Goal: Task Accomplishment & Management: Use online tool/utility

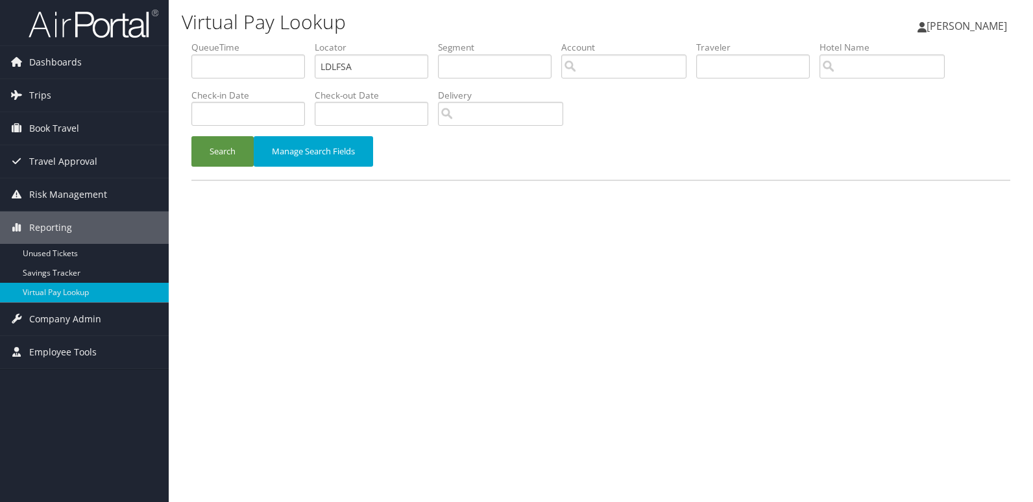
click at [376, 66] on input "LDLFSA" at bounding box center [371, 66] width 113 height 24
type input "FOFTCL"
click at [228, 157] on button "Search" at bounding box center [222, 151] width 62 height 30
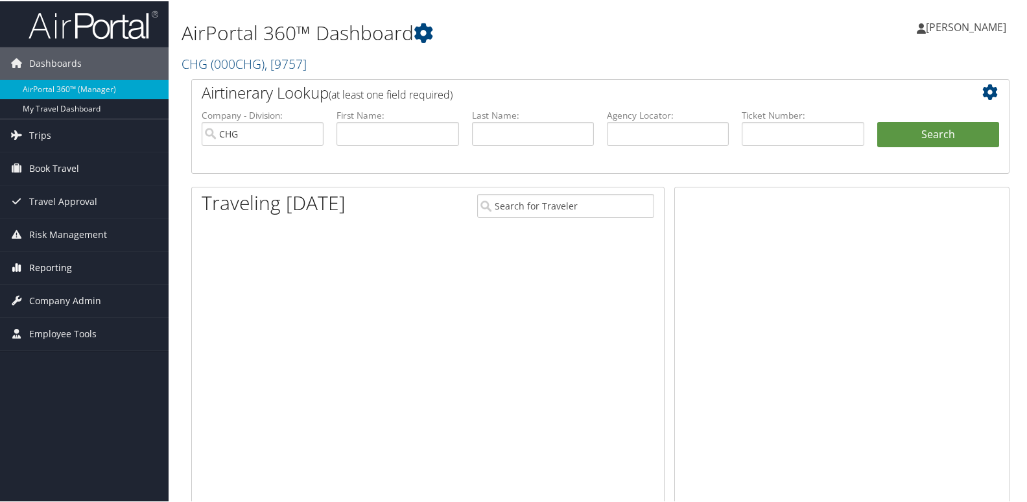
click at [71, 260] on link "Reporting" at bounding box center [84, 266] width 169 height 32
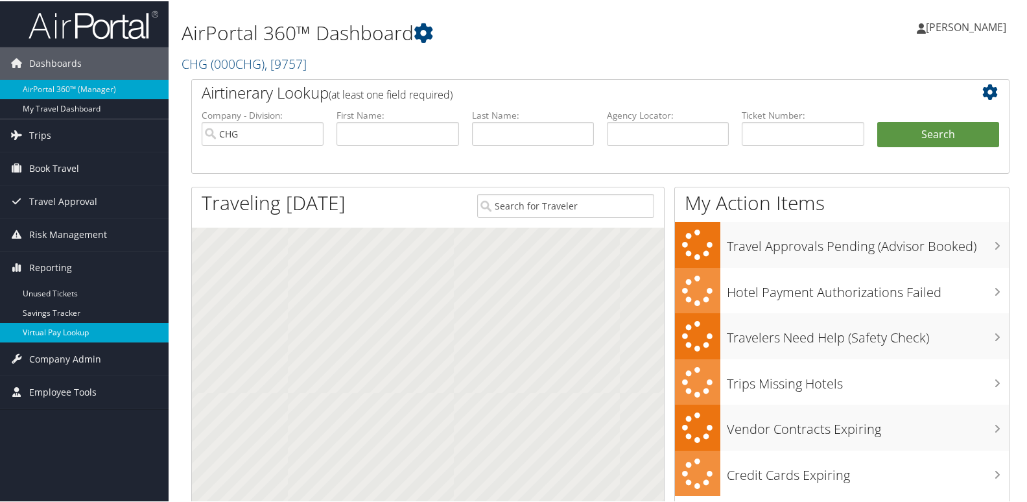
click at [100, 336] on link "Virtual Pay Lookup" at bounding box center [84, 331] width 169 height 19
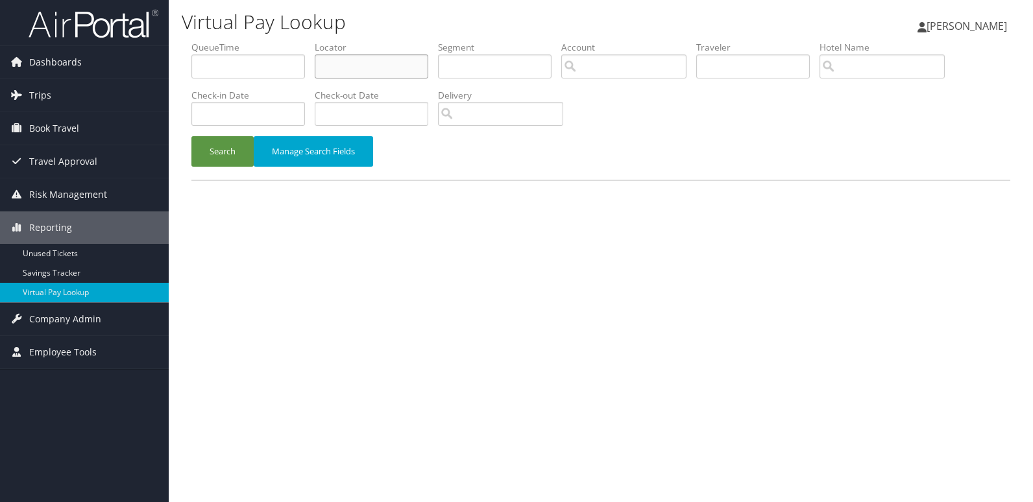
click at [424, 73] on input "text" at bounding box center [371, 66] width 113 height 24
paste input "LNJNVK"
type input "LNJNVK"
click at [235, 151] on button "Search" at bounding box center [222, 151] width 62 height 30
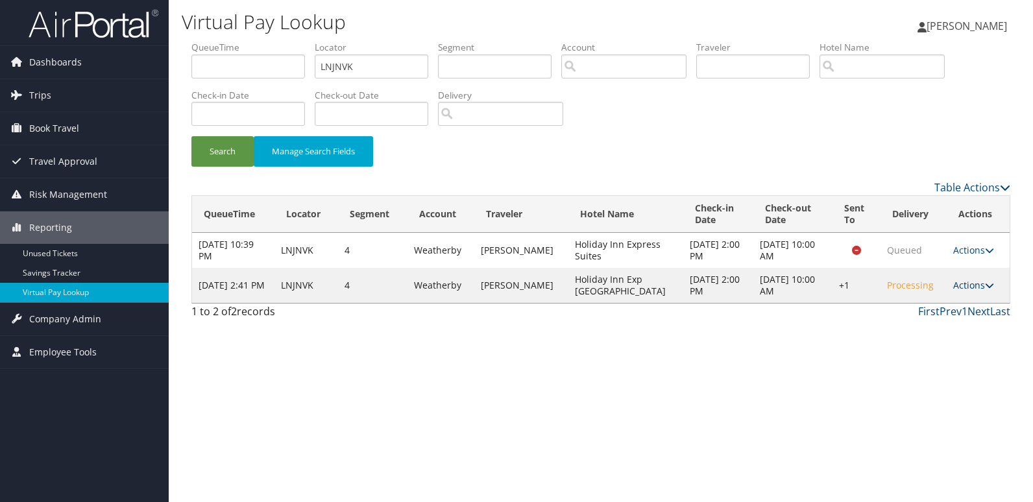
click at [964, 285] on link "Actions" at bounding box center [973, 285] width 41 height 12
click at [968, 321] on link "Logs" at bounding box center [933, 326] width 111 height 22
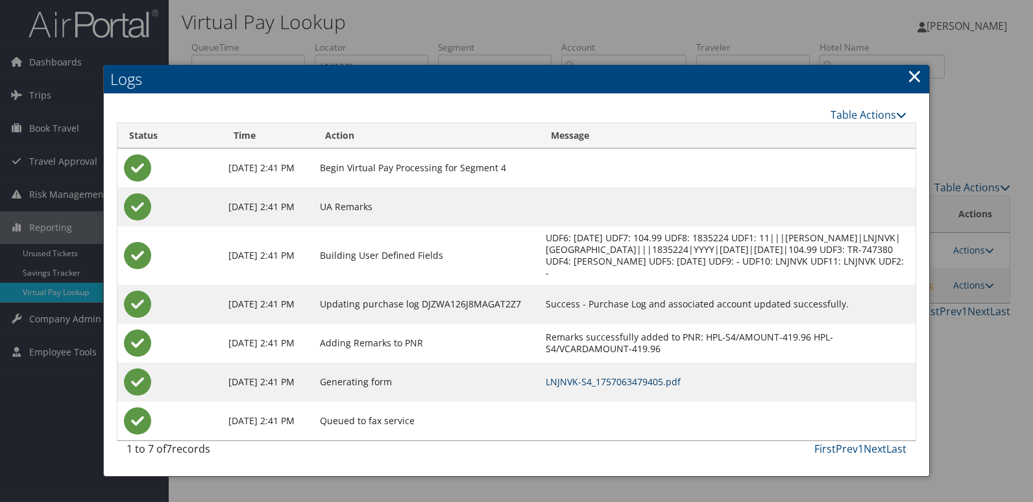
click at [658, 382] on link "LNJNVK-S4_1757063479405.pdf" at bounding box center [612, 382] width 135 height 12
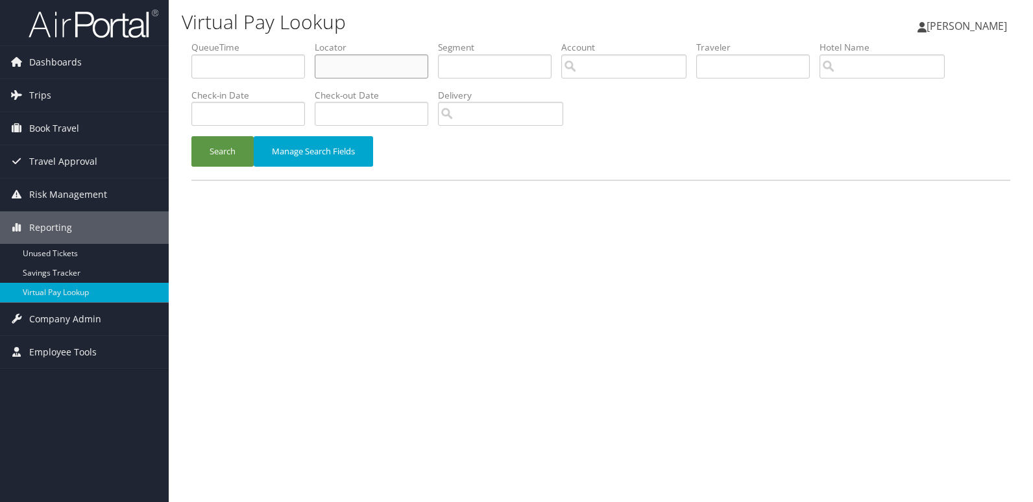
click at [372, 78] on input "text" at bounding box center [371, 66] width 113 height 24
paste input "CTFHVE"
type input "CTFHVE"
drag, startPoint x: 226, startPoint y: 152, endPoint x: 214, endPoint y: 128, distance: 26.1
click at [226, 152] on button "Search" at bounding box center [222, 151] width 62 height 30
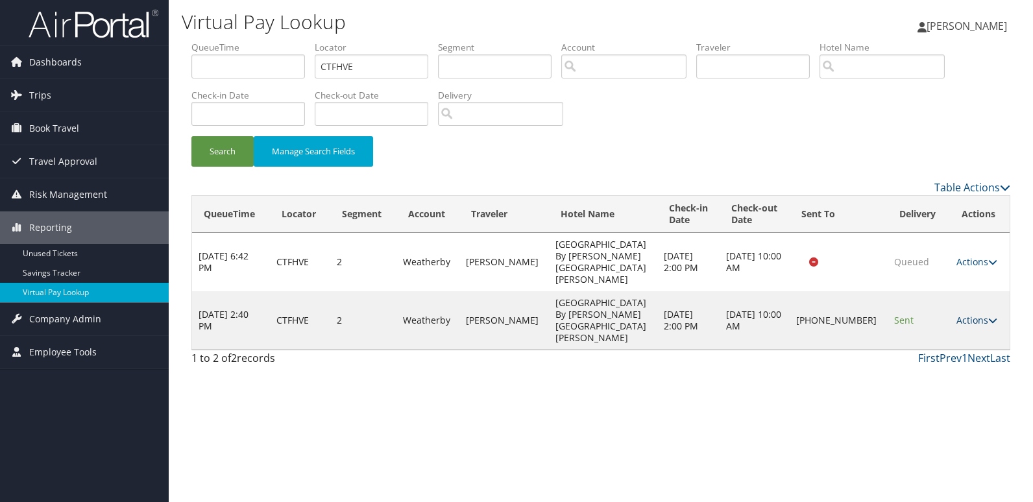
click at [972, 314] on link "Actions" at bounding box center [976, 320] width 41 height 12
click at [955, 324] on link "Logs" at bounding box center [931, 326] width 111 height 22
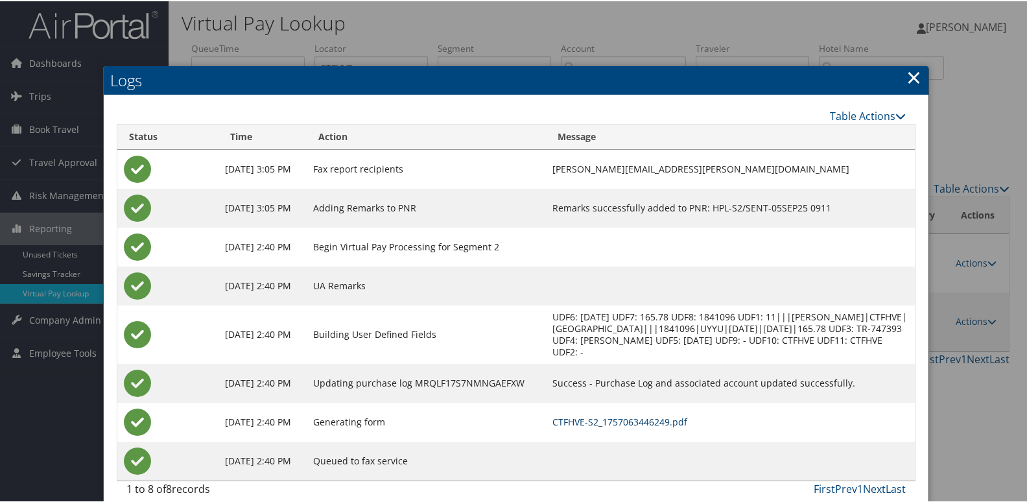
click at [686, 427] on link "CTFHVE-S2_1757063446249.pdf" at bounding box center [620, 420] width 135 height 12
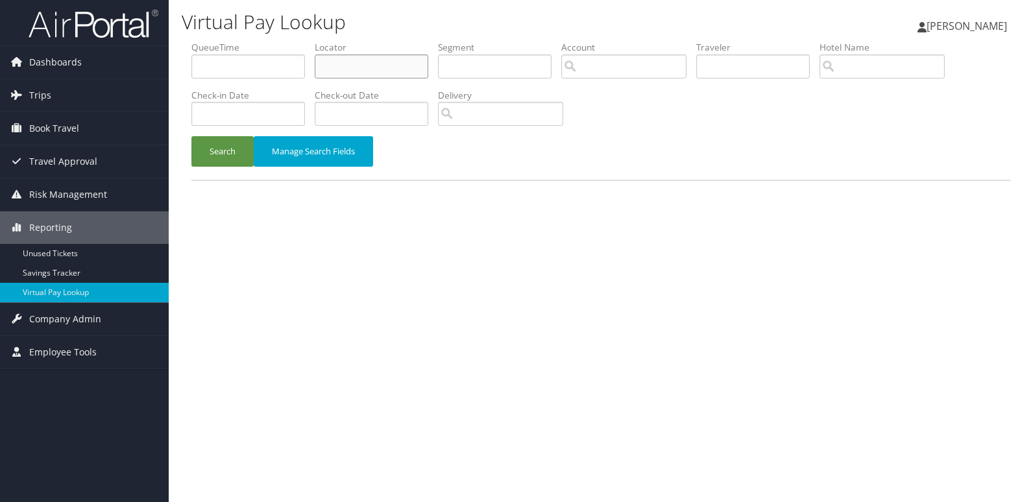
click at [389, 75] on input "text" at bounding box center [371, 66] width 113 height 24
paste input "FOFTCL"
type input "FOFTCL"
click at [230, 169] on div "Search Manage Search Fields" at bounding box center [601, 157] width 838 height 43
click at [230, 156] on button "Search" at bounding box center [222, 151] width 62 height 30
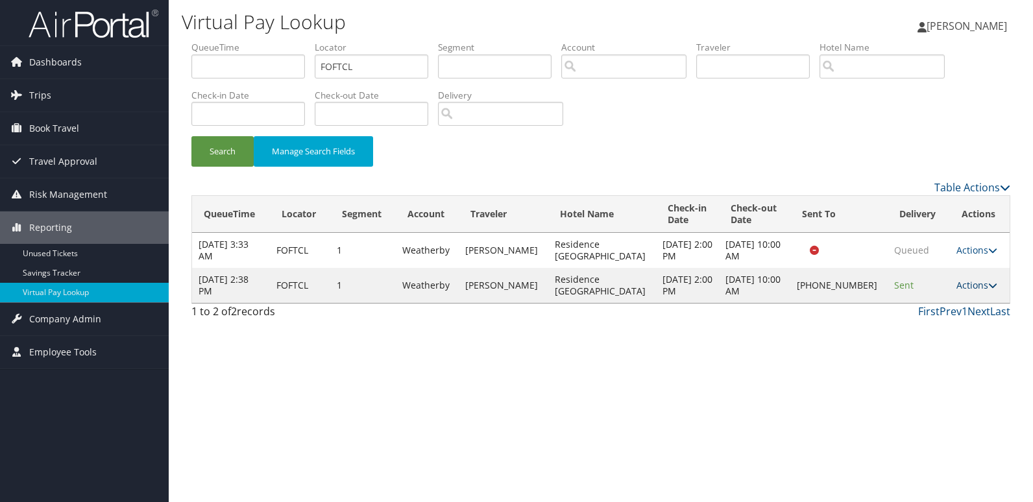
click at [961, 279] on link "Actions" at bounding box center [976, 285] width 41 height 12
click at [944, 318] on link "Logs" at bounding box center [931, 326] width 111 height 22
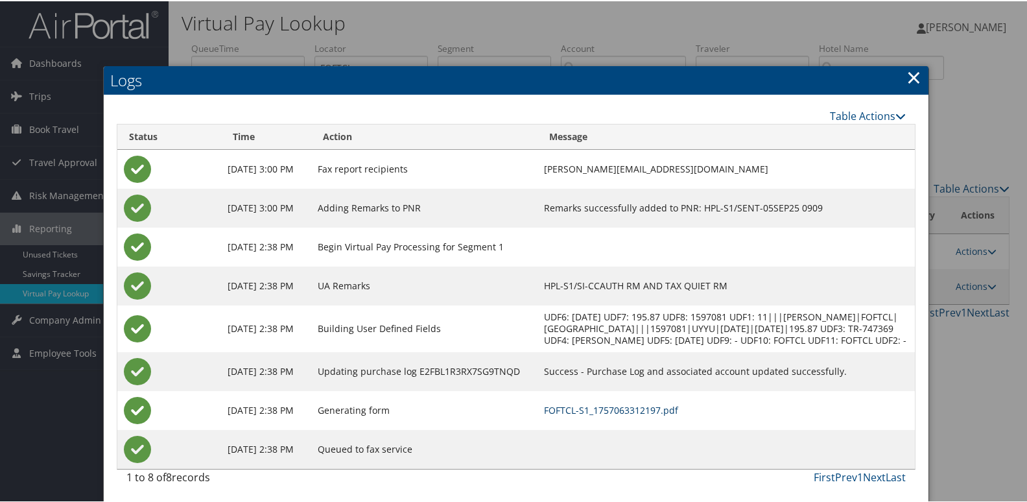
click at [678, 415] on link "FOFTCL-S1_1757063312197.pdf" at bounding box center [611, 409] width 134 height 12
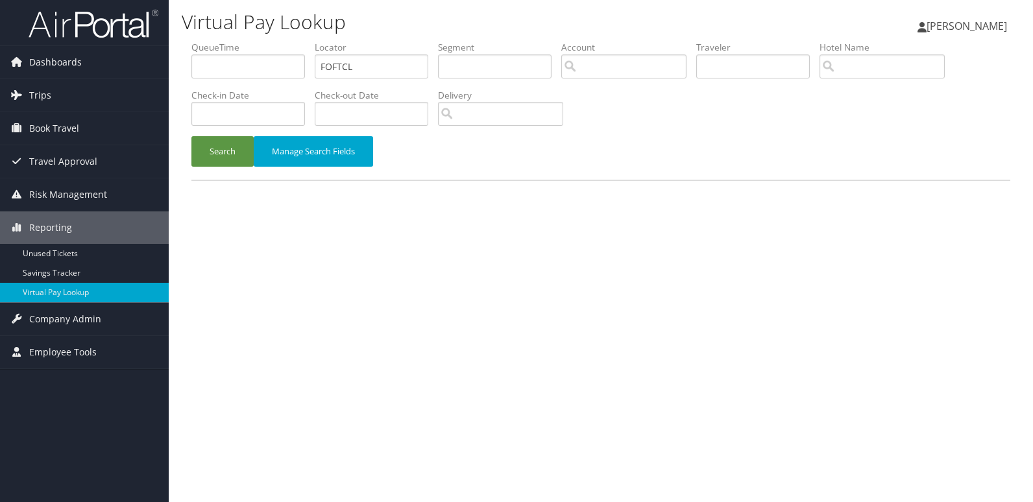
click at [377, 58] on input "FOFTCL" at bounding box center [371, 66] width 113 height 24
type input "ESNYMH"
click at [212, 152] on button "Search" at bounding box center [222, 151] width 62 height 30
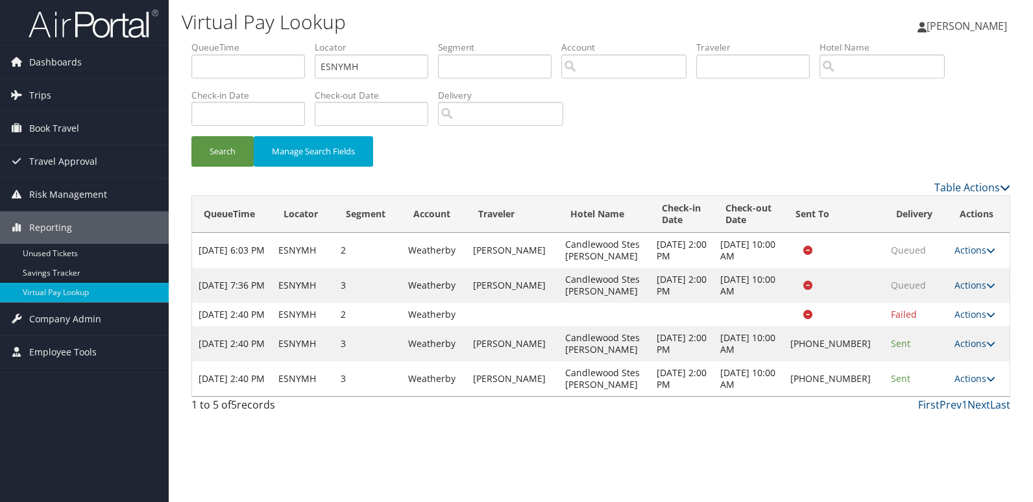
drag, startPoint x: 975, startPoint y: 390, endPoint x: 980, endPoint y: 402, distance: 13.1
click at [975, 385] on link "Actions" at bounding box center [974, 378] width 41 height 12
click at [951, 429] on link "Logs" at bounding box center [930, 431] width 111 height 22
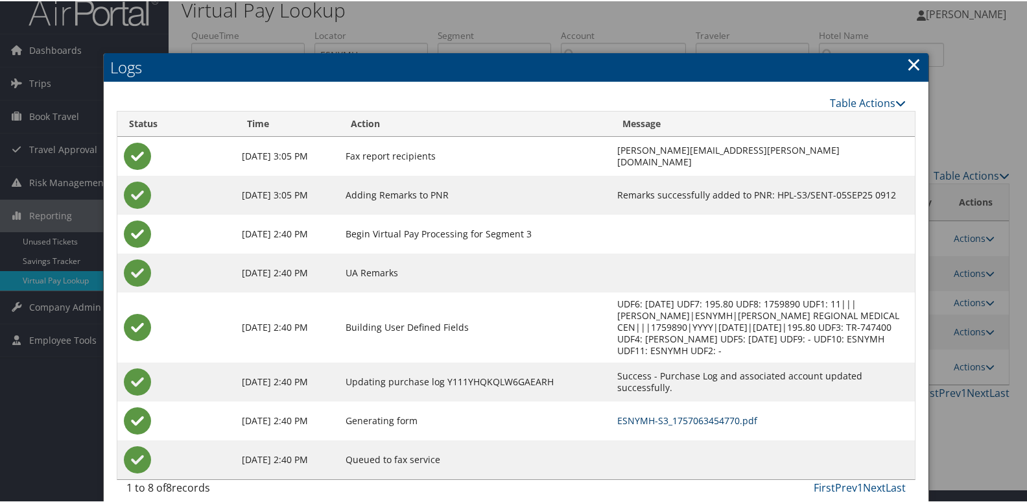
scroll to position [25, 0]
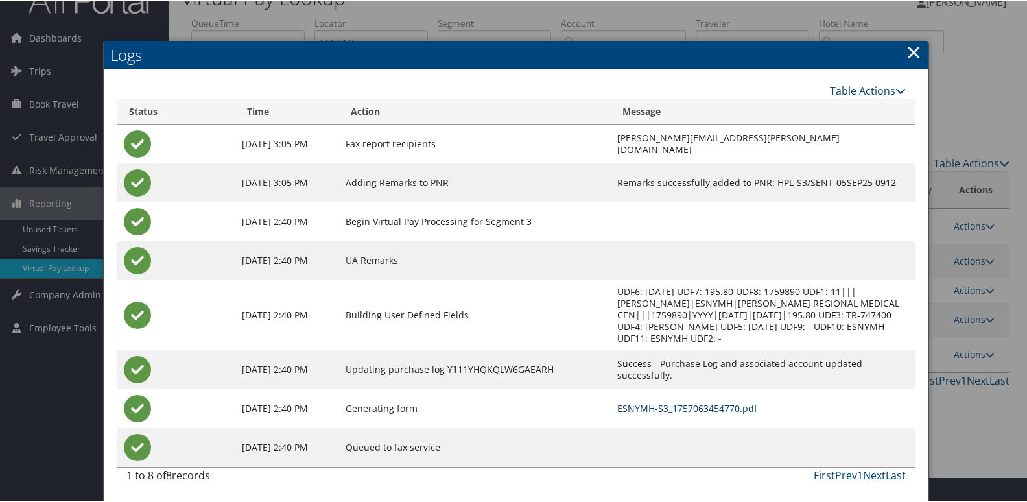
click at [714, 406] on link "ESNYMH-S3_1757063454770.pdf" at bounding box center [687, 407] width 140 height 12
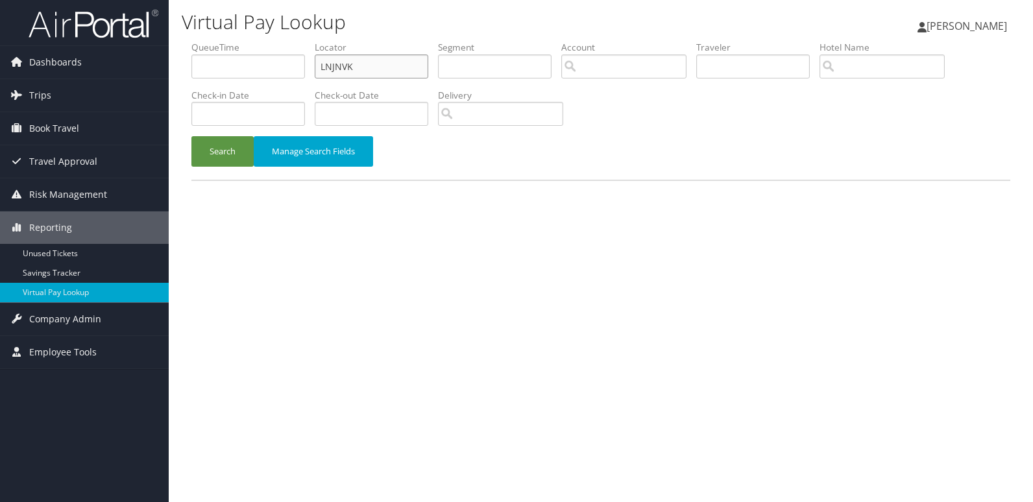
click at [396, 62] on input "LNJNVK" at bounding box center [371, 66] width 113 height 24
paste input "OVIZAY"
click at [396, 62] on input "LNJNVK" at bounding box center [371, 66] width 113 height 24
type input "OVIZAY"
click at [237, 152] on button "Search" at bounding box center [222, 151] width 62 height 30
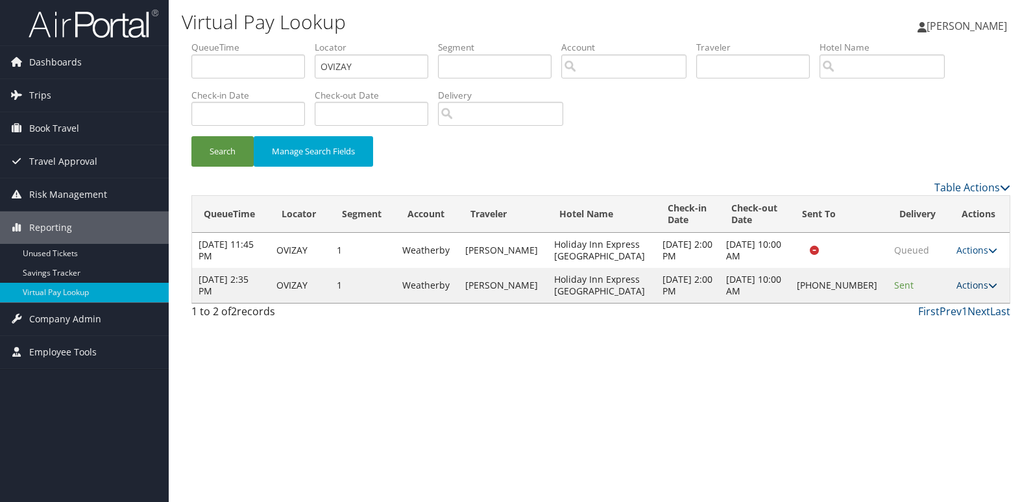
click at [959, 285] on link "Actions" at bounding box center [976, 285] width 41 height 12
click at [948, 316] on link "Logs" at bounding box center [931, 326] width 111 height 22
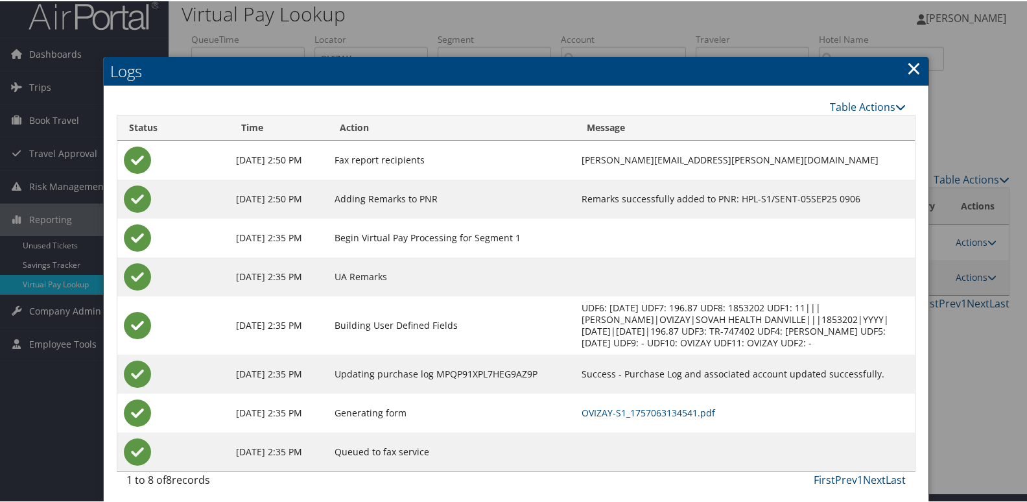
scroll to position [14, 0]
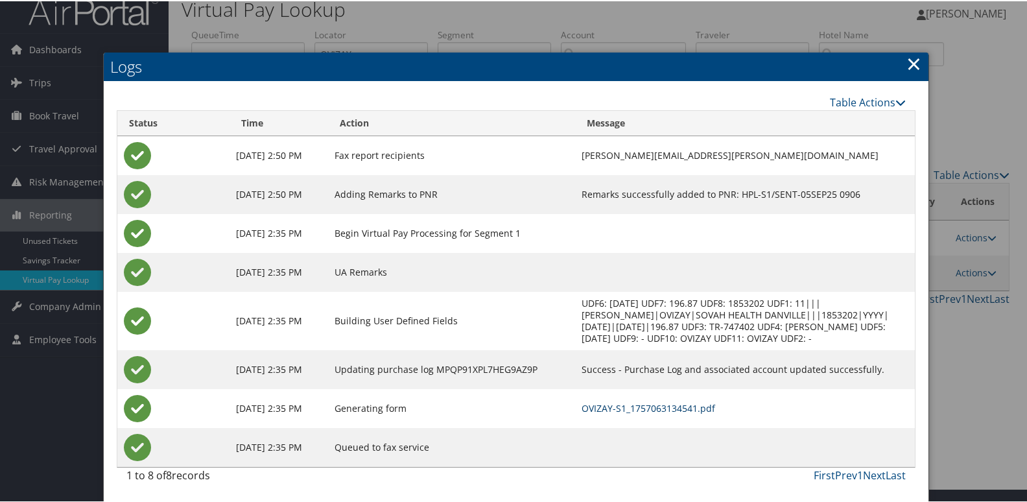
click at [660, 408] on link "OVIZAY-S1_1757063134541.pdf" at bounding box center [649, 407] width 134 height 12
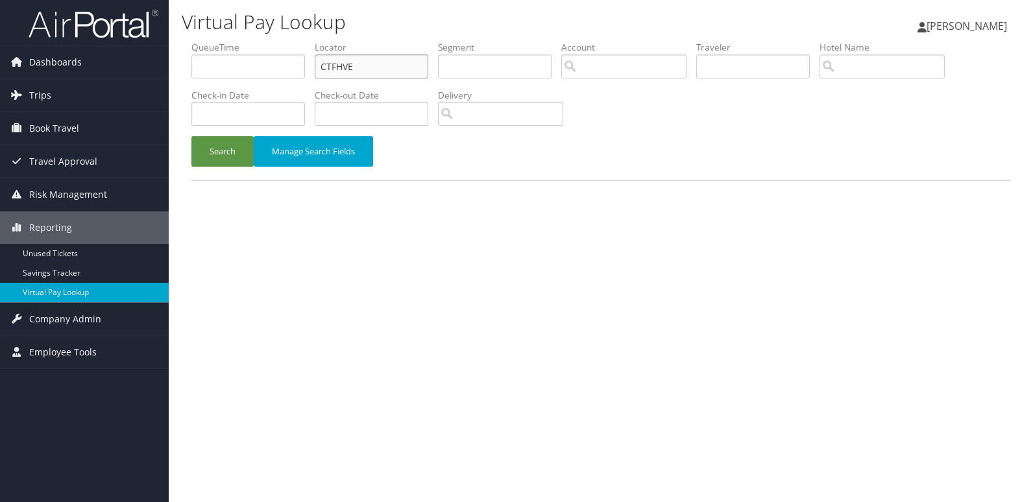
click at [393, 64] on input "CTFHVE" at bounding box center [371, 66] width 113 height 24
paste input "LEXIQL"
type input "LEXIQL"
click at [225, 155] on button "Search" at bounding box center [222, 151] width 62 height 30
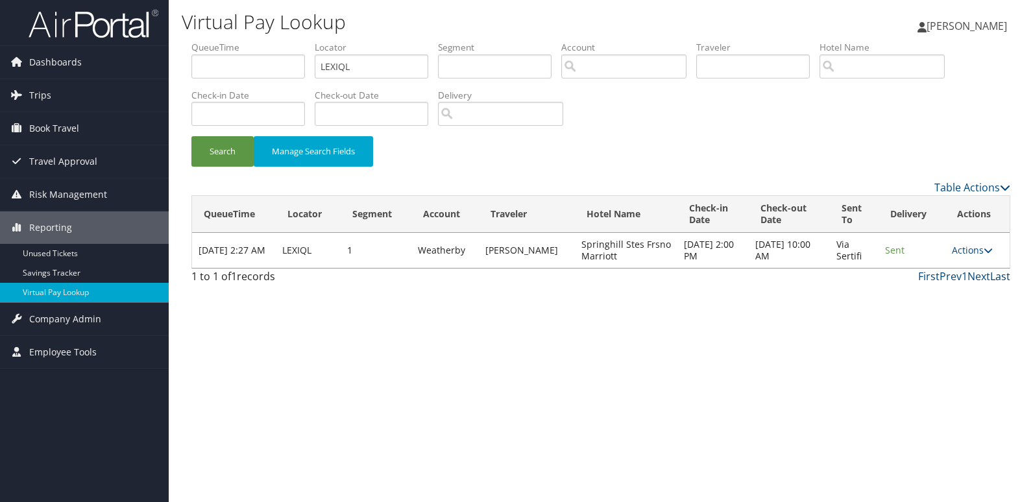
drag, startPoint x: 972, startPoint y: 246, endPoint x: 994, endPoint y: 270, distance: 32.6
click at [972, 247] on link "Actions" at bounding box center [971, 250] width 41 height 12
click at [959, 304] on link "View Itinerary" at bounding box center [947, 313] width 82 height 22
click at [953, 246] on link "Actions" at bounding box center [971, 250] width 41 height 12
click at [966, 294] on link "Logs" at bounding box center [947, 291] width 82 height 22
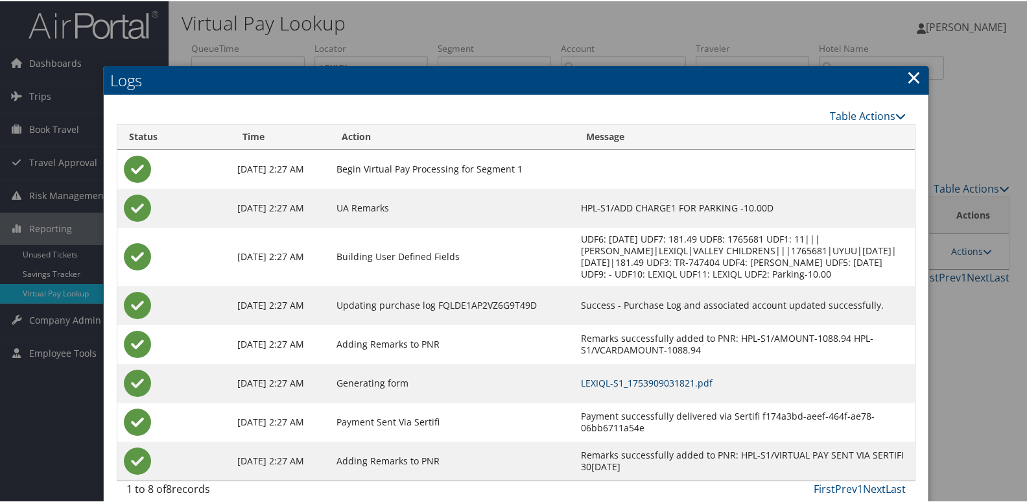
drag, startPoint x: 698, startPoint y: 379, endPoint x: 698, endPoint y: 361, distance: 18.8
click at [698, 379] on link "LEXIQL-S1_1753909031821.pdf" at bounding box center [647, 382] width 132 height 12
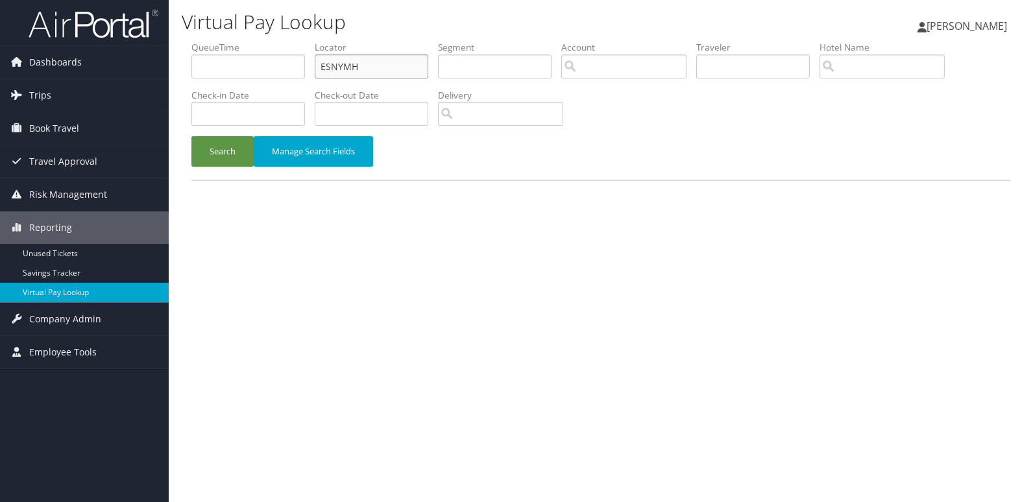
drag, startPoint x: 0, startPoint y: 0, endPoint x: 393, endPoint y: 74, distance: 399.9
click at [393, 74] on input "ESNYMH" at bounding box center [371, 66] width 113 height 24
paste input "IKGBZB"
type input "IKGBZB"
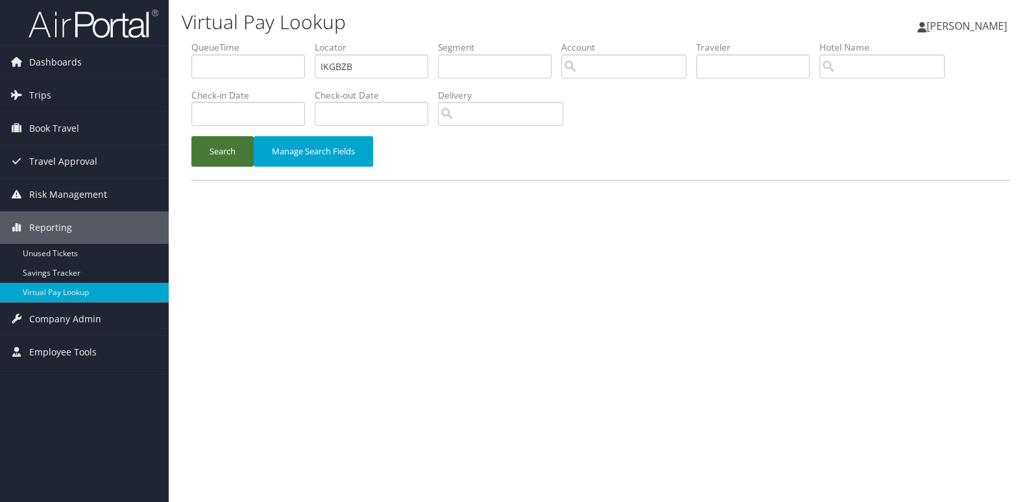
click at [204, 152] on button "Search" at bounding box center [222, 151] width 62 height 30
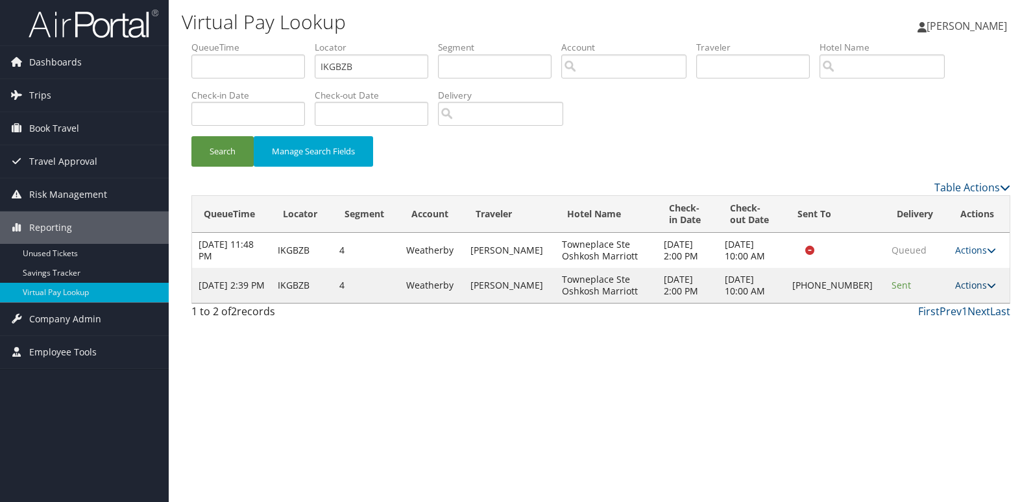
click at [960, 285] on link "Actions" at bounding box center [975, 285] width 41 height 12
click at [931, 324] on link "Logs" at bounding box center [931, 326] width 111 height 22
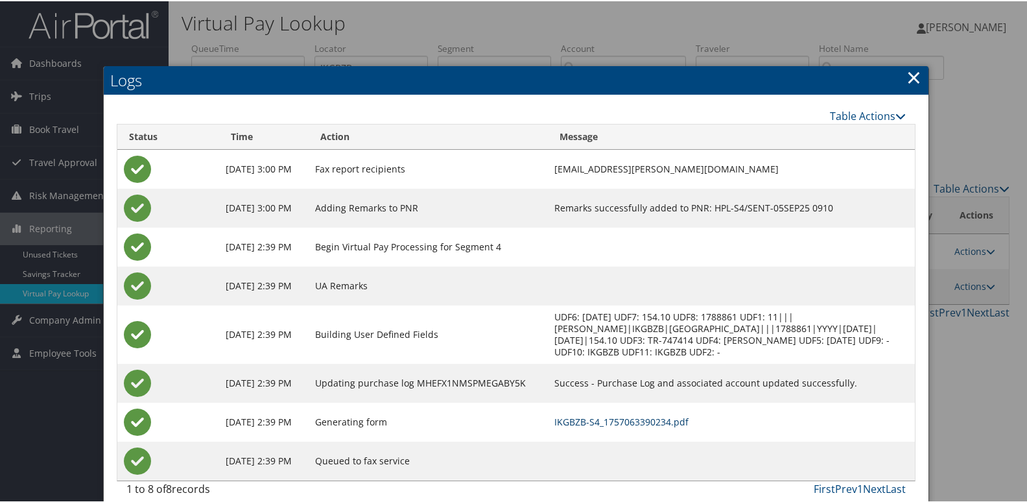
click at [663, 418] on link "IKGBZB-S4_1757063390234.pdf" at bounding box center [622, 420] width 134 height 12
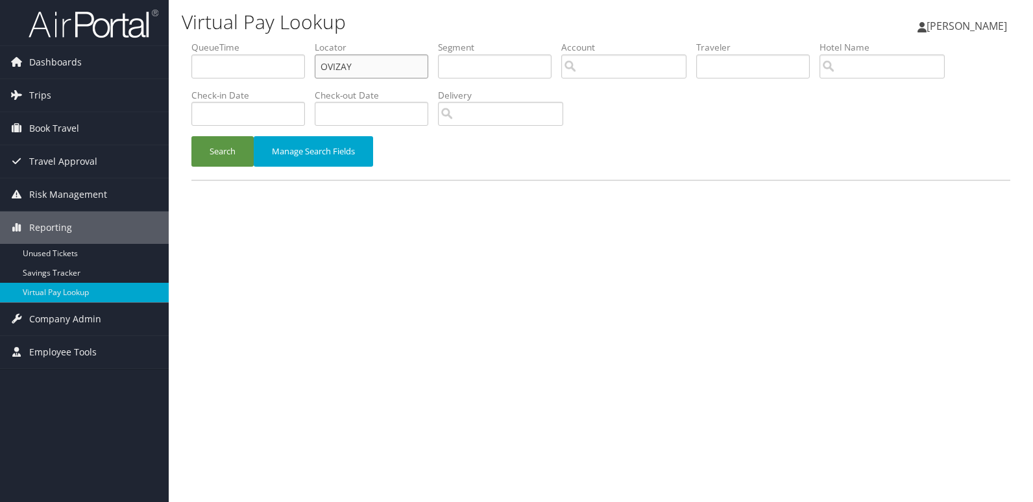
click at [392, 64] on input "OVIZAY" at bounding box center [371, 66] width 113 height 24
paste input "KYILHP"
type input "KYILHP"
drag, startPoint x: 228, startPoint y: 154, endPoint x: 468, endPoint y: 3, distance: 283.2
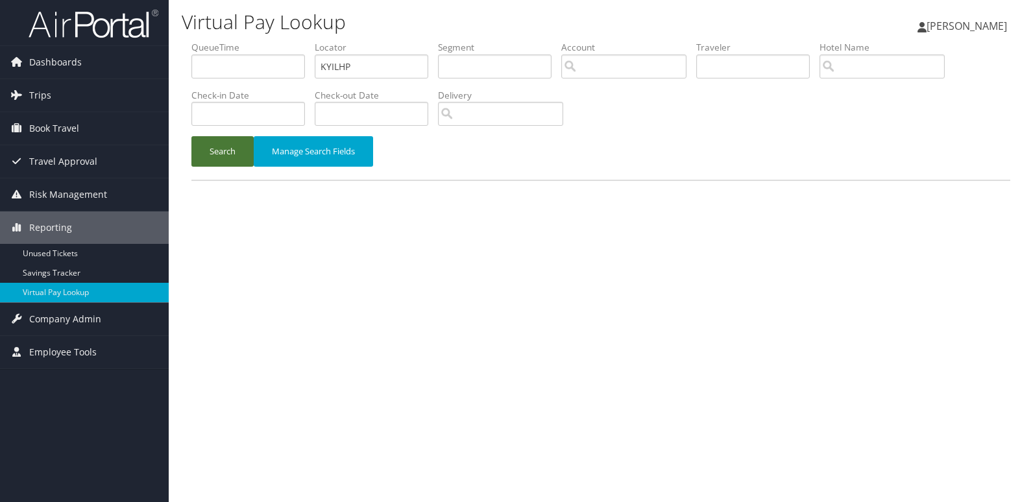
click at [228, 154] on button "Search" at bounding box center [222, 151] width 62 height 30
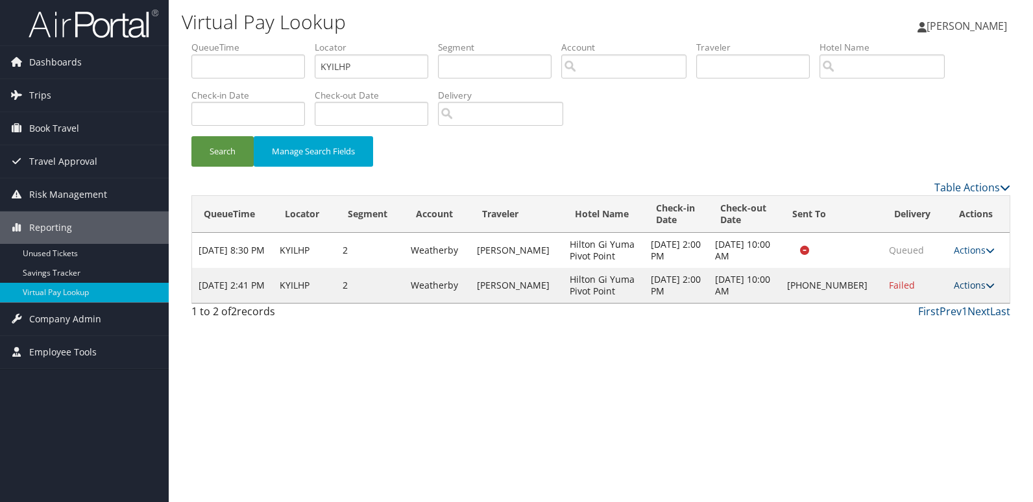
click at [960, 289] on link "Actions" at bounding box center [973, 285] width 41 height 12
click at [948, 328] on link "Logs" at bounding box center [931, 326] width 111 height 22
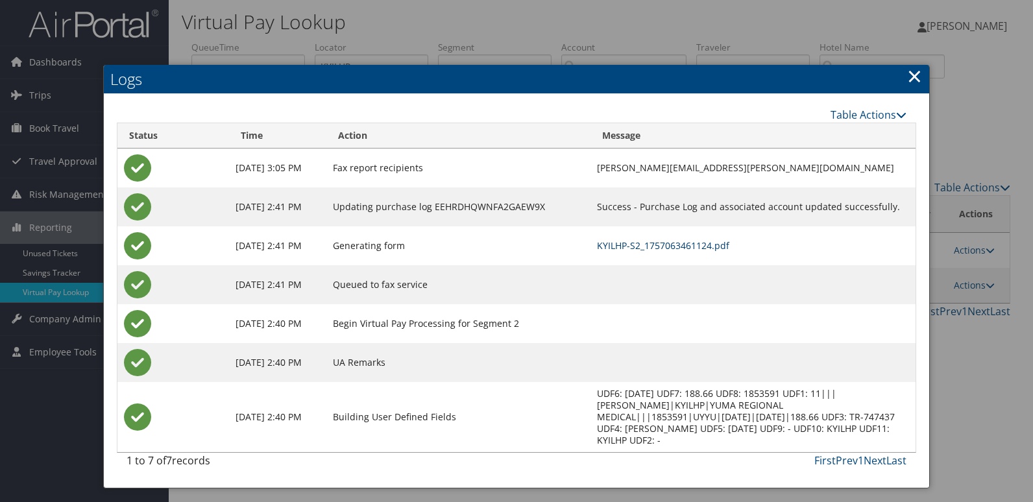
click at [711, 250] on link "KYILHP-S2_1757063461124.pdf" at bounding box center [663, 245] width 132 height 12
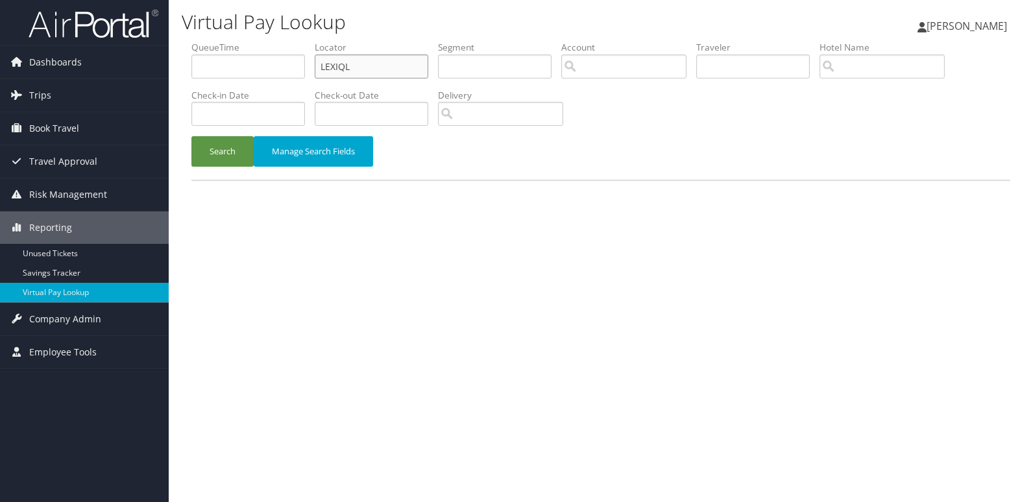
click at [420, 63] on input "LEXIQL" at bounding box center [371, 66] width 113 height 24
paste input "QAEVBH"
type input "QAEVBH"
click at [233, 155] on button "Search" at bounding box center [222, 151] width 62 height 30
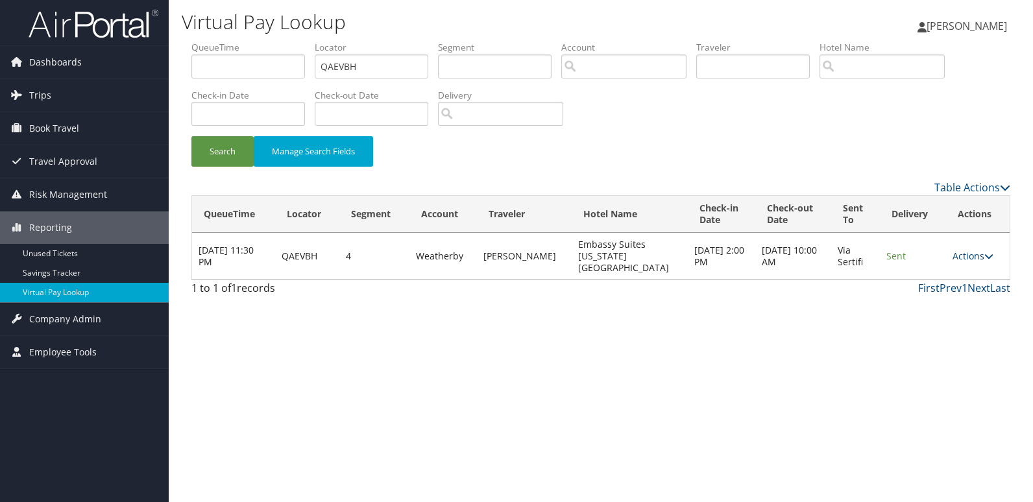
click at [959, 253] on link "Actions" at bounding box center [972, 256] width 41 height 12
click at [942, 280] on link "Logs" at bounding box center [946, 291] width 82 height 22
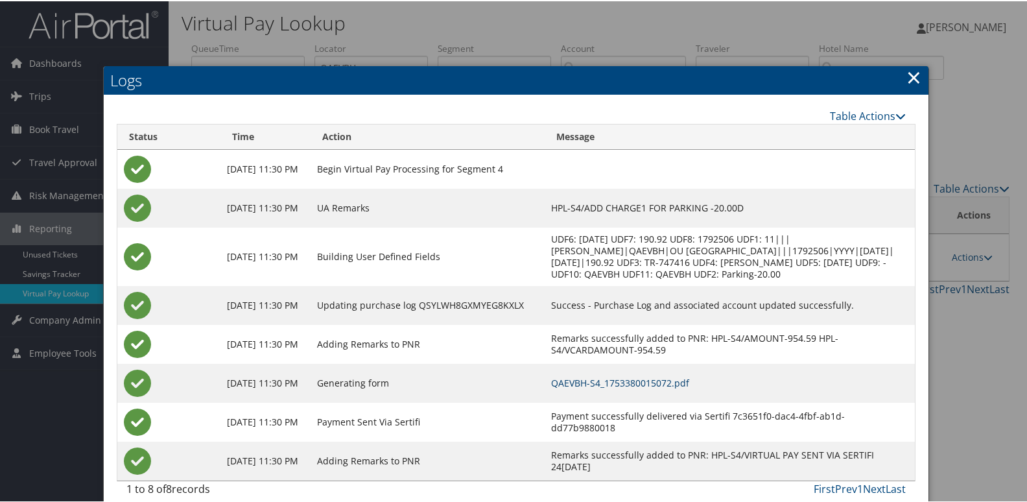
drag, startPoint x: 721, startPoint y: 390, endPoint x: 678, endPoint y: 351, distance: 58.3
click at [689, 388] on link "QAEVBH-S4_1753380015072.pdf" at bounding box center [620, 382] width 138 height 12
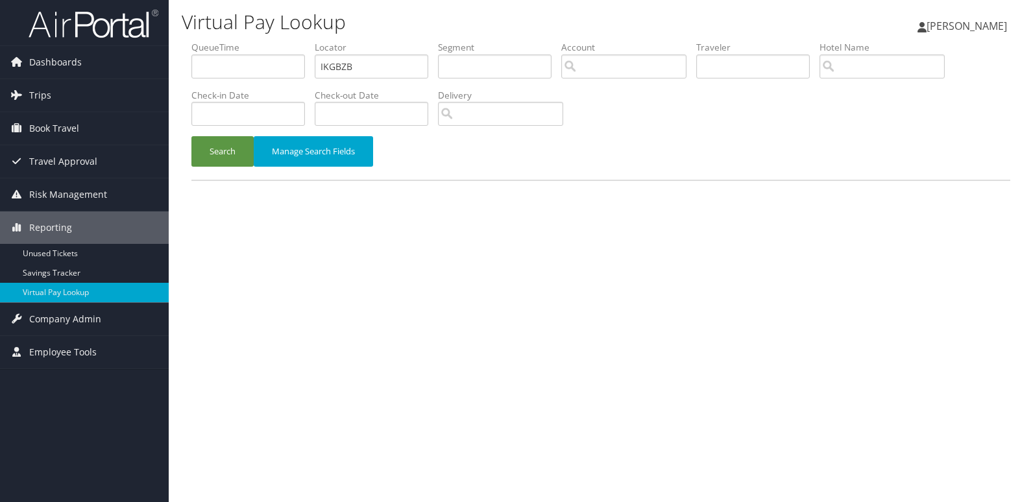
click at [383, 63] on input "IKGBZB" at bounding box center [371, 66] width 113 height 24
type input "YWDXOH"
click at [237, 150] on button "Search" at bounding box center [222, 151] width 62 height 30
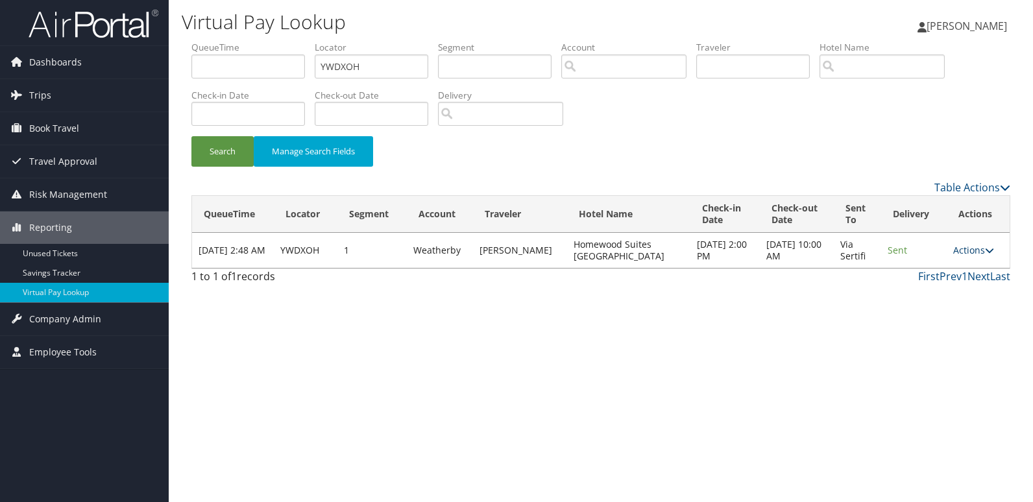
drag, startPoint x: 958, startPoint y: 249, endPoint x: 966, endPoint y: 250, distance: 8.5
click at [961, 249] on link "Actions" at bounding box center [973, 250] width 41 height 12
drag, startPoint x: 966, startPoint y: 250, endPoint x: 955, endPoint y: 296, distance: 46.9
click at [955, 296] on link "Logs" at bounding box center [948, 291] width 82 height 22
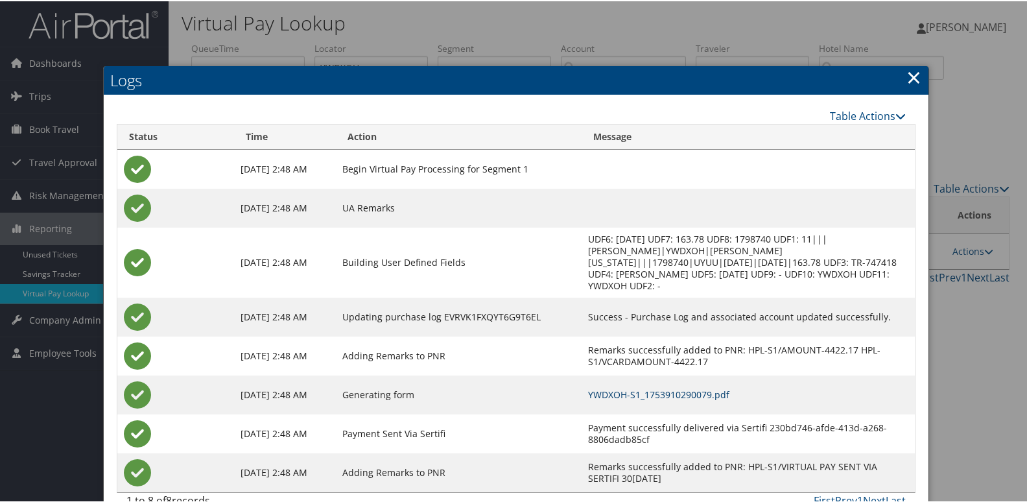
click at [681, 387] on link "YWDXOH-S1_1753910290079.pdf" at bounding box center [658, 393] width 141 height 12
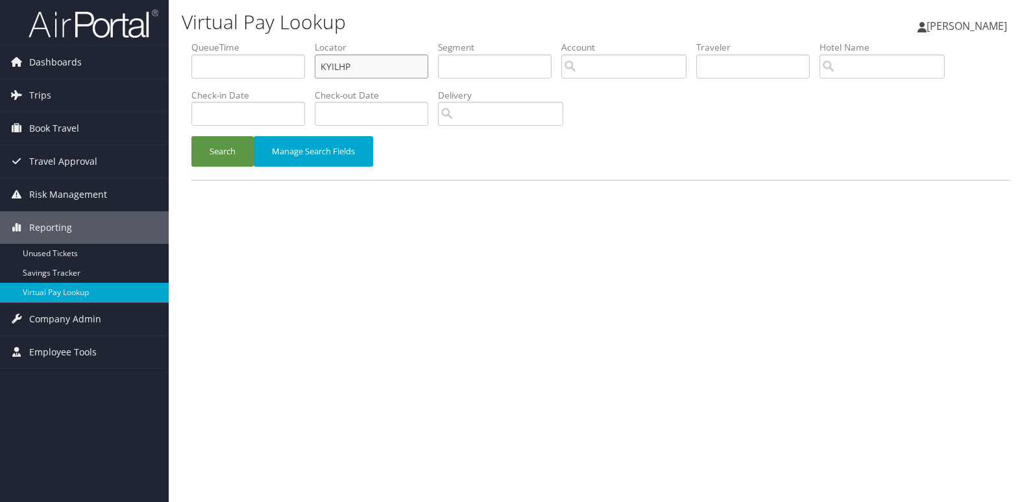
click at [403, 60] on input "KYILHP" at bounding box center [371, 66] width 113 height 24
paste input "JSDPOI"
click at [403, 60] on input "JSDPOI" at bounding box center [371, 66] width 113 height 24
type input "JSDPOI"
drag, startPoint x: 228, startPoint y: 151, endPoint x: 574, endPoint y: 80, distance: 352.8
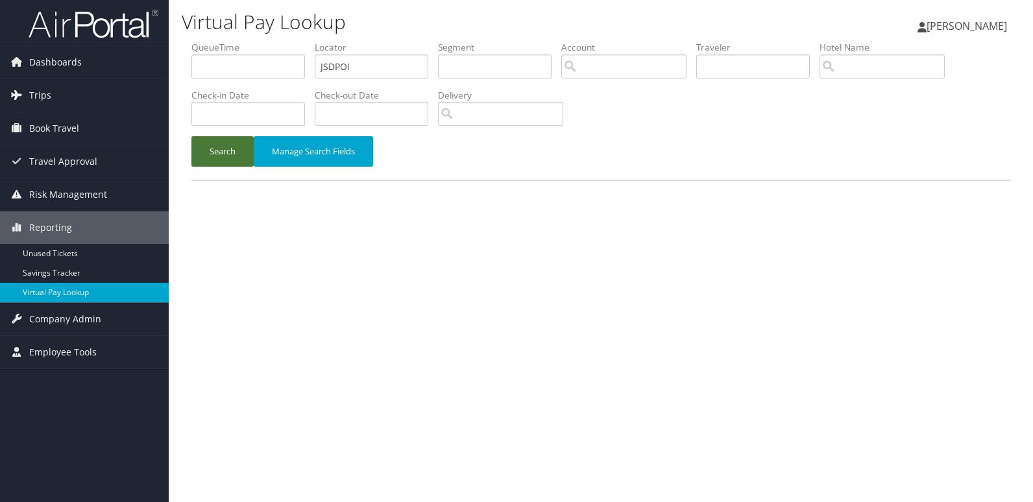
click at [230, 153] on button "Search" at bounding box center [222, 151] width 62 height 30
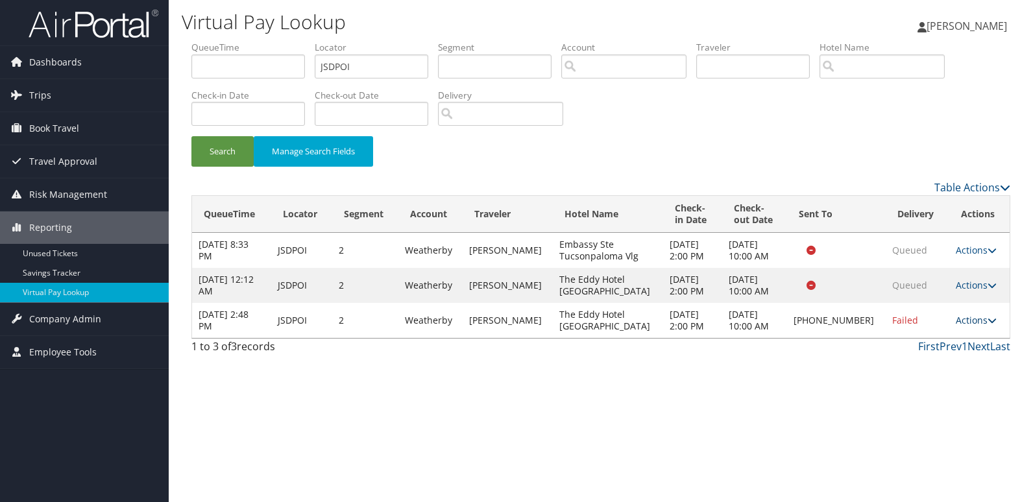
click at [979, 320] on link "Actions" at bounding box center [975, 320] width 41 height 12
click at [971, 355] on link "Logs" at bounding box center [931, 361] width 111 height 22
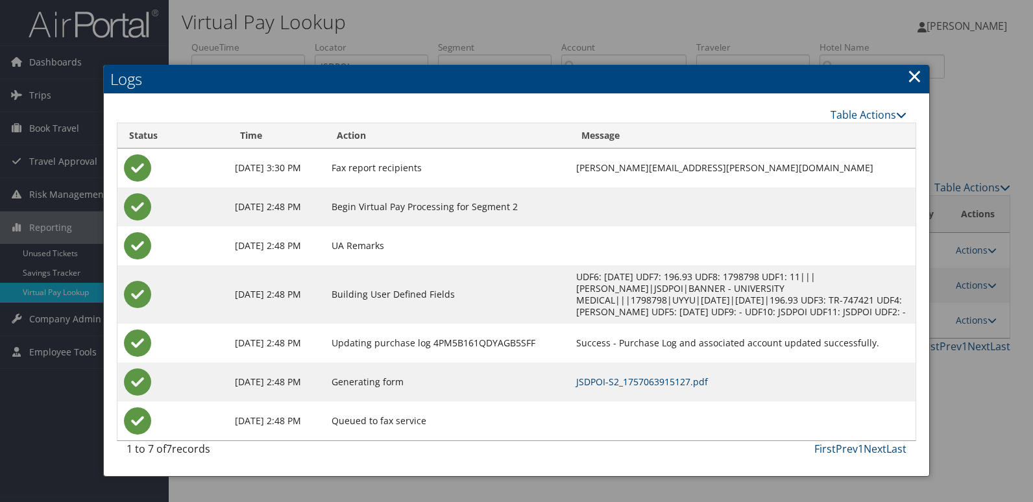
click at [708, 381] on link "JSDPOI-S2_1757063915127.pdf" at bounding box center [642, 382] width 132 height 12
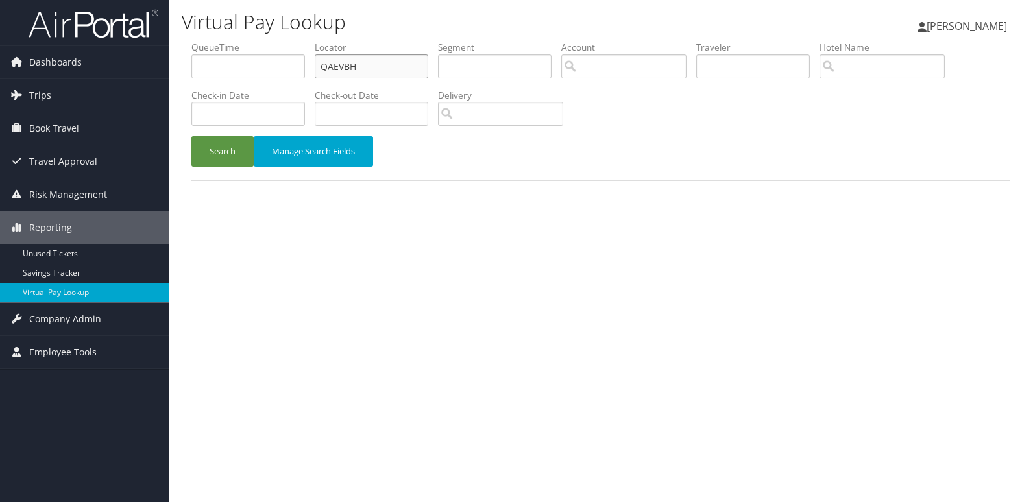
click at [403, 64] on input "QAEVBH" at bounding box center [371, 66] width 113 height 24
paste input "DAMABN"
type input "DAMABN"
click at [231, 158] on button "Search" at bounding box center [222, 151] width 62 height 30
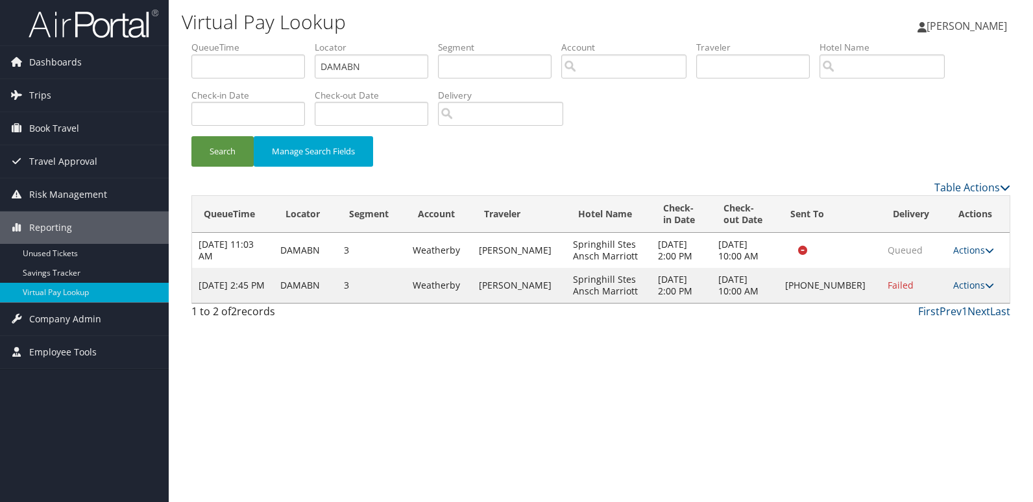
drag, startPoint x: 975, startPoint y: 280, endPoint x: 982, endPoint y: 283, distance: 7.8
click at [977, 281] on link "Actions" at bounding box center [973, 285] width 41 height 12
drag, startPoint x: 982, startPoint y: 283, endPoint x: 940, endPoint y: 323, distance: 57.3
click at [940, 323] on link "Logs" at bounding box center [931, 326] width 111 height 22
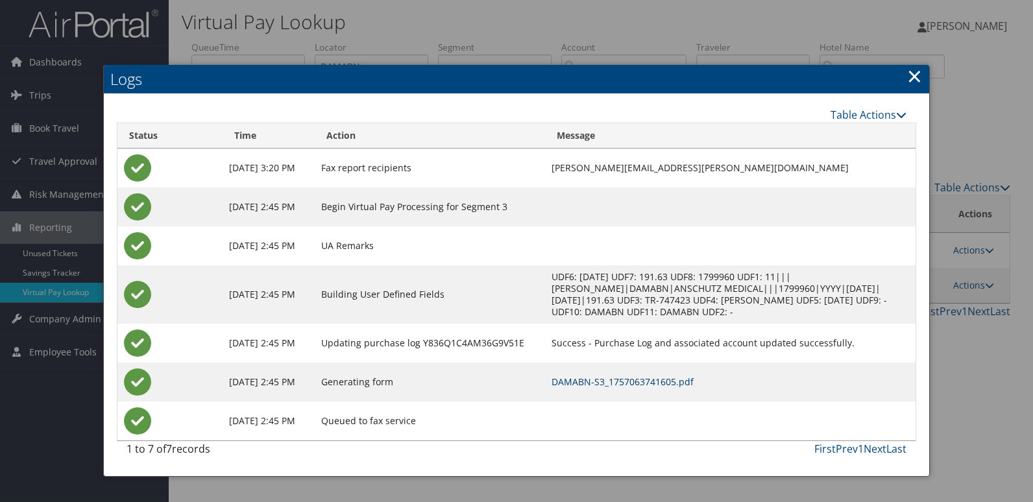
drag, startPoint x: 695, startPoint y: 380, endPoint x: 709, endPoint y: 378, distance: 13.8
click at [693, 380] on link "DAMABN-S3_1757063741605.pdf" at bounding box center [622, 382] width 142 height 12
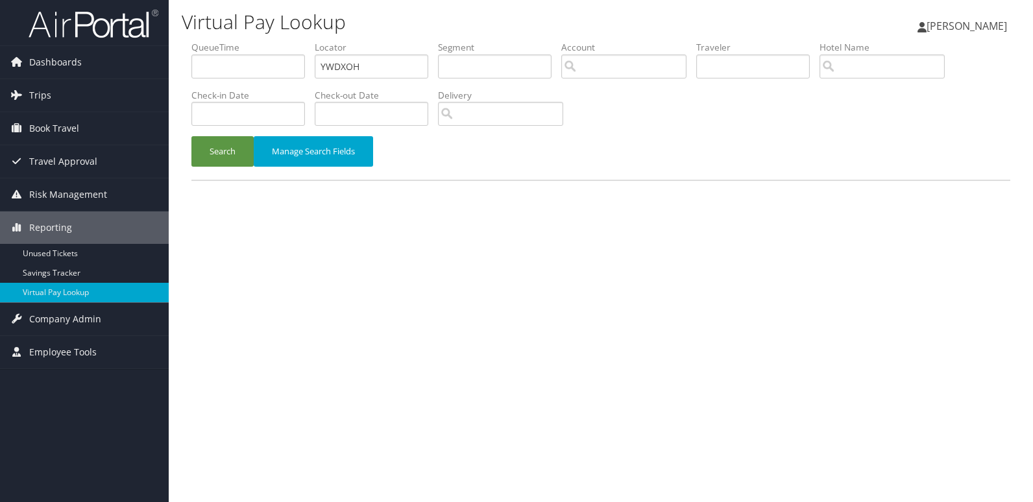
click at [405, 64] on input "YWDXOH" at bounding box center [371, 66] width 113 height 24
type input "WULKIB"
click at [190, 155] on div "Search Manage Search Fields" at bounding box center [601, 157] width 838 height 43
click at [232, 144] on button "Search" at bounding box center [222, 151] width 62 height 30
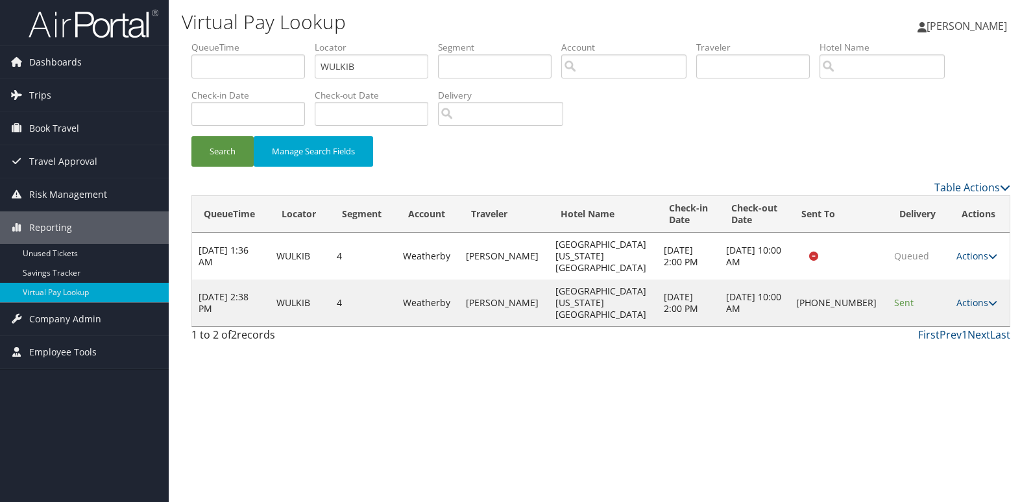
drag, startPoint x: 964, startPoint y: 288, endPoint x: 985, endPoint y: 313, distance: 32.3
click at [964, 296] on link "Actions" at bounding box center [976, 302] width 41 height 12
click at [970, 333] on link "Logs" at bounding box center [931, 326] width 111 height 22
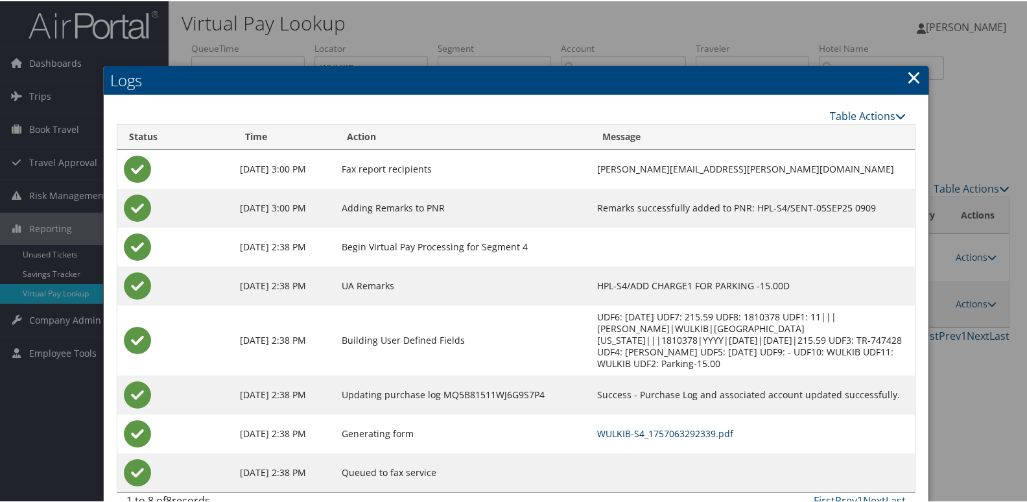
click at [638, 426] on link "WULKIB-S4_1757063292339.pdf" at bounding box center [665, 432] width 136 height 12
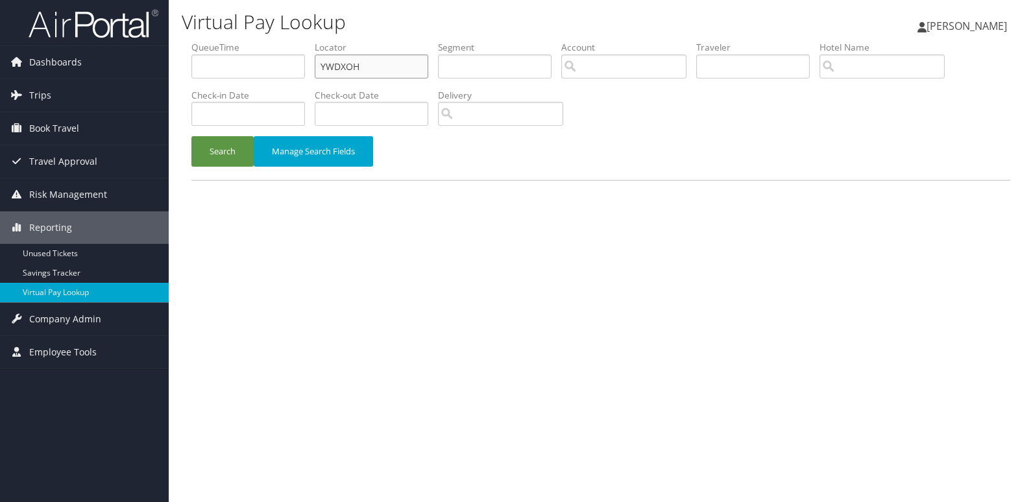
click at [376, 67] on input "YWDXOH" at bounding box center [371, 66] width 113 height 24
paste input "ICZNTJ"
type input "ICZNTJ"
click at [205, 157] on button "Search" at bounding box center [222, 151] width 62 height 30
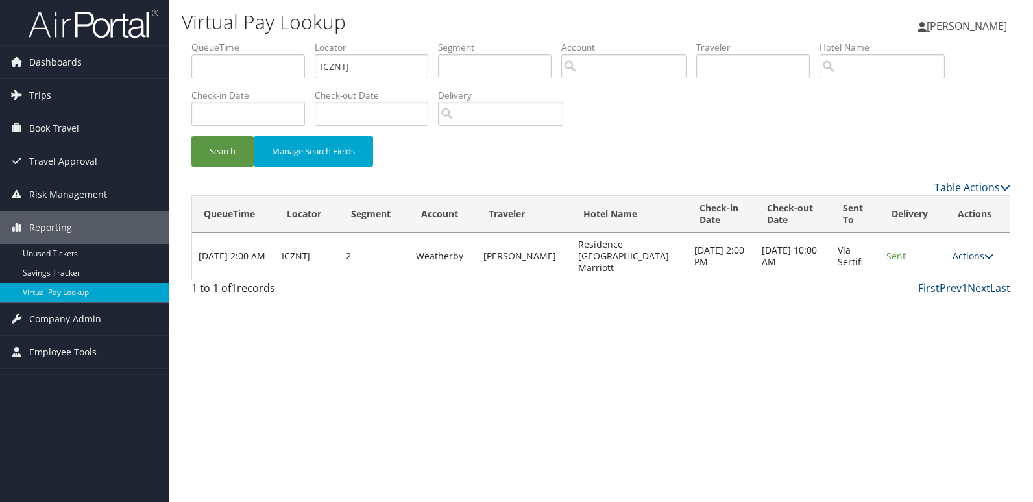
click at [970, 250] on link "Actions" at bounding box center [972, 256] width 41 height 12
click at [958, 285] on link "Logs" at bounding box center [946, 291] width 82 height 22
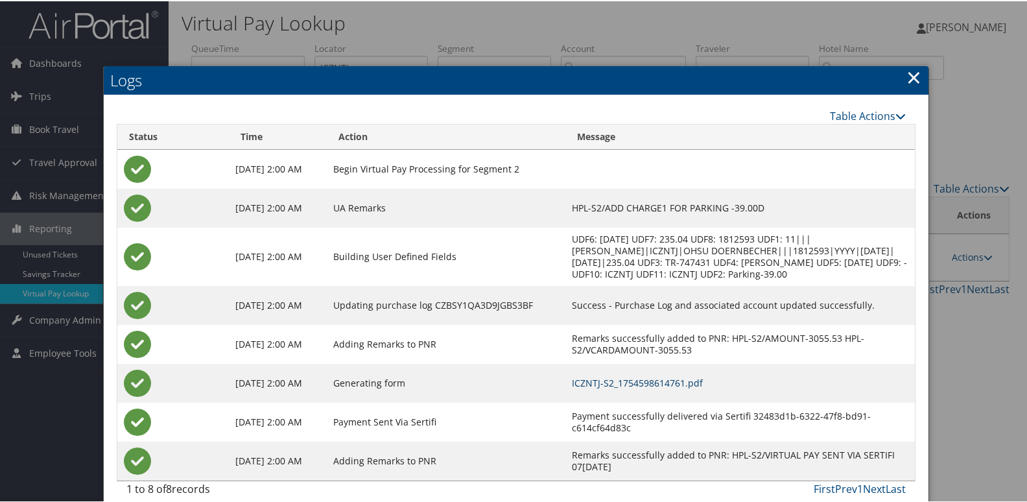
click at [665, 385] on link "ICZNTJ-S2_1754598614761.pdf" at bounding box center [637, 382] width 131 height 12
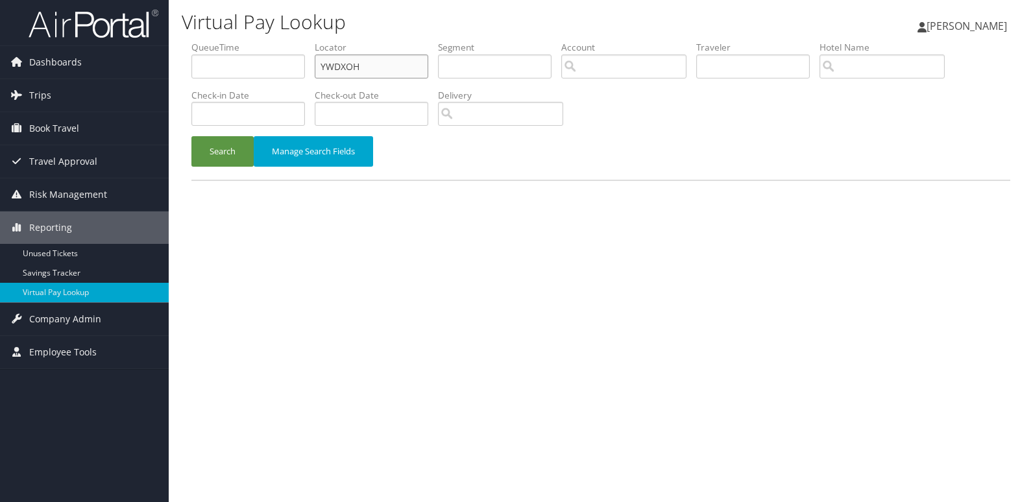
drag, startPoint x: 0, startPoint y: 0, endPoint x: 385, endPoint y: 64, distance: 389.9
click at [385, 64] on input "YWDXOH" at bounding box center [371, 66] width 113 height 24
paste input "ICZNTJ"
type input "ICZNTJ"
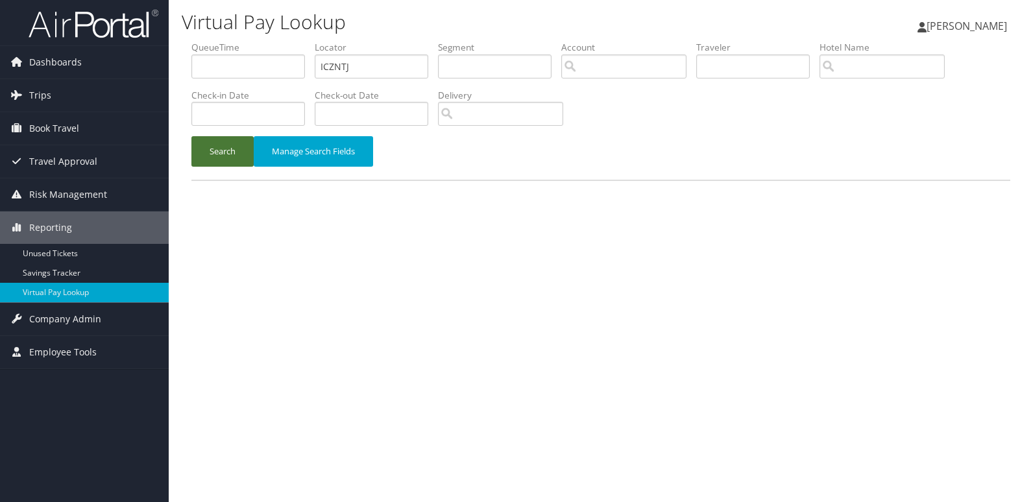
click at [198, 157] on button "Search" at bounding box center [222, 151] width 62 height 30
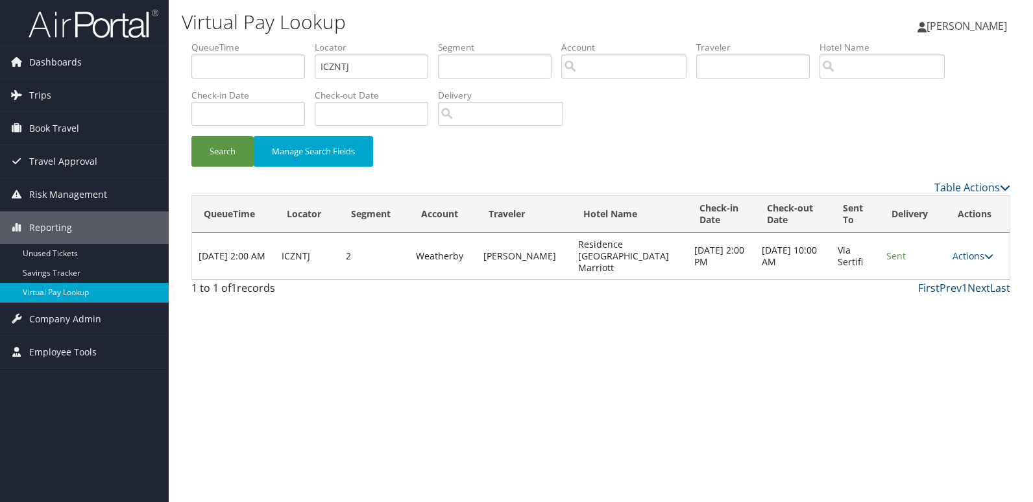
click at [981, 255] on link "Actions" at bounding box center [972, 256] width 41 height 12
click at [945, 294] on link "Logs" at bounding box center [946, 291] width 82 height 22
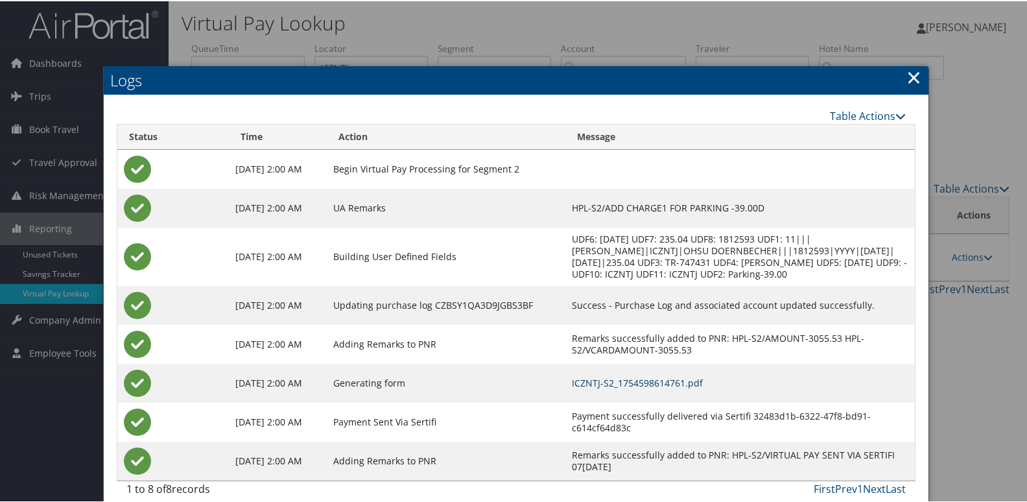
click at [677, 380] on link "ICZNTJ-S2_1754598614761.pdf" at bounding box center [637, 382] width 131 height 12
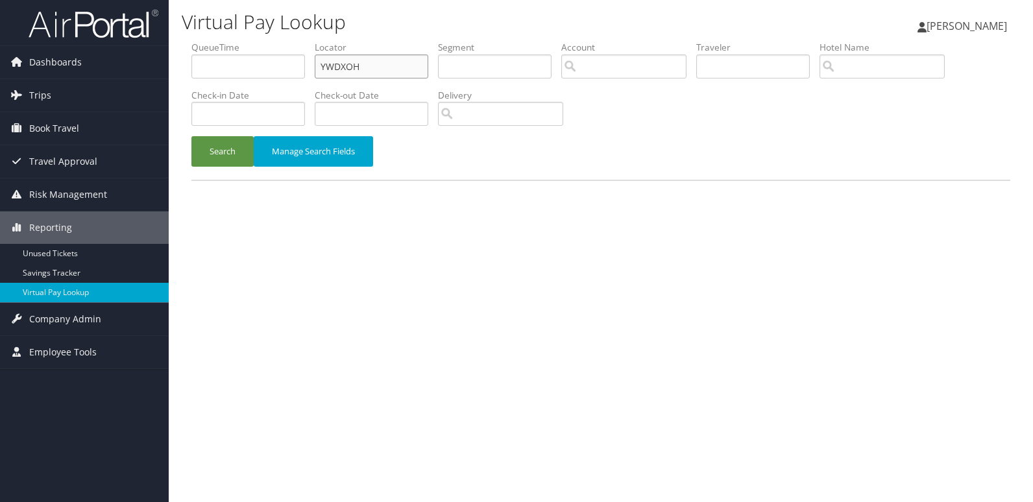
click at [394, 69] on input "YWDXOH" at bounding box center [371, 66] width 113 height 24
paste input "EKMZJR"
type input "EKMZJR"
click at [219, 145] on button "Search" at bounding box center [222, 151] width 62 height 30
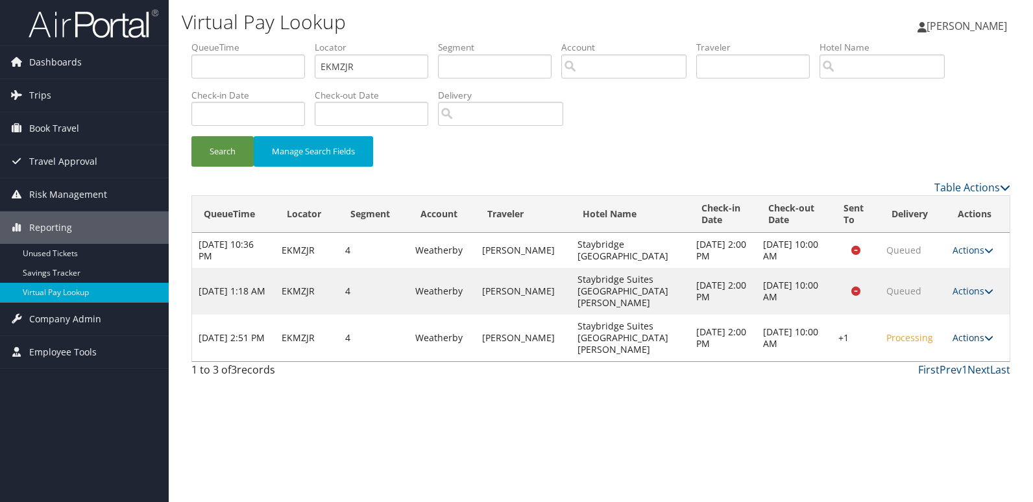
click at [980, 331] on link "Actions" at bounding box center [972, 337] width 41 height 12
click at [962, 360] on link "Logs" at bounding box center [933, 361] width 111 height 22
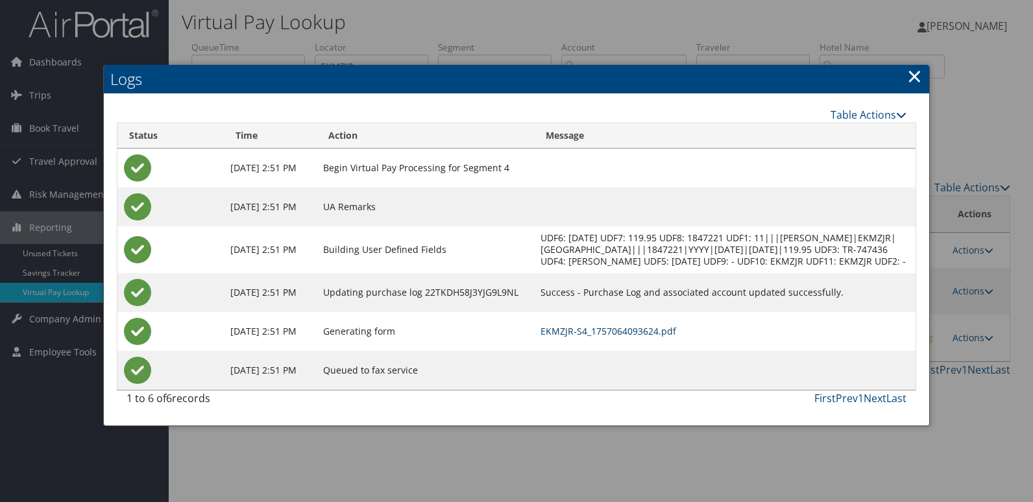
click at [676, 337] on link "EKMZJR-S4_1757064093624.pdf" at bounding box center [608, 331] width 136 height 12
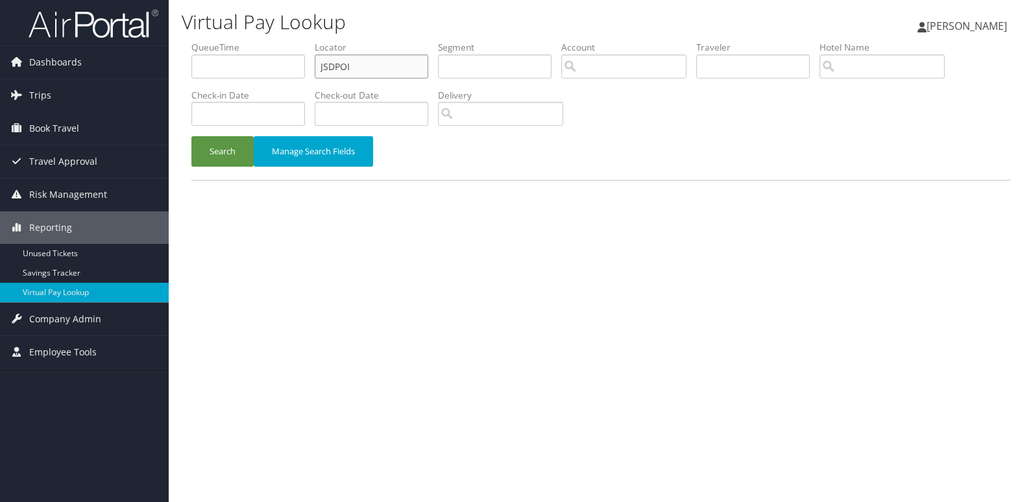
click at [393, 68] on input "JSDPOI" at bounding box center [371, 66] width 113 height 24
paste input "UKZHJG"
type input "UKZHJG"
click at [228, 150] on button "Search" at bounding box center [222, 151] width 62 height 30
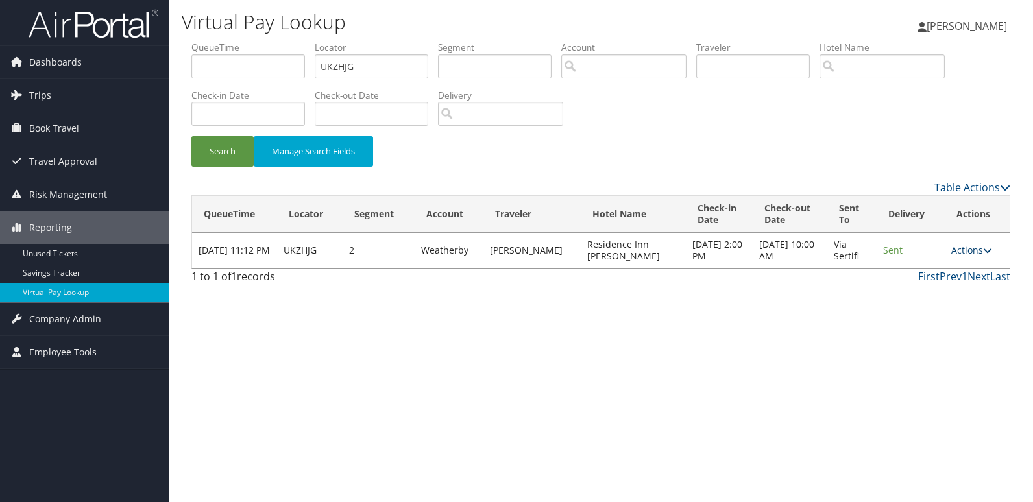
click at [961, 246] on link "Actions" at bounding box center [971, 250] width 41 height 12
click at [927, 298] on link "Logs" at bounding box center [946, 291] width 82 height 22
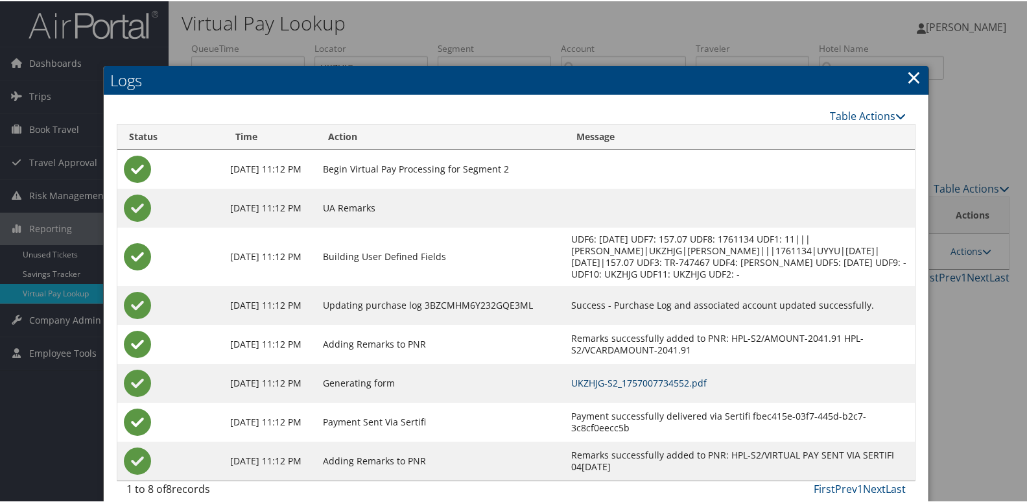
click at [691, 385] on link "UKZHJG-S2_1757007734552.pdf" at bounding box center [639, 382] width 136 height 12
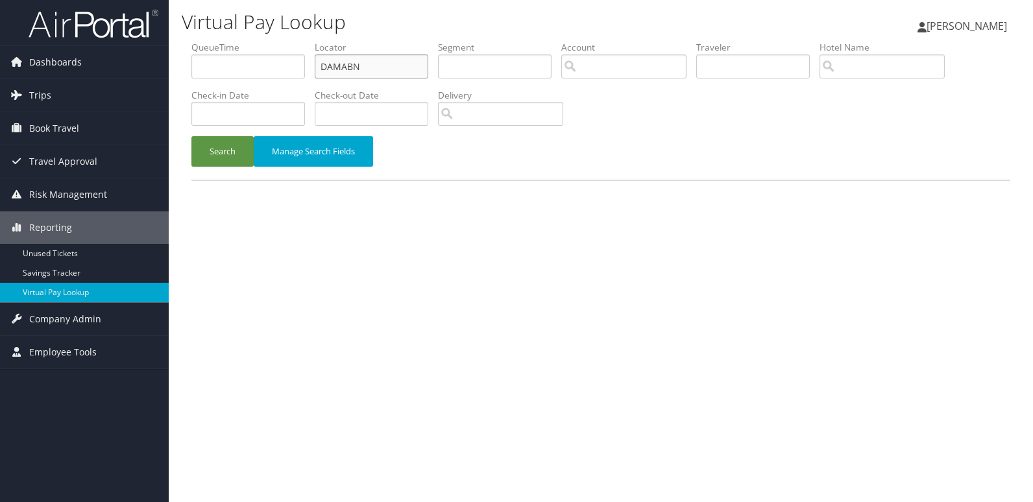
click at [408, 71] on input "DAMABN" at bounding box center [371, 66] width 113 height 24
paste input "ORHKGO"
type input "ORHKGO"
click at [216, 149] on button "Search" at bounding box center [222, 151] width 62 height 30
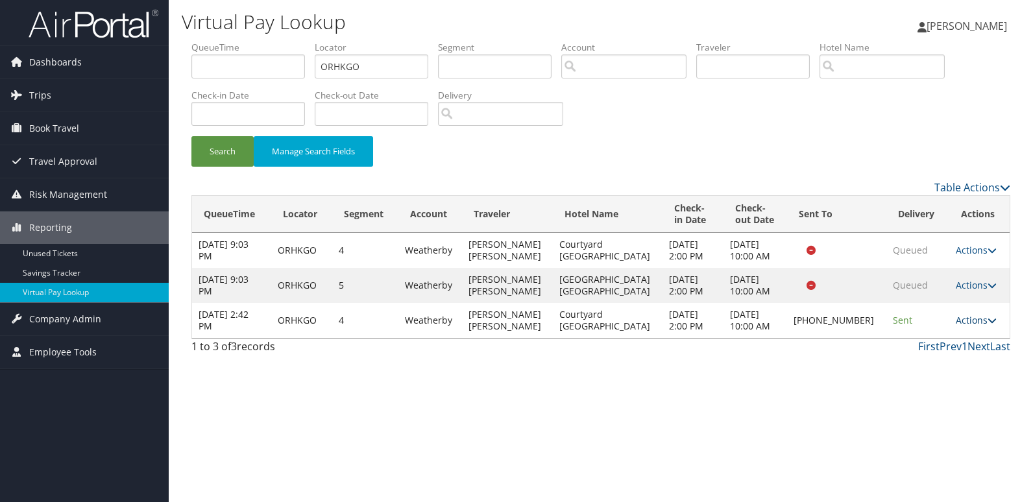
click at [963, 322] on link "Actions" at bounding box center [975, 320] width 41 height 12
click at [957, 356] on link "Logs" at bounding box center [931, 361] width 111 height 22
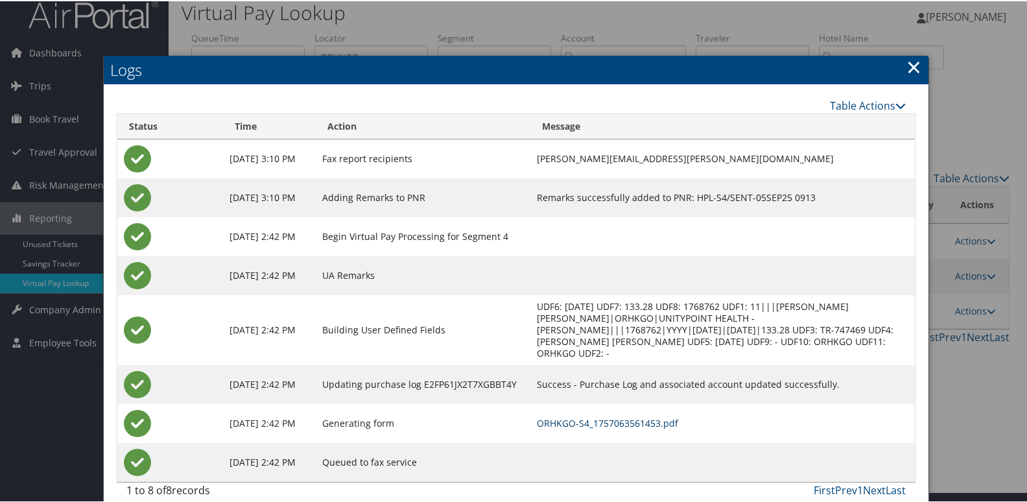
scroll to position [14, 0]
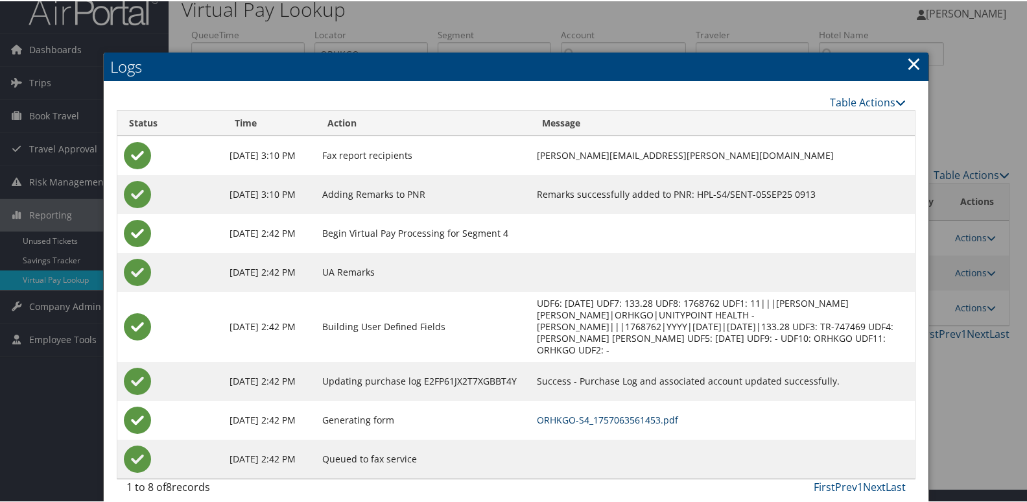
drag, startPoint x: 688, startPoint y: 406, endPoint x: 545, endPoint y: 281, distance: 189.4
click at [678, 412] on link "ORHKGO-S4_1757063561453.pdf" at bounding box center [607, 418] width 141 height 12
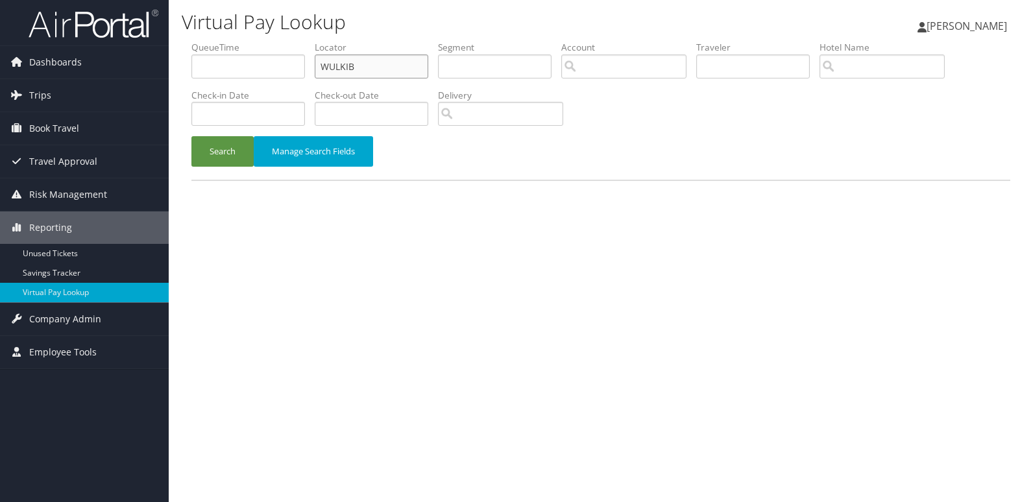
click at [400, 71] on input "WULKIB" at bounding box center [371, 66] width 113 height 24
paste input "JSABTG"
type input "JSABTG"
click at [221, 154] on button "Search" at bounding box center [222, 151] width 62 height 30
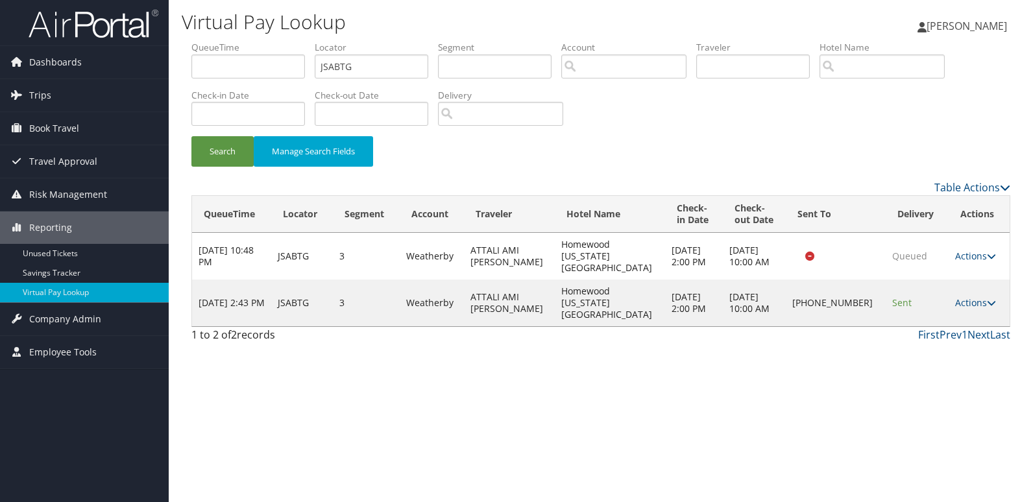
drag, startPoint x: 972, startPoint y: 285, endPoint x: 999, endPoint y: 294, distance: 28.9
click at [972, 296] on link "Actions" at bounding box center [975, 302] width 41 height 12
click at [942, 325] on link "Logs" at bounding box center [930, 326] width 111 height 22
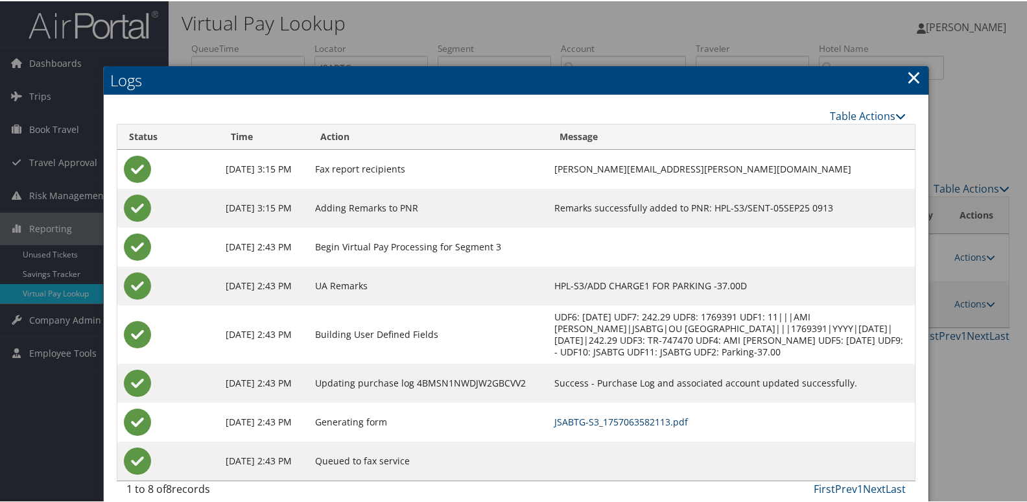
click at [688, 427] on link "JSABTG-S3_1757063582113.pdf" at bounding box center [622, 420] width 134 height 12
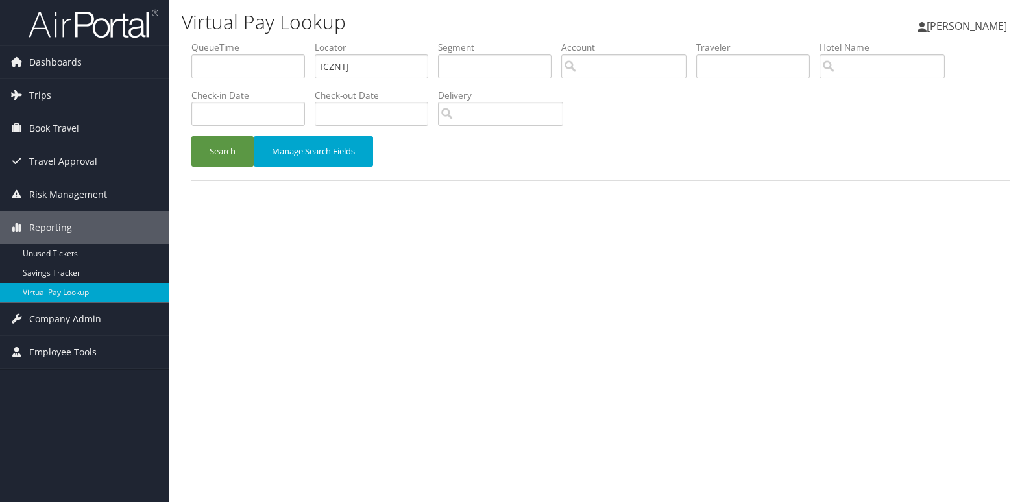
click at [428, 53] on label "Locator" at bounding box center [376, 47] width 123 height 13
click at [406, 60] on input "ICZNTJ" at bounding box center [371, 66] width 113 height 24
paste input "GOYBYQ"
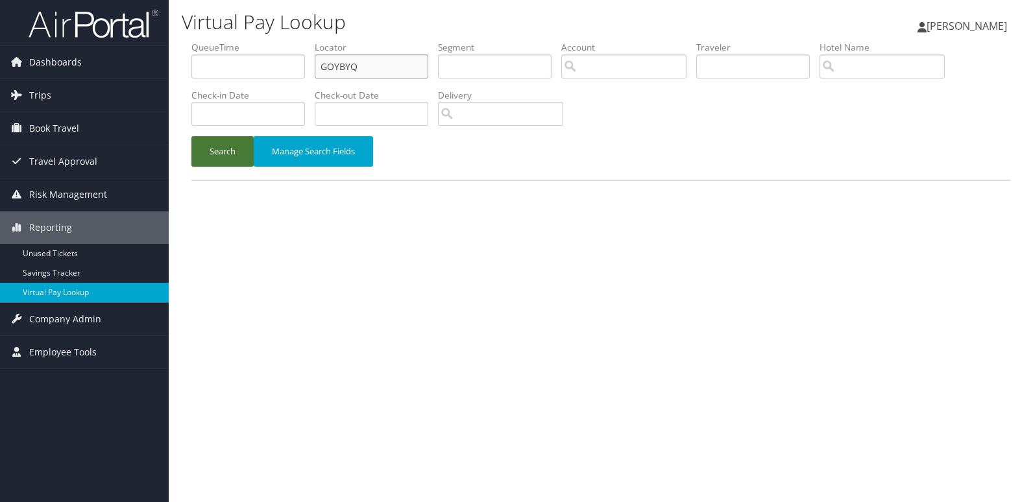
type input "GOYBYQ"
click at [221, 150] on button "Search" at bounding box center [222, 151] width 62 height 30
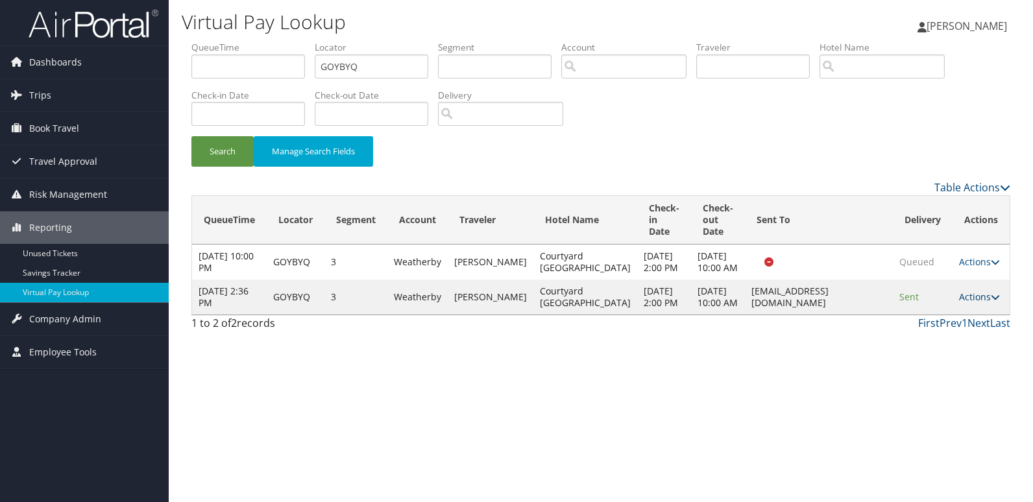
click at [977, 303] on link "Actions" at bounding box center [979, 297] width 41 height 12
click at [957, 353] on link "Logs" at bounding box center [954, 355] width 82 height 22
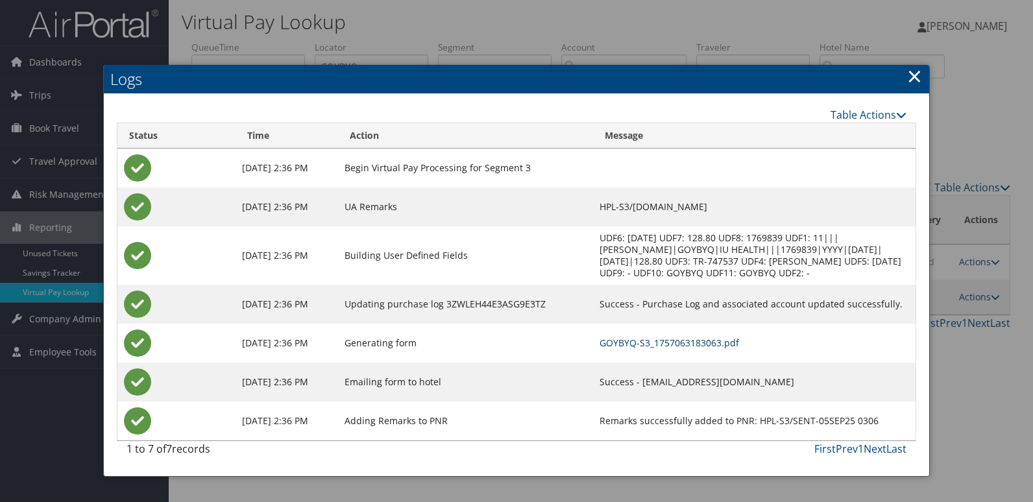
click at [660, 346] on link "GOYBYQ-S3_1757063183063.pdf" at bounding box center [668, 343] width 139 height 12
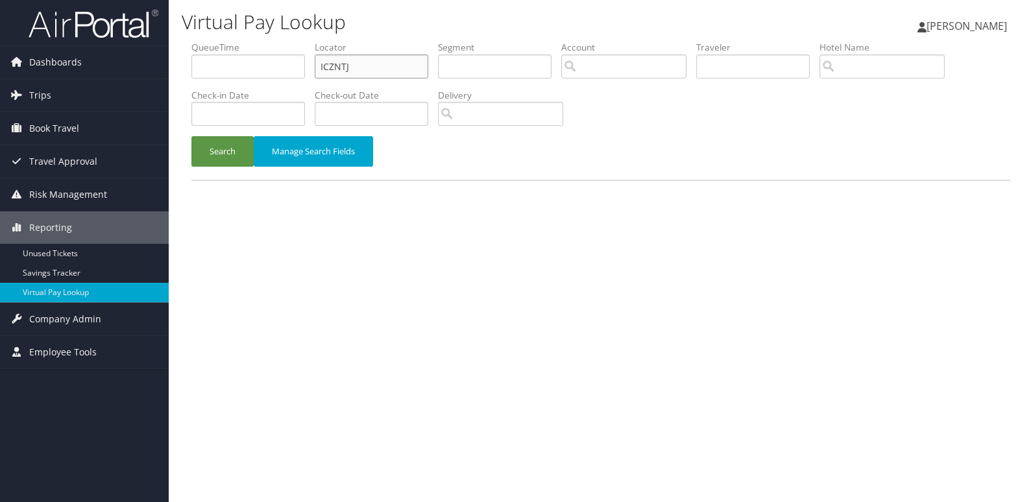
click at [385, 72] on input "ICZNTJ" at bounding box center [371, 66] width 113 height 24
paste input "YFQZVU"
click at [385, 72] on input "YFQZVU" at bounding box center [371, 66] width 113 height 24
type input "YFQZVU"
drag, startPoint x: 228, startPoint y: 150, endPoint x: 73, endPoint y: 14, distance: 205.9
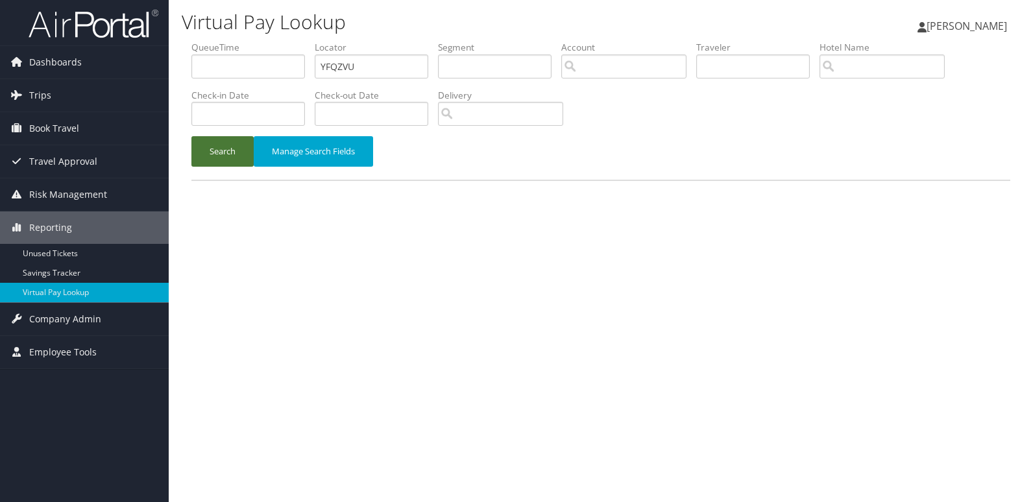
click at [228, 150] on button "Search" at bounding box center [222, 151] width 62 height 30
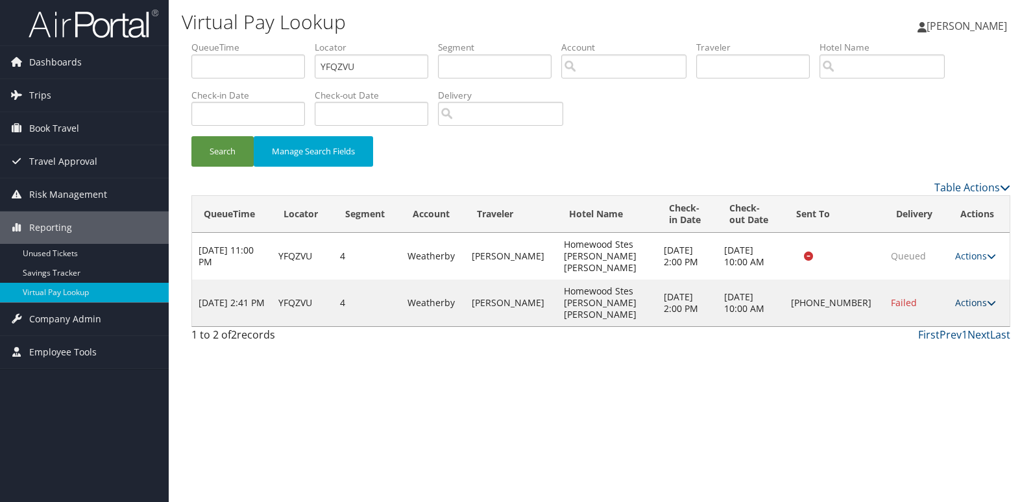
click at [976, 296] on link "Actions" at bounding box center [975, 302] width 41 height 12
click at [937, 331] on link "Logs" at bounding box center [931, 326] width 111 height 22
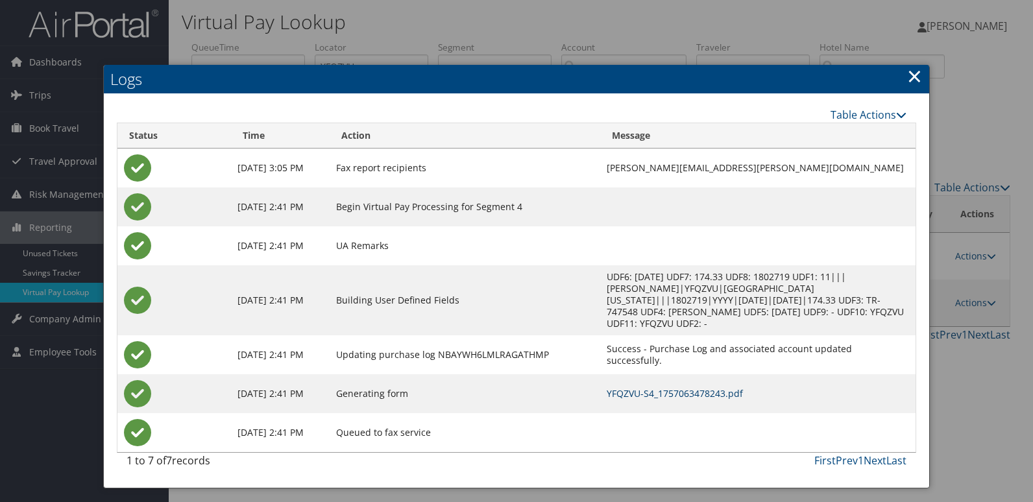
click at [645, 387] on link "YFQZVU-S4_1757063478243.pdf" at bounding box center [674, 393] width 136 height 12
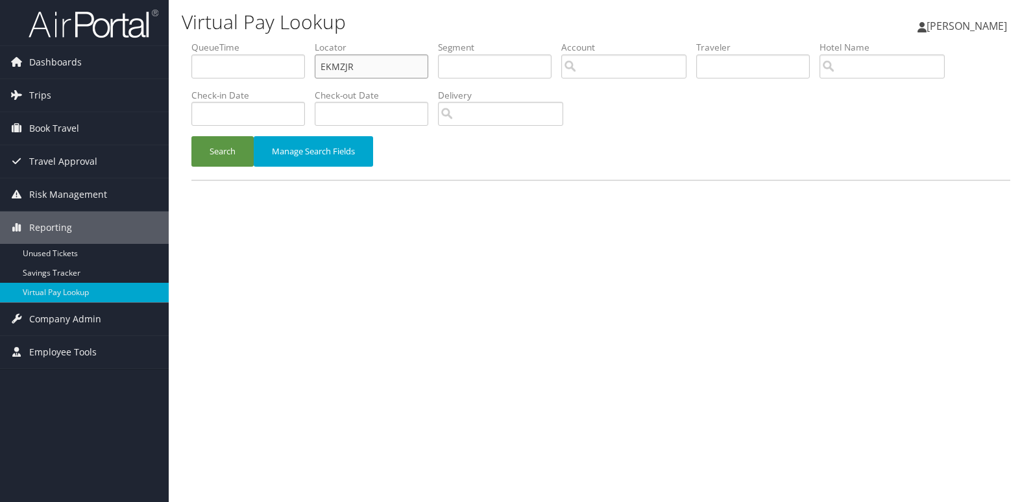
click at [392, 77] on input "EKMZJR" at bounding box center [371, 66] width 113 height 24
paste input "DVEUFZ"
type input "DVEUFZ"
click at [238, 153] on button "Search" at bounding box center [222, 151] width 62 height 30
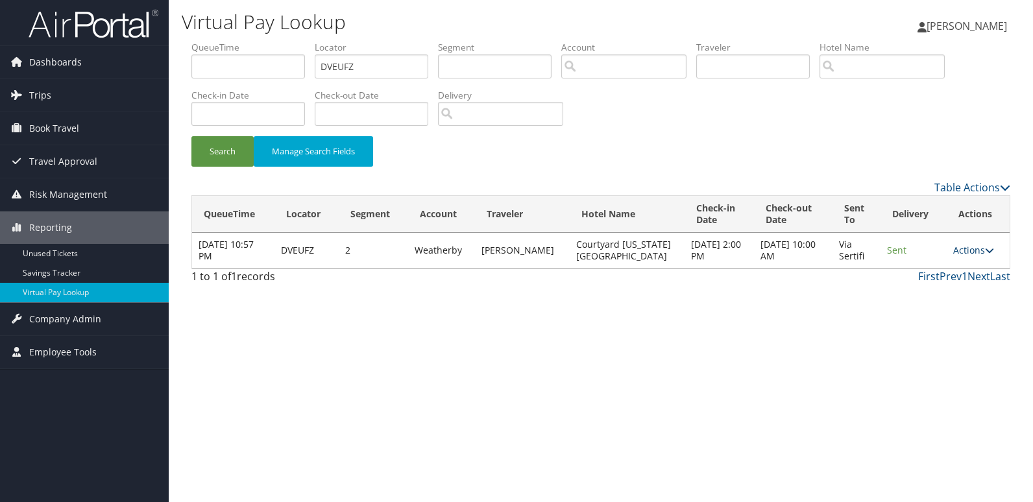
click at [971, 252] on link "Actions" at bounding box center [973, 250] width 41 height 12
click at [949, 285] on link "Logs" at bounding box center [947, 291] width 82 height 22
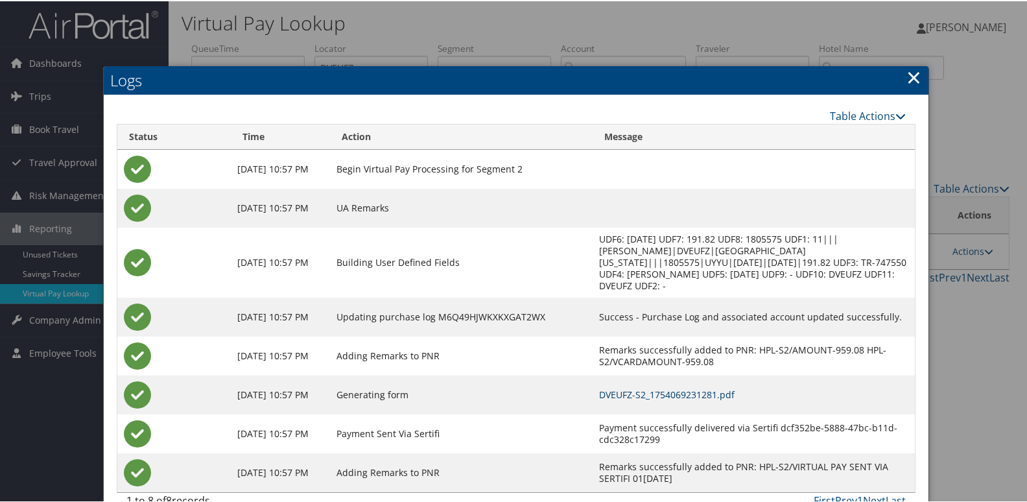
click at [735, 393] on link "DVEUFZ-S2_1754069231281.pdf" at bounding box center [667, 393] width 136 height 12
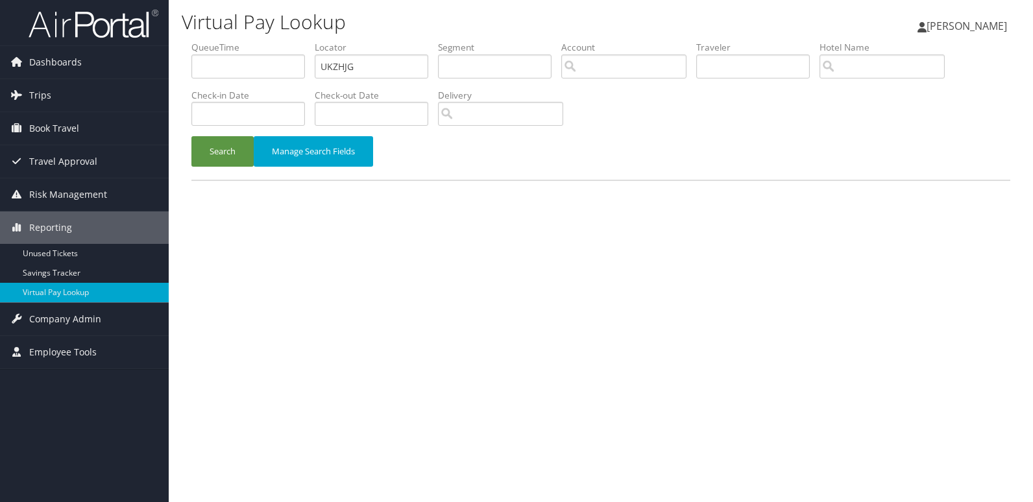
click at [399, 51] on label "Locator" at bounding box center [376, 47] width 123 height 13
click at [400, 51] on label "Locator" at bounding box center [376, 47] width 123 height 13
click at [394, 62] on input "UKZHJG" at bounding box center [371, 66] width 113 height 24
paste input "YGNGQF"
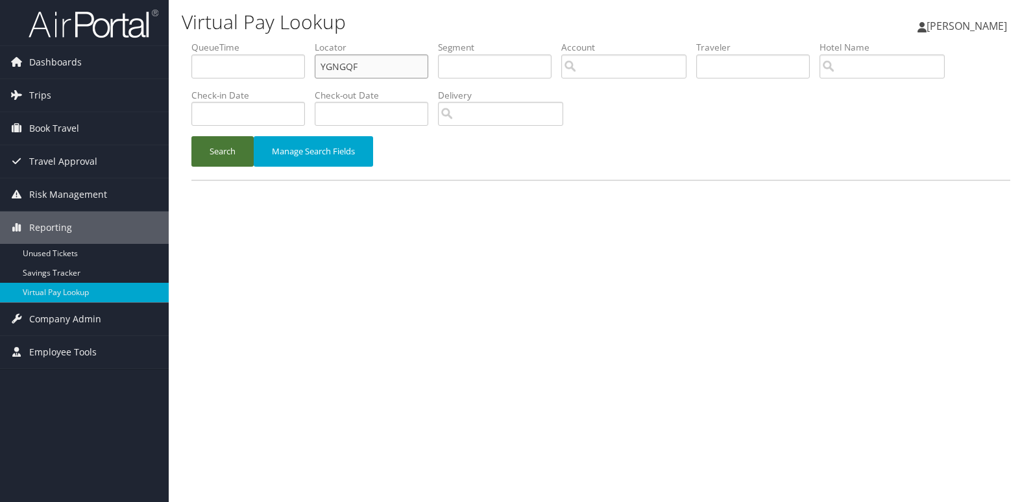
type input "YGNGQF"
click at [222, 157] on button "Search" at bounding box center [222, 151] width 62 height 30
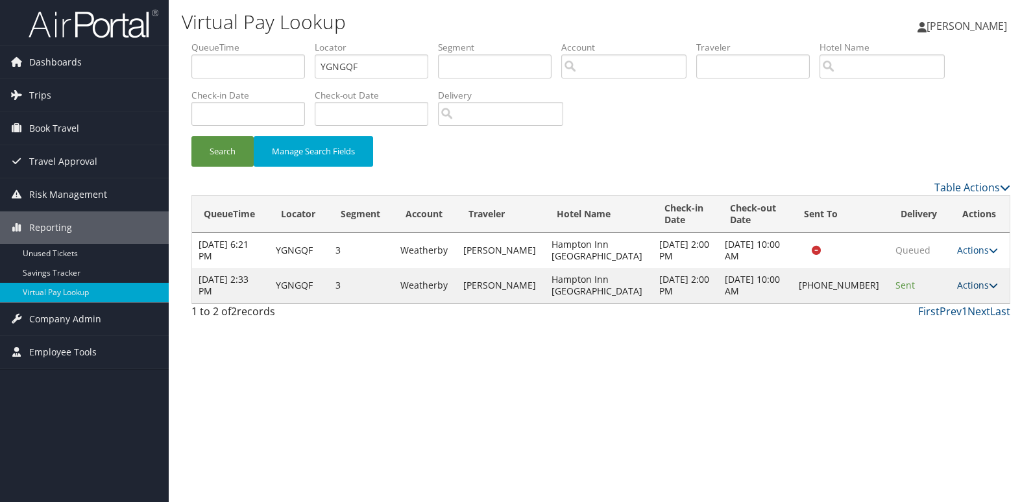
click at [959, 289] on link "Actions" at bounding box center [977, 285] width 41 height 12
click at [949, 325] on link "Logs" at bounding box center [931, 326] width 111 height 22
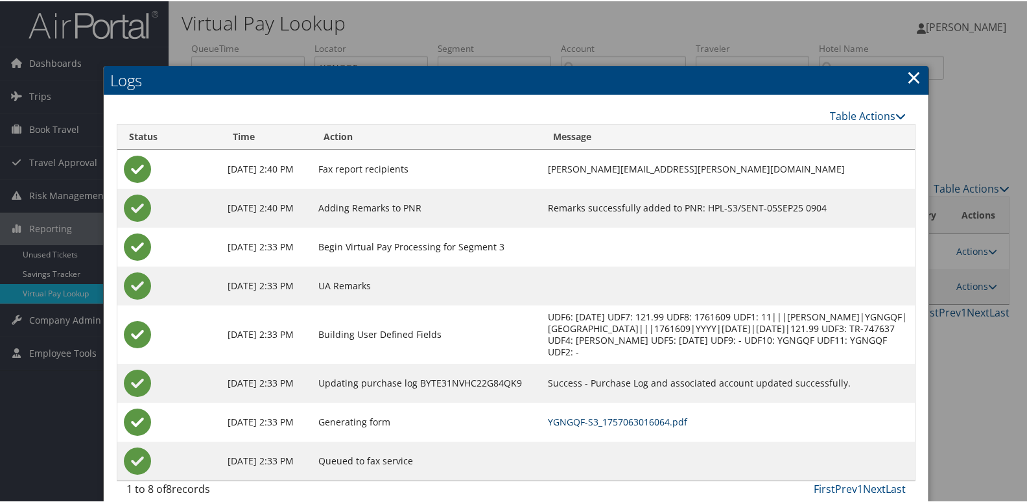
click at [687, 422] on link "YGNGQF-S3_1757063016064.pdf" at bounding box center [617, 420] width 139 height 12
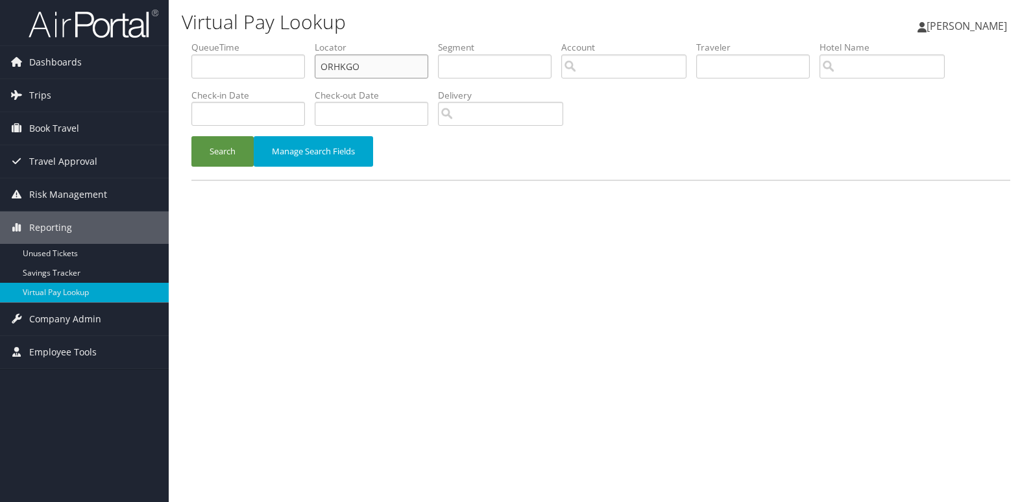
click at [379, 56] on input "ORHKGO" at bounding box center [371, 66] width 113 height 24
paste input "CXLLTG"
type input "CXLLTG"
click at [229, 150] on button "Search" at bounding box center [222, 151] width 62 height 30
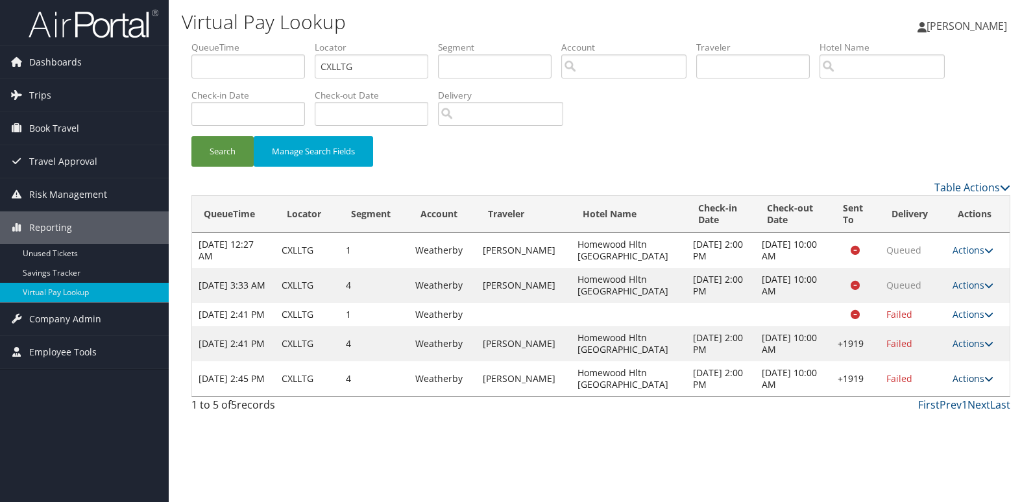
click at [966, 385] on link "Actions" at bounding box center [972, 378] width 41 height 12
click at [944, 425] on link "Logs" at bounding box center [931, 431] width 111 height 22
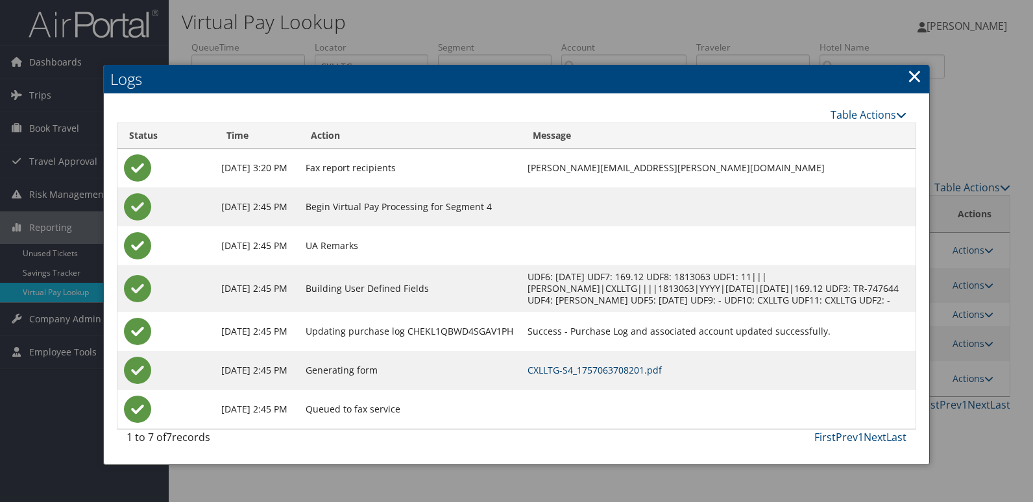
click at [662, 376] on link "CXLLTG-S4_1757063708201.pdf" at bounding box center [594, 370] width 134 height 12
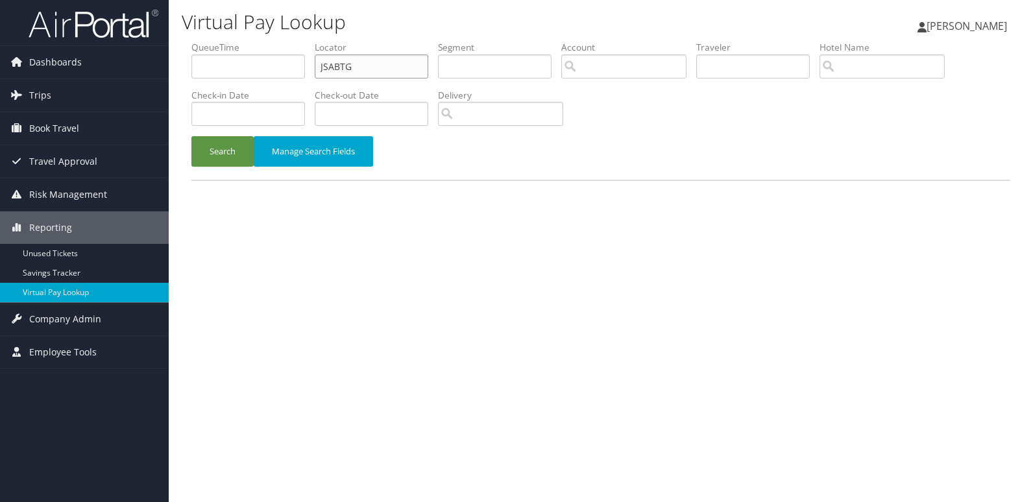
click at [394, 67] on input "JSABTG" at bounding box center [371, 66] width 113 height 24
paste input "TYKBK"
click at [212, 145] on button "Search" at bounding box center [222, 151] width 62 height 30
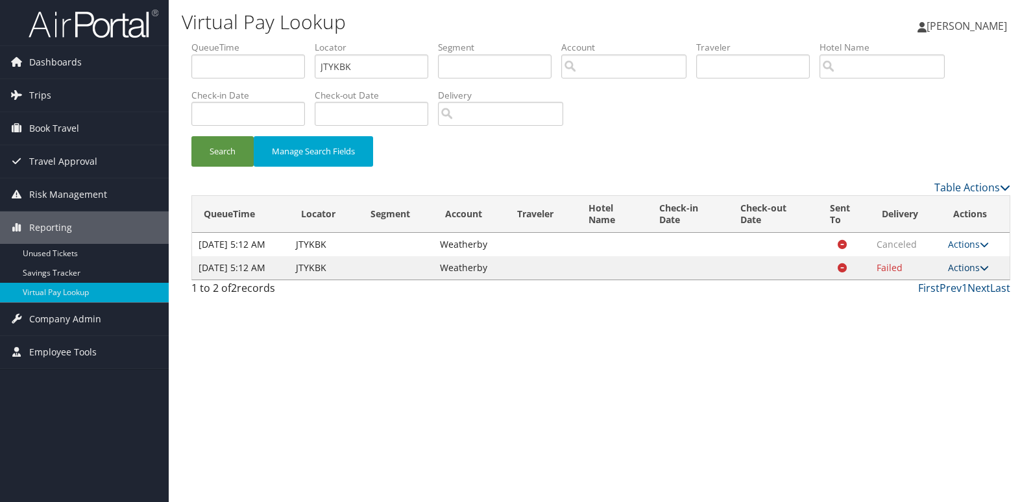
click at [977, 274] on link "Actions" at bounding box center [968, 267] width 41 height 12
click at [975, 326] on link "Logs" at bounding box center [945, 326] width 82 height 22
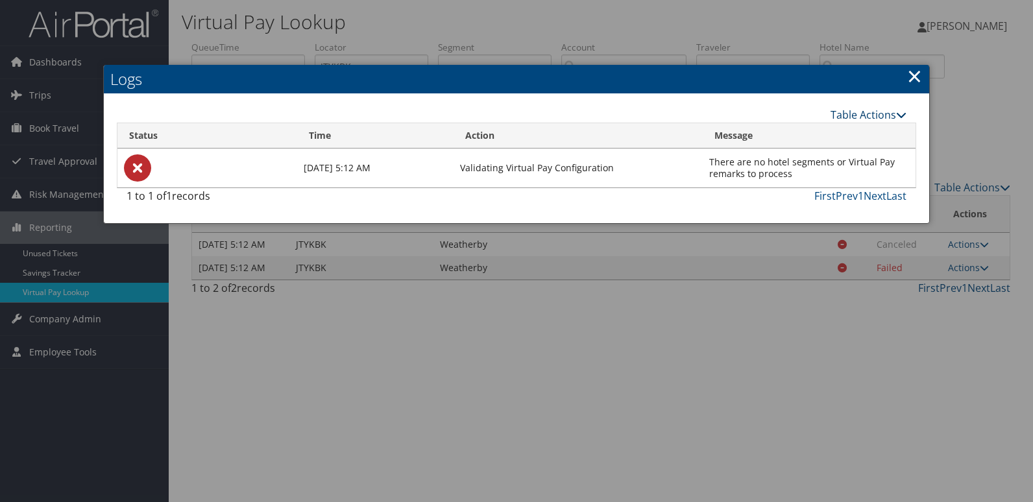
drag, startPoint x: 911, startPoint y: 80, endPoint x: 879, endPoint y: 120, distance: 50.7
click at [911, 80] on link "×" at bounding box center [914, 76] width 15 height 26
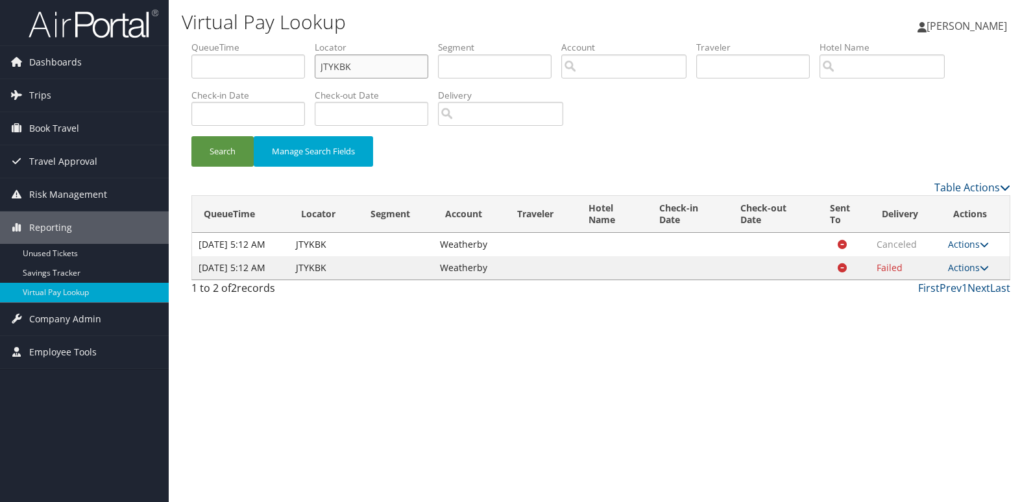
click at [299, 41] on ul "QueueTime Locator JTYKBK Segment Account Traveler Hotel Name Check-in Date Chec…" at bounding box center [600, 41] width 818 height 0
paste input "IKLEBF"
type input "IKLEBF"
click at [210, 158] on button "Search" at bounding box center [222, 151] width 62 height 30
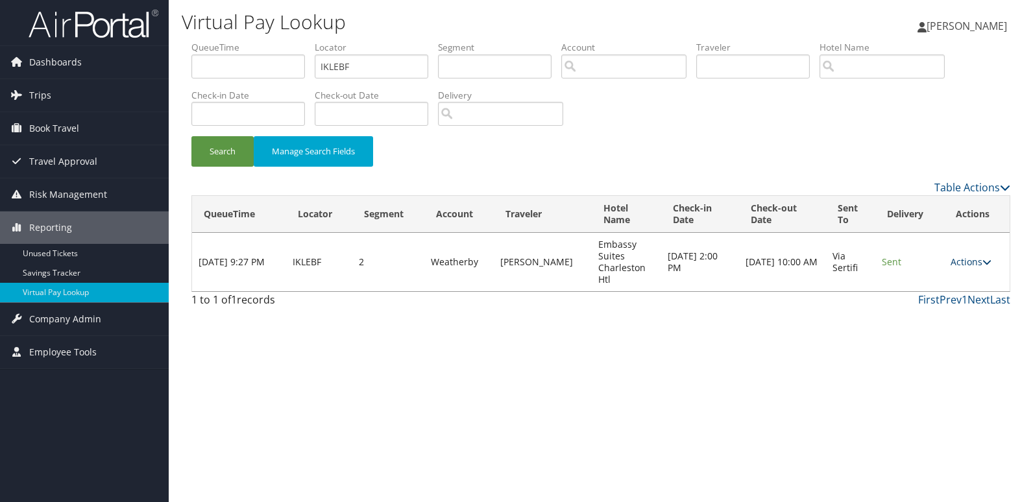
drag, startPoint x: 963, startPoint y: 263, endPoint x: 979, endPoint y: 282, distance: 24.4
click at [963, 263] on link "Actions" at bounding box center [970, 262] width 41 height 12
click at [953, 302] on link "Logs" at bounding box center [945, 303] width 82 height 22
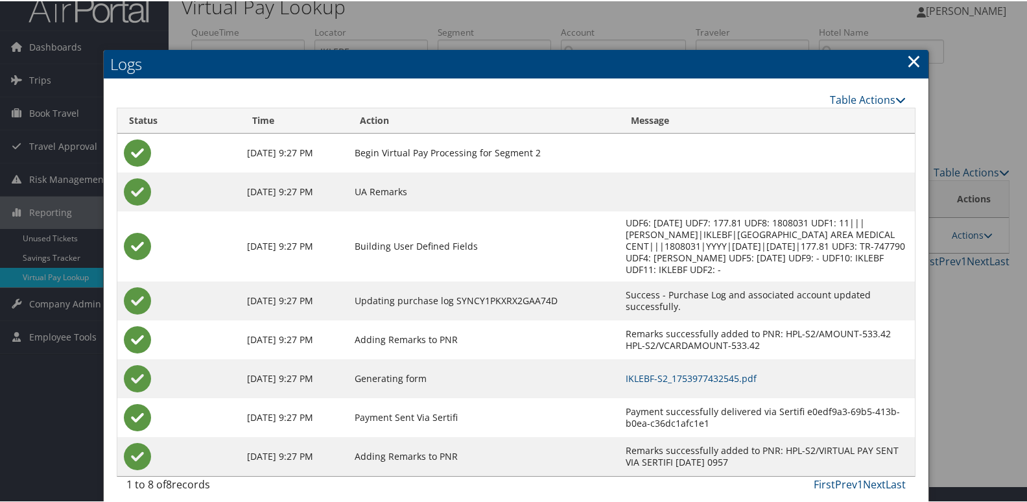
scroll to position [25, 0]
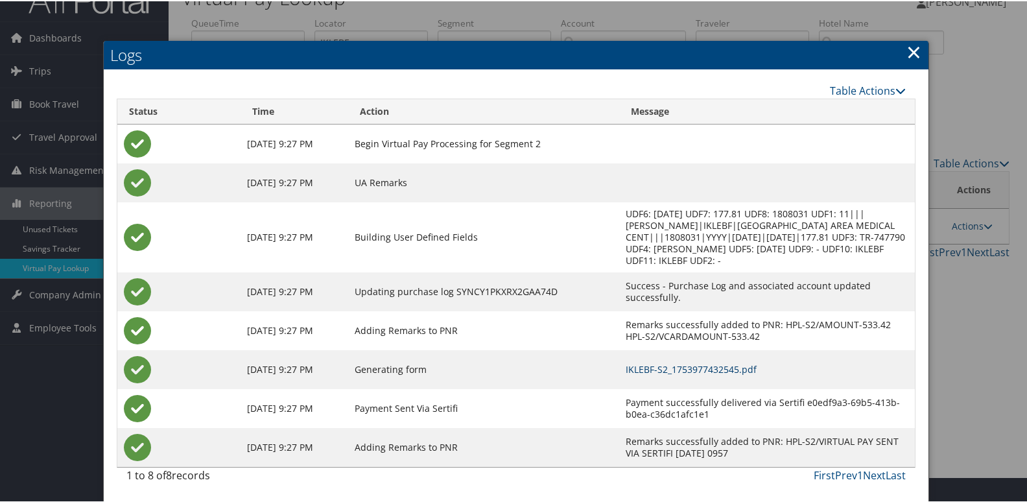
click at [723, 370] on link "IKLEBF-S2_1753977432545.pdf" at bounding box center [691, 368] width 131 height 12
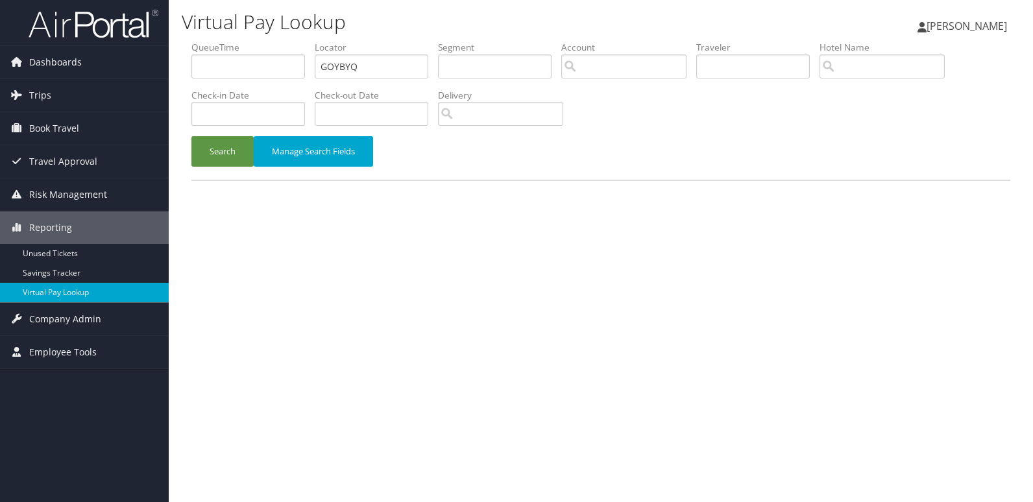
click at [260, 41] on ul "QueueTime Locator GOYBYQ Segment Account Traveler Hotel Name Check-in Date Chec…" at bounding box center [600, 41] width 818 height 0
type input "YQTPWS"
drag, startPoint x: 232, startPoint y: 150, endPoint x: 549, endPoint y: 5, distance: 349.1
click at [272, 150] on div "Search Manage Search Fields" at bounding box center [601, 157] width 838 height 43
drag, startPoint x: 209, startPoint y: 144, endPoint x: 213, endPoint y: 150, distance: 7.3
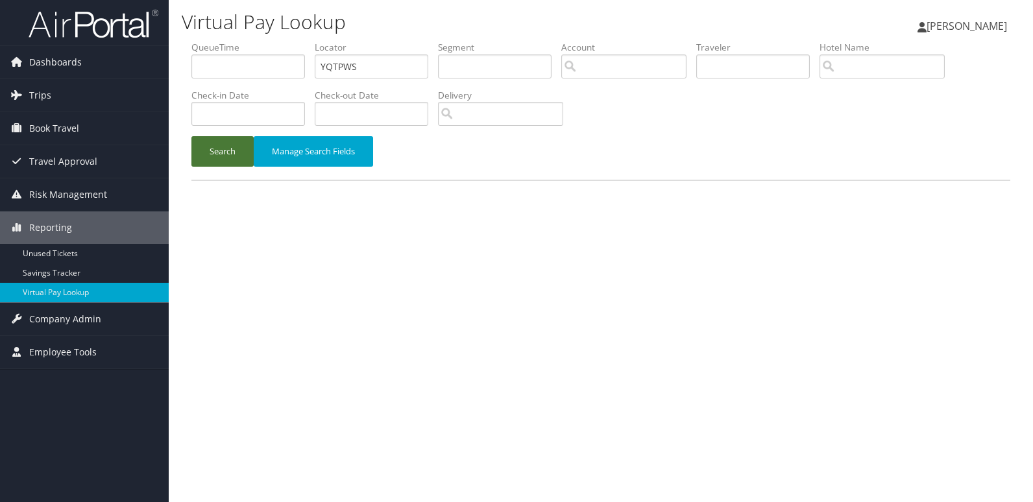
click at [209, 144] on button "Search" at bounding box center [222, 151] width 62 height 30
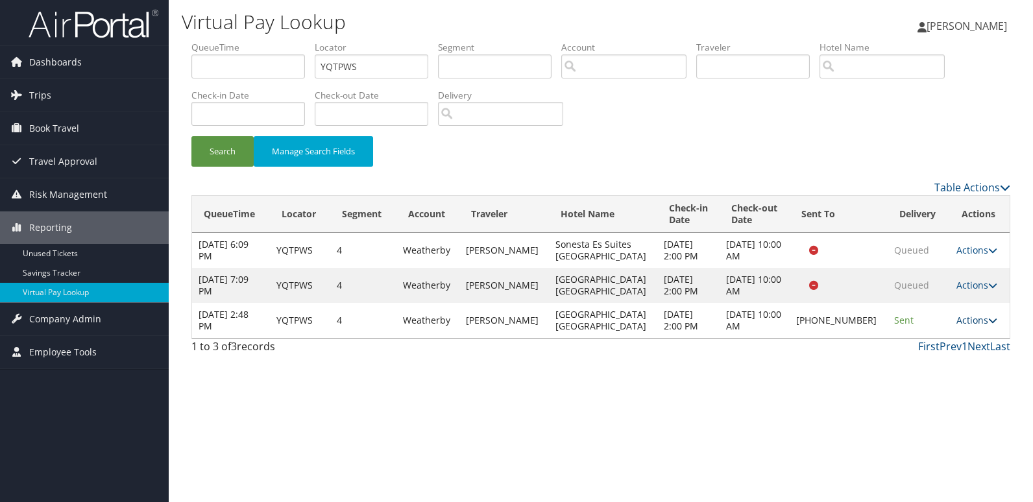
click at [968, 324] on link "Actions" at bounding box center [976, 320] width 41 height 12
click at [950, 366] on link "Logs" at bounding box center [931, 361] width 111 height 22
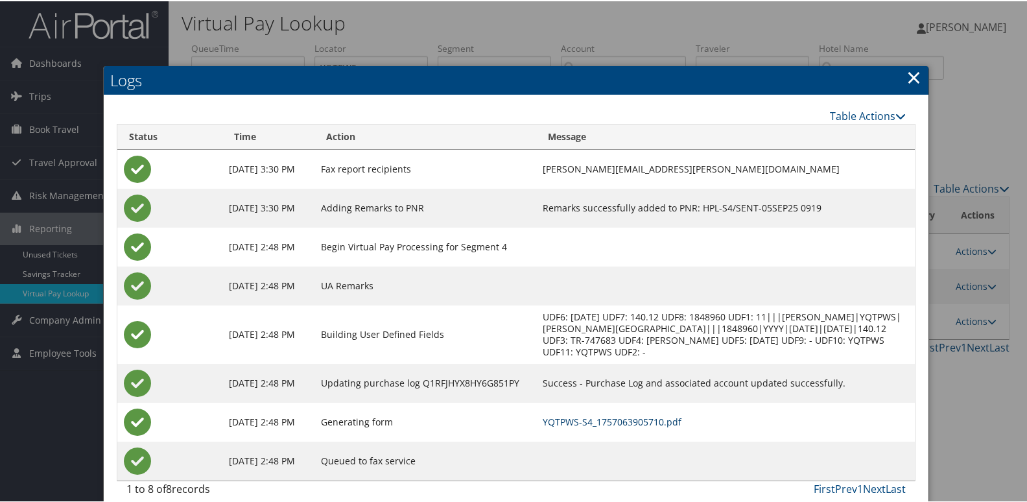
click at [631, 421] on link "YQTPWS-S4_1757063905710.pdf" at bounding box center [612, 420] width 139 height 12
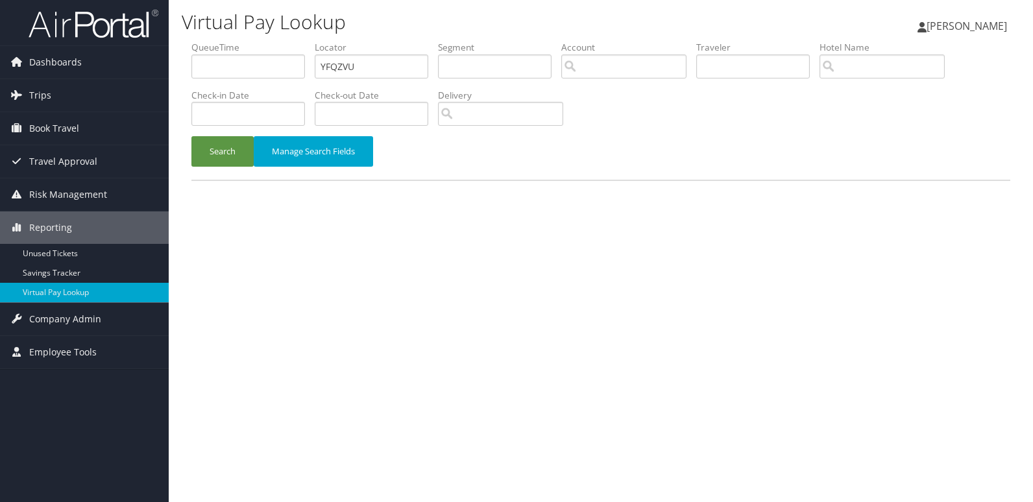
click at [270, 41] on ul "QueueTime Locator YFQZVU Segment Account Traveler Hotel Name Check-in Date Chec…" at bounding box center [600, 41] width 818 height 0
type input "DOUCJK"
click at [219, 156] on button "Search" at bounding box center [222, 151] width 62 height 30
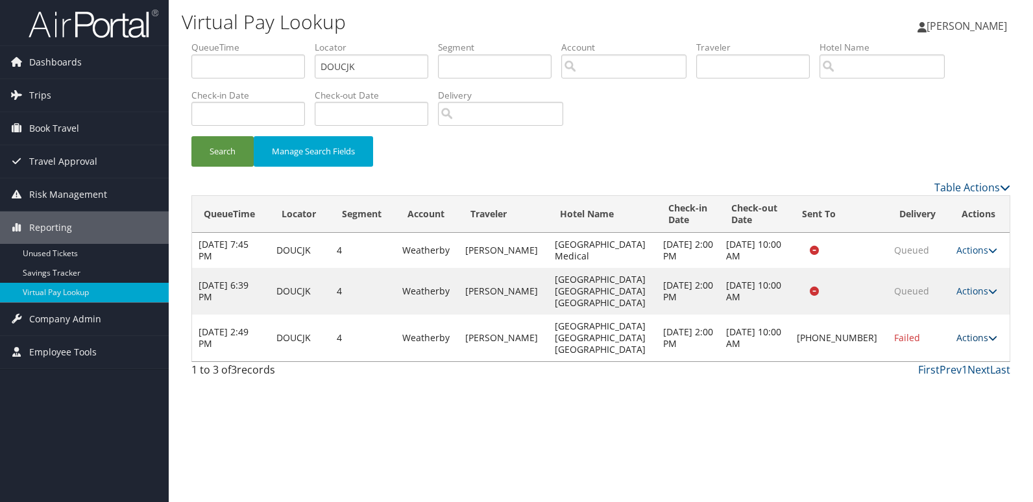
click at [988, 333] on icon at bounding box center [992, 337] width 9 height 9
click at [953, 362] on link "Logs" at bounding box center [933, 361] width 111 height 22
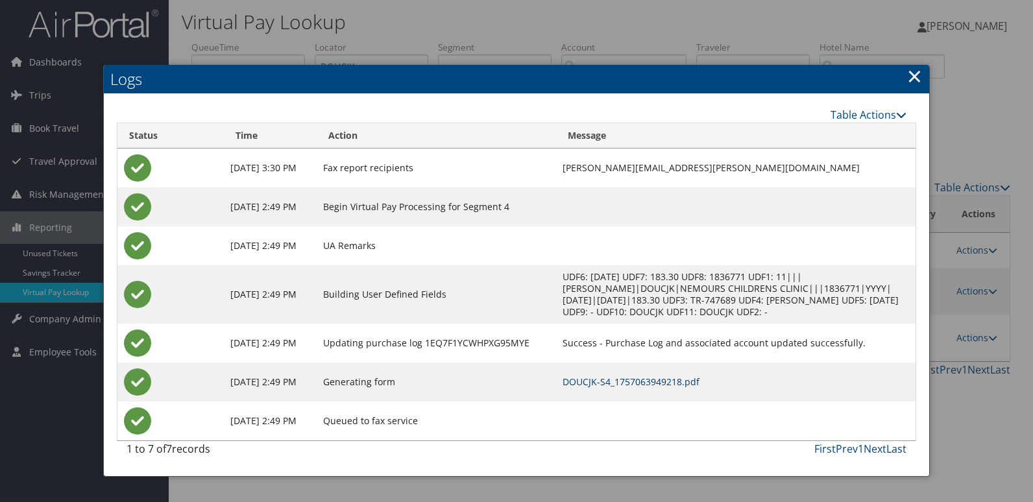
click at [639, 384] on link "DOUCJK-S4_1757063949218.pdf" at bounding box center [630, 382] width 137 height 12
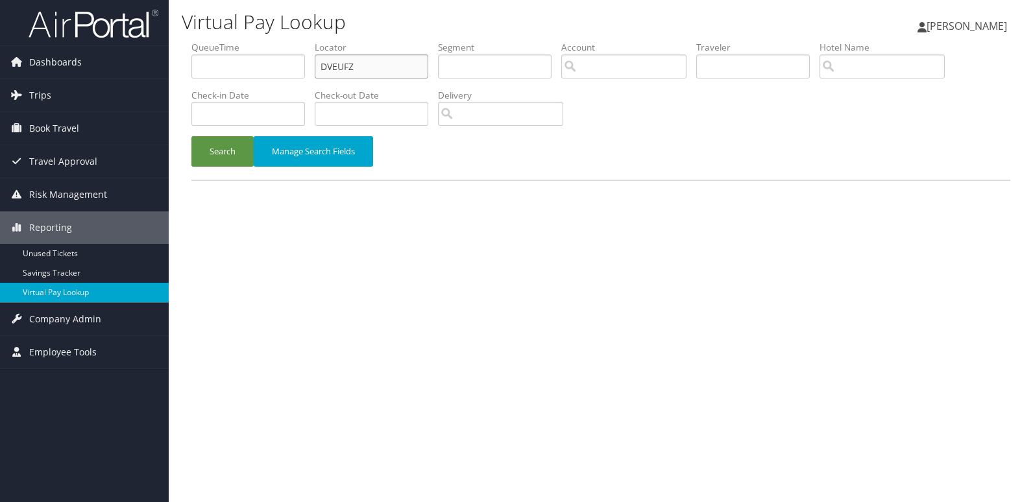
click at [267, 41] on ul "QueueTime Locator DVEUFZ Segment Account Traveler Hotel Name Check-in Date Chec…" at bounding box center [600, 41] width 818 height 0
paste input "UICPB"
type input "DUICPB"
click at [210, 151] on button "Search" at bounding box center [222, 151] width 62 height 30
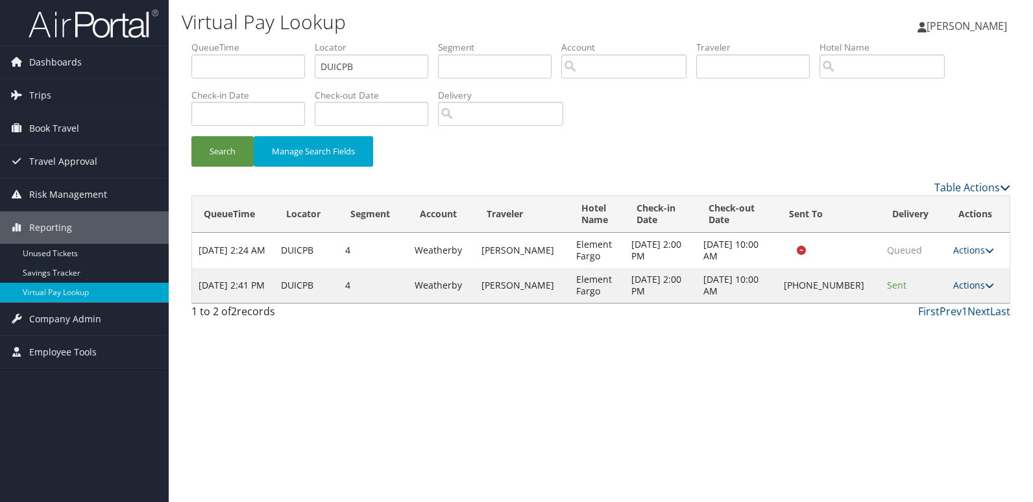
click at [975, 287] on link "Actions" at bounding box center [973, 285] width 41 height 12
click at [946, 313] on link "Resend" at bounding box center [930, 304] width 111 height 22
click at [975, 283] on link "Actions" at bounding box center [973, 285] width 41 height 12
click at [949, 327] on link "Logs" at bounding box center [930, 326] width 111 height 22
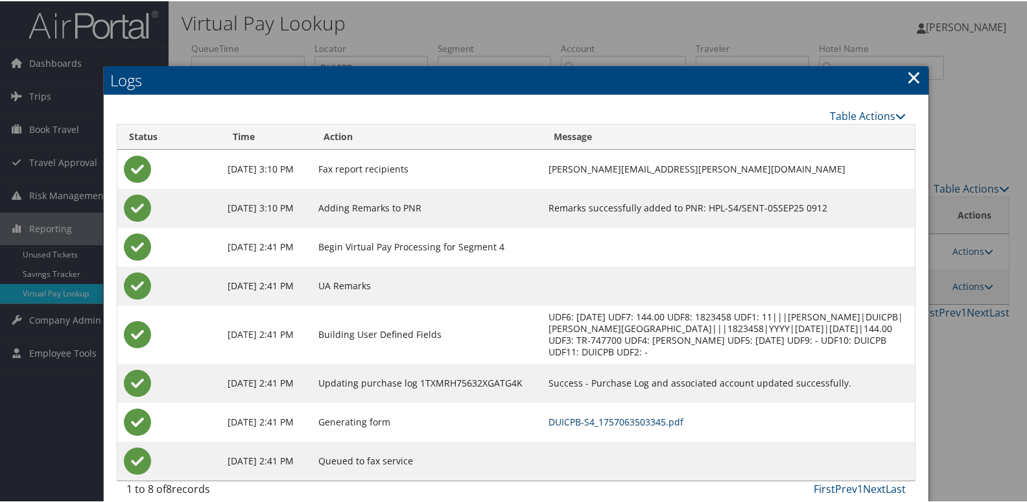
click at [678, 423] on link "DUICPB-S4_1757063503345.pdf" at bounding box center [616, 420] width 135 height 12
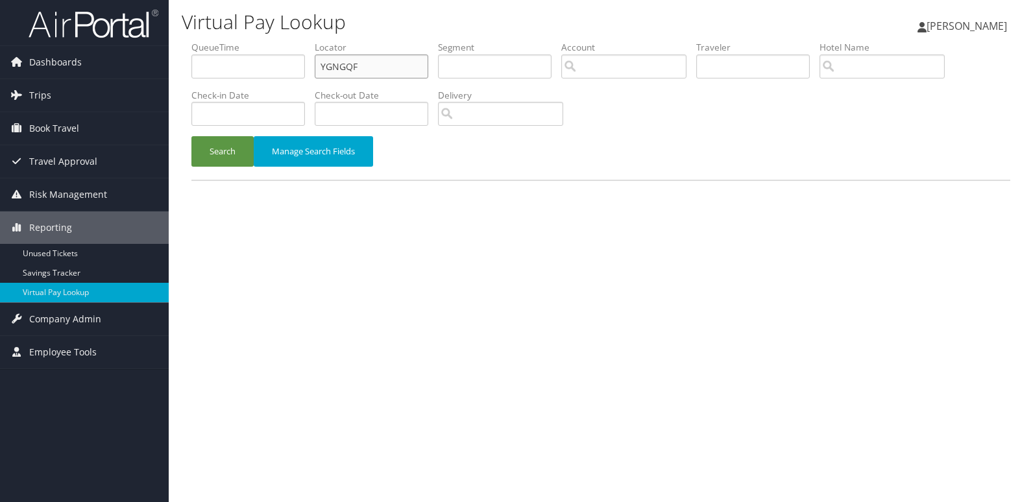
drag, startPoint x: 394, startPoint y: 64, endPoint x: 242, endPoint y: 69, distance: 152.5
click at [250, 41] on ul "QueueTime Locator YGNGQF Segment Account Traveler Hotel Name Check-in Date Chec…" at bounding box center [600, 41] width 818 height 0
paste input "ATIQFN"
type input "ATIQFN"
click at [237, 156] on button "Search" at bounding box center [222, 151] width 62 height 30
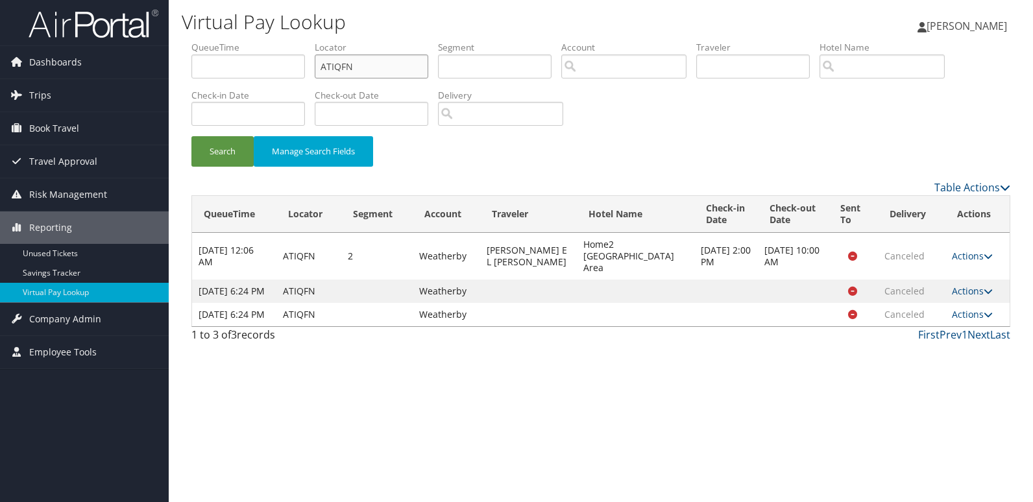
click at [266, 41] on ul "QueueTime Locator ATIQFN Segment Account Traveler Hotel Name Check-in Date Chec…" at bounding box center [600, 41] width 818 height 0
paste input "JZWKQT"
type input "JZWKQT"
click at [221, 149] on button "Search" at bounding box center [222, 151] width 62 height 30
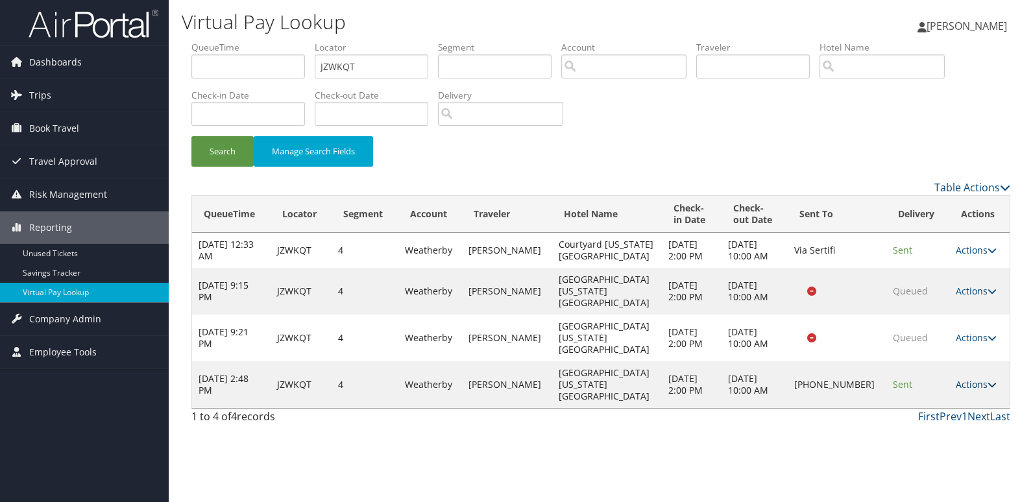
click at [958, 378] on link "Actions" at bounding box center [975, 384] width 41 height 12
click at [948, 394] on link "Logs" at bounding box center [932, 402] width 111 height 22
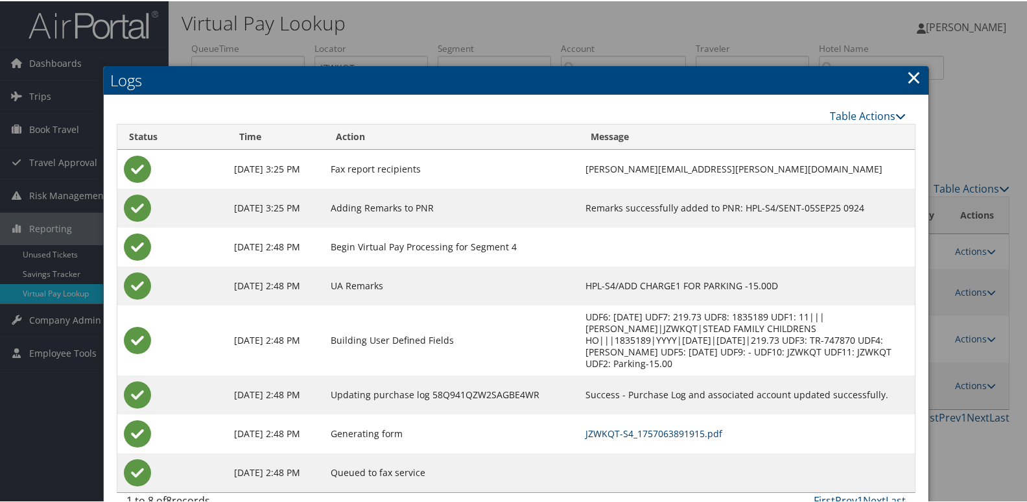
click at [709, 432] on link "JZWKQT-S4_1757063891915.pdf" at bounding box center [654, 432] width 137 height 12
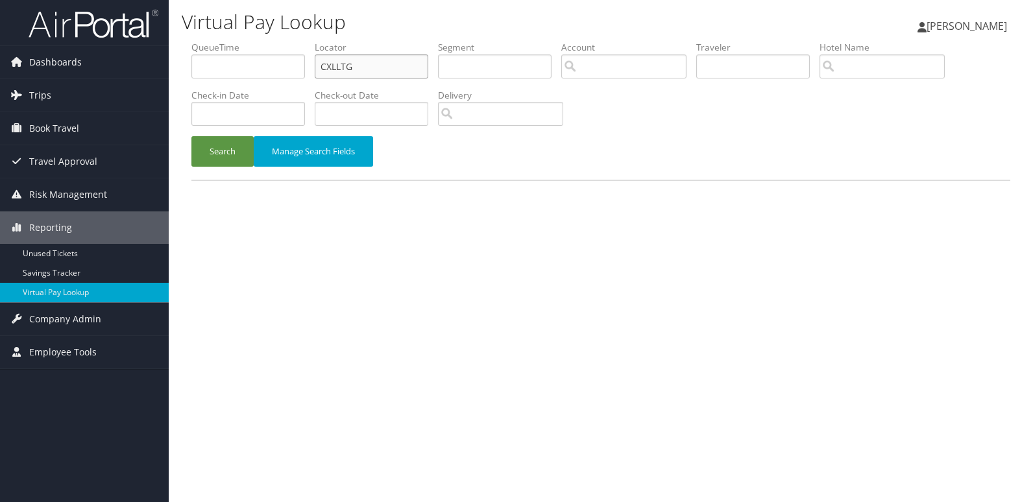
drag, startPoint x: 376, startPoint y: 70, endPoint x: 324, endPoint y: 75, distance: 51.4
click at [344, 68] on input "CXLLTG" at bounding box center [371, 66] width 113 height 24
paste input "NTCLRY"
click at [300, 41] on ul "QueueTime Locator CXLLNTCLRY Segment Account Traveler Hotel Name Check-in Date …" at bounding box center [600, 41] width 818 height 0
paste input "text"
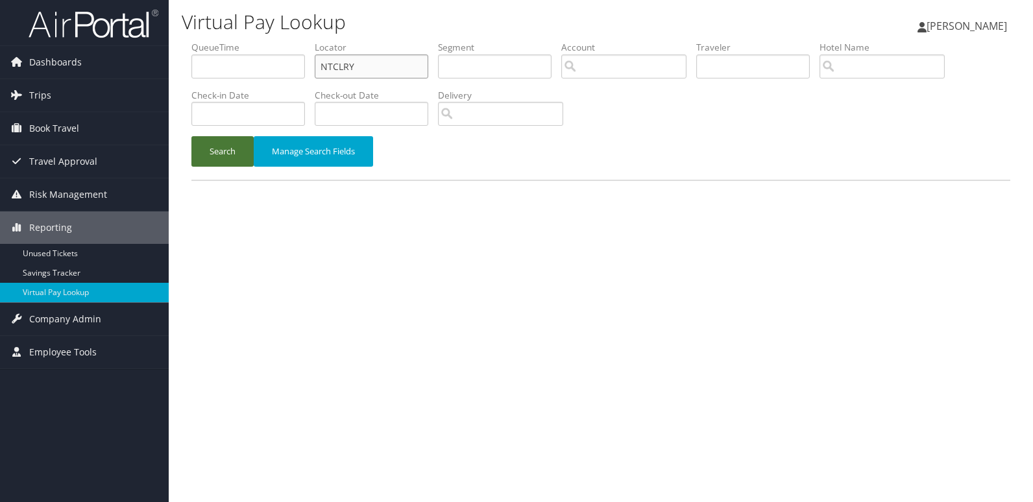
type input "NTCLRY"
click at [200, 145] on button "Search" at bounding box center [222, 151] width 62 height 30
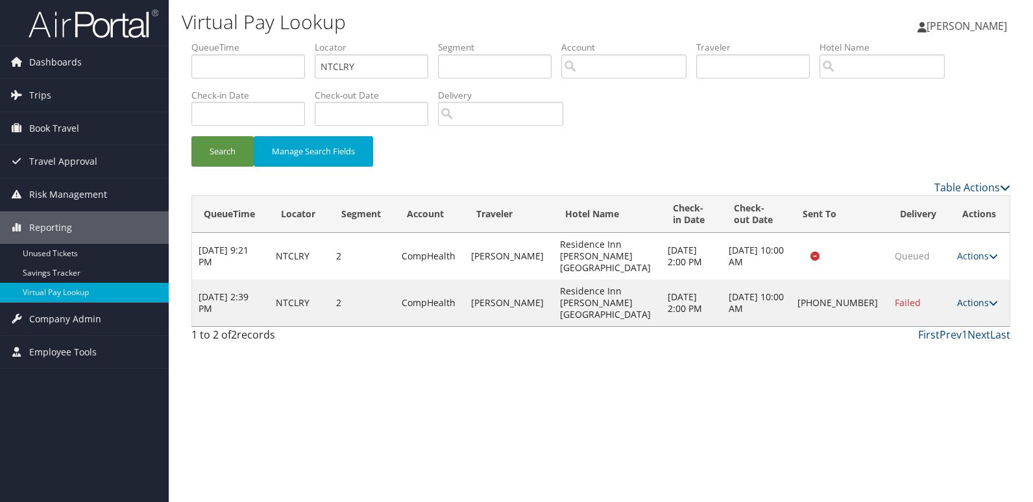
click at [979, 296] on link "Actions" at bounding box center [977, 302] width 41 height 12
click at [968, 326] on link "Logs" at bounding box center [933, 326] width 111 height 22
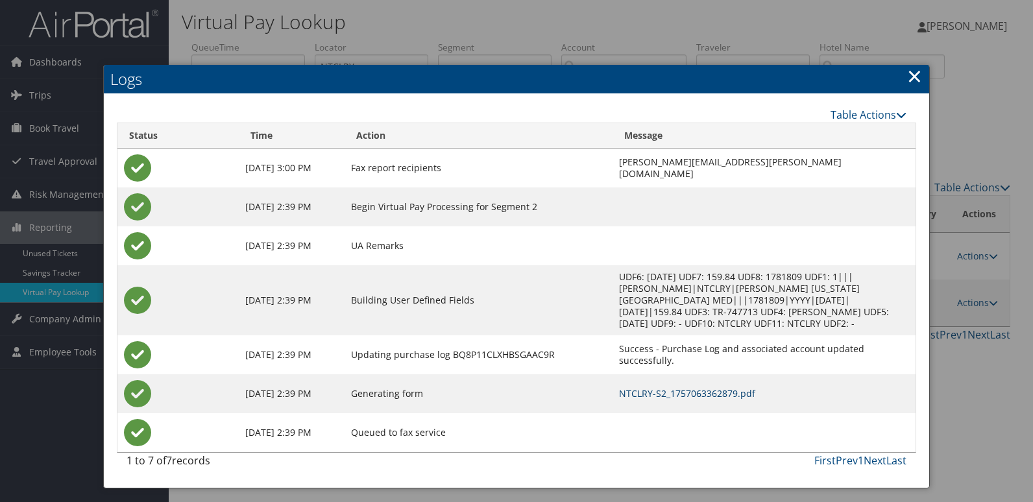
click at [660, 387] on link "NTCLRY-S2_1757063362879.pdf" at bounding box center [687, 393] width 136 height 12
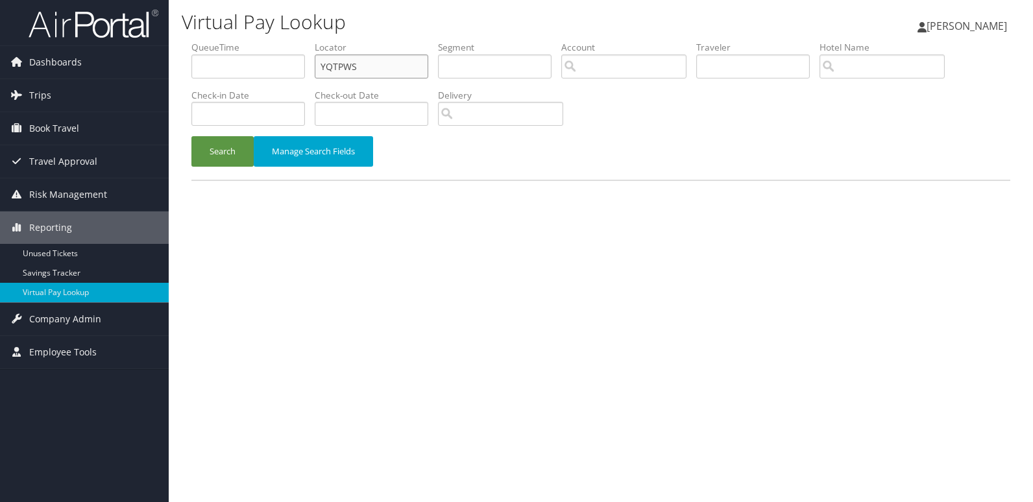
click at [217, 41] on ul "QueueTime Locator YQTPWS Segment Account Traveler Hotel Name Check-in Date Chec…" at bounding box center [600, 41] width 818 height 0
paste input "GESML"
type input "GESMLS"
click at [222, 156] on button "Search" at bounding box center [222, 151] width 62 height 30
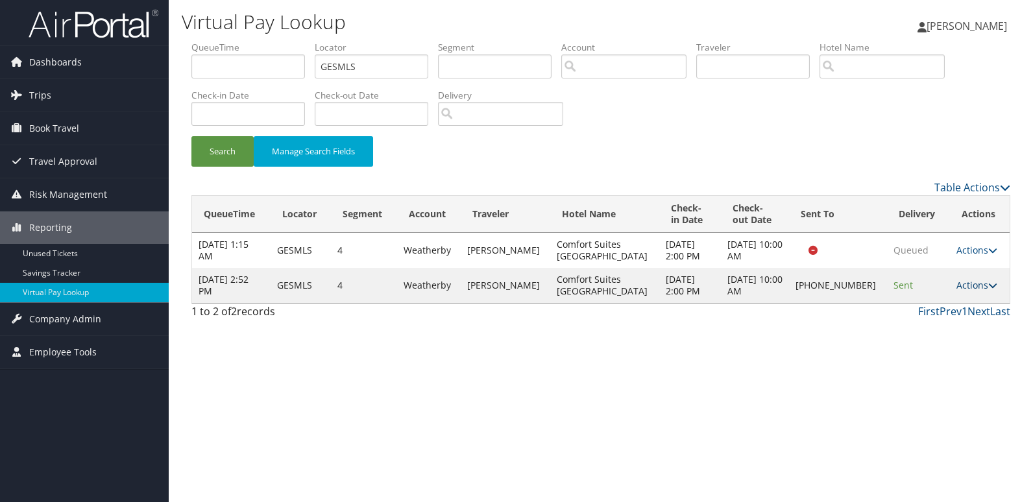
click at [962, 283] on link "Actions" at bounding box center [976, 285] width 41 height 12
click at [932, 330] on link "Logs" at bounding box center [931, 326] width 111 height 22
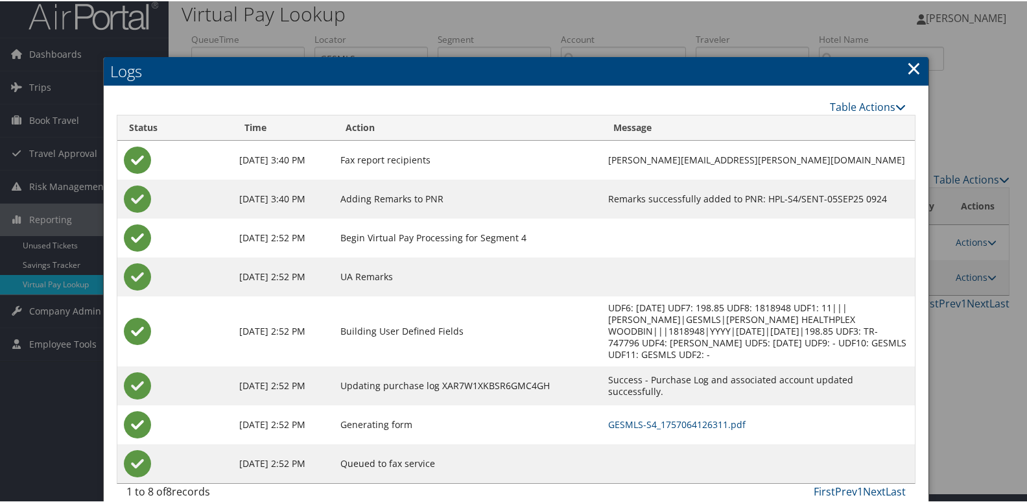
scroll to position [14, 0]
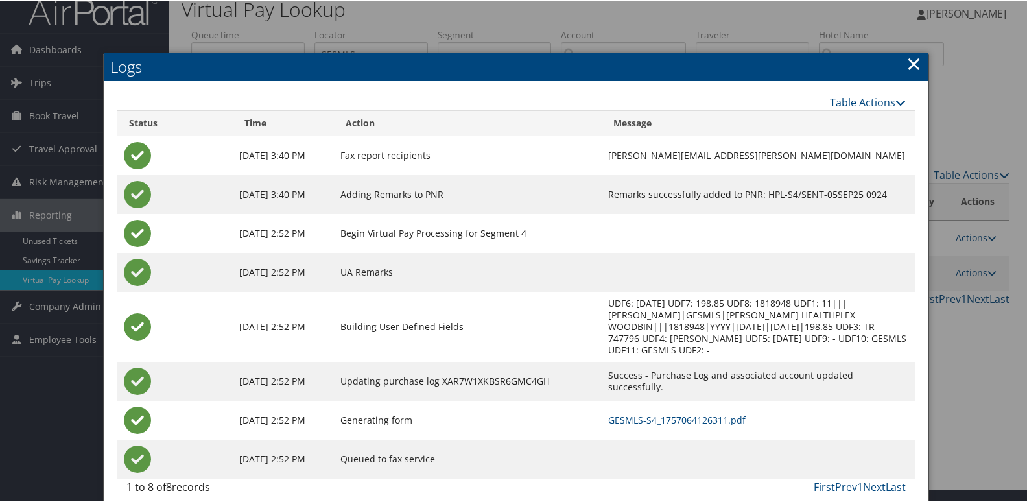
click at [613, 413] on td "GESMLS-S4_1757064126311.pdf" at bounding box center [758, 419] width 313 height 39
click at [643, 412] on link "GESMLS-S4_1757064126311.pdf" at bounding box center [676, 418] width 137 height 12
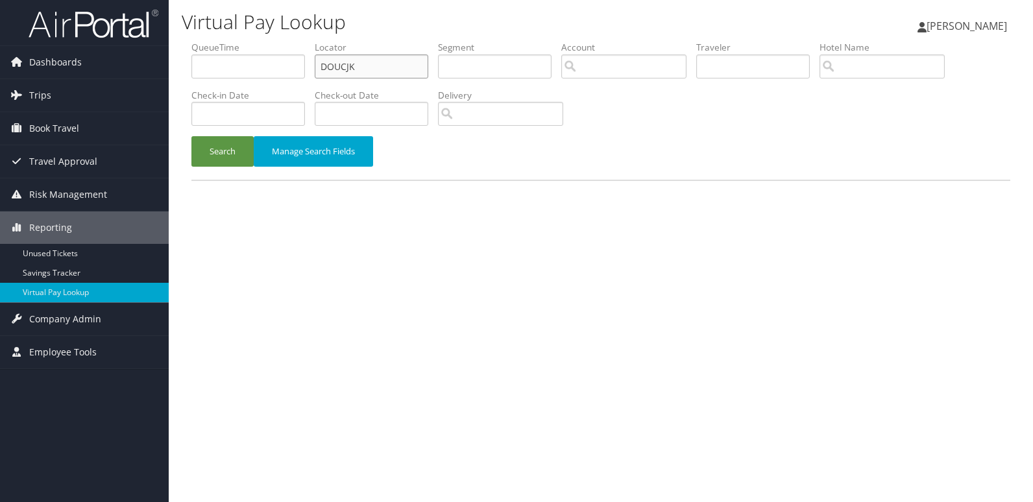
click at [281, 41] on ul "QueueTime Locator DOUCJK Segment Account Traveler Hotel Name Check-in Date Chec…" at bounding box center [600, 41] width 818 height 0
paste input "NJZCKP"
type input "NJZCKP"
click at [226, 154] on button "Search" at bounding box center [222, 151] width 62 height 30
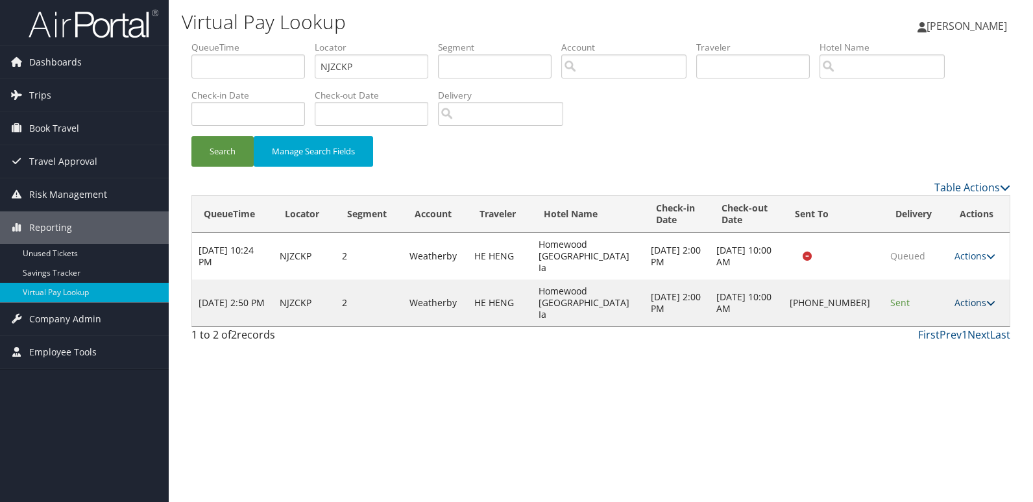
click at [960, 296] on link "Actions" at bounding box center [974, 302] width 41 height 12
click at [949, 326] on link "Logs" at bounding box center [932, 326] width 111 height 22
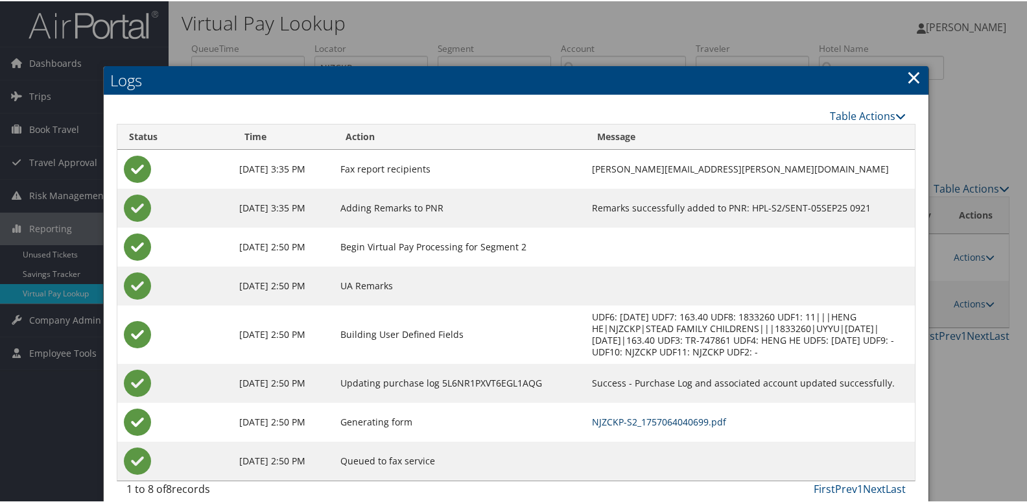
click at [651, 418] on link "NJZCKP-S2_1757064040699.pdf" at bounding box center [659, 420] width 134 height 12
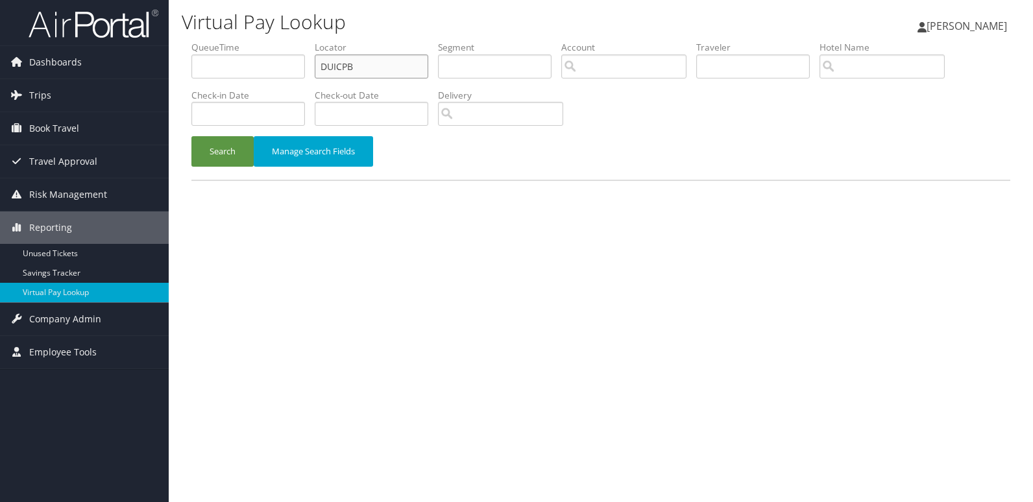
drag, startPoint x: 383, startPoint y: 62, endPoint x: 289, endPoint y: 73, distance: 94.0
click at [303, 41] on ul "QueueTime Locator DUICPB Segment Account Traveler Hotel Name Check-in Date Chec…" at bounding box center [600, 41] width 818 height 0
paste input "HCQBCQ"
type input "HCQBCQ"
click at [233, 161] on button "Search" at bounding box center [222, 151] width 62 height 30
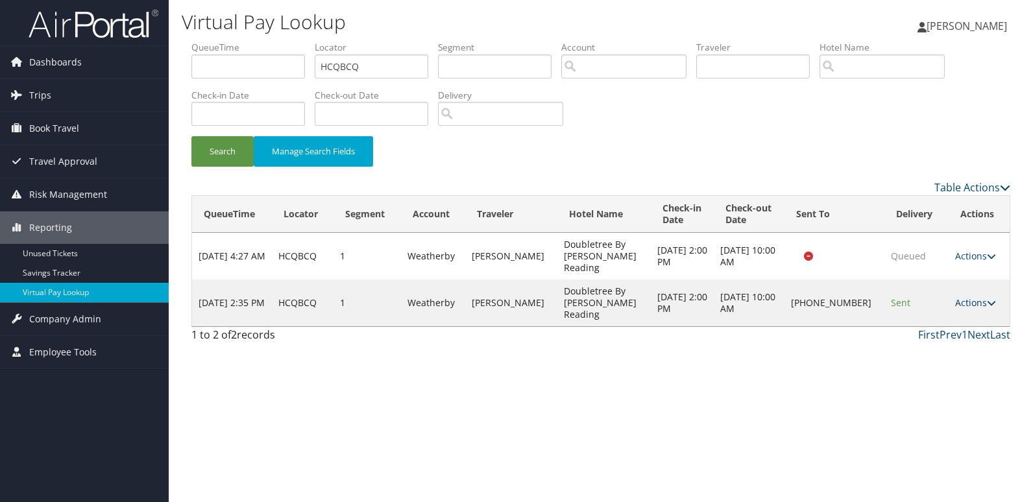
click at [987, 298] on icon at bounding box center [990, 302] width 9 height 9
click at [941, 323] on link "Logs" at bounding box center [931, 326] width 111 height 22
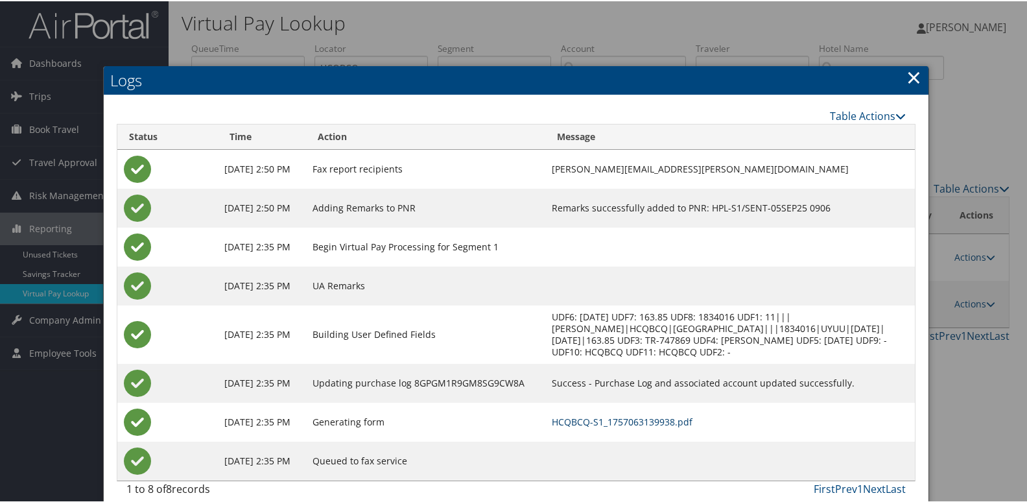
click at [678, 425] on link "HCQBCQ-S1_1757063139938.pdf" at bounding box center [622, 420] width 141 height 12
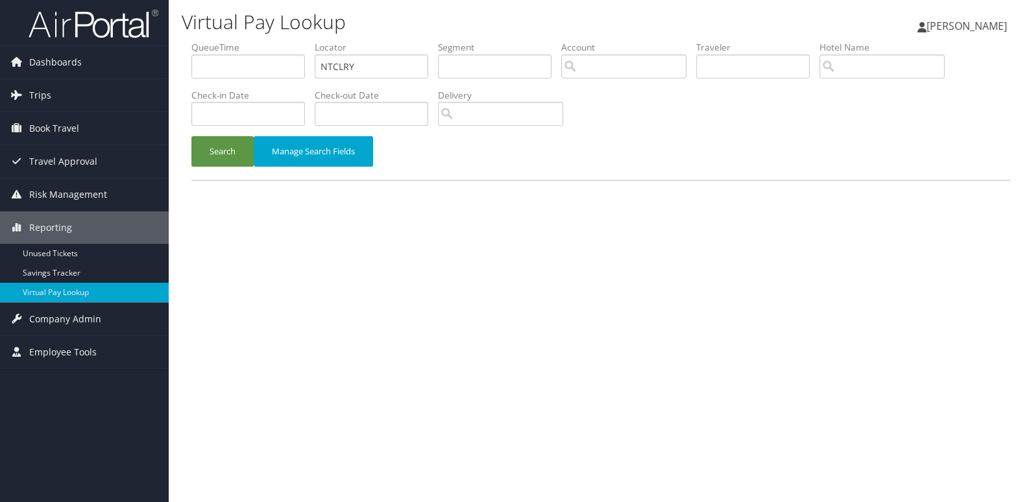
drag, startPoint x: 0, startPoint y: 0, endPoint x: 248, endPoint y: 77, distance: 259.9
click at [271, 41] on ul "QueueTime Locator NTCLRY Segment Account Traveler Hotel Name Check-in Date Chec…" at bounding box center [600, 41] width 818 height 0
click at [266, 41] on ul "QueueTime Locator NTCLRY Segment Account Traveler Hotel Name Check-in Date Chec…" at bounding box center [600, 41] width 818 height 0
paste input "YRBBBH"
type input "YRBBBH"
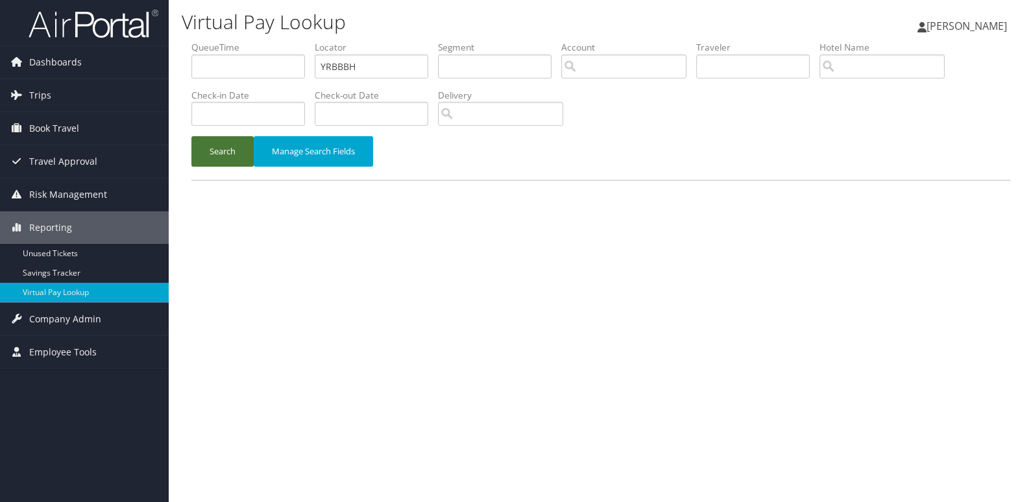
click at [219, 157] on button "Search" at bounding box center [222, 151] width 62 height 30
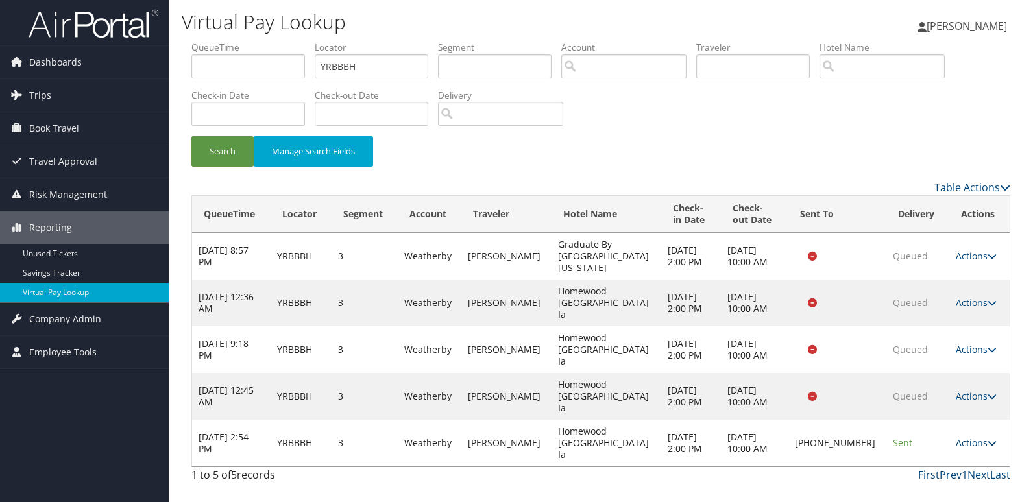
click at [971, 436] on link "Actions" at bounding box center [975, 442] width 41 height 12
click at [940, 432] on link "Logs" at bounding box center [929, 431] width 111 height 22
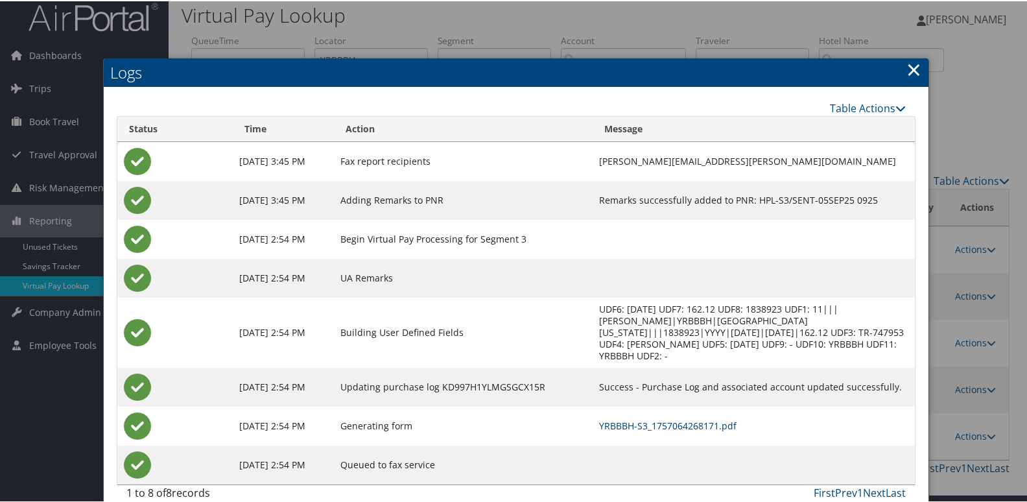
scroll to position [14, 0]
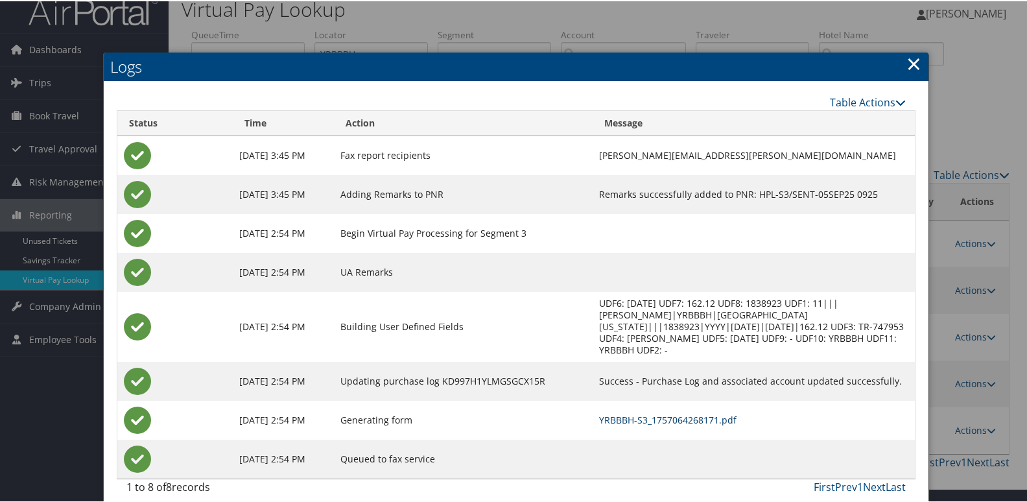
click at [721, 412] on link "YRBBBH-S3_1757064268171.pdf" at bounding box center [667, 418] width 137 height 12
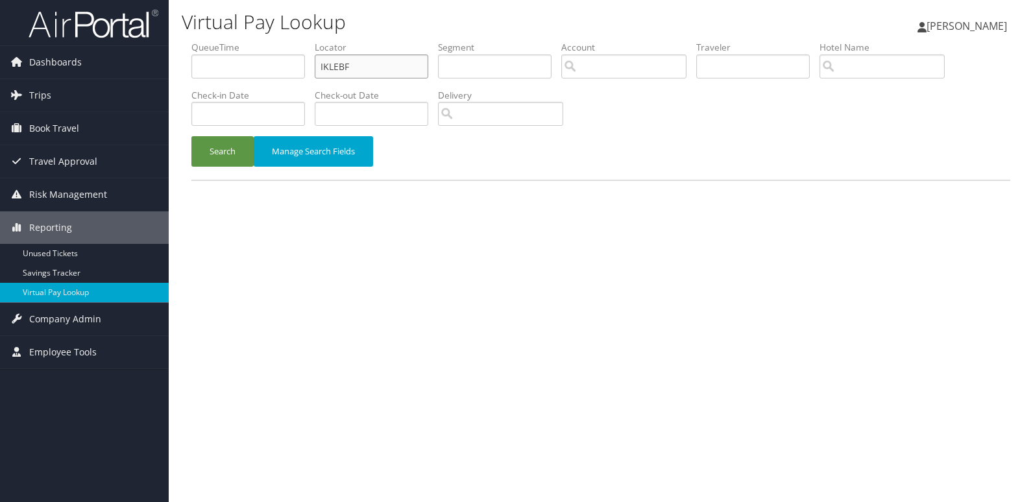
click at [359, 71] on input "IKLEBF" at bounding box center [371, 66] width 113 height 24
paste input "YQBFCK"
type input "YQBFCK"
click at [213, 148] on button "Search" at bounding box center [222, 151] width 62 height 30
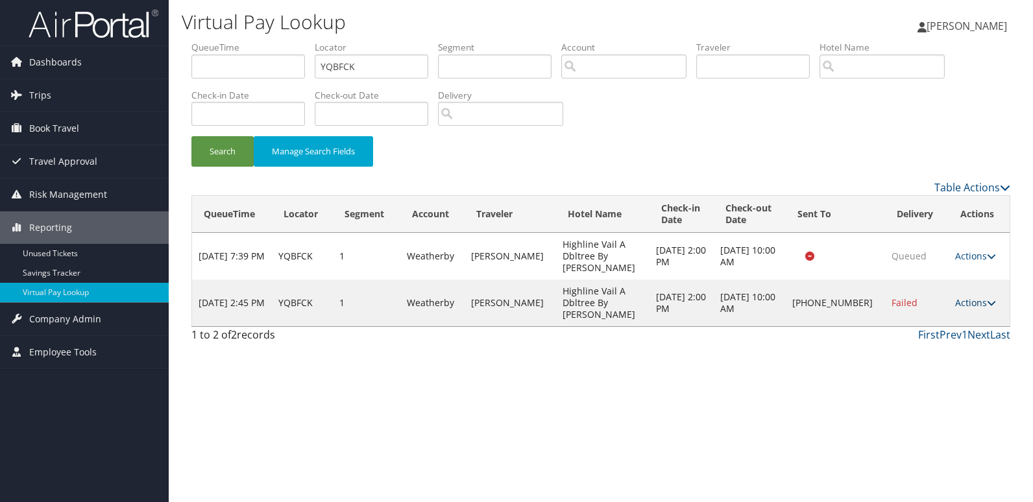
click at [977, 296] on link "Actions" at bounding box center [975, 302] width 41 height 12
click at [931, 334] on link "Logs" at bounding box center [931, 326] width 111 height 22
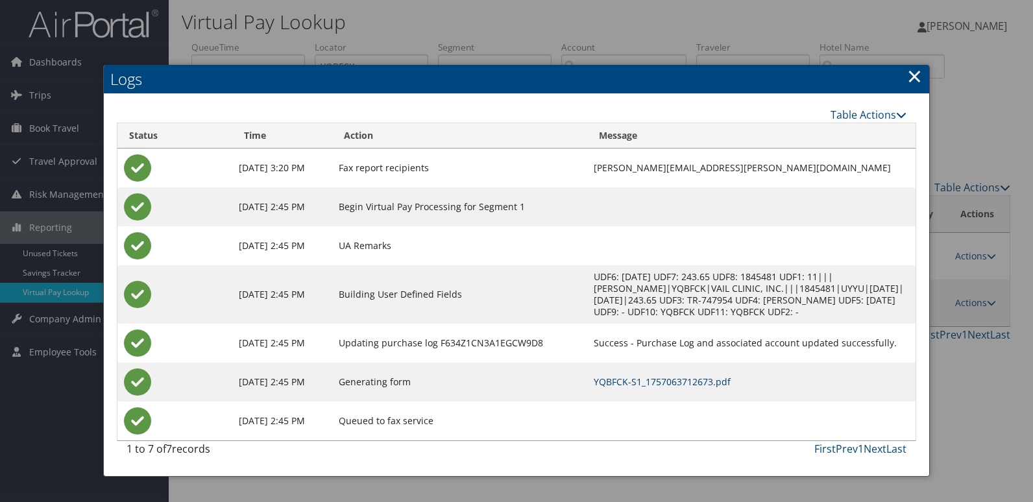
click at [710, 386] on link "YQBFCK-S1_1757063712673.pdf" at bounding box center [661, 382] width 137 height 12
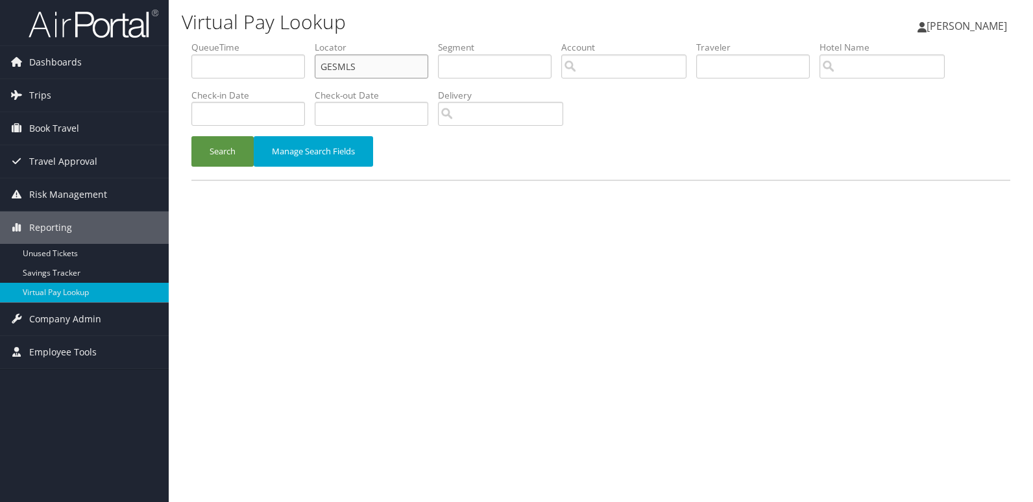
drag, startPoint x: 0, startPoint y: 0, endPoint x: 387, endPoint y: 61, distance: 391.3
click at [387, 61] on input "GESMLS" at bounding box center [371, 66] width 113 height 24
paste input "OMYBA"
type input "GOMYBA"
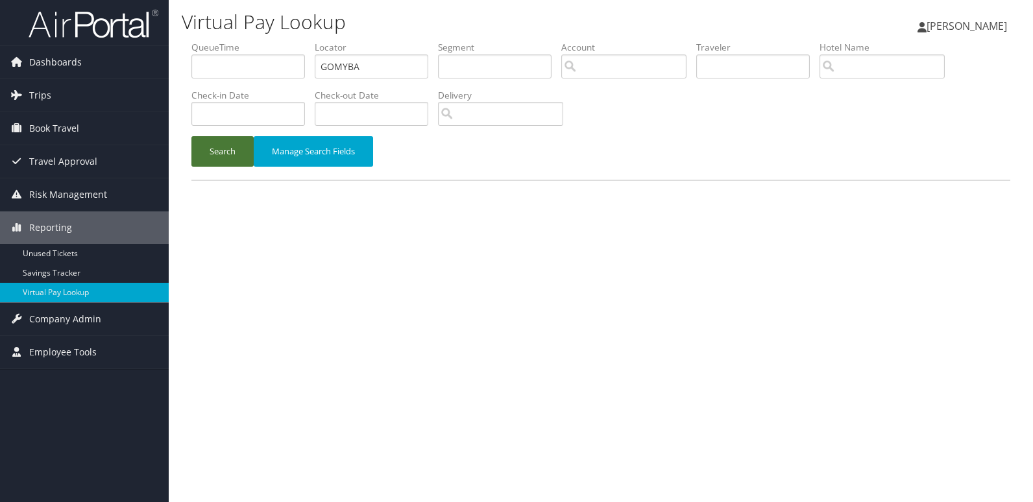
click at [232, 156] on button "Search" at bounding box center [222, 151] width 62 height 30
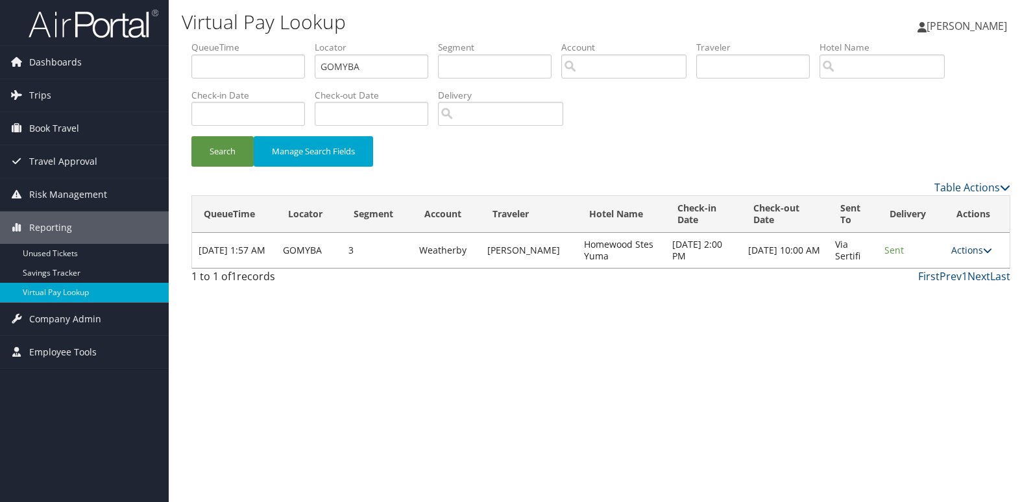
click at [965, 253] on link "Actions" at bounding box center [971, 250] width 41 height 12
click at [953, 280] on link "Logs" at bounding box center [946, 291] width 82 height 22
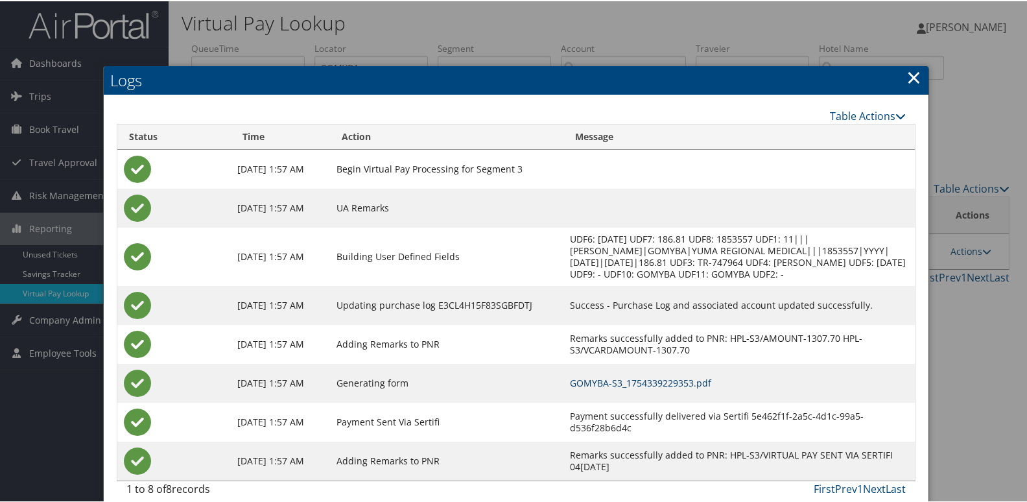
click at [711, 377] on link "GOMYBA-S3_1754339229353.pdf" at bounding box center [640, 382] width 141 height 12
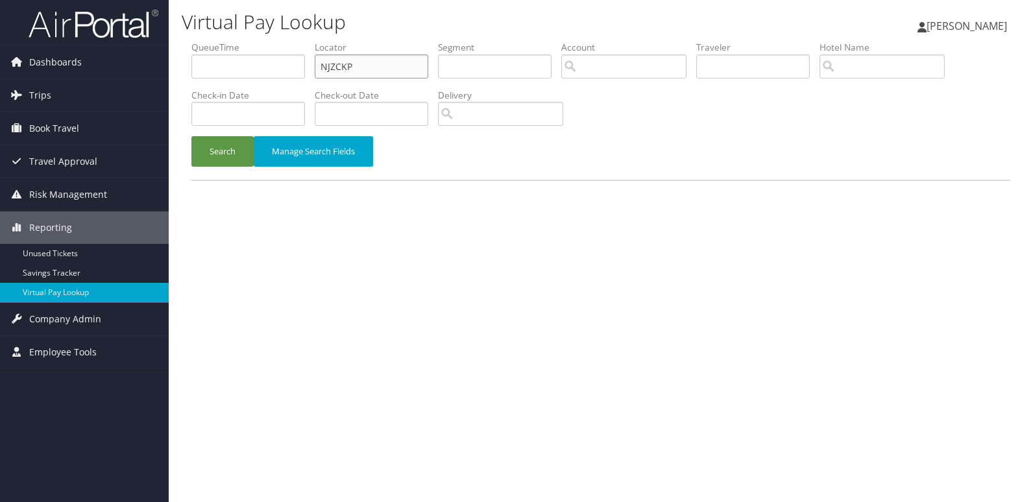
click at [401, 62] on input "NJZCKP" at bounding box center [371, 66] width 113 height 24
paste input "FVFBPO"
type input "FVFBPO"
drag, startPoint x: 227, startPoint y: 147, endPoint x: 257, endPoint y: 150, distance: 30.6
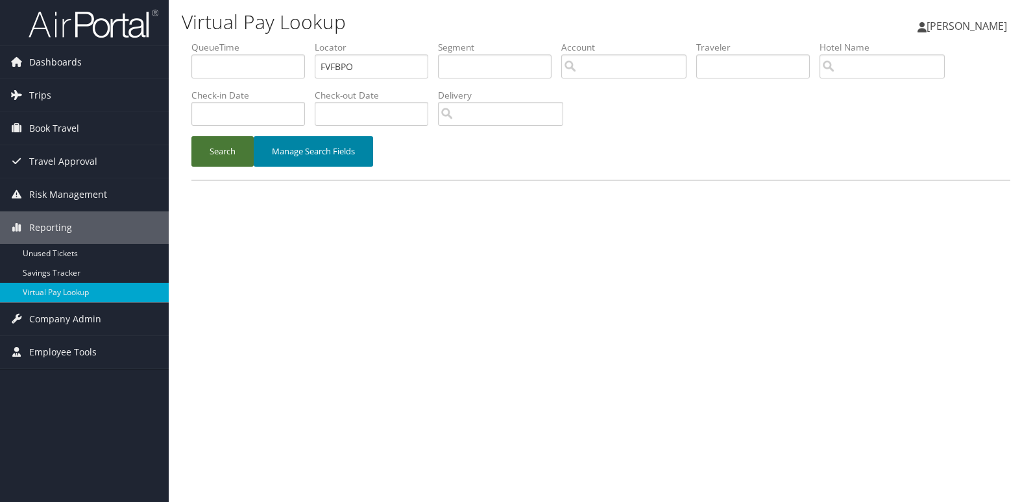
click at [226, 147] on button "Search" at bounding box center [222, 151] width 62 height 30
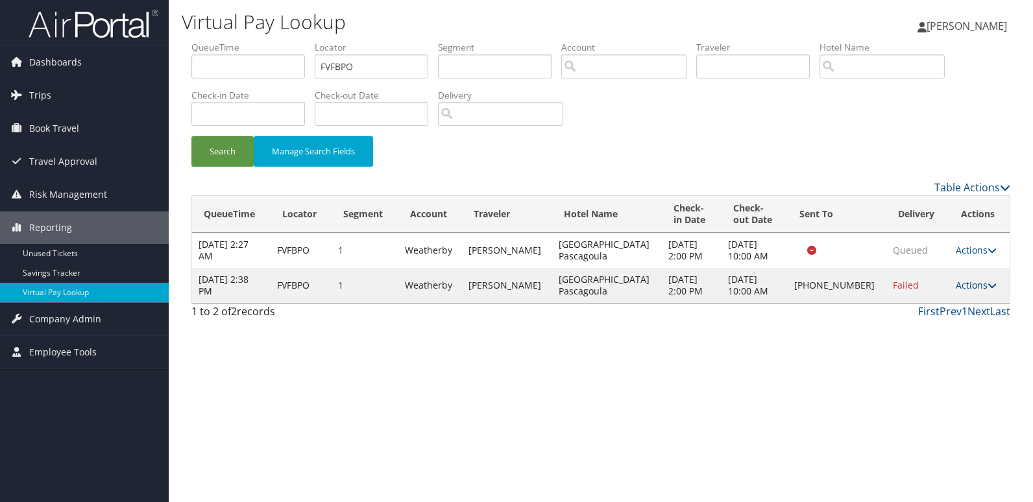
click at [973, 287] on link "Actions" at bounding box center [975, 285] width 41 height 12
click at [943, 334] on link "Logs" at bounding box center [931, 326] width 111 height 22
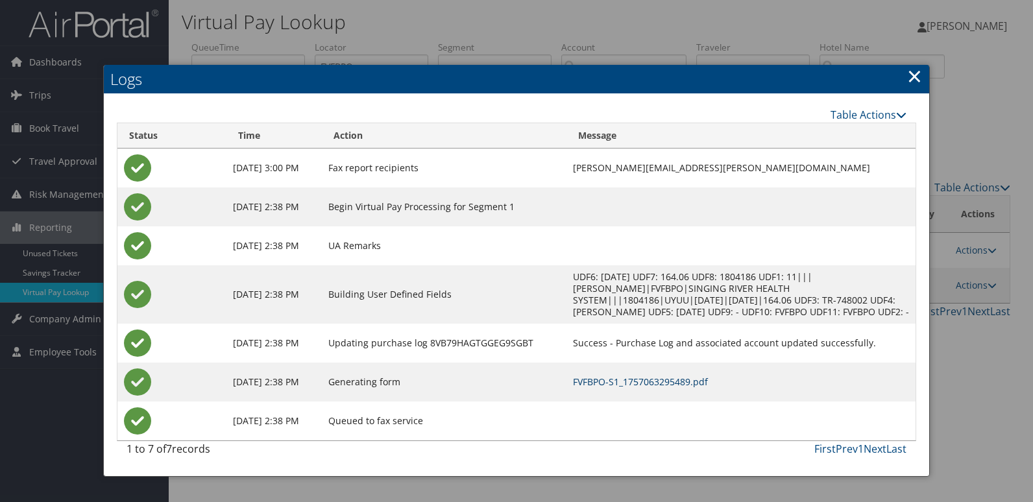
click at [668, 387] on link "FVFBPO-S1_1757063295489.pdf" at bounding box center [640, 382] width 135 height 12
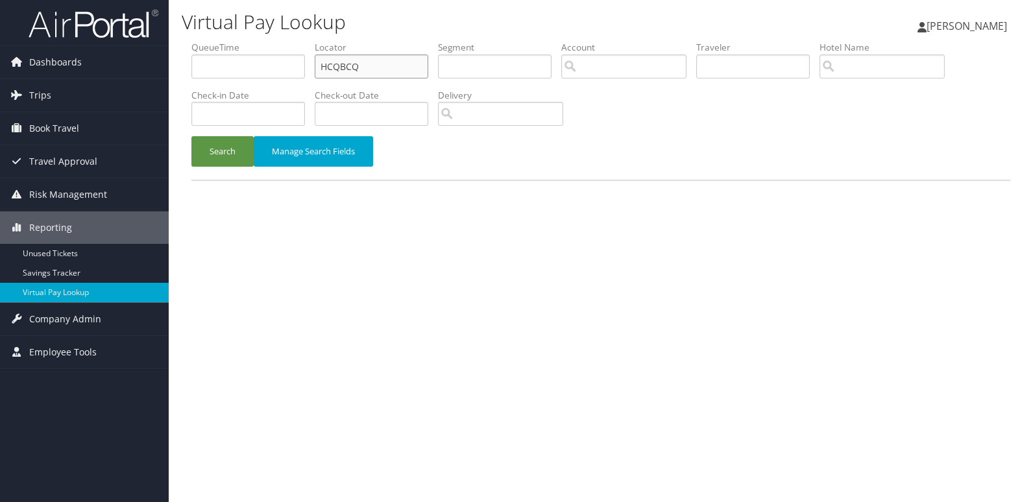
click at [411, 64] on input "HCQBCQ" at bounding box center [371, 66] width 113 height 24
paste input "NZYRSW"
type input "NZYRSW"
click at [222, 159] on button "Search" at bounding box center [222, 151] width 62 height 30
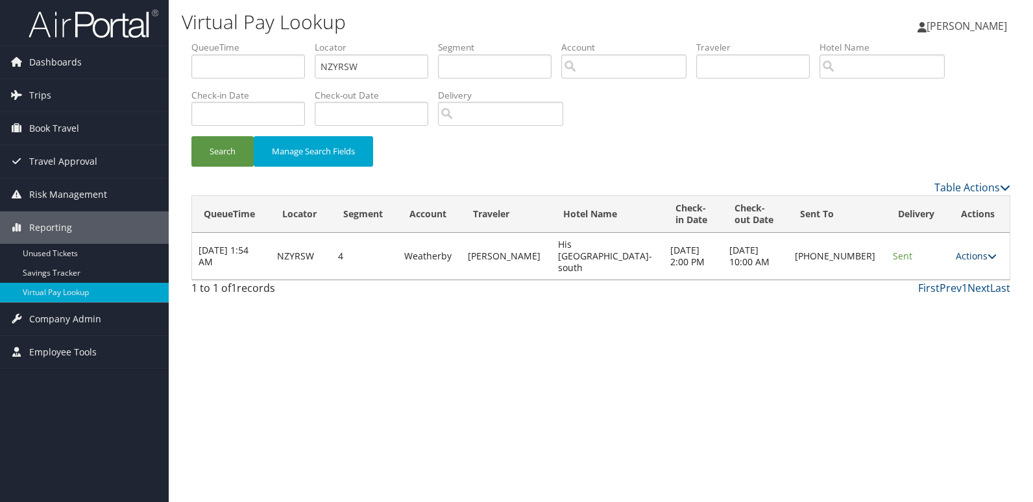
click at [973, 254] on link "Actions" at bounding box center [975, 256] width 41 height 12
click at [916, 294] on link "Logs" at bounding box center [931, 291] width 111 height 22
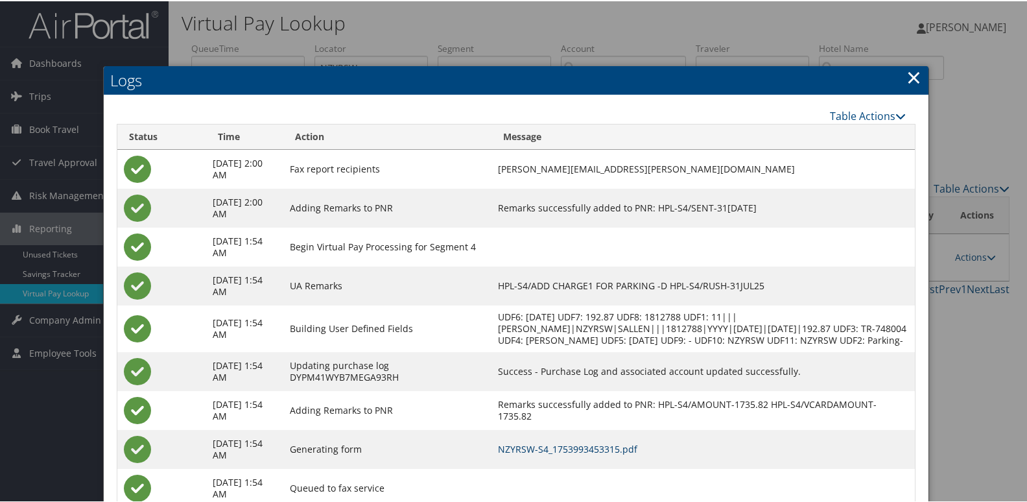
click at [638, 454] on link "NZYRSW-S4_1753993453315.pdf" at bounding box center [567, 448] width 139 height 12
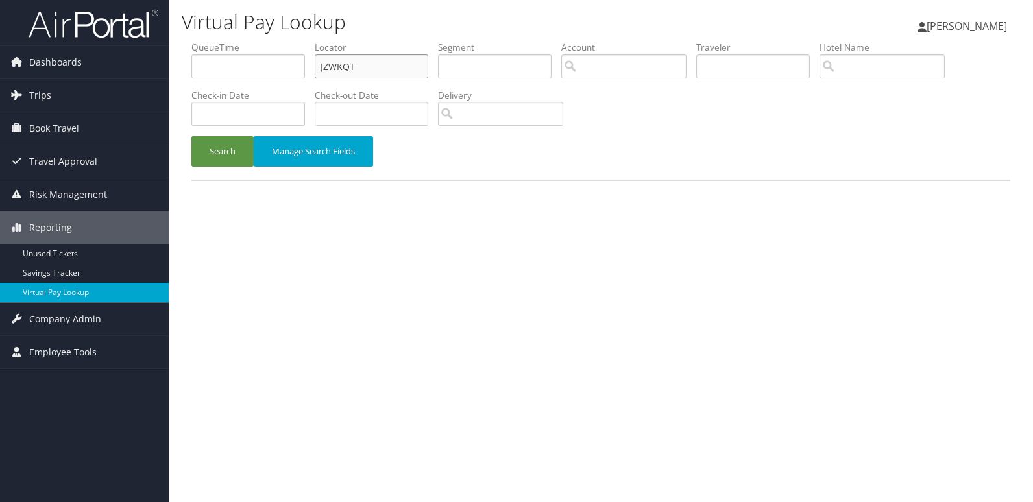
click at [400, 74] on input "JZWKQT" at bounding box center [371, 66] width 113 height 24
paste input "AWPVRW"
type input "AWPVRW"
click at [221, 154] on button "Search" at bounding box center [222, 151] width 62 height 30
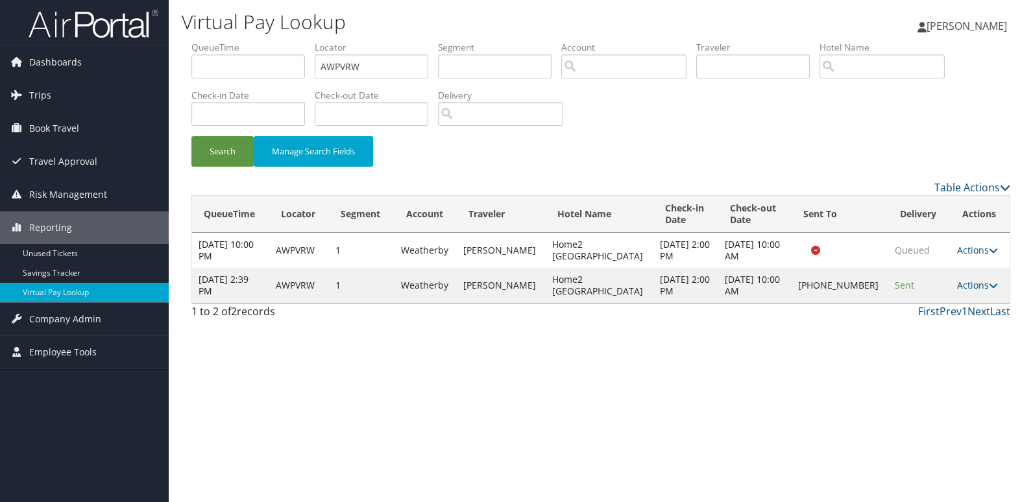
drag, startPoint x: 961, startPoint y: 287, endPoint x: 975, endPoint y: 322, distance: 38.2
click at [962, 287] on link "Actions" at bounding box center [977, 285] width 41 height 12
click at [941, 331] on link "Logs" at bounding box center [930, 326] width 111 height 22
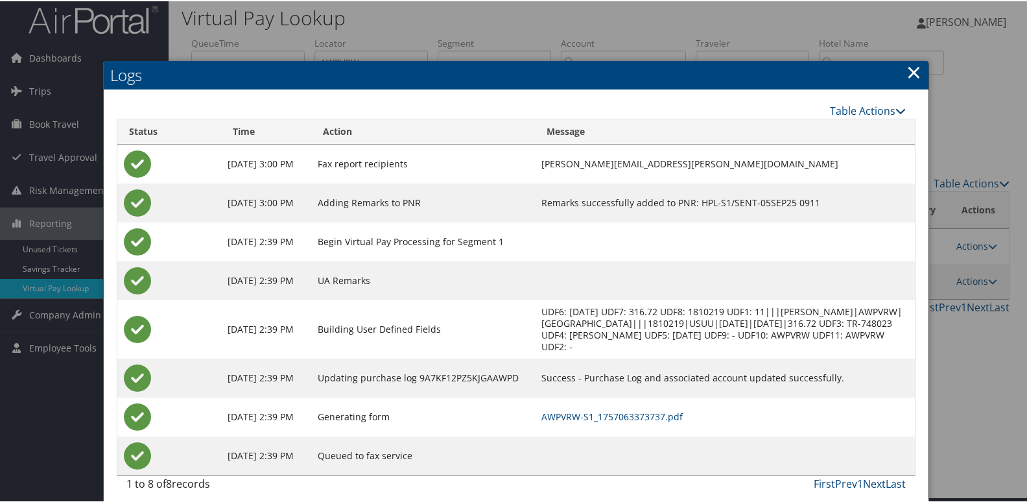
scroll to position [14, 0]
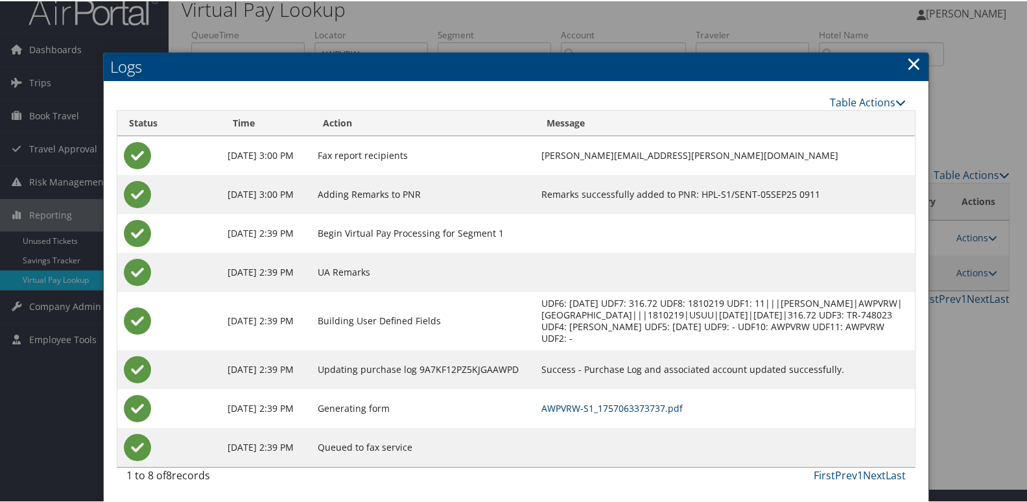
click at [639, 410] on link "AWPVRW-S1_1757063373737.pdf" at bounding box center [612, 407] width 141 height 12
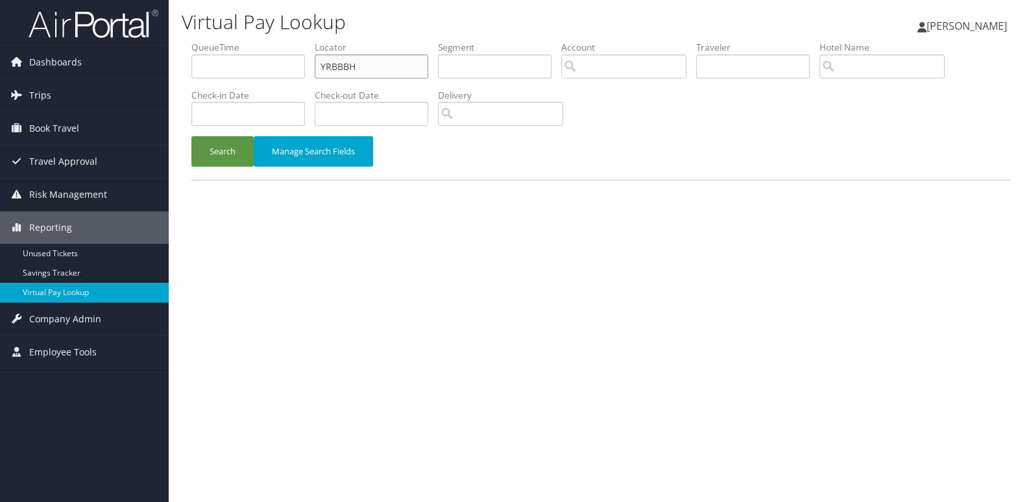
click at [409, 75] on input "YRBBBH" at bounding box center [371, 66] width 113 height 24
paste input "NAXFBA"
type input "NAXFBA"
click at [199, 149] on button "Search" at bounding box center [222, 151] width 62 height 30
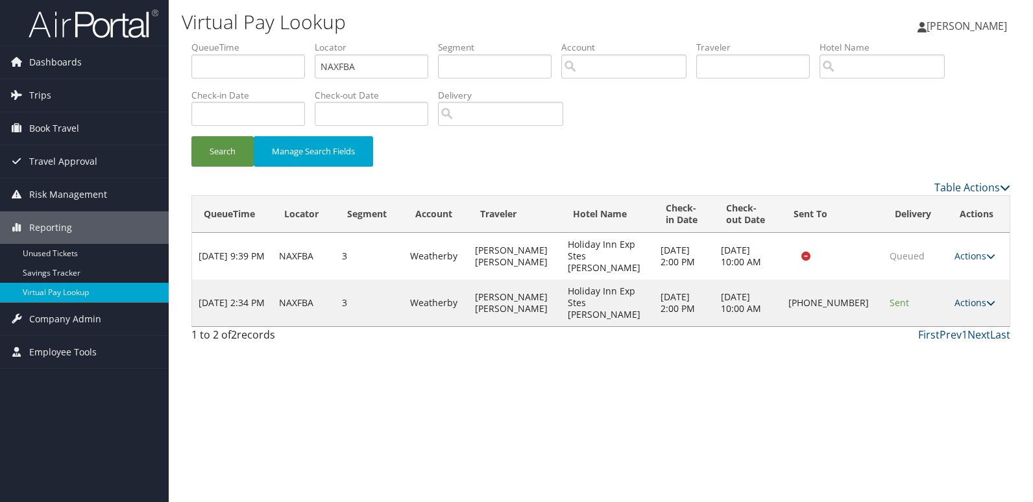
click at [966, 296] on link "Actions" at bounding box center [974, 302] width 41 height 12
click at [918, 318] on link "Logs" at bounding box center [931, 326] width 111 height 22
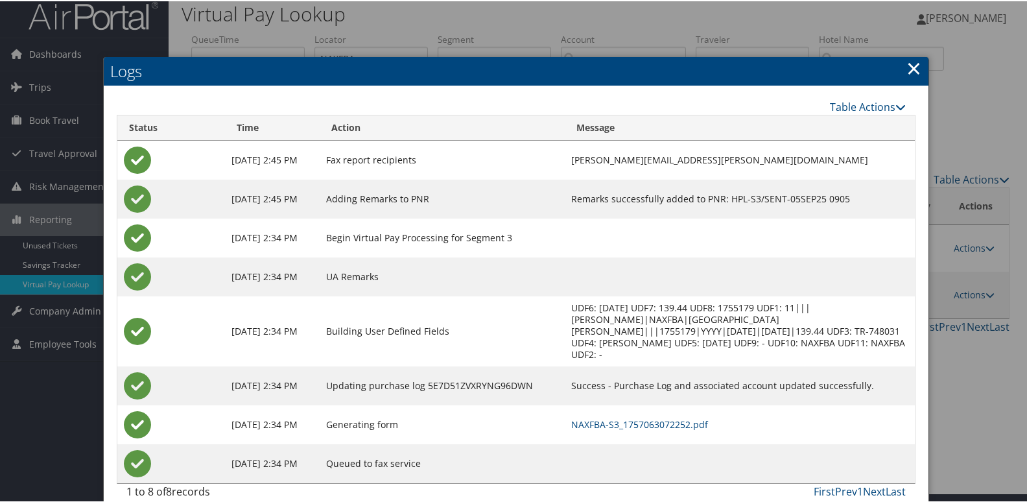
scroll to position [14, 0]
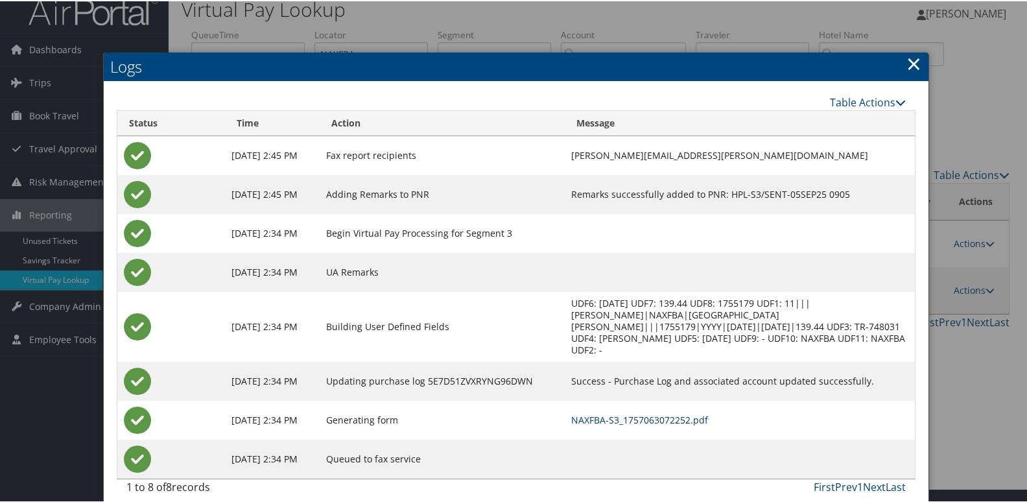
click at [701, 412] on link "NAXFBA-S3_1757063072252.pdf" at bounding box center [639, 418] width 137 height 12
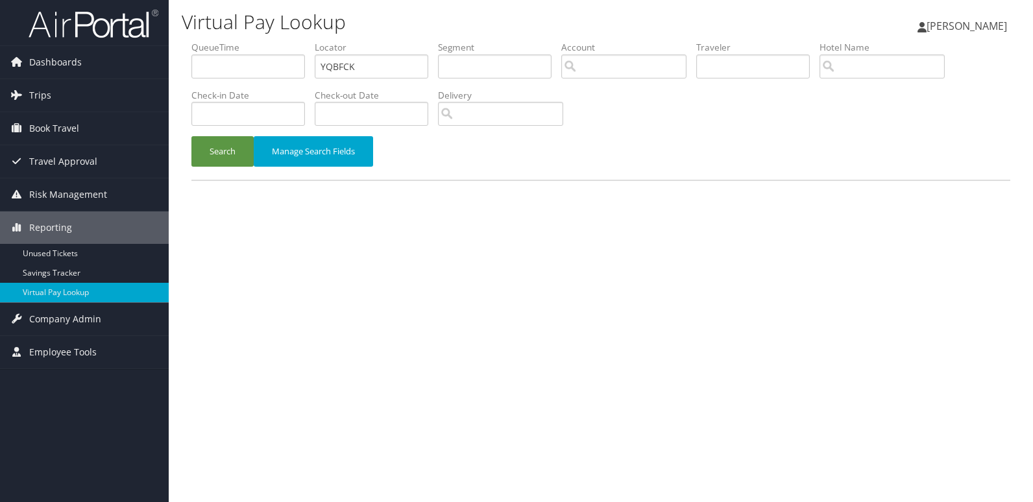
click at [273, 41] on ul "QueueTime Locator YQBFCK Segment Account Traveler Hotel Name Check-in Date Chec…" at bounding box center [600, 41] width 818 height 0
type input "WOLEUM"
click at [221, 161] on button "Search" at bounding box center [222, 151] width 62 height 30
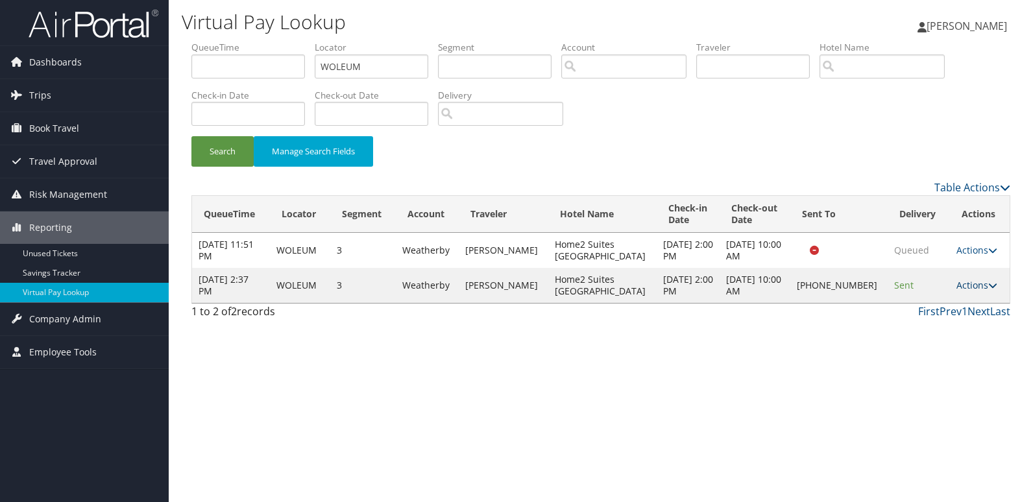
click at [960, 285] on link "Actions" at bounding box center [976, 285] width 41 height 12
click at [935, 331] on link "Logs" at bounding box center [930, 326] width 111 height 22
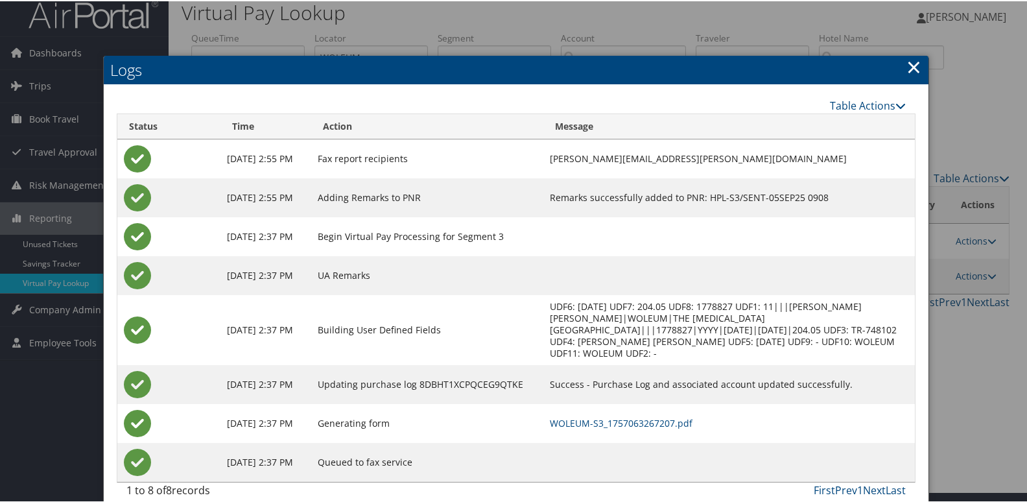
scroll to position [14, 0]
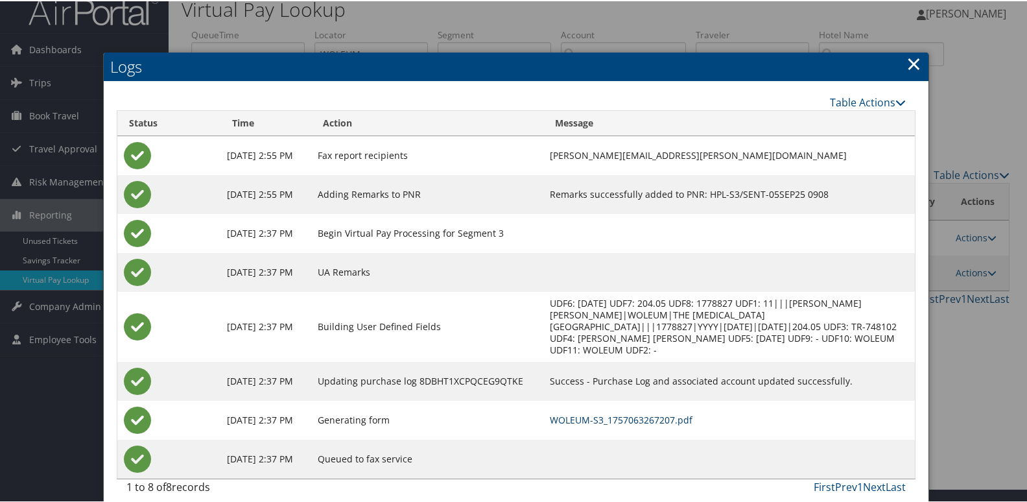
click at [668, 412] on link "WOLEUM-S3_1757063267207.pdf" at bounding box center [621, 418] width 143 height 12
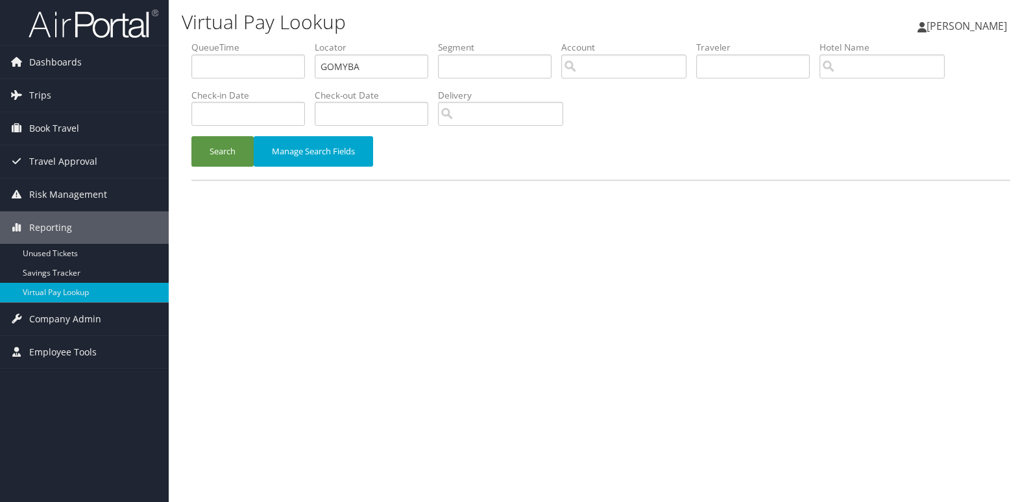
drag, startPoint x: 360, startPoint y: 53, endPoint x: 210, endPoint y: 87, distance: 153.6
click at [245, 41] on ul "QueueTime Locator GOMYBA Segment Account Traveler Hotel Name Check-in Date Chec…" at bounding box center [600, 41] width 818 height 0
drag, startPoint x: 262, startPoint y: 71, endPoint x: 206, endPoint y: 110, distance: 68.0
click at [226, 41] on ul "QueueTime Locator GOMYBA Segment Account Traveler Hotel Name Check-in Date Chec…" at bounding box center [600, 41] width 818 height 0
paste input "UNCQJG"
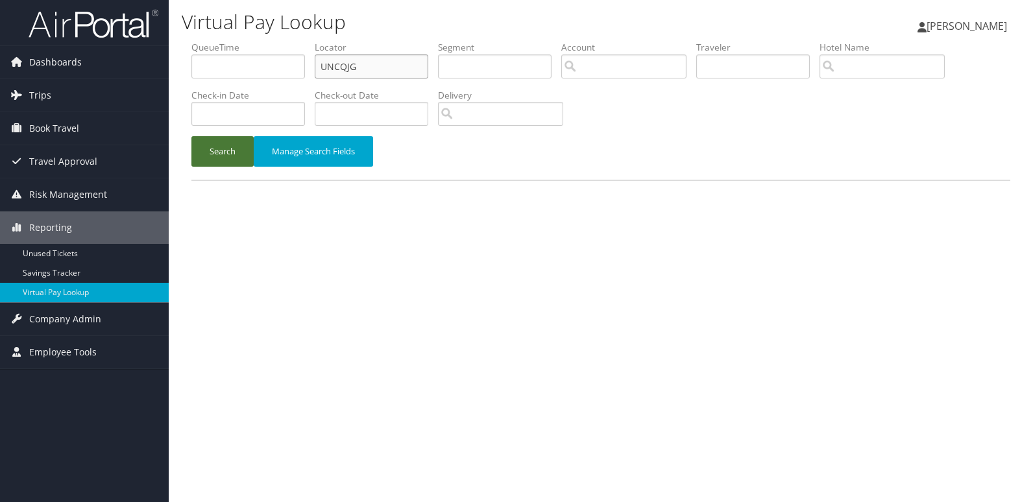
type input "UNCQJG"
click at [198, 160] on button "Search" at bounding box center [222, 151] width 62 height 30
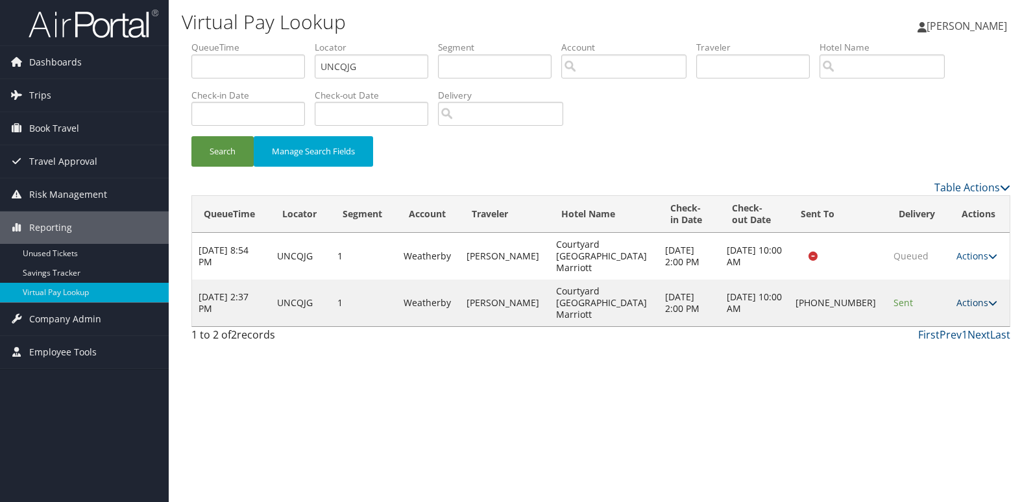
click at [956, 296] on link "Actions" at bounding box center [976, 302] width 41 height 12
click at [933, 328] on link "Logs" at bounding box center [930, 326] width 111 height 22
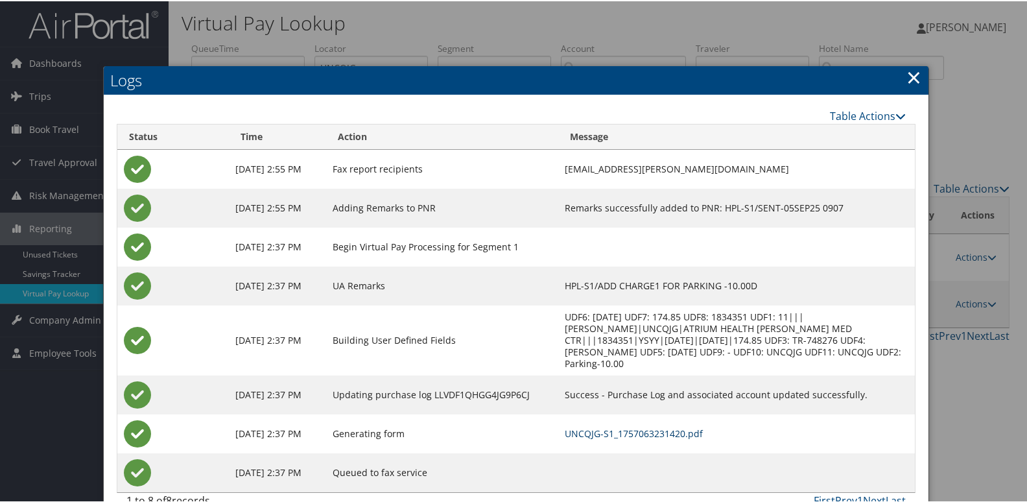
click at [703, 428] on link "UNCQJG-S1_1757063231420.pdf" at bounding box center [634, 432] width 138 height 12
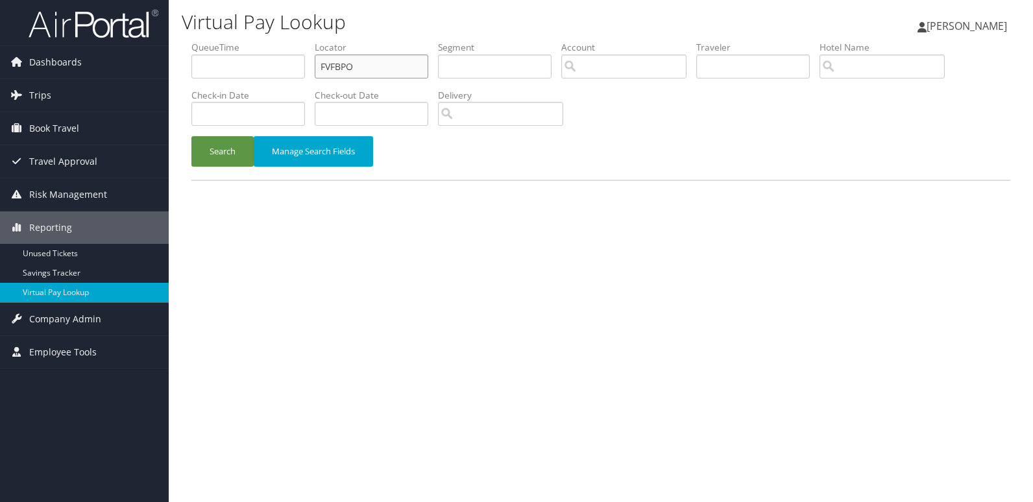
click at [259, 41] on ul "QueueTime Locator FVFBPO Segment Account Traveler Hotel Name Check-in Date Chec…" at bounding box center [600, 41] width 818 height 0
paste input "MCWMVP"
type input "MCWMVP"
click at [210, 152] on button "Search" at bounding box center [222, 151] width 62 height 30
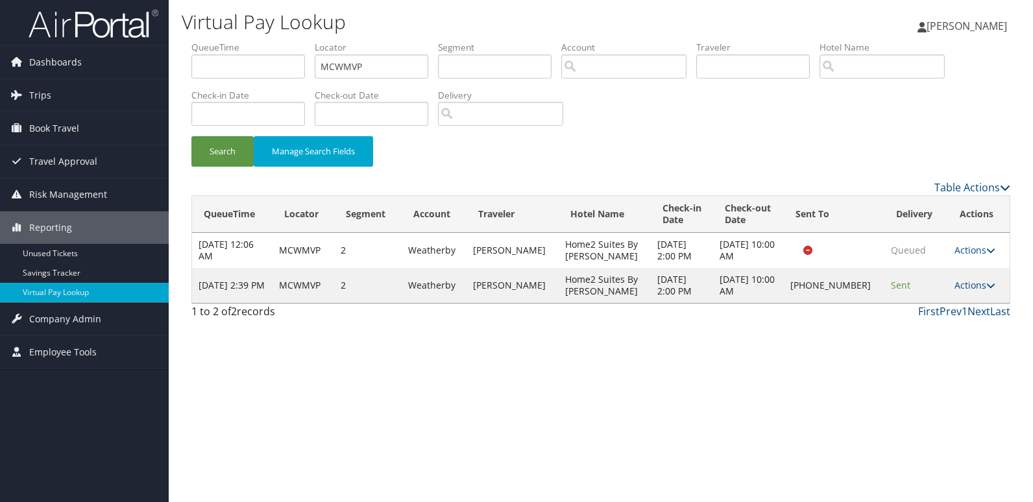
click at [975, 278] on td "Actions Resend Logs Delivery Information View Itinerary" at bounding box center [979, 285] width 62 height 35
click at [958, 289] on link "Actions" at bounding box center [974, 285] width 41 height 12
click at [946, 331] on link "Logs" at bounding box center [930, 326] width 111 height 22
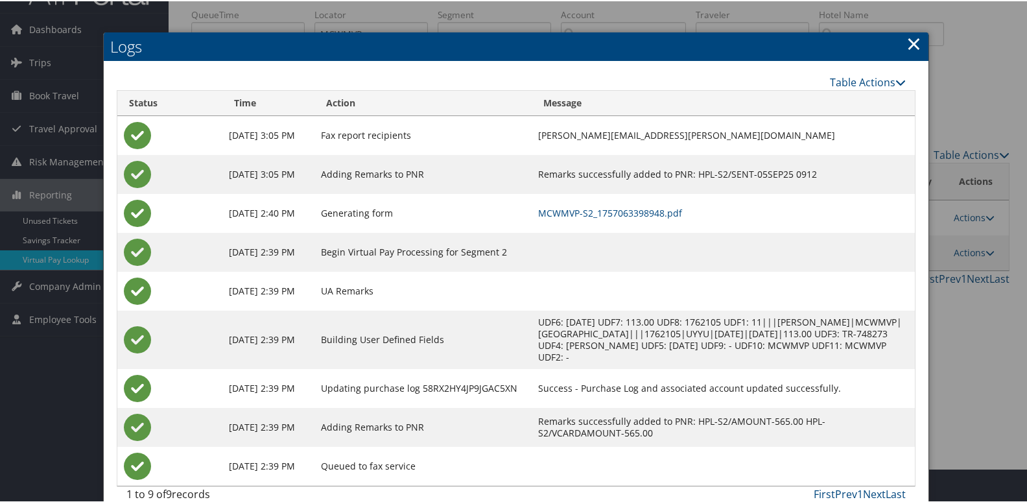
scroll to position [53, 0]
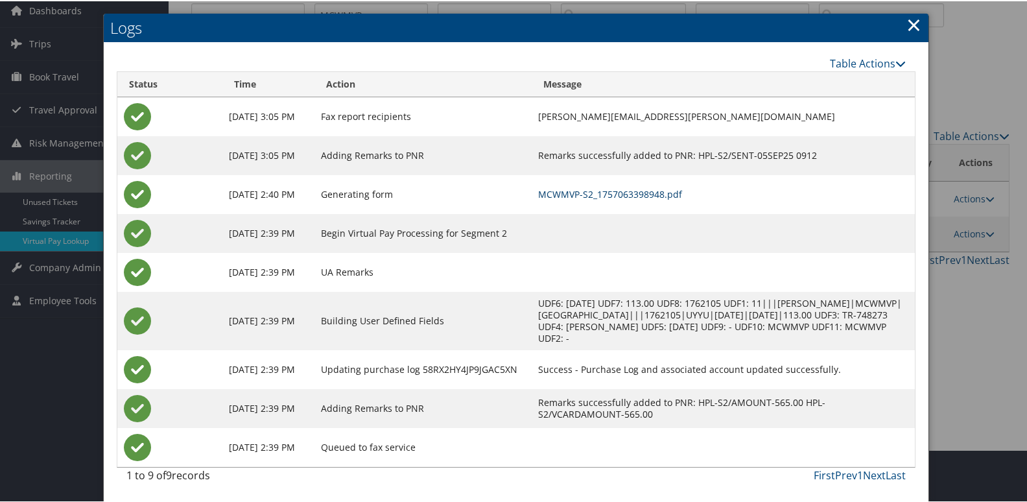
click at [682, 194] on link "MCWMVP-S2_1757063398948.pdf" at bounding box center [610, 193] width 144 height 12
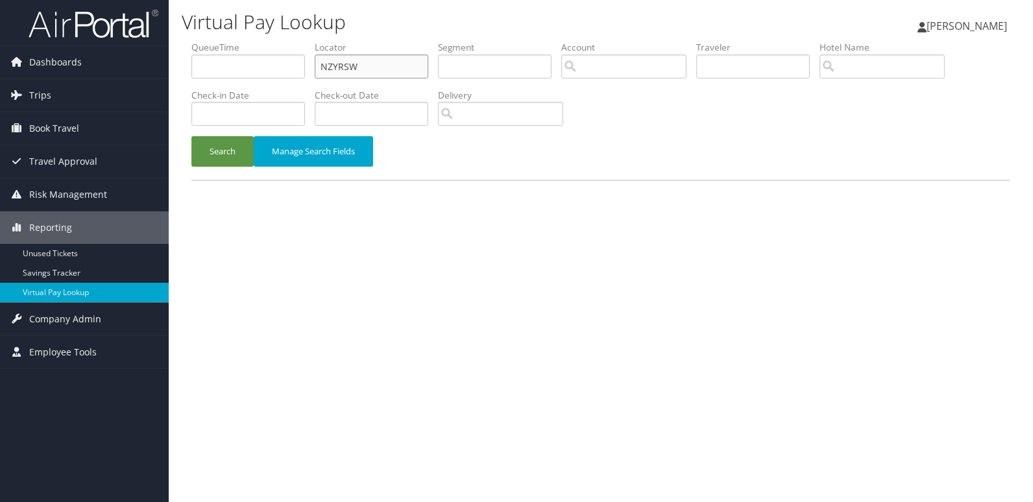
click at [381, 59] on input "NZYRSW" at bounding box center [371, 66] width 113 height 24
paste input "URSOSC"
type input "URSOSC"
click at [222, 146] on button "Search" at bounding box center [222, 151] width 62 height 30
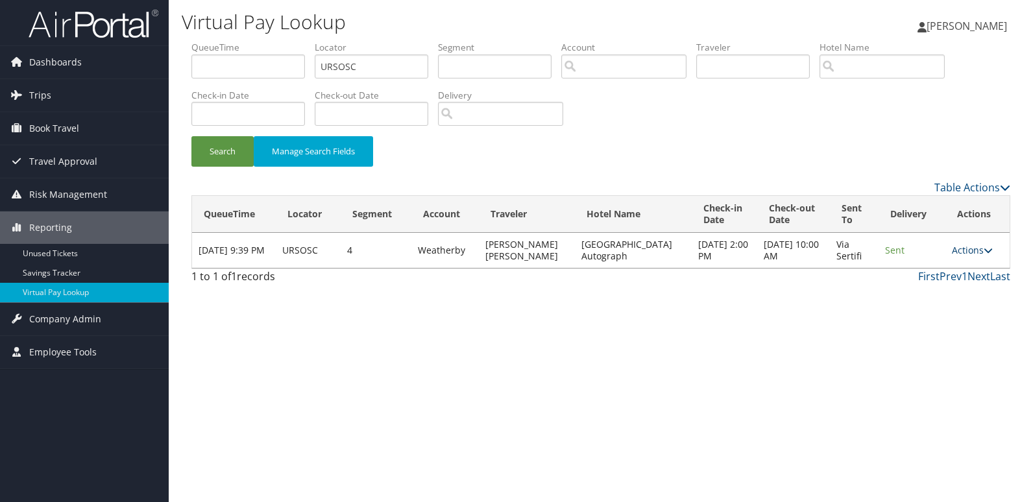
click at [961, 246] on link "Actions" at bounding box center [971, 250] width 41 height 12
click at [959, 280] on link "Logs" at bounding box center [947, 291] width 82 height 22
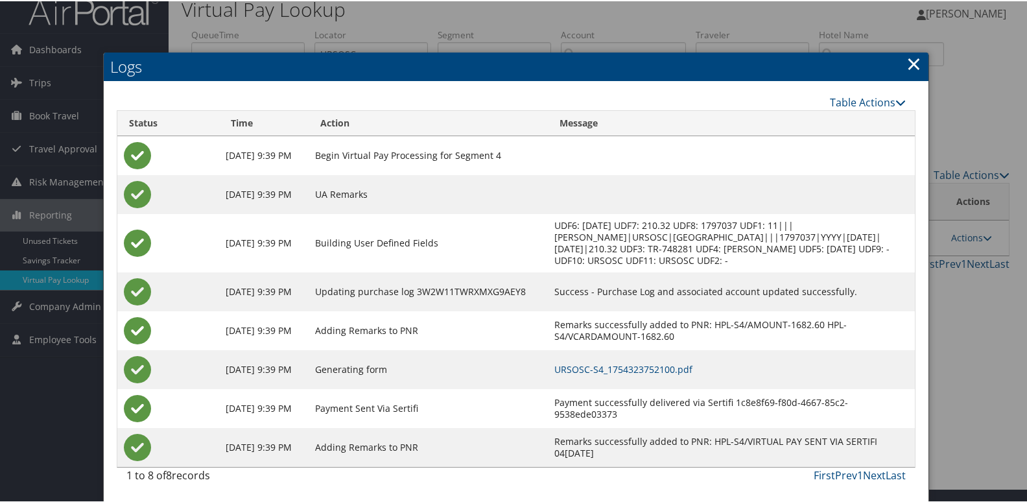
scroll to position [25, 0]
click at [719, 376] on td "URSOSC-S4_1754323752100.pdf" at bounding box center [731, 368] width 367 height 39
click at [693, 372] on link "URSOSC-S4_1754323752100.pdf" at bounding box center [624, 368] width 138 height 12
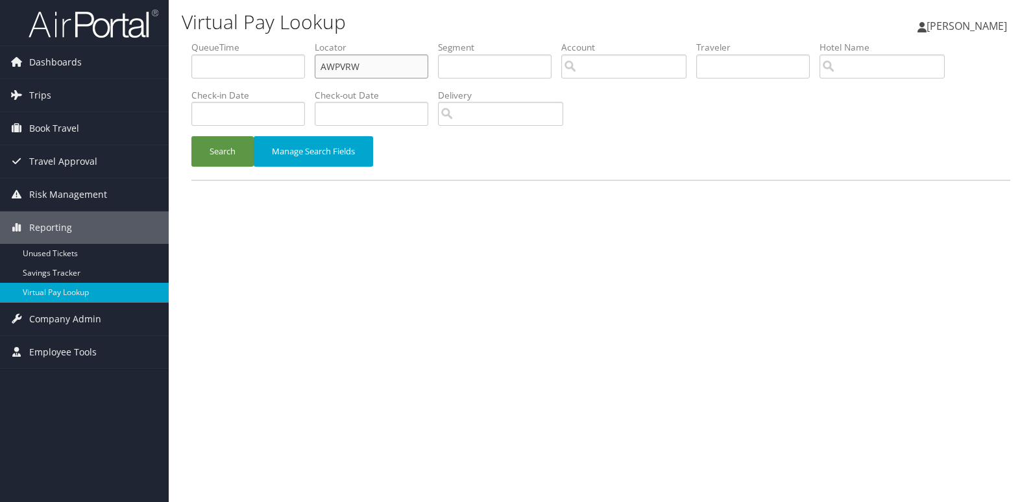
click at [385, 76] on input "AWPVRW" at bounding box center [371, 66] width 113 height 24
paste input "KGQSER"
type input "KGQSER"
click at [214, 160] on button "Search" at bounding box center [222, 151] width 62 height 30
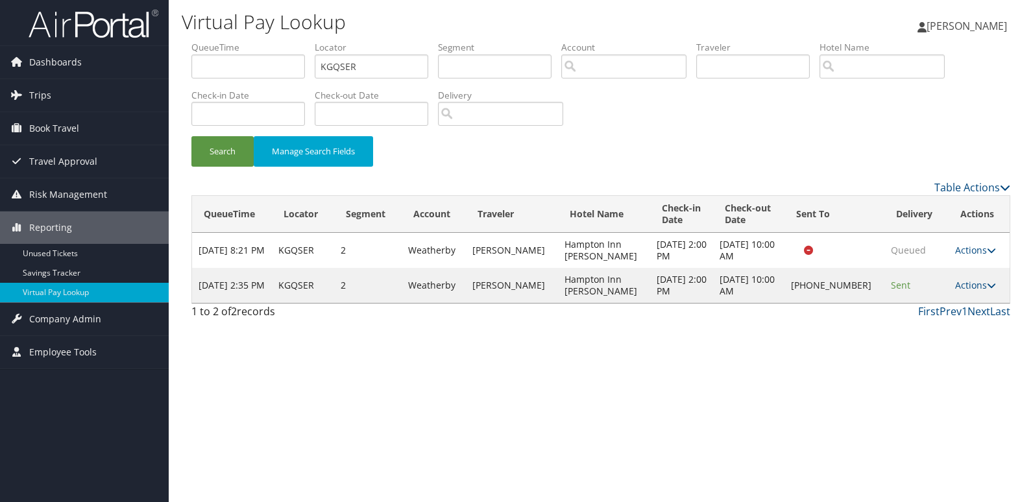
click at [959, 277] on td "Actions Resend Logs Delivery Information View Itinerary" at bounding box center [978, 285] width 61 height 35
click at [958, 283] on link "Actions" at bounding box center [975, 285] width 41 height 12
click at [926, 322] on link "Logs" at bounding box center [930, 326] width 111 height 22
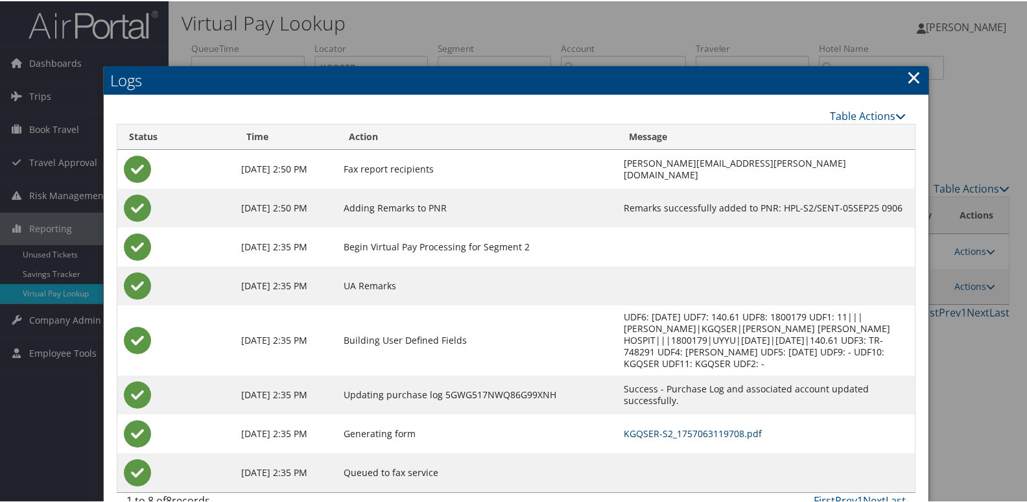
click at [647, 426] on link "KGQSER-S2_1757063119708.pdf" at bounding box center [693, 432] width 138 height 12
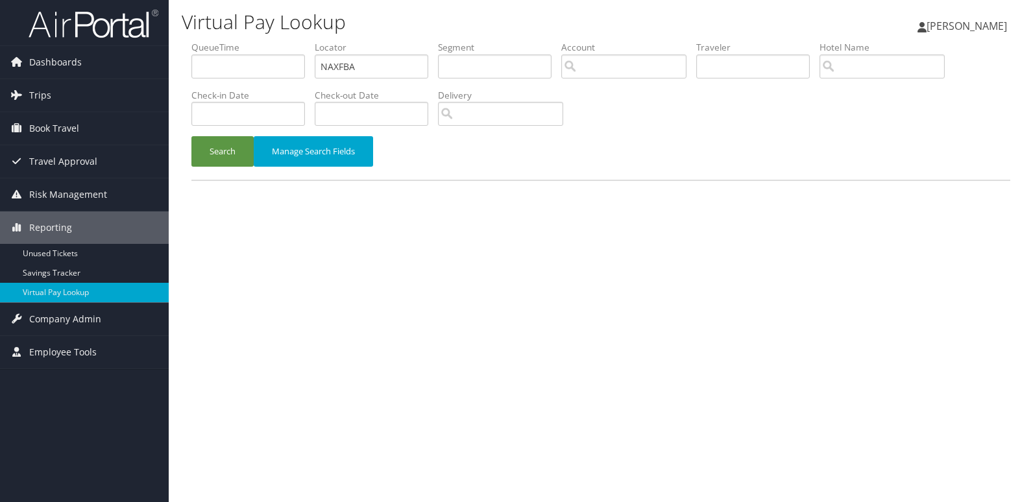
click at [368, 78] on li "Locator NAXFBA" at bounding box center [376, 64] width 123 height 47
click at [372, 71] on input "NAXFBA" at bounding box center [371, 66] width 113 height 24
paste input "FNDCCB"
click at [372, 71] on input "FNDCCB" at bounding box center [371, 66] width 113 height 24
type input "FNDCCB"
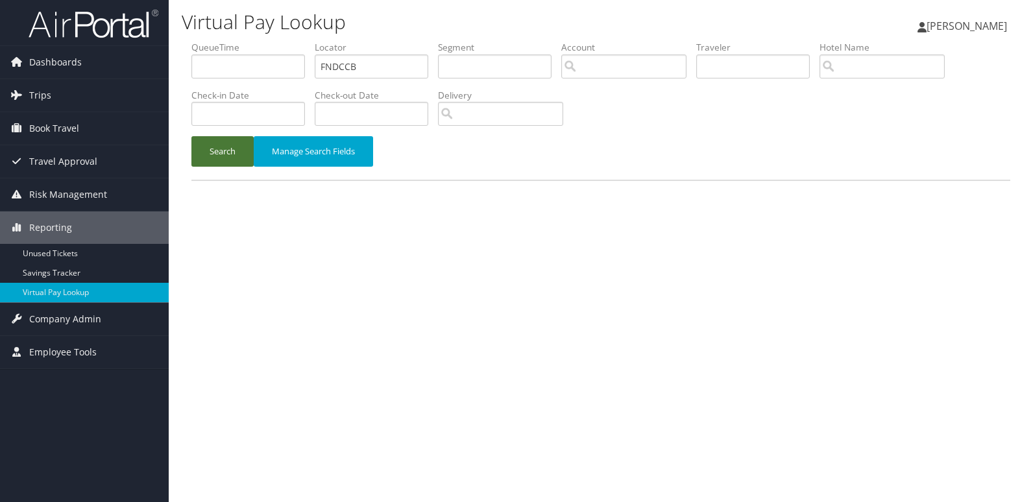
click at [209, 155] on button "Search" at bounding box center [222, 151] width 62 height 30
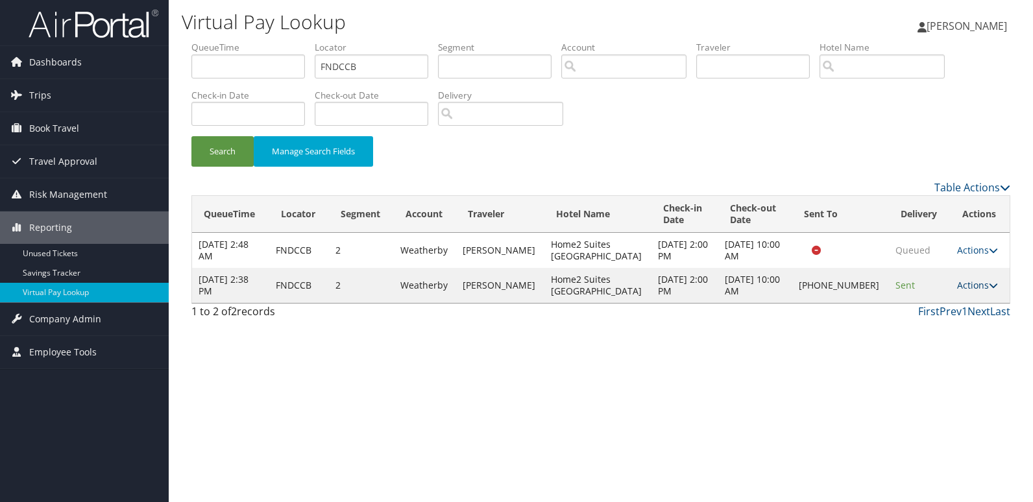
click at [968, 286] on link "Actions" at bounding box center [977, 285] width 41 height 12
click at [942, 323] on link "Logs" at bounding box center [932, 326] width 111 height 22
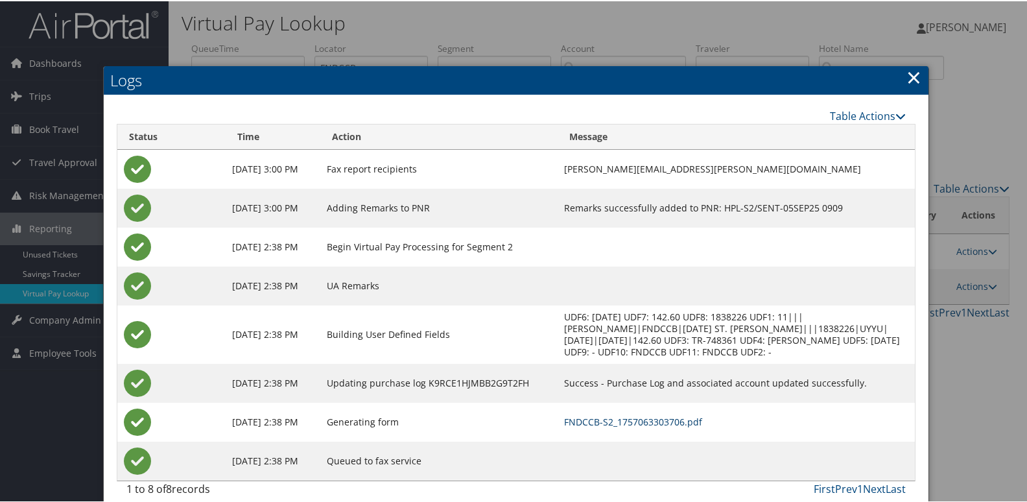
click at [669, 419] on link "FNDCCB-S2_1757063303706.pdf" at bounding box center [633, 420] width 138 height 12
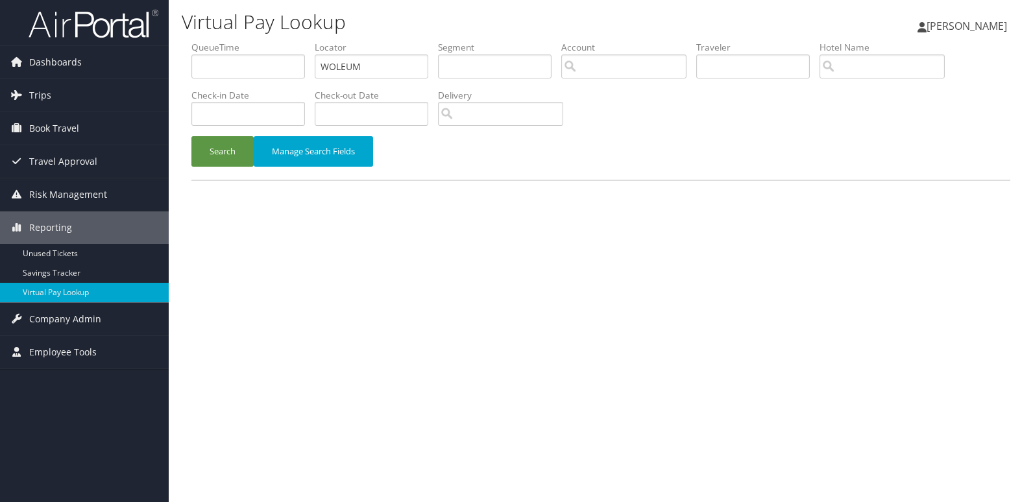
click at [391, 67] on input "WOLEUM" at bounding box center [371, 66] width 113 height 24
type input "LRKJVA"
click at [213, 158] on button "Search" at bounding box center [222, 151] width 62 height 30
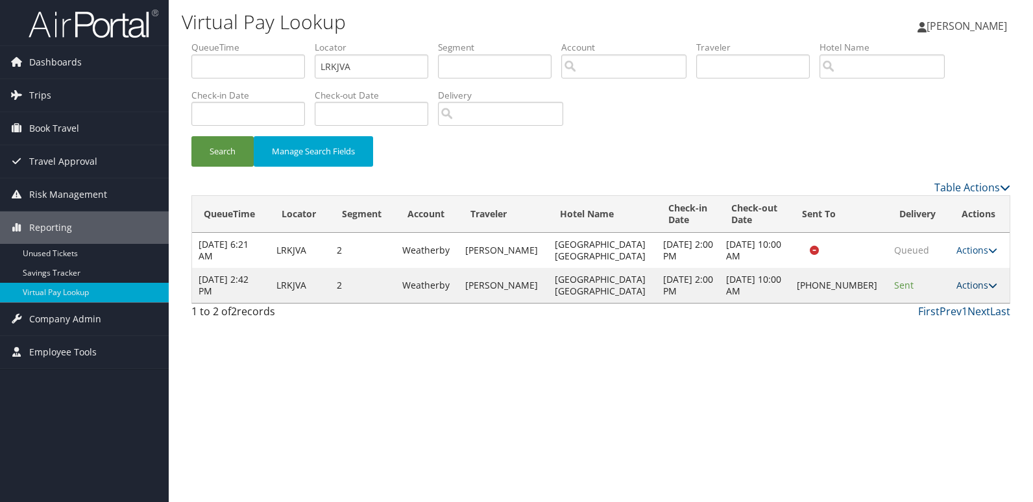
click at [978, 287] on link "Actions" at bounding box center [976, 285] width 41 height 12
click at [949, 326] on link "Logs" at bounding box center [932, 326] width 111 height 22
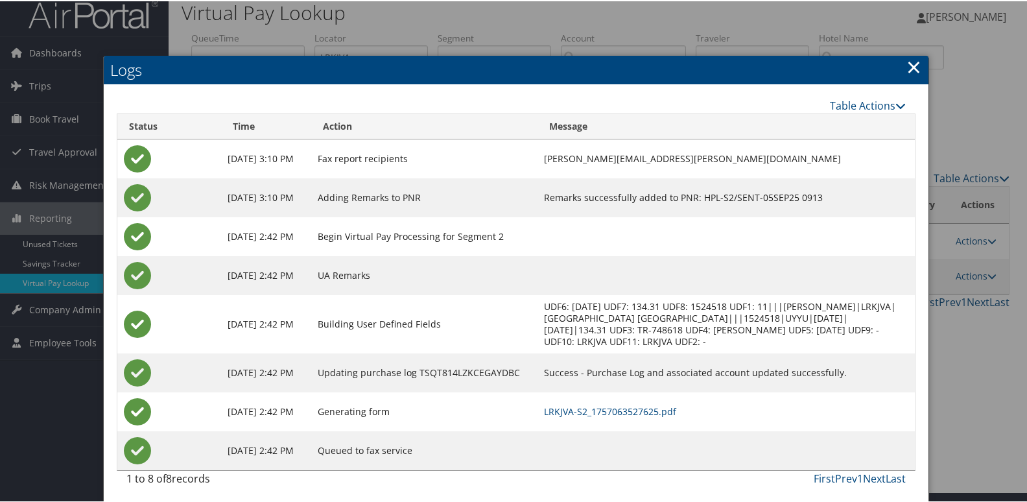
scroll to position [14, 0]
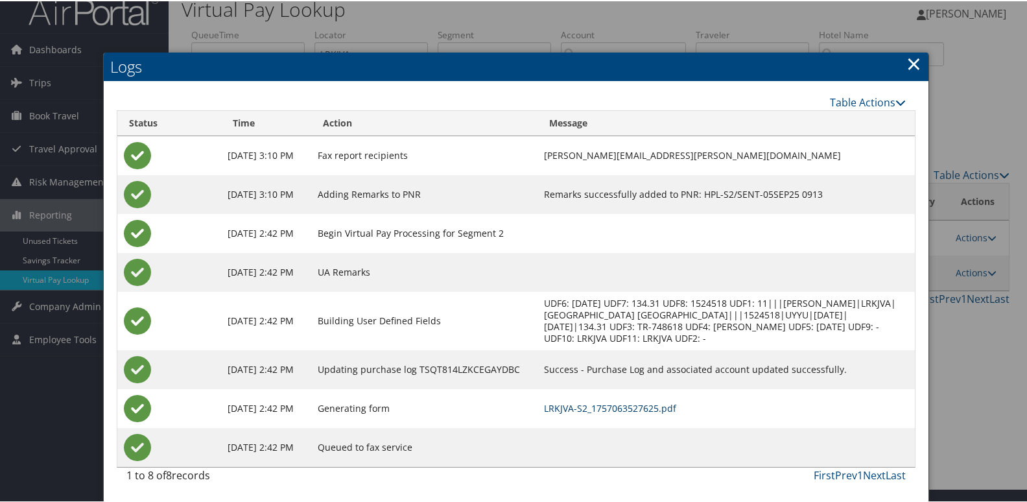
click at [676, 408] on link "LRKJVA-S2_1757063527625.pdf" at bounding box center [610, 407] width 132 height 12
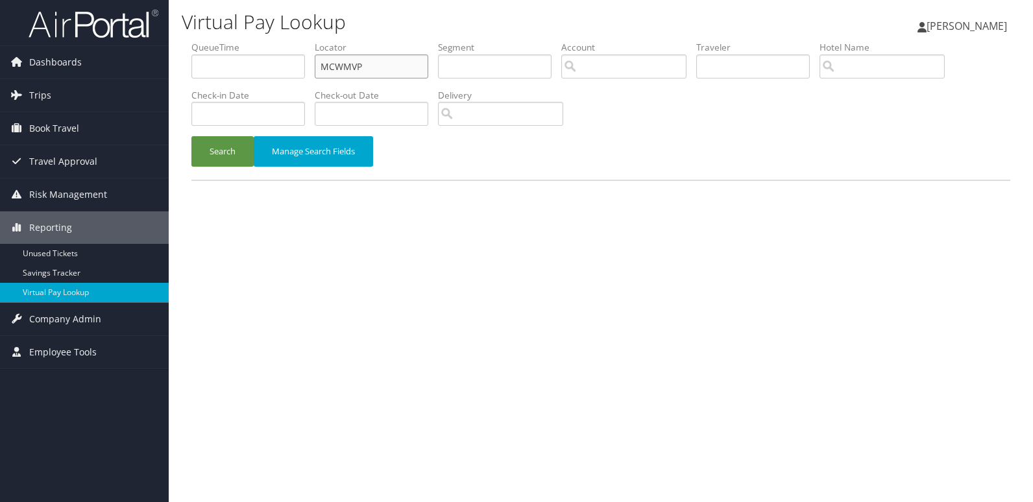
click at [381, 65] on input "MCWMVP" at bounding box center [371, 66] width 113 height 24
paste input "QUAKPW"
type input "QUAKPW"
click at [211, 156] on button "Search" at bounding box center [222, 151] width 62 height 30
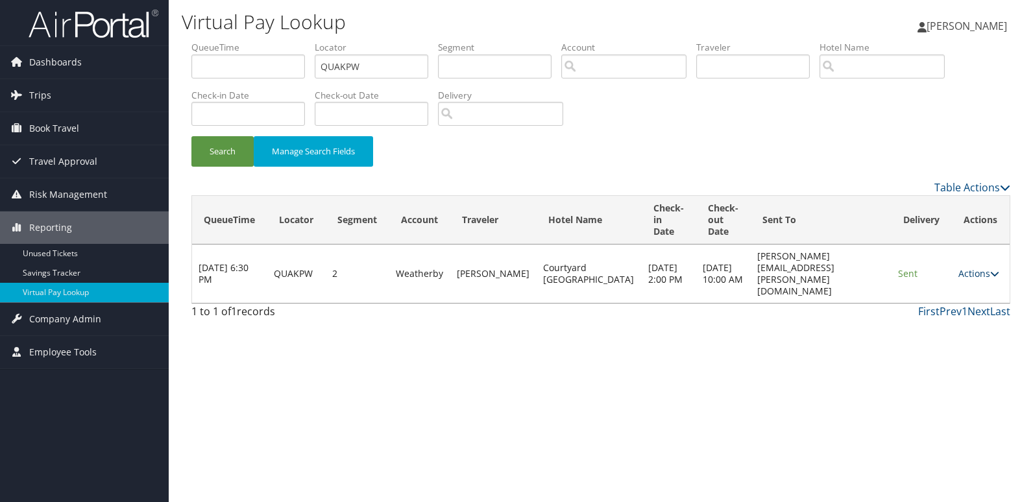
click at [981, 270] on link "Actions" at bounding box center [978, 273] width 41 height 12
click at [976, 313] on link "Logs" at bounding box center [952, 315] width 82 height 22
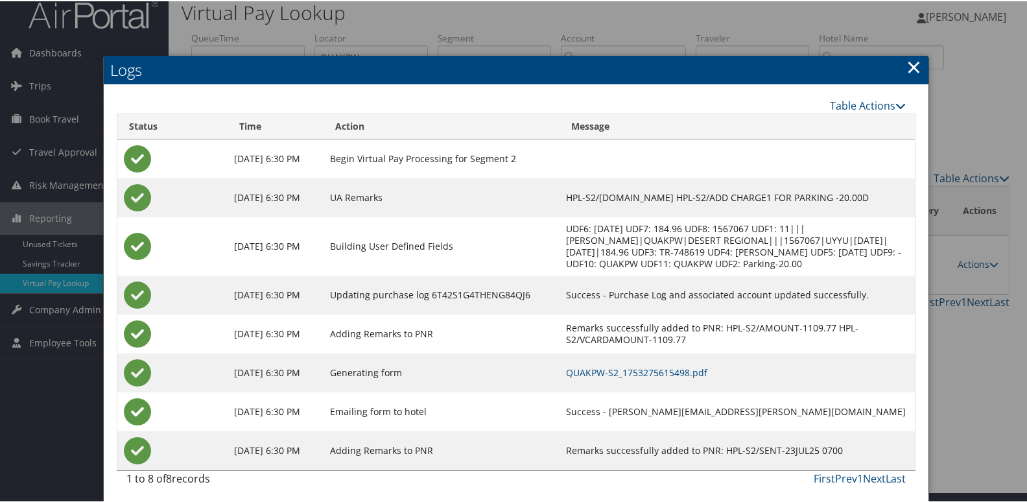
scroll to position [14, 0]
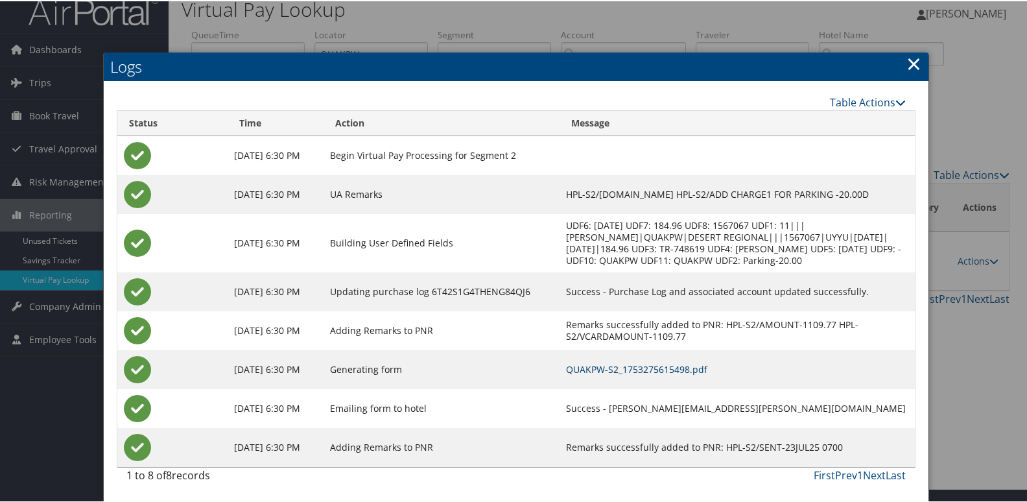
click at [689, 364] on link "QUAKPW-S2_1753275615498.pdf" at bounding box center [636, 368] width 141 height 12
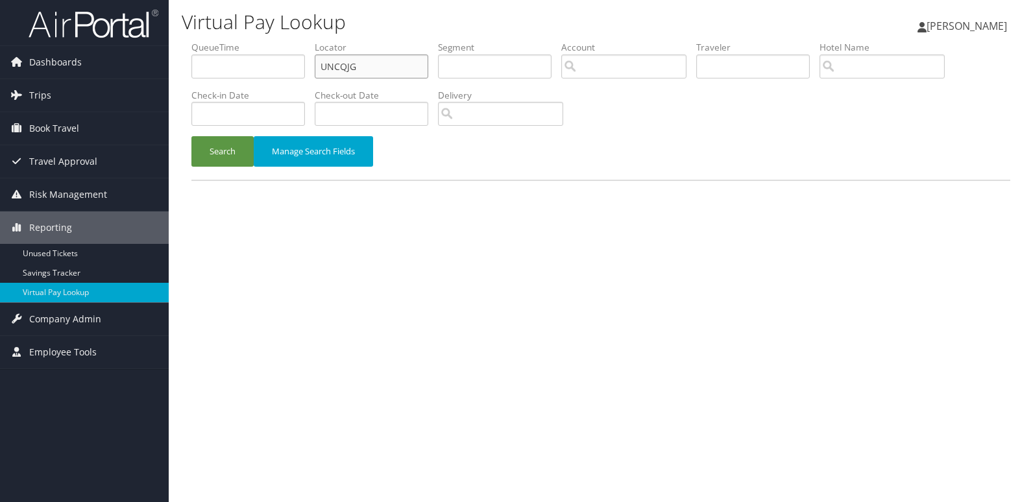
click at [382, 66] on input "UNCQJG" at bounding box center [371, 66] width 113 height 24
paste input "MPMFBL"
type input "MPMFBL"
click at [223, 149] on button "Search" at bounding box center [222, 151] width 62 height 30
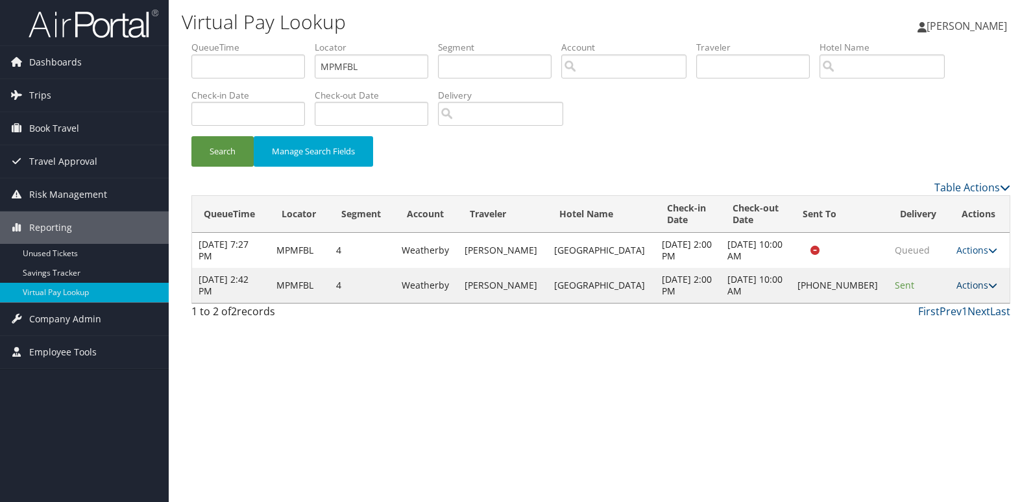
click at [956, 285] on link "Actions" at bounding box center [976, 285] width 41 height 12
click at [947, 318] on link "Logs" at bounding box center [931, 326] width 111 height 22
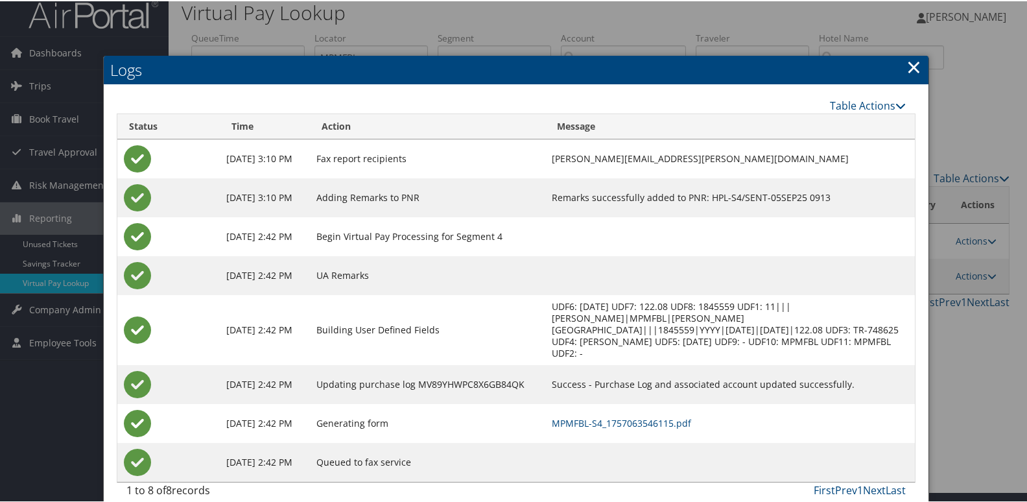
scroll to position [14, 0]
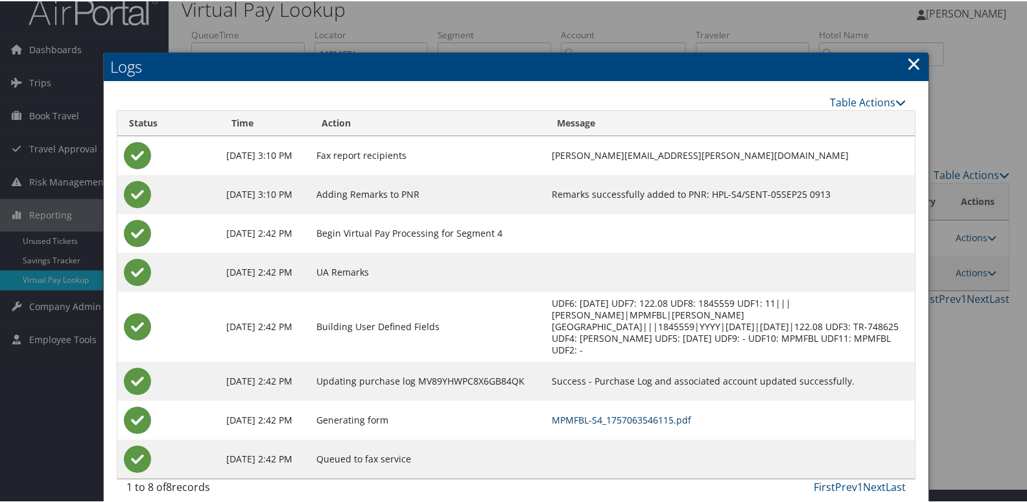
click at [691, 412] on link "MPMFBL-S4_1757063546115.pdf" at bounding box center [621, 418] width 139 height 12
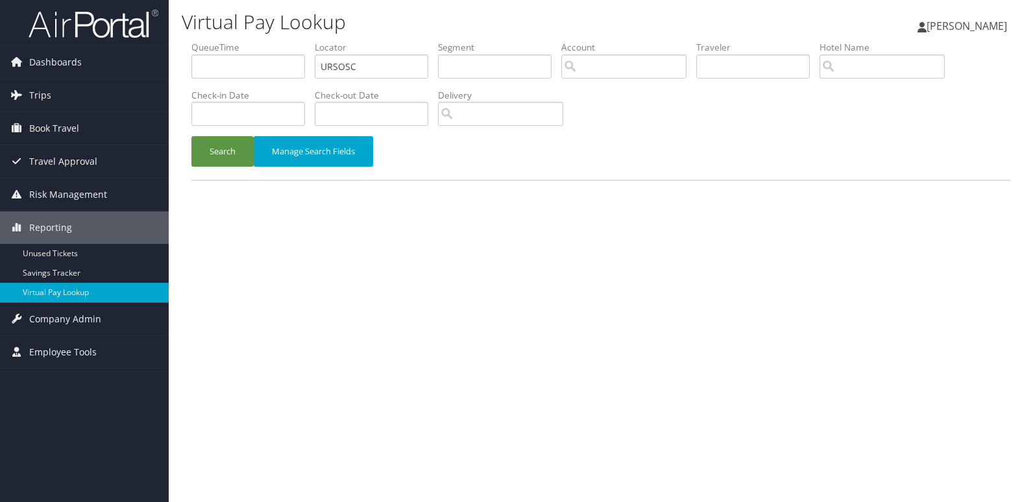
click at [387, 60] on input "URSOSC" at bounding box center [371, 66] width 113 height 24
type input "JFALGL"
click at [226, 156] on button "Search" at bounding box center [222, 151] width 62 height 30
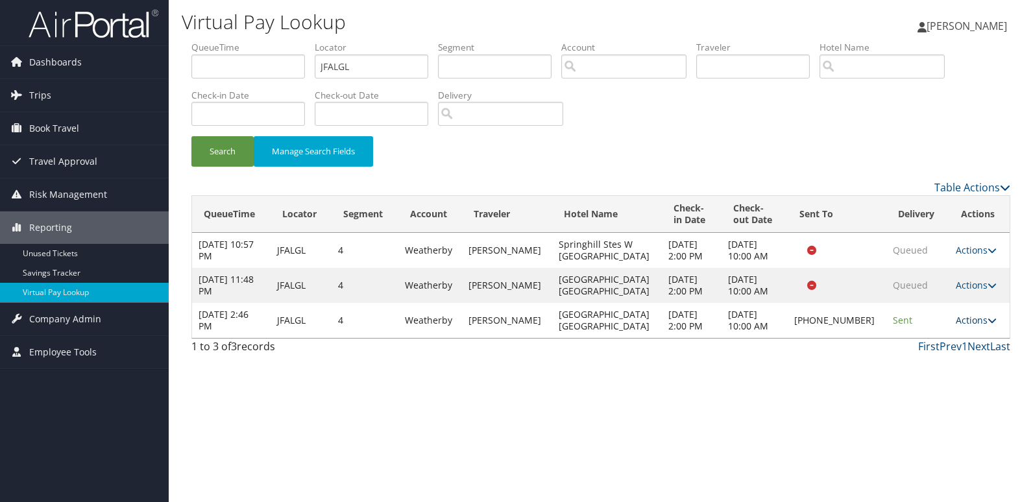
click at [955, 320] on link "Actions" at bounding box center [975, 320] width 41 height 12
click at [960, 363] on link "Logs" at bounding box center [930, 361] width 111 height 22
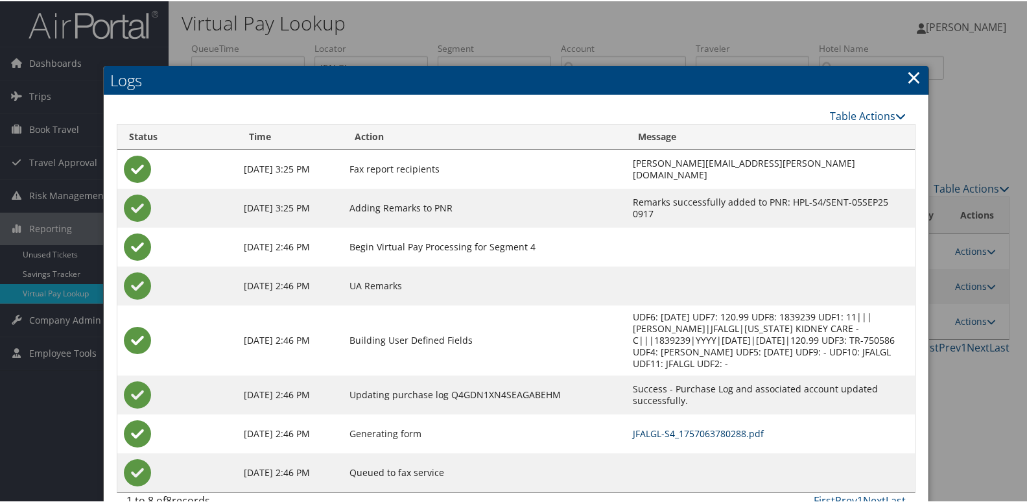
click at [648, 426] on link "JFALGL-S4_1757063780288.pdf" at bounding box center [698, 432] width 131 height 12
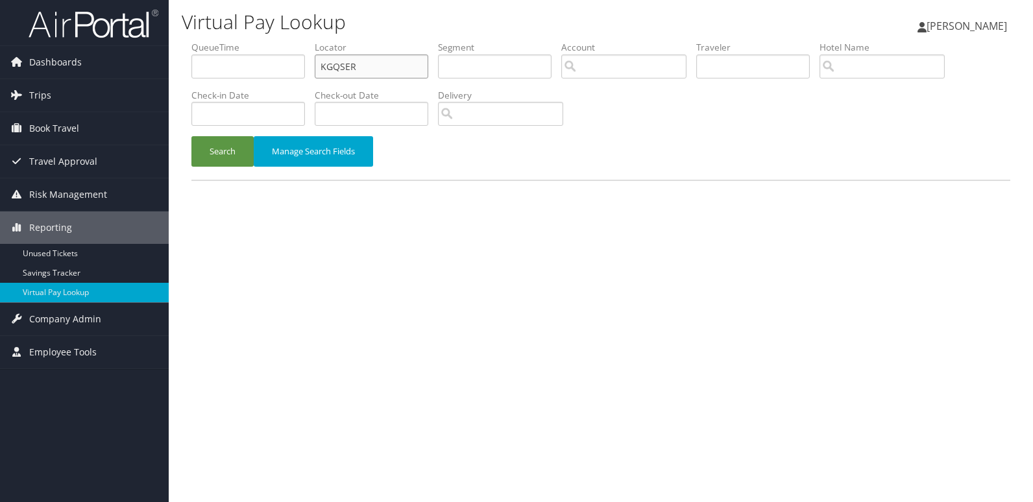
click at [404, 62] on input "KGQSER" at bounding box center [371, 66] width 113 height 24
paste input "SFBMSM"
type input "SFBMSM"
click at [217, 149] on button "Search" at bounding box center [222, 151] width 62 height 30
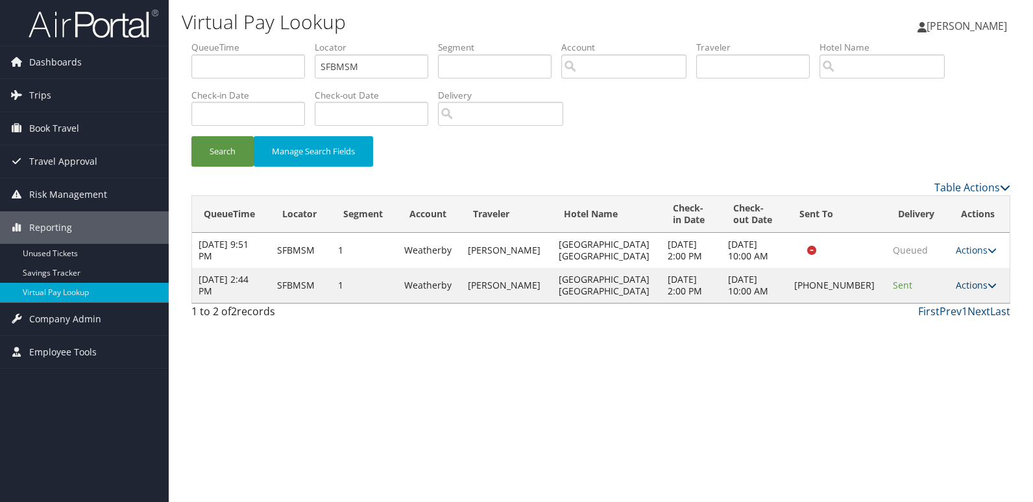
click at [966, 285] on link "Actions" at bounding box center [975, 285] width 41 height 12
click at [951, 326] on link "Logs" at bounding box center [931, 326] width 111 height 22
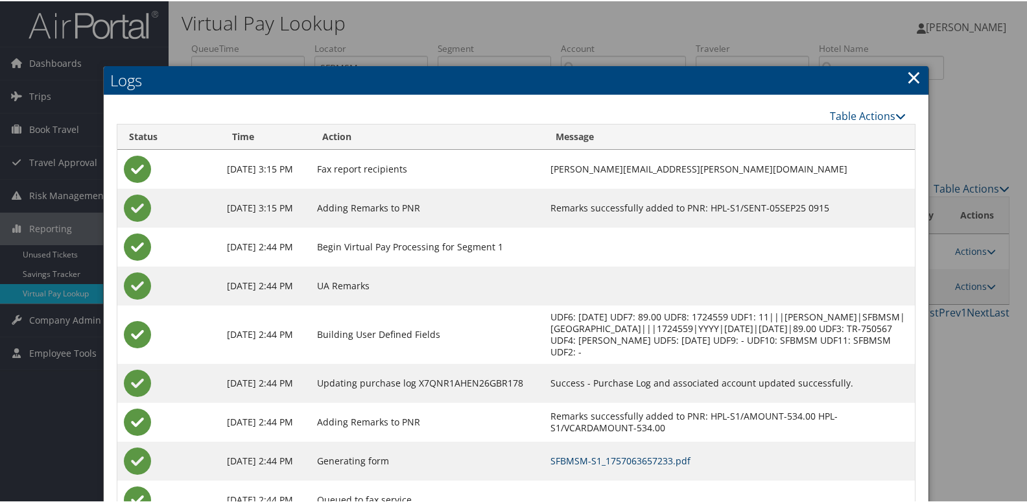
click at [691, 457] on link "SFBMSM-S1_1757063657233.pdf" at bounding box center [621, 459] width 140 height 12
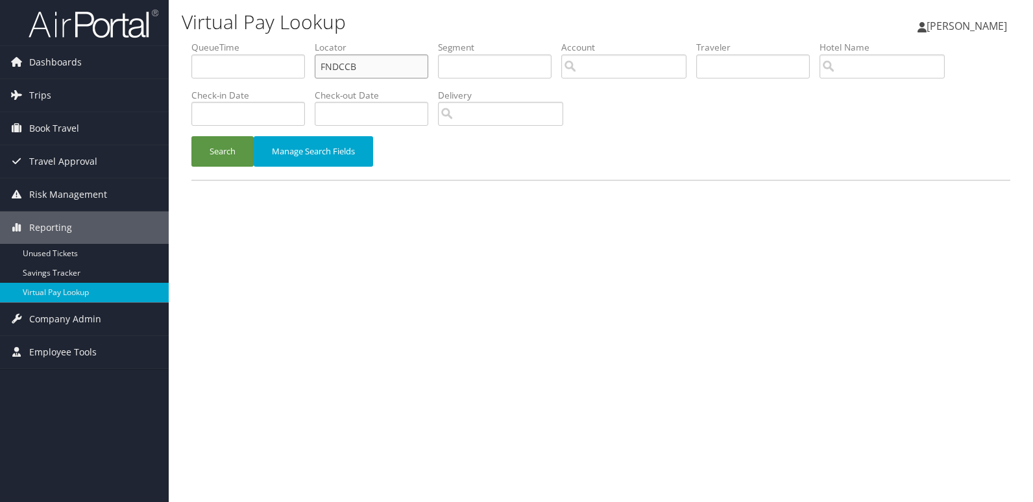
drag, startPoint x: 0, startPoint y: 0, endPoint x: 396, endPoint y: 69, distance: 402.3
click at [396, 69] on input "FNDCCB" at bounding box center [371, 66] width 113 height 24
paste input "NNVPXU"
type input "NNVPXU"
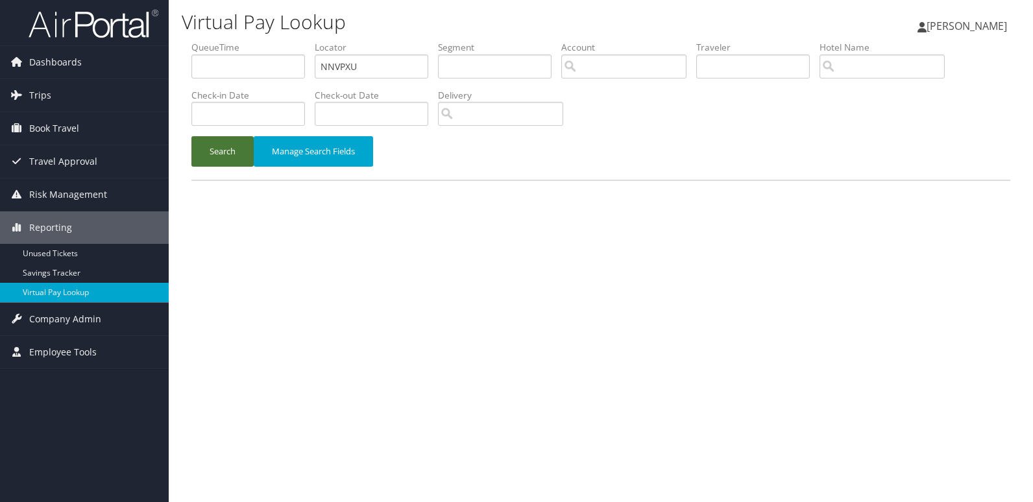
click at [207, 156] on button "Search" at bounding box center [222, 151] width 62 height 30
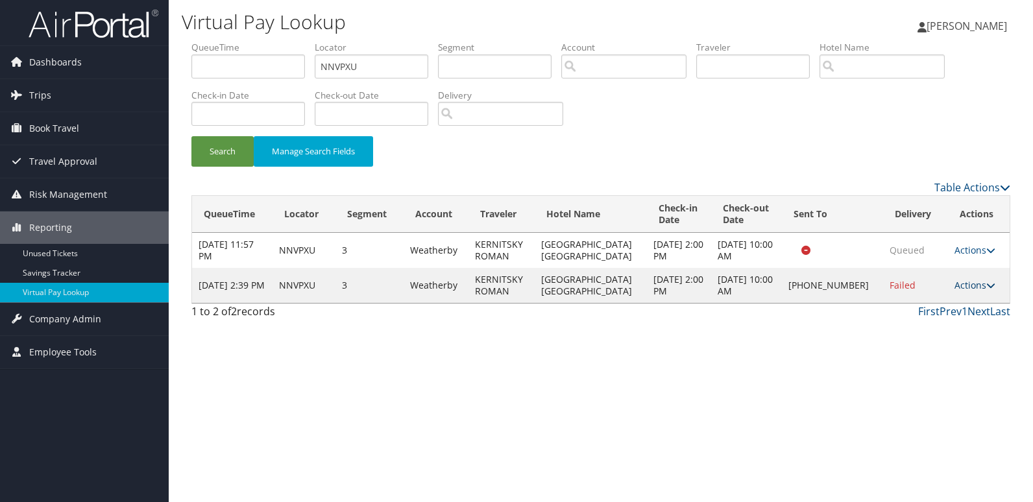
click at [970, 284] on link "Actions" at bounding box center [974, 285] width 41 height 12
click at [953, 331] on link "Logs" at bounding box center [930, 326] width 111 height 22
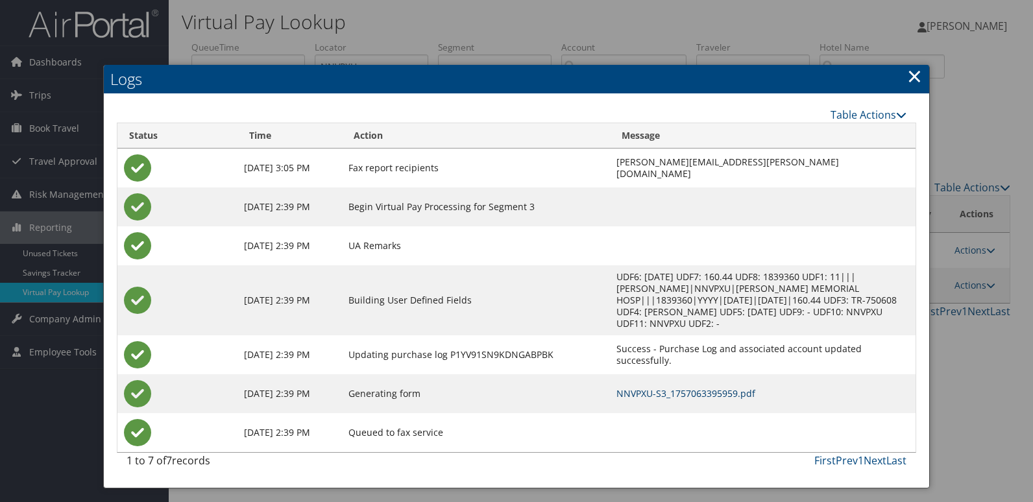
click at [662, 387] on link "NNVPXU-S3_1757063395959.pdf" at bounding box center [685, 393] width 139 height 12
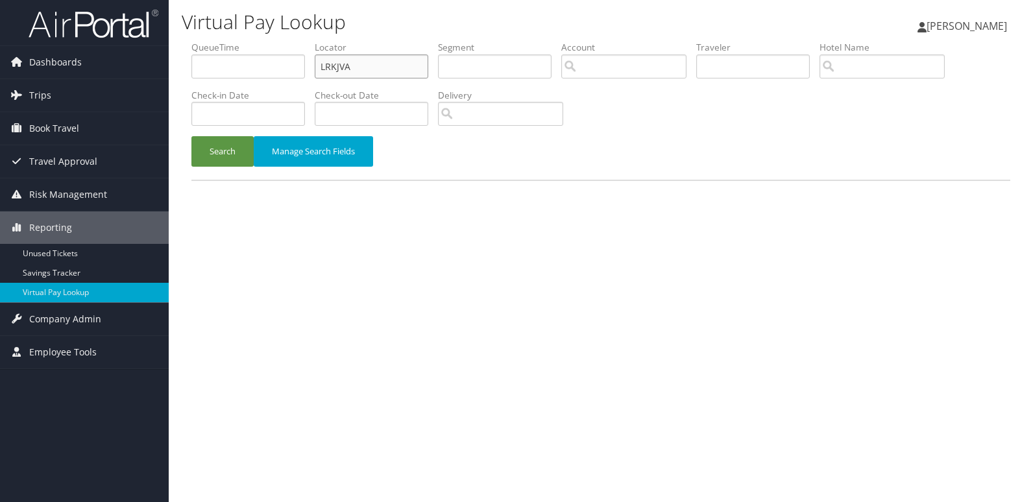
click at [400, 62] on input "LRKJVA" at bounding box center [371, 66] width 113 height 24
paste input "CRMXIH"
type input "CRMXIH"
click at [220, 156] on button "Search" at bounding box center [222, 151] width 62 height 30
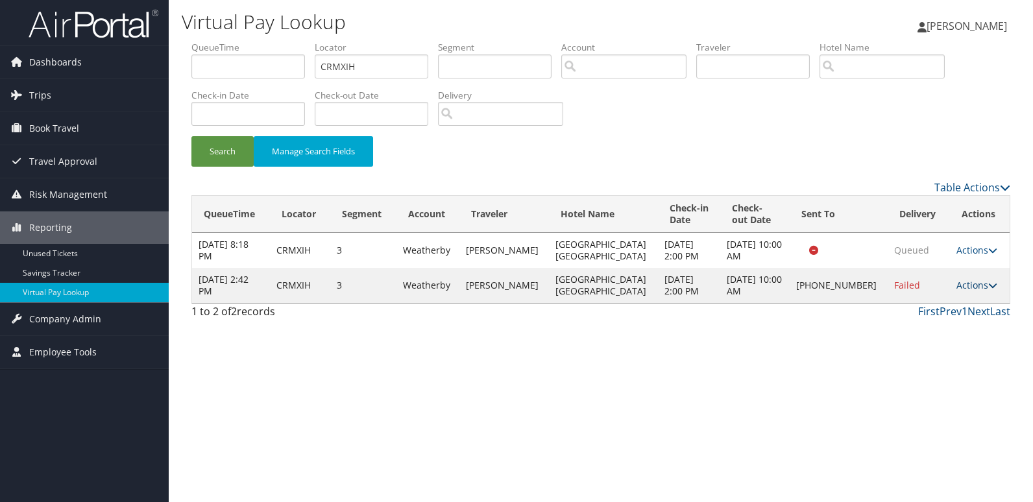
drag, startPoint x: 966, startPoint y: 279, endPoint x: 979, endPoint y: 282, distance: 12.7
click at [966, 279] on link "Actions" at bounding box center [976, 285] width 41 height 12
click at [962, 314] on link "Resend" at bounding box center [931, 304] width 111 height 22
click at [968, 298] on td "Actions Resend Logs Delivery Information View Itinerary" at bounding box center [979, 285] width 60 height 35
click at [970, 290] on link "Actions" at bounding box center [976, 285] width 41 height 12
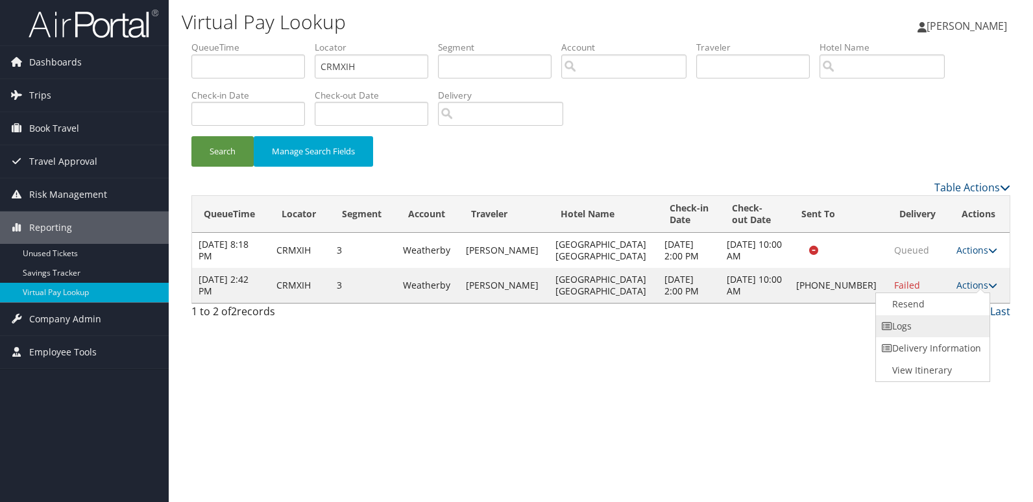
click at [949, 318] on link "Logs" at bounding box center [931, 326] width 111 height 22
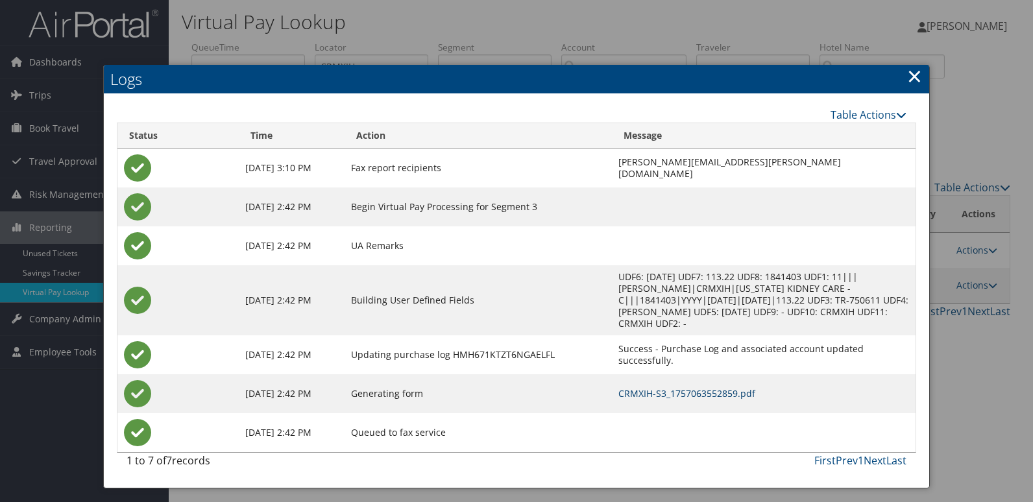
click at [641, 387] on link "CRMXIH-S3_1757063552859.pdf" at bounding box center [686, 393] width 137 height 12
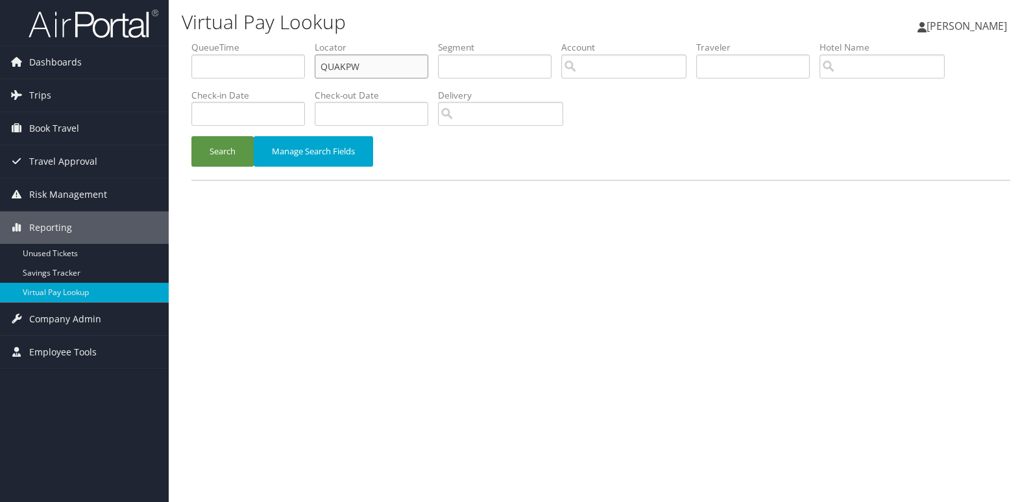
click at [397, 58] on input "QUAKPW" at bounding box center [371, 66] width 113 height 24
paste input "WSXRXP"
type input "WSXRXP"
click at [226, 160] on button "Search" at bounding box center [222, 151] width 62 height 30
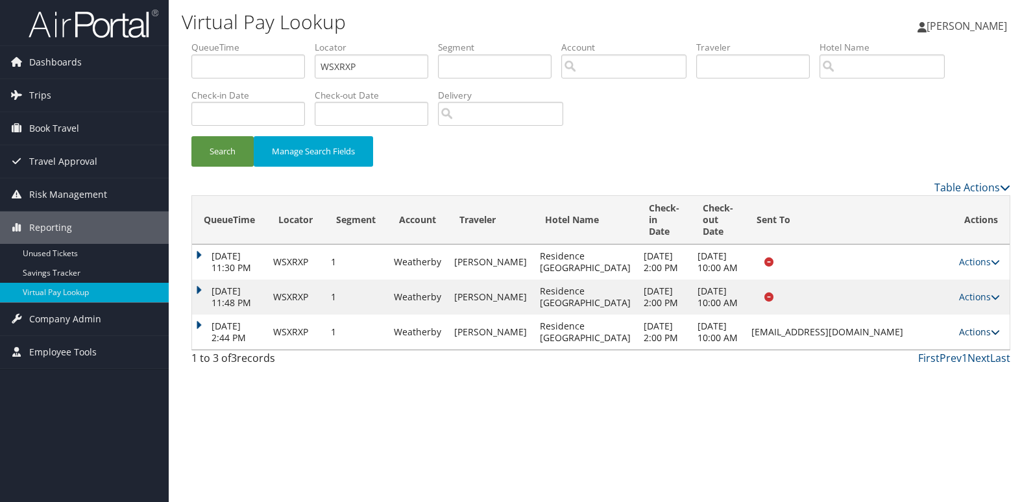
click at [981, 338] on link "Actions" at bounding box center [979, 332] width 41 height 12
click at [975, 400] on link "Logs" at bounding box center [953, 402] width 82 height 22
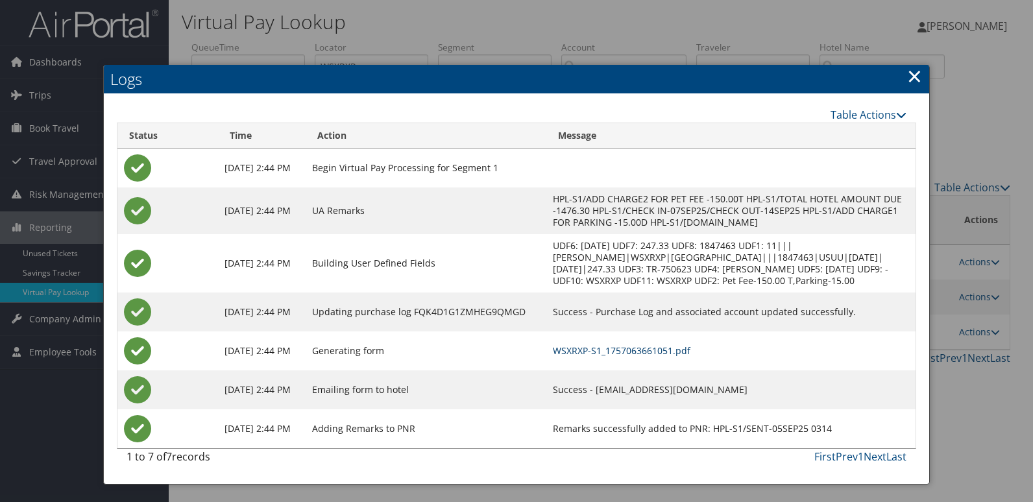
click at [612, 354] on link "WSXRXP-S1_1757063661051.pdf" at bounding box center [621, 350] width 137 height 12
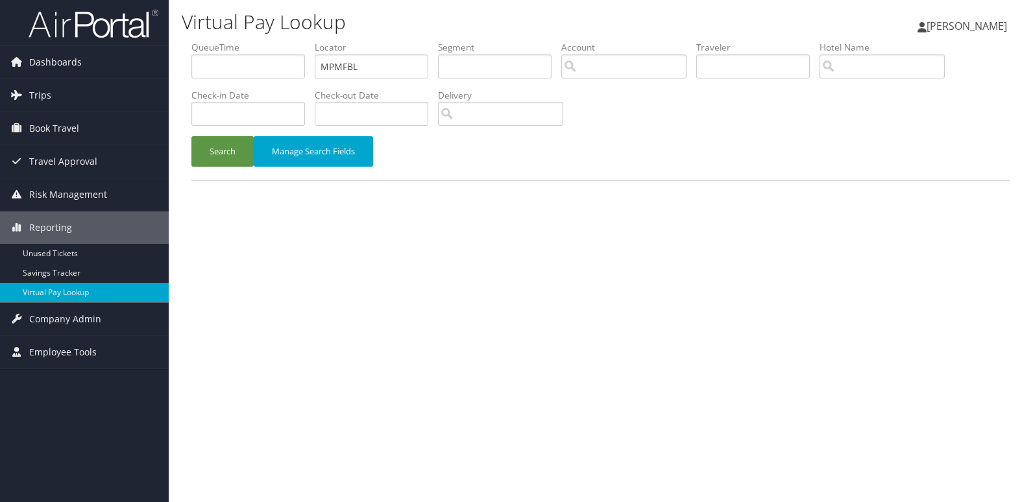
click at [385, 71] on input "MPMFBL" at bounding box center [371, 66] width 113 height 24
type input "KOGGBE"
click at [221, 151] on button "Search" at bounding box center [222, 151] width 62 height 30
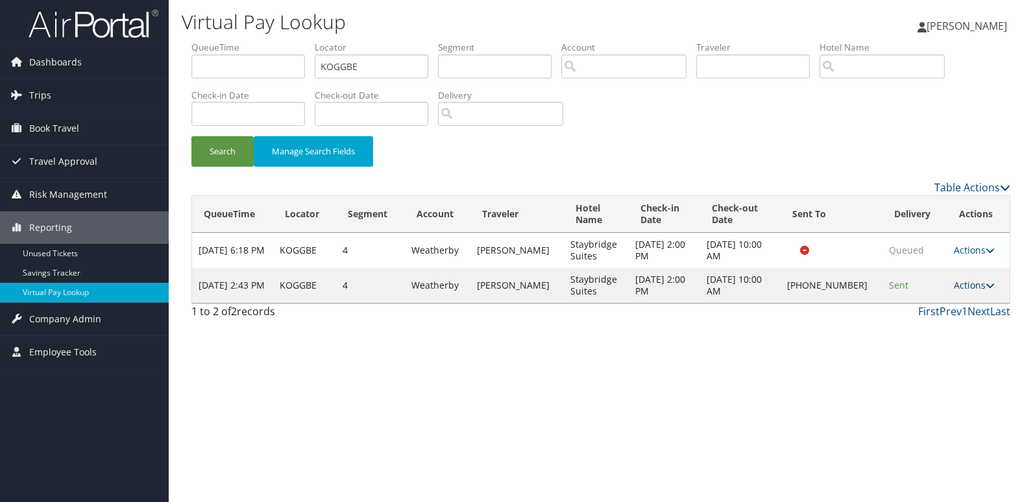
click at [962, 283] on link "Actions" at bounding box center [973, 285] width 41 height 12
click at [948, 321] on link "Logs" at bounding box center [931, 326] width 111 height 22
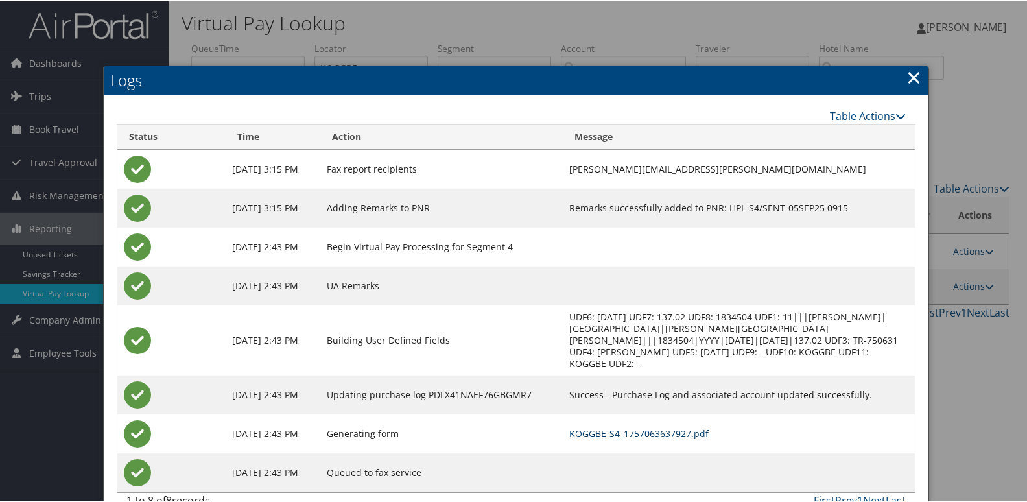
click at [653, 426] on link "KOGGBE-S4_1757063637927.pdf" at bounding box center [638, 432] width 139 height 12
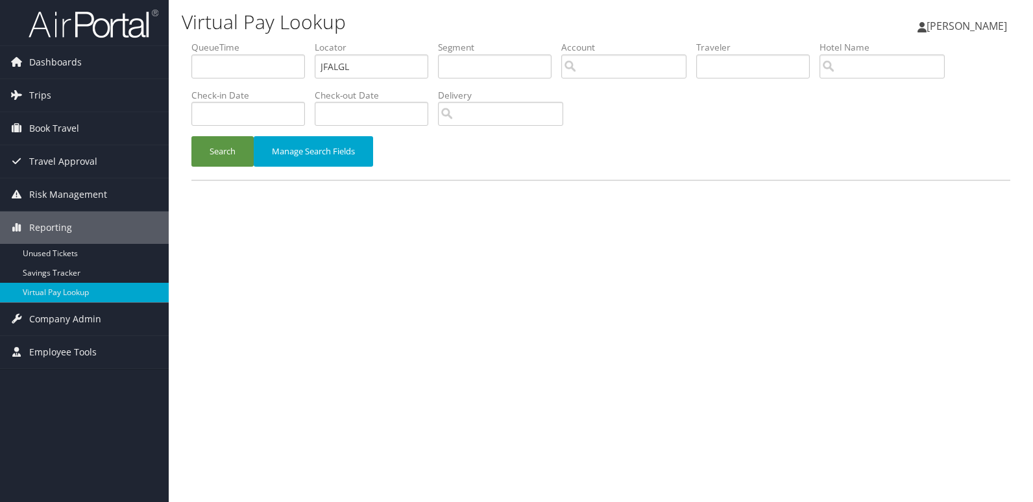
click at [381, 67] on input "JFALGL" at bounding box center [371, 66] width 113 height 24
type input "SAZFJX"
click at [215, 154] on button "Search" at bounding box center [222, 151] width 62 height 30
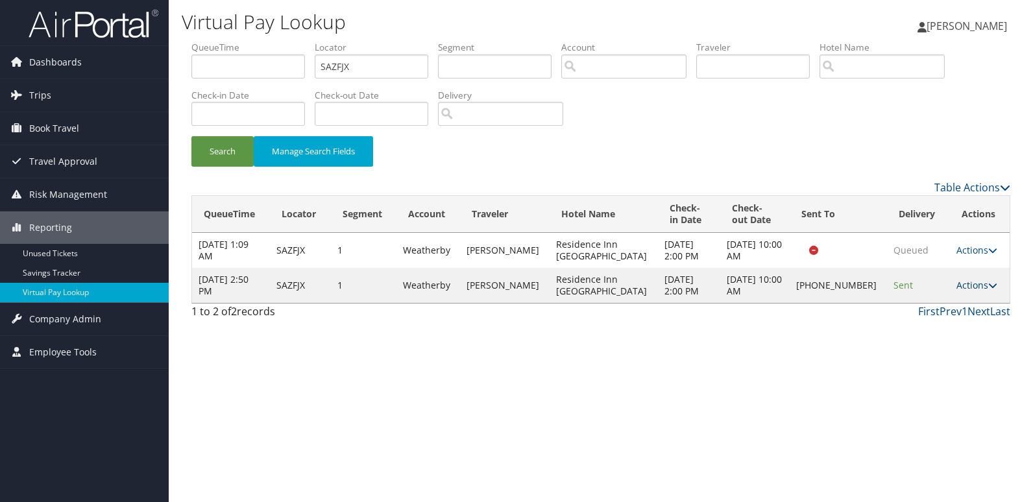
click at [975, 286] on link "Actions" at bounding box center [976, 285] width 41 height 12
click at [949, 324] on link "Logs" at bounding box center [931, 326] width 111 height 22
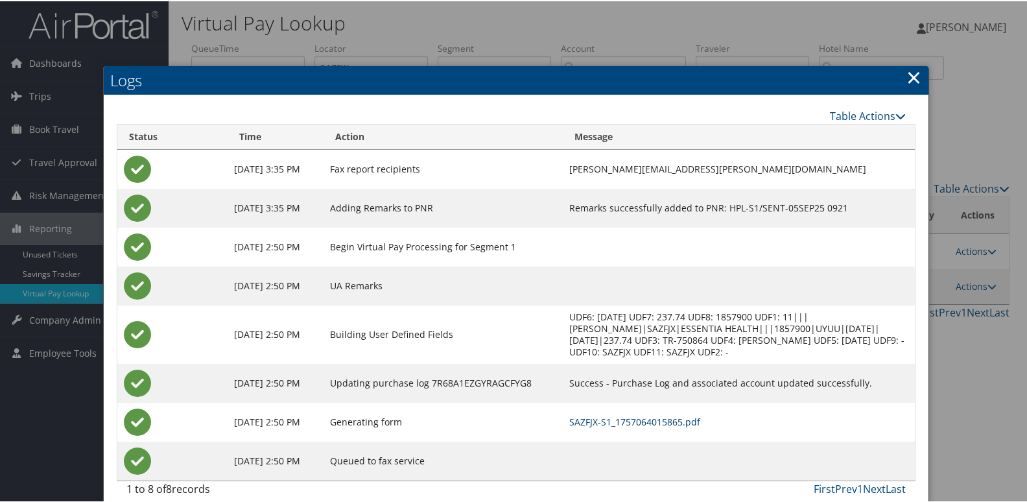
click at [634, 420] on link "SAZFJX-S1_1757064015865.pdf" at bounding box center [634, 420] width 131 height 12
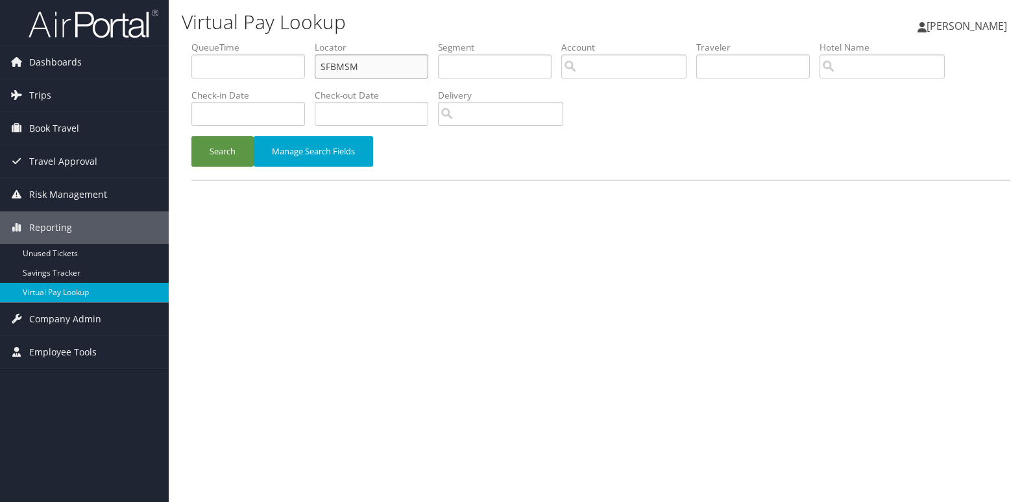
click at [377, 72] on input "SFBMSM" at bounding box center [371, 66] width 113 height 24
paste input "CAWRUZ"
type input "CAWRUZ"
click at [233, 155] on button "Search" at bounding box center [222, 151] width 62 height 30
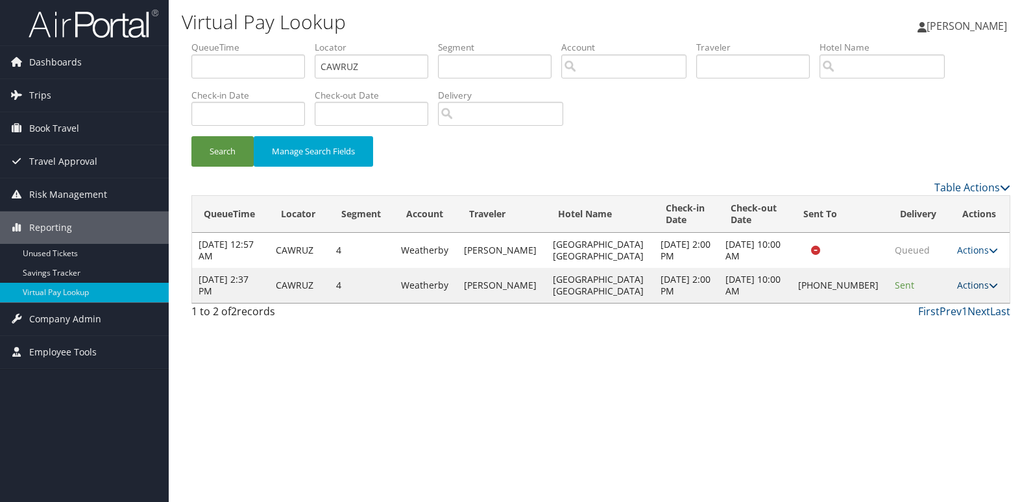
click at [962, 283] on link "Actions" at bounding box center [977, 285] width 41 height 12
click at [948, 318] on link "Logs" at bounding box center [932, 326] width 111 height 22
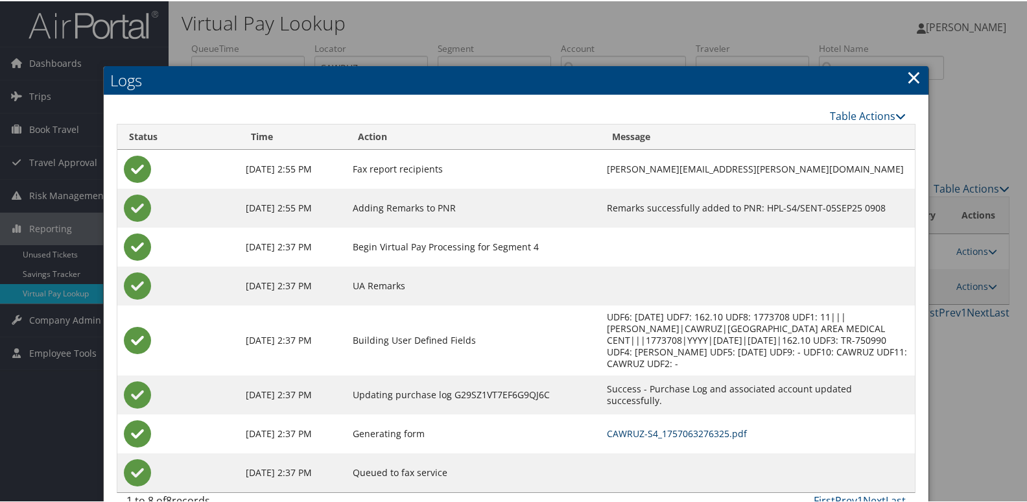
click at [640, 426] on link "CAWRUZ-S4_1757063276325.pdf" at bounding box center [677, 432] width 140 height 12
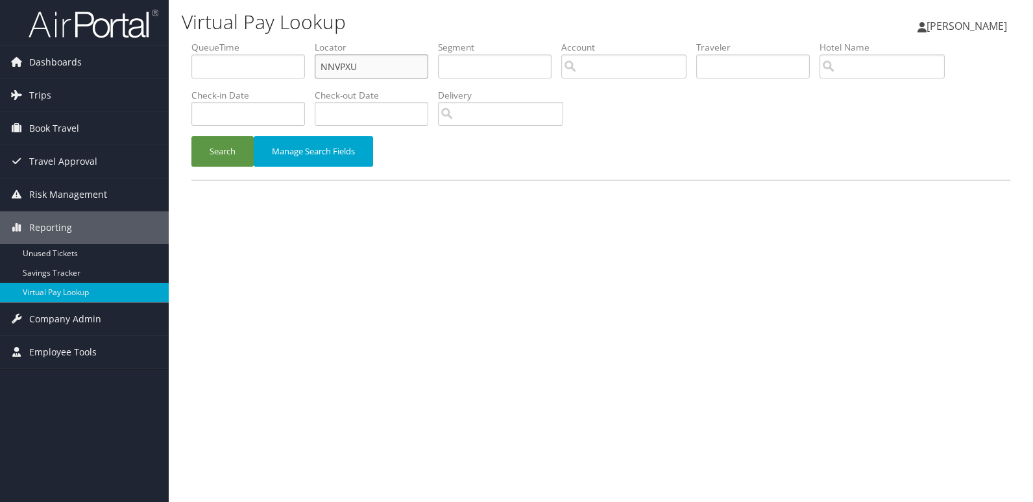
click at [353, 61] on input "NNVPXU" at bounding box center [371, 66] width 113 height 24
paste input "EITEVS"
type input "EITEVS"
click at [221, 151] on button "Search" at bounding box center [222, 151] width 62 height 30
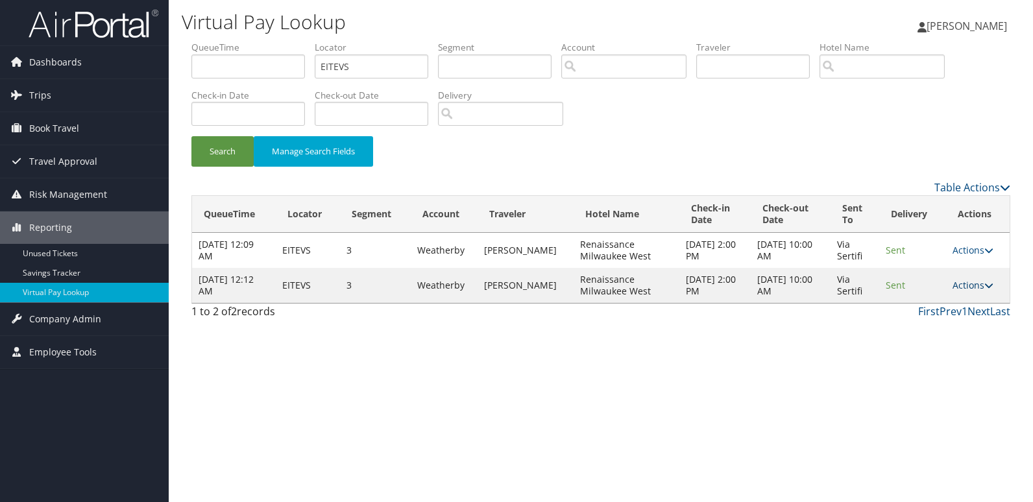
click at [979, 283] on link "Actions" at bounding box center [972, 285] width 41 height 12
click at [959, 320] on link "Logs" at bounding box center [947, 326] width 82 height 22
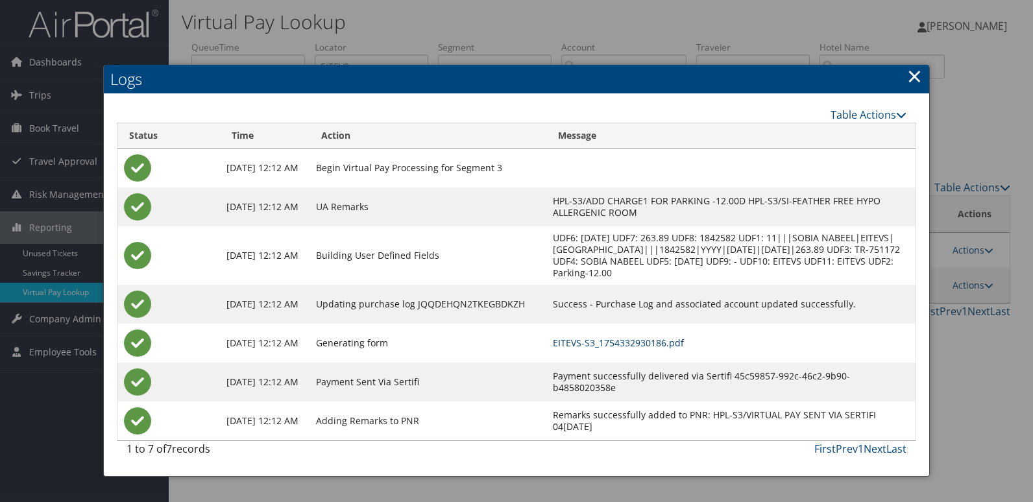
click at [684, 344] on link "EITEVS-S3_1754332930186.pdf" at bounding box center [618, 343] width 131 height 12
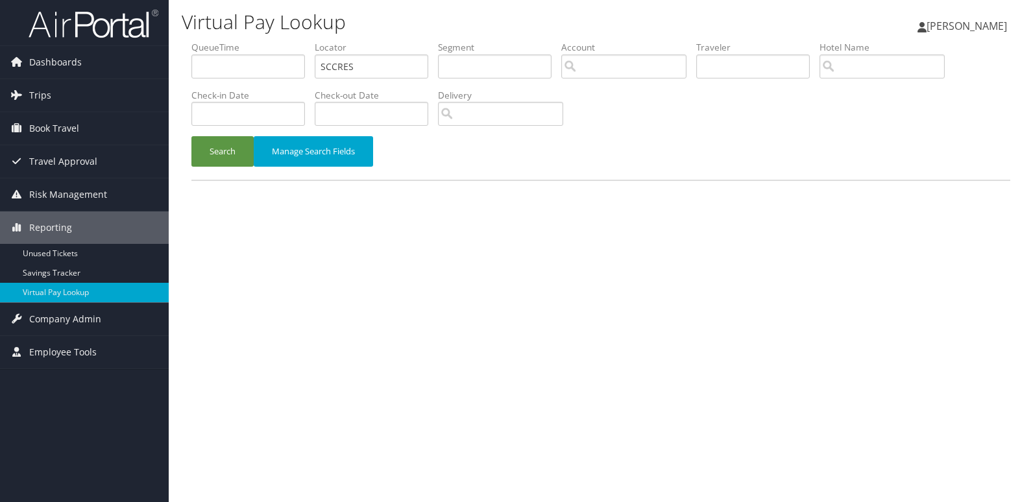
click at [226, 159] on button "Search" at bounding box center [222, 151] width 62 height 30
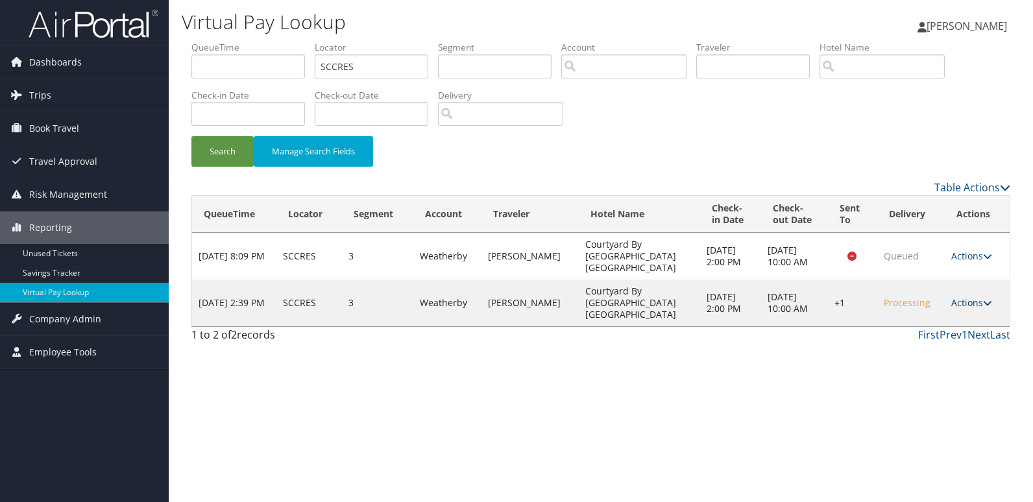
click at [956, 305] on link "Actions" at bounding box center [971, 302] width 41 height 12
click at [939, 346] on link "Logs" at bounding box center [933, 344] width 111 height 22
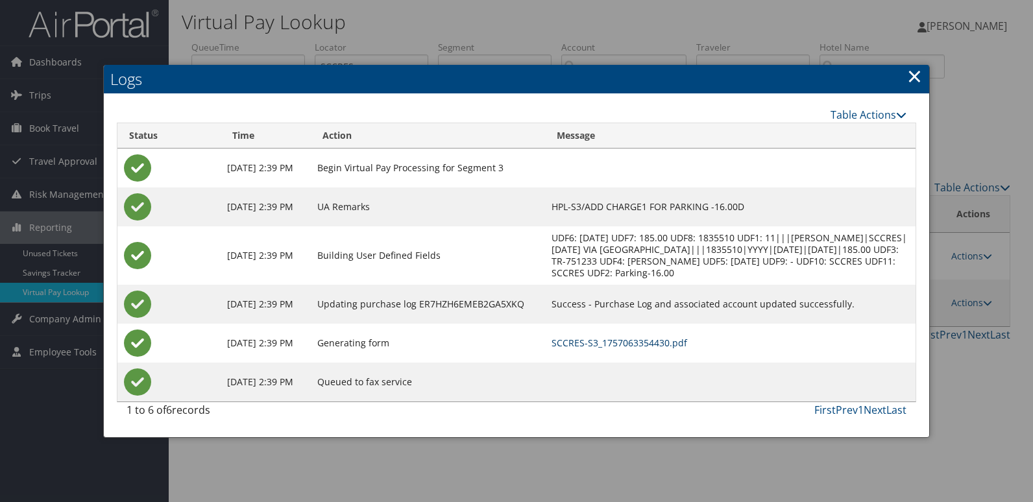
click at [687, 349] on link "SCCRES-S3_1757063354430.pdf" at bounding box center [619, 343] width 136 height 12
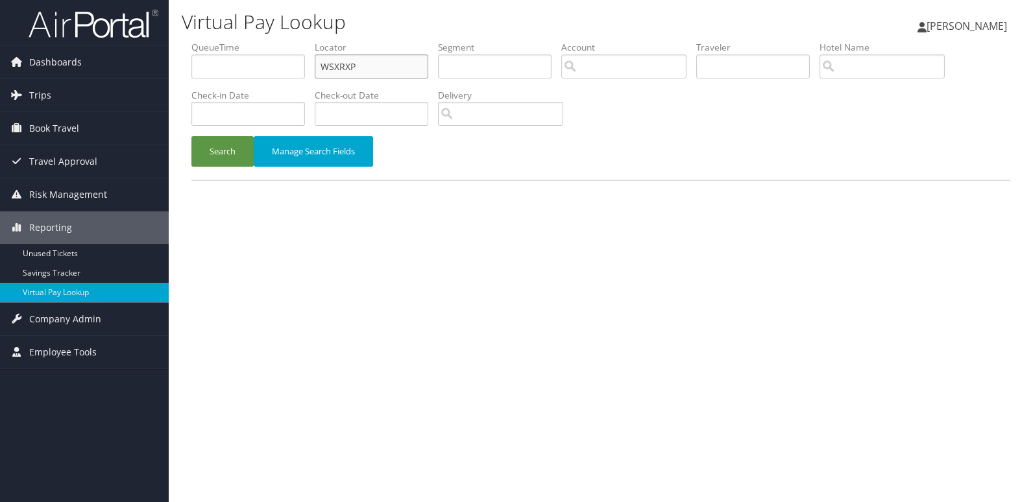
drag, startPoint x: 0, startPoint y: 0, endPoint x: 398, endPoint y: 64, distance: 402.7
click at [398, 64] on input "WSXRXP" at bounding box center [371, 66] width 113 height 24
paste input "OLJJCQ"
type input "OLJJCQ"
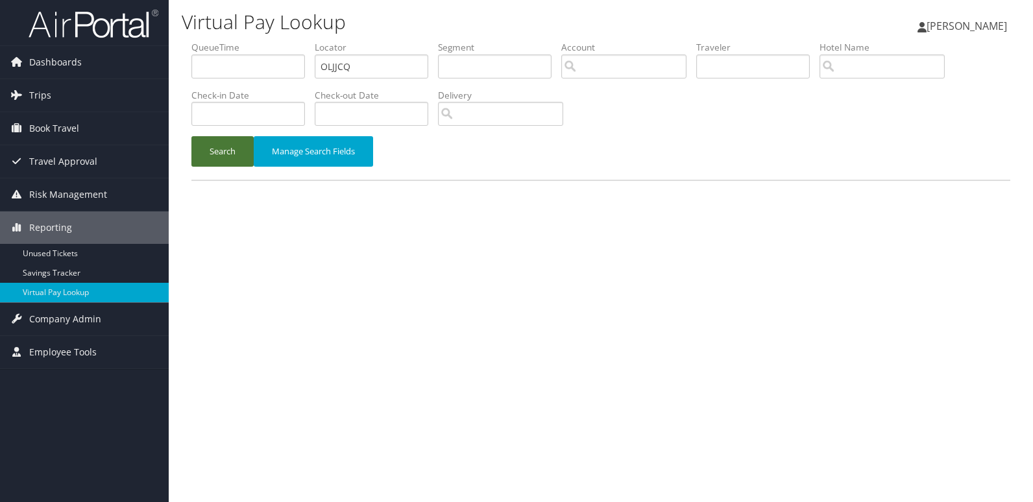
click at [234, 159] on button "Search" at bounding box center [222, 151] width 62 height 30
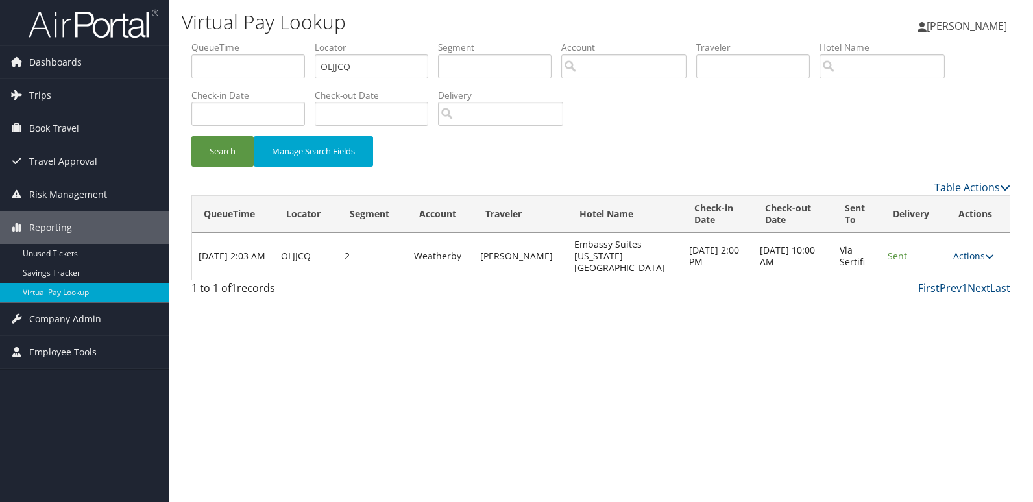
drag, startPoint x: 976, startPoint y: 250, endPoint x: 977, endPoint y: 258, distance: 8.5
click at [977, 250] on link "Actions" at bounding box center [973, 256] width 41 height 12
click at [962, 279] on link "Resend" at bounding box center [948, 269] width 82 height 22
click at [979, 250] on link "Actions" at bounding box center [973, 256] width 41 height 12
click at [970, 287] on link "Logs" at bounding box center [948, 291] width 82 height 22
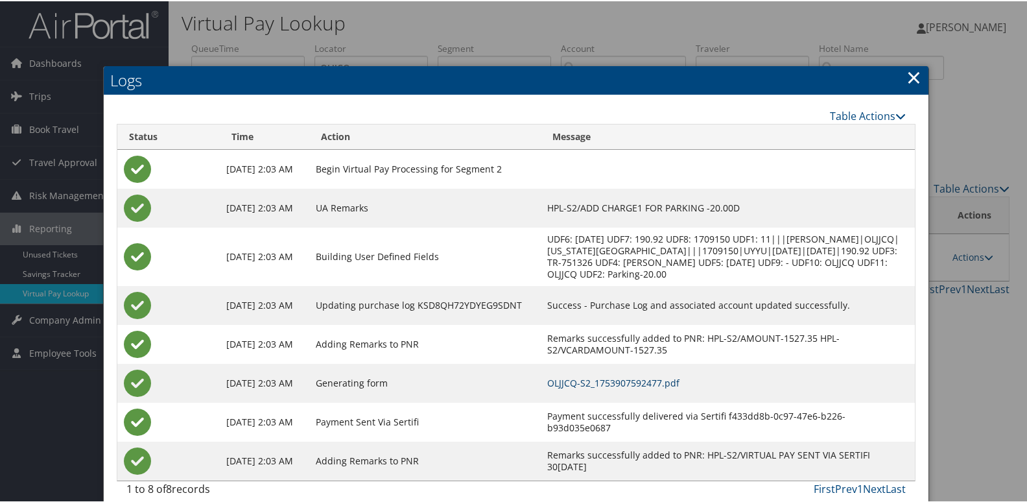
click at [680, 383] on link "OLJJCQ-S2_1753907592477.pdf" at bounding box center [613, 382] width 132 height 12
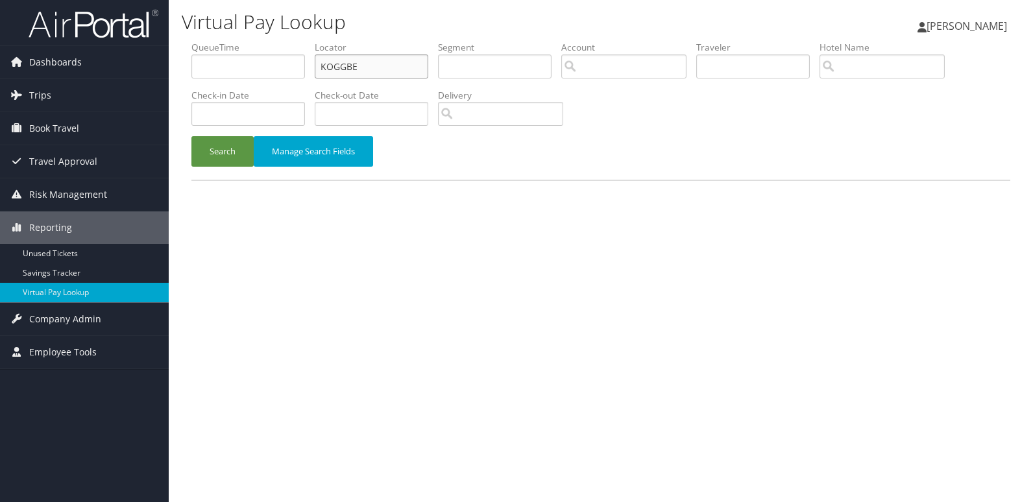
click at [390, 57] on input "KOGGBE" at bounding box center [371, 66] width 113 height 24
paste input "OJUNMS"
type input "OJUNMS"
click at [217, 156] on button "Search" at bounding box center [222, 151] width 62 height 30
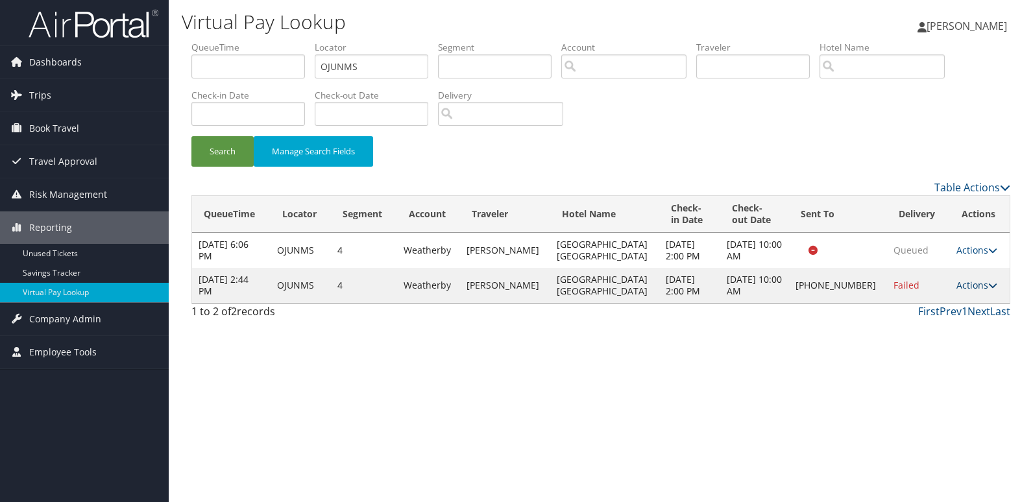
click at [967, 282] on link "Actions" at bounding box center [976, 285] width 41 height 12
click at [963, 319] on link "Logs" at bounding box center [930, 326] width 111 height 22
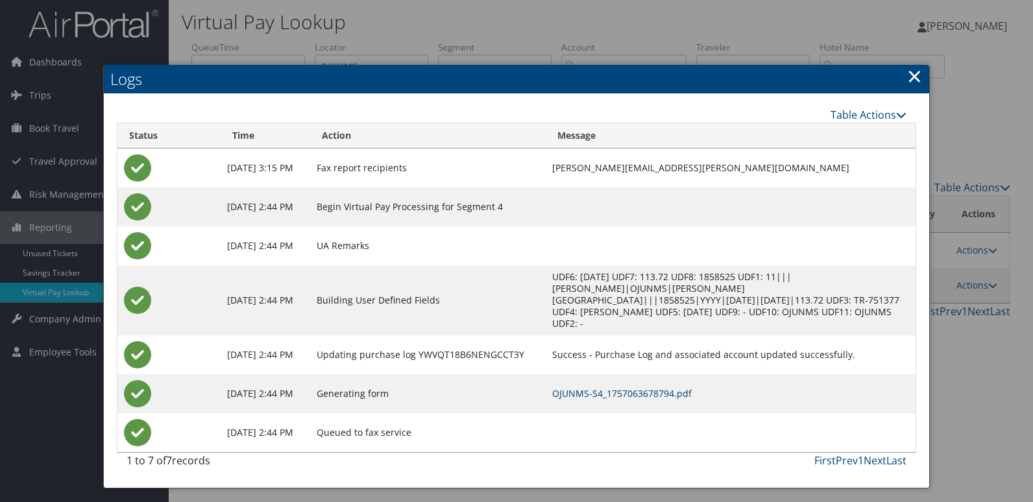
click at [675, 387] on link "OJUNMS-S4_1757063678794.pdf" at bounding box center [621, 393] width 139 height 12
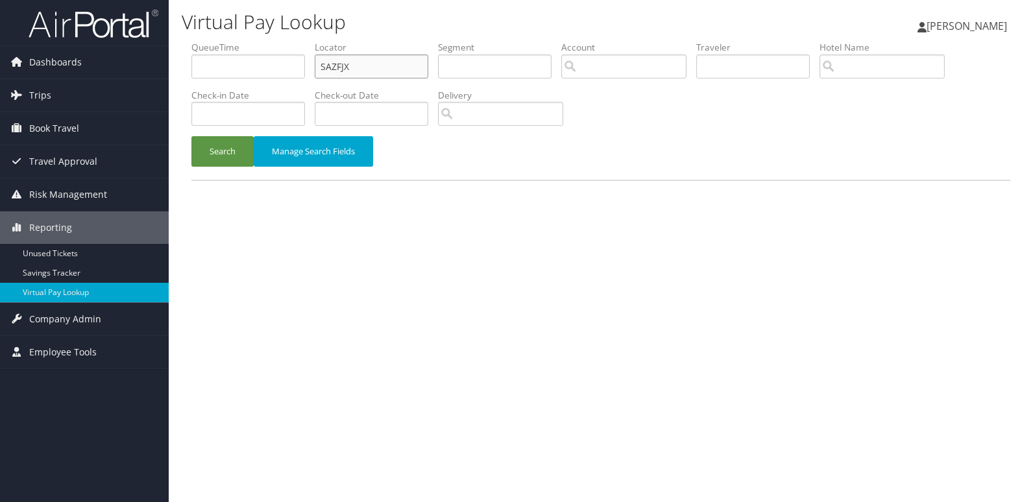
click at [399, 71] on input "SAZFJX" at bounding box center [371, 66] width 113 height 24
paste input "AXBRDF"
click at [399, 71] on input "SAZFJX" at bounding box center [371, 66] width 113 height 24
type input "AXBRDF"
click at [202, 156] on button "Search" at bounding box center [222, 151] width 62 height 30
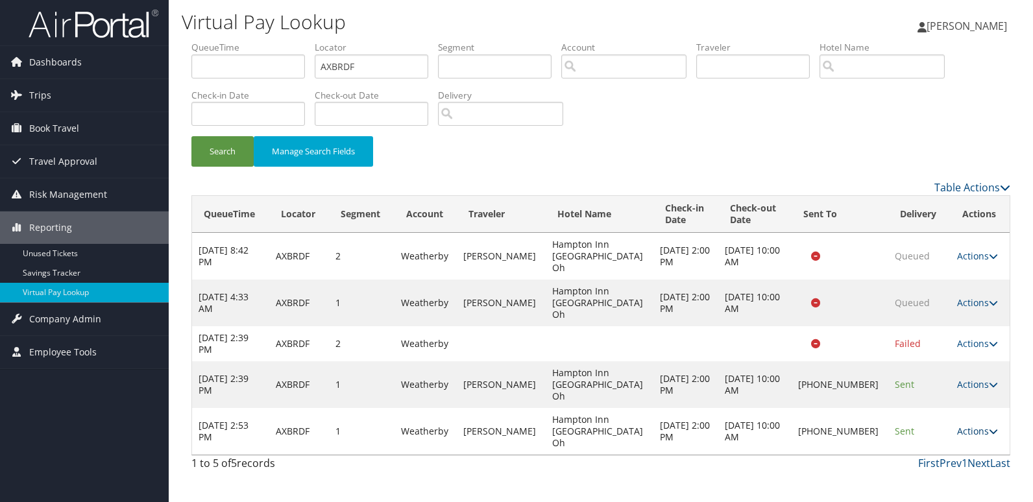
click at [969, 425] on link "Actions" at bounding box center [977, 431] width 41 height 12
click at [948, 428] on link "Logs" at bounding box center [931, 431] width 111 height 22
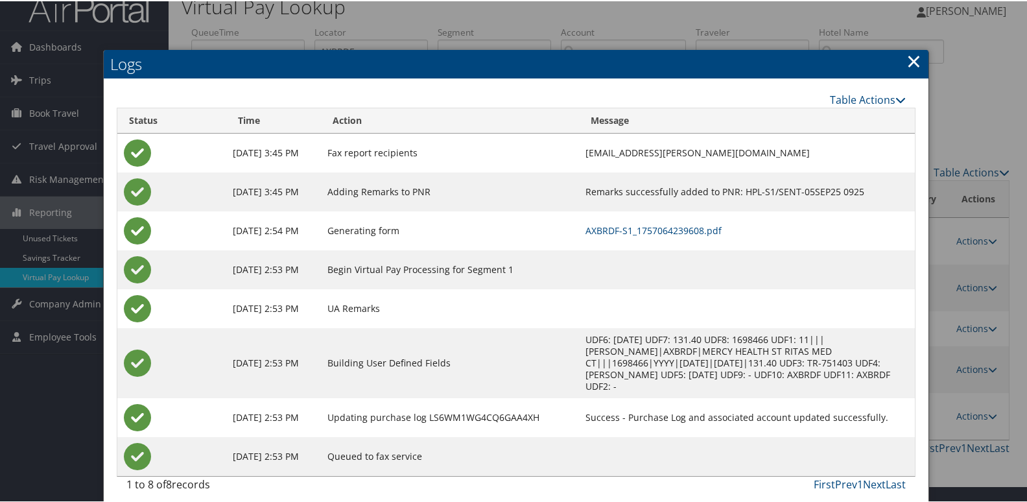
scroll to position [25, 0]
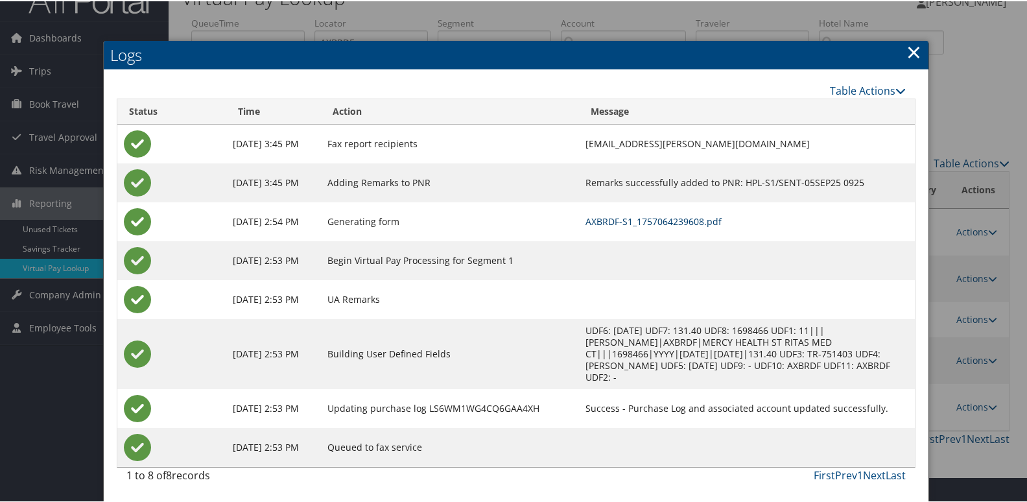
click at [722, 222] on link "AXBRDF-S1_1757064239608.pdf" at bounding box center [654, 220] width 136 height 12
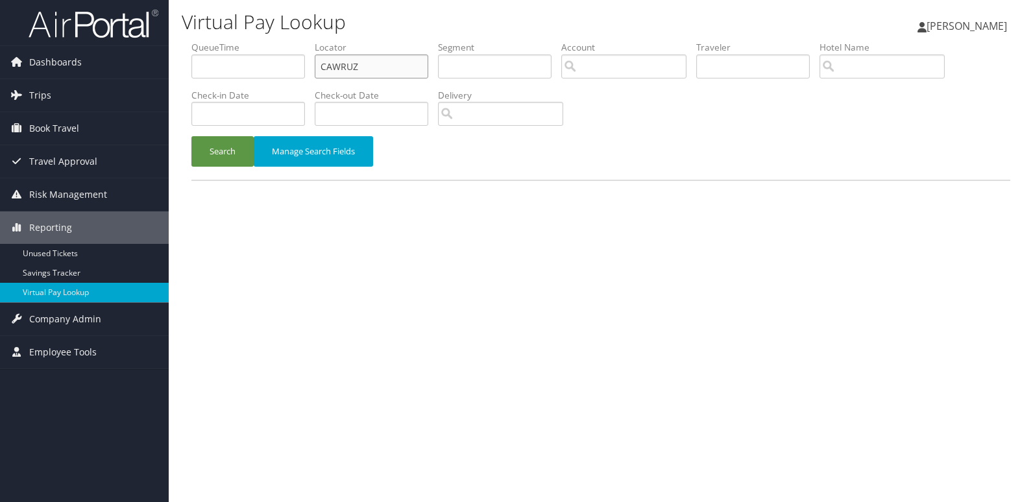
click at [281, 41] on ul "QueueTime Locator CAWRUZ Segment Account Traveler Hotel Name Check-in Date Chec…" at bounding box center [600, 41] width 818 height 0
paste input "SQSXU"
type input "CSQSXU"
click at [208, 159] on button "Search" at bounding box center [222, 151] width 62 height 30
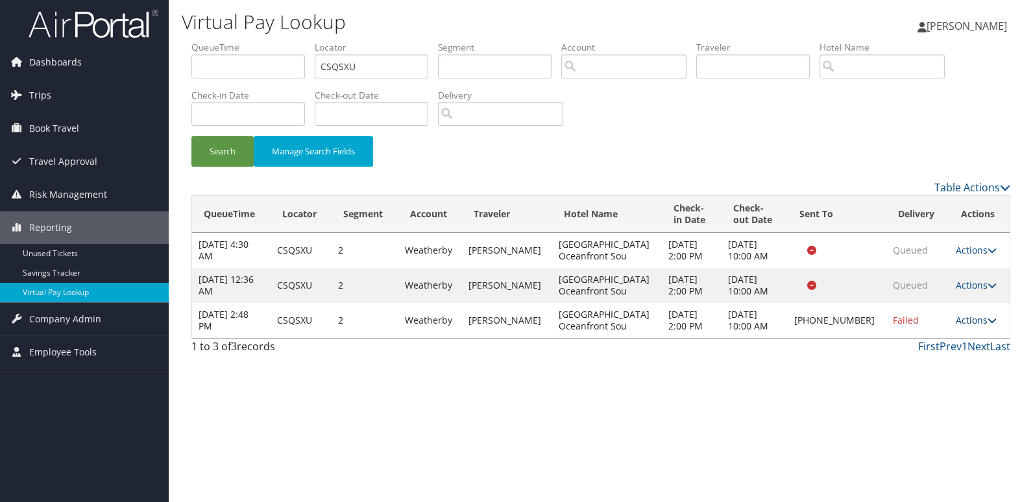
click at [965, 322] on link "Actions" at bounding box center [975, 320] width 41 height 12
click at [938, 366] on link "Logs" at bounding box center [931, 361] width 111 height 22
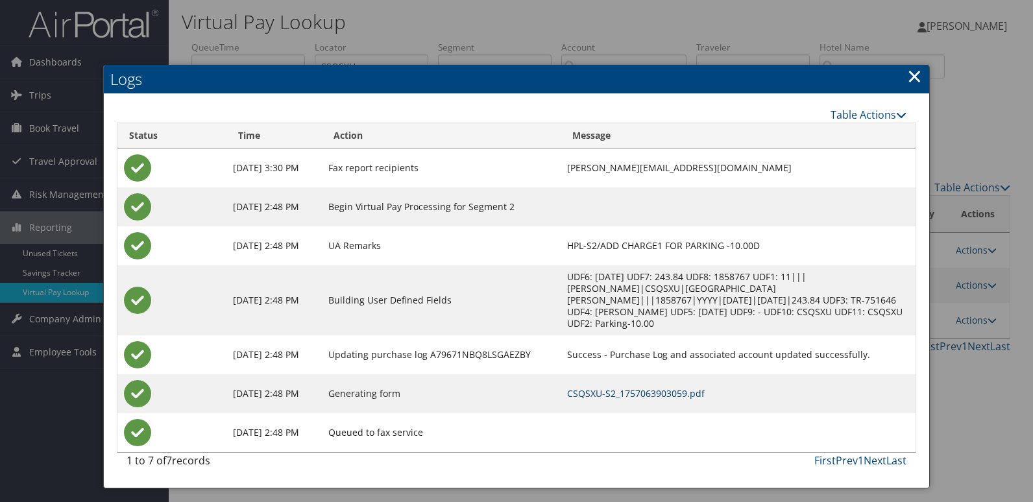
click at [691, 387] on link "CSQSXU-S2_1757063903059.pdf" at bounding box center [635, 393] width 137 height 12
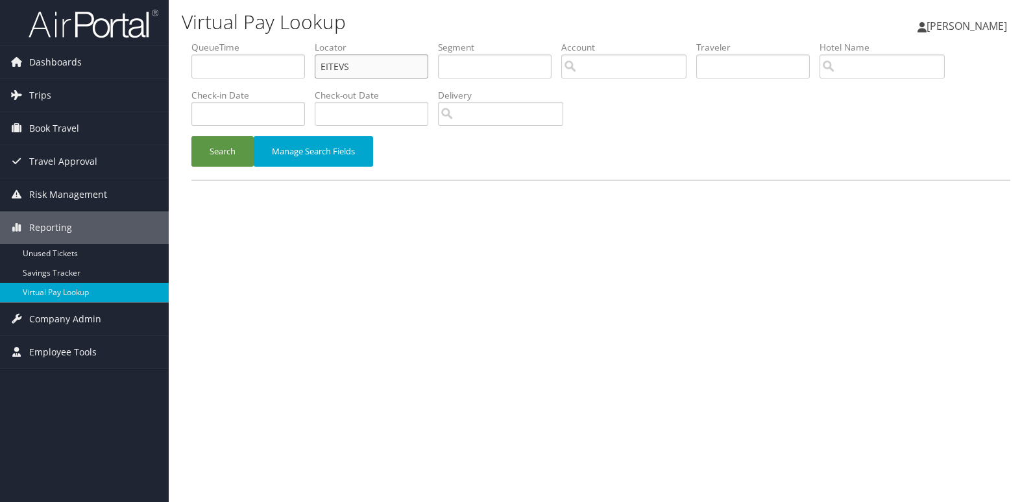
drag, startPoint x: 330, startPoint y: 62, endPoint x: 252, endPoint y: 72, distance: 78.5
click at [278, 41] on ul "QueueTime Locator EITEVS Segment Account Traveler Hotel Name Check-in Date Chec…" at bounding box center [600, 41] width 818 height 0
paste input "CDJYEU"
type input "CDJYEU"
click at [203, 160] on button "Search" at bounding box center [222, 151] width 62 height 30
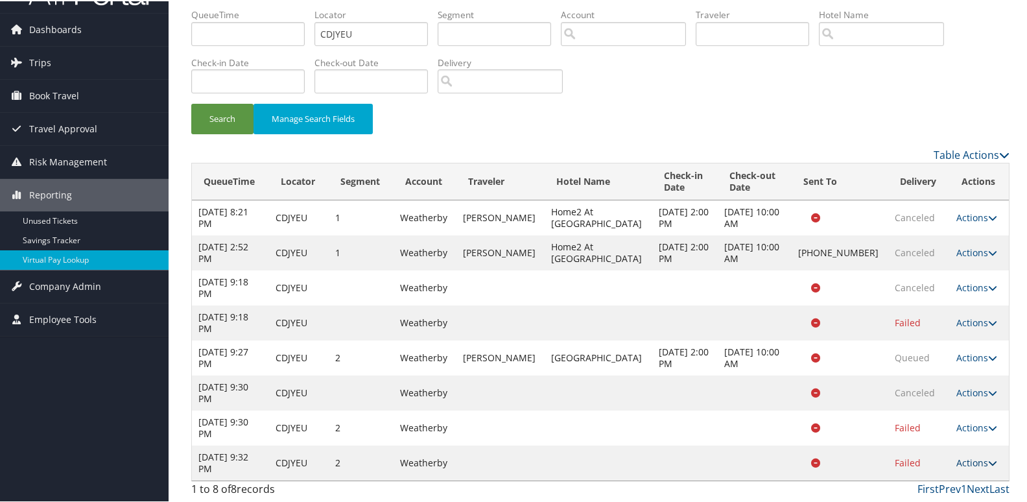
click at [966, 466] on link "Actions" at bounding box center [977, 461] width 41 height 12
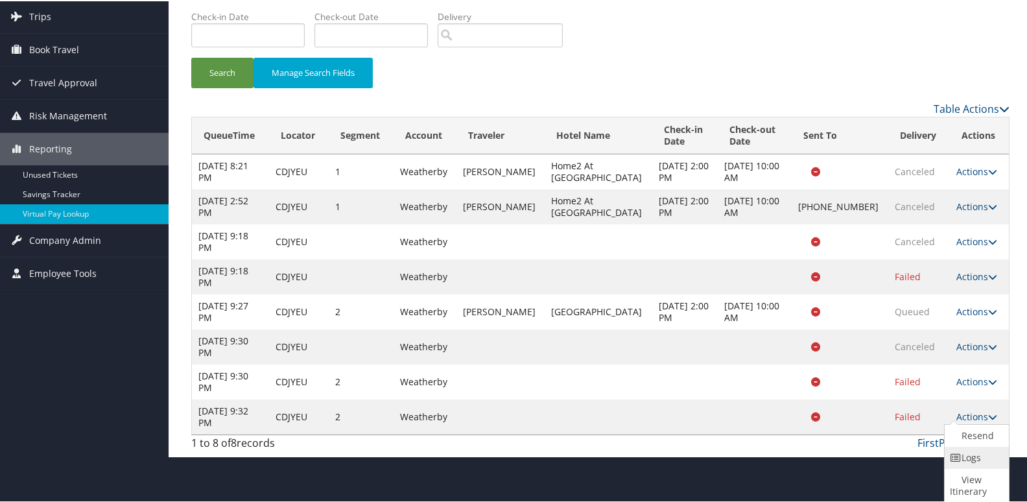
click at [968, 458] on link "Logs" at bounding box center [975, 457] width 61 height 22
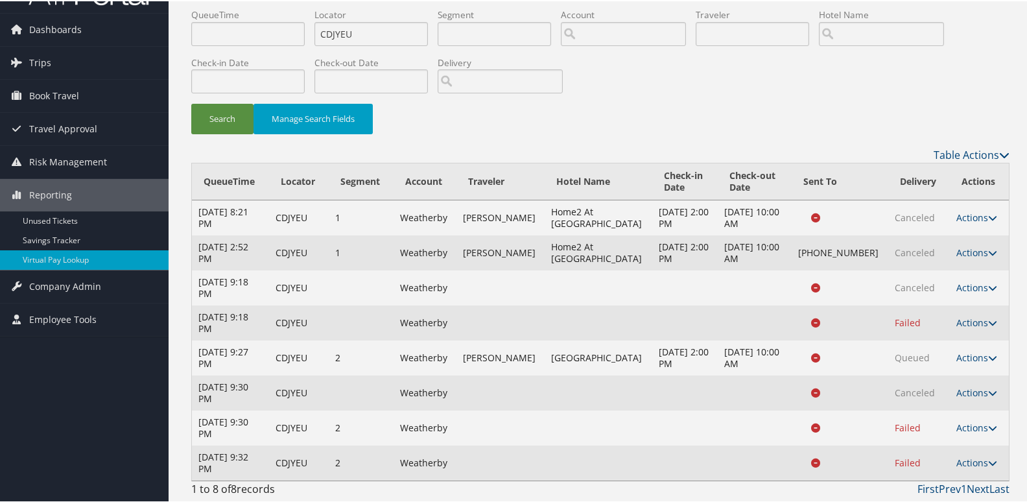
scroll to position [34, 0]
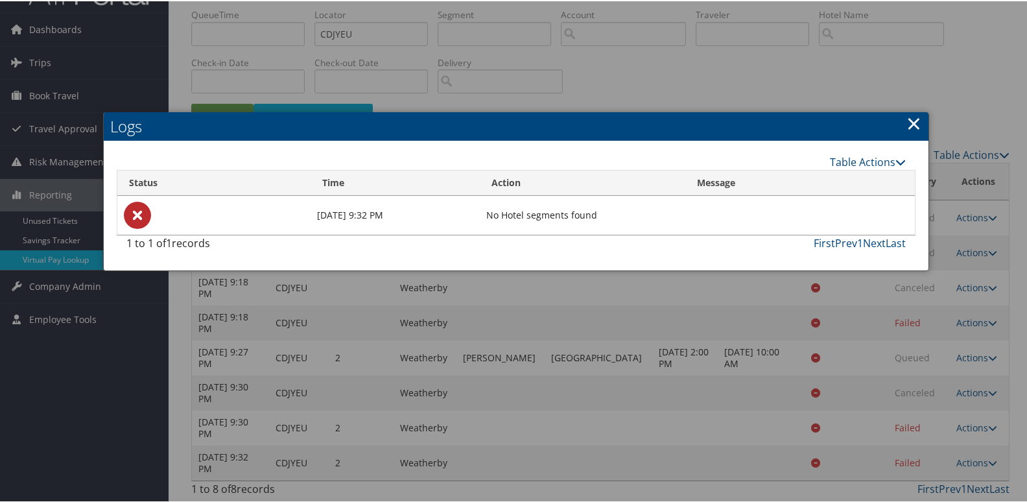
click at [909, 127] on link "×" at bounding box center [914, 122] width 15 height 26
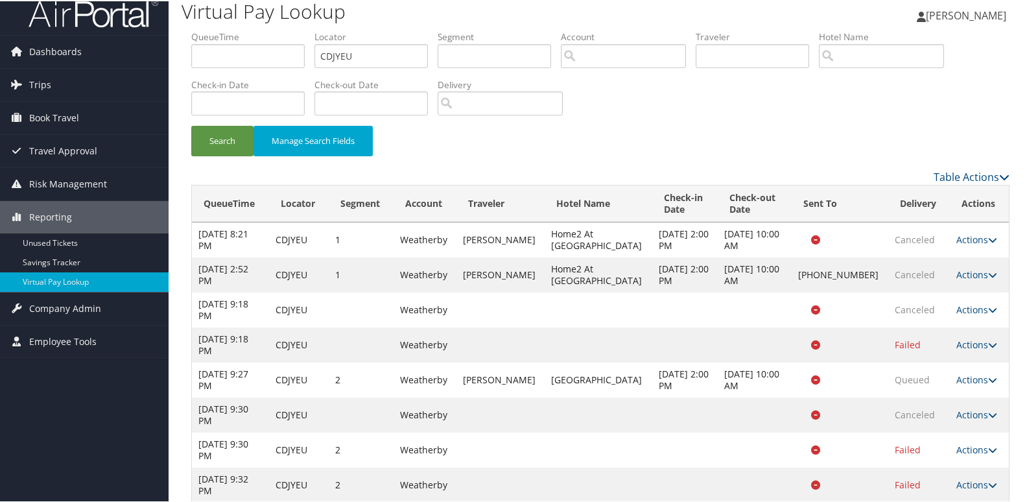
scroll to position [0, 0]
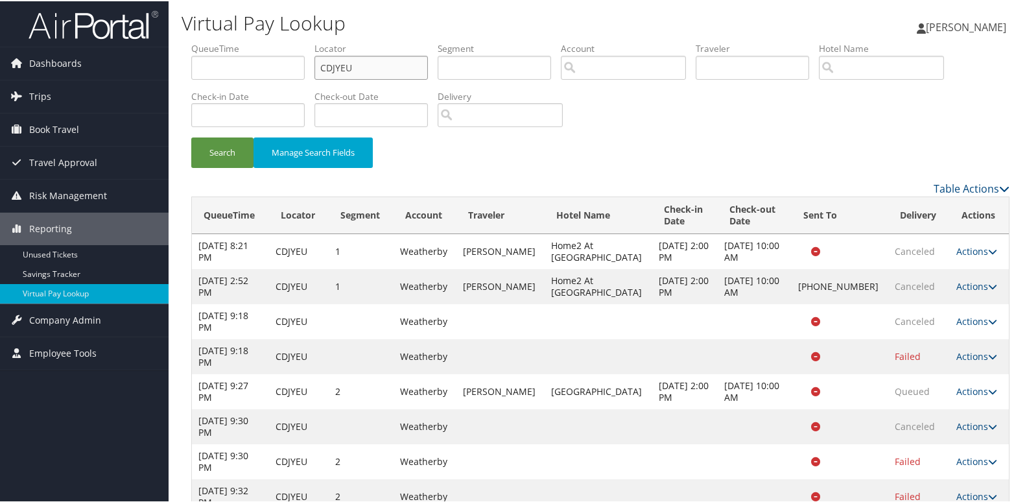
click at [381, 66] on input "CDJYEU" at bounding box center [371, 66] width 113 height 24
click at [366, 68] on input "CDJYEU" at bounding box center [371, 66] width 113 height 24
paste input "HQMKGY"
type input "HQMKGY"
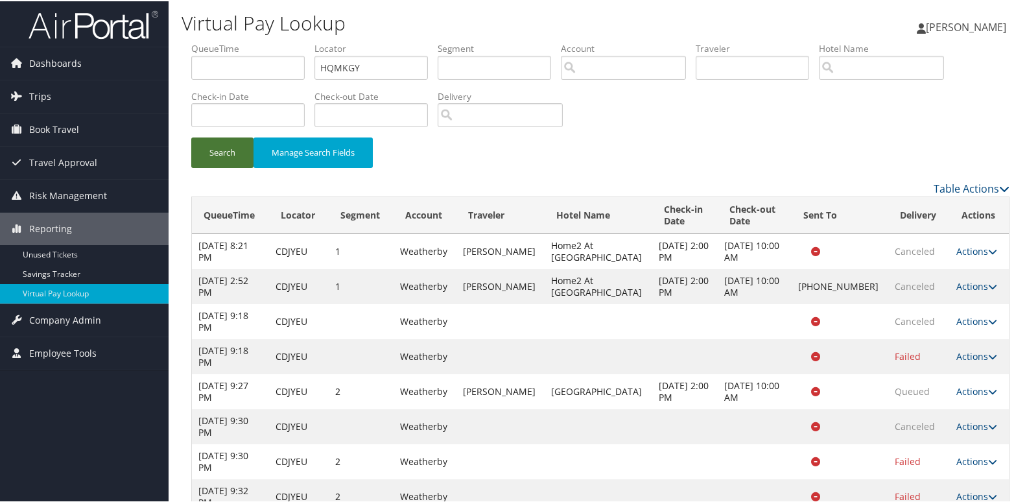
click at [219, 152] on button "Search" at bounding box center [222, 151] width 62 height 30
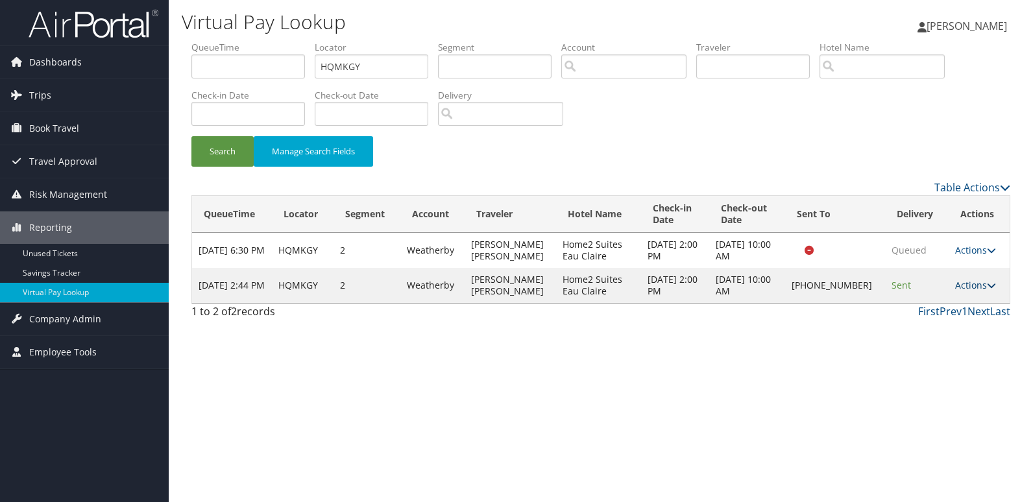
click at [978, 291] on link "Actions" at bounding box center [975, 285] width 41 height 12
click at [961, 342] on link "Logs" at bounding box center [932, 344] width 111 height 22
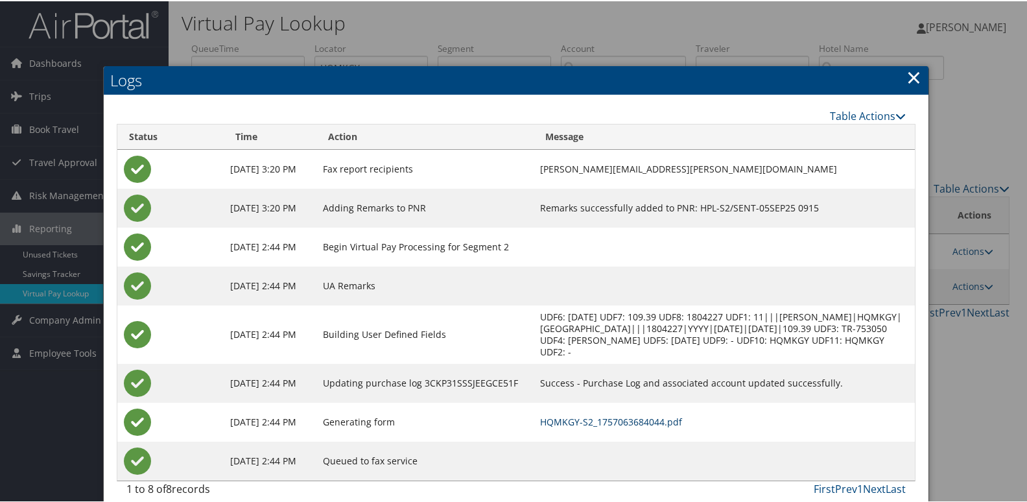
click at [660, 417] on link "HQMKGY-S2_1757063684044.pdf" at bounding box center [611, 420] width 142 height 12
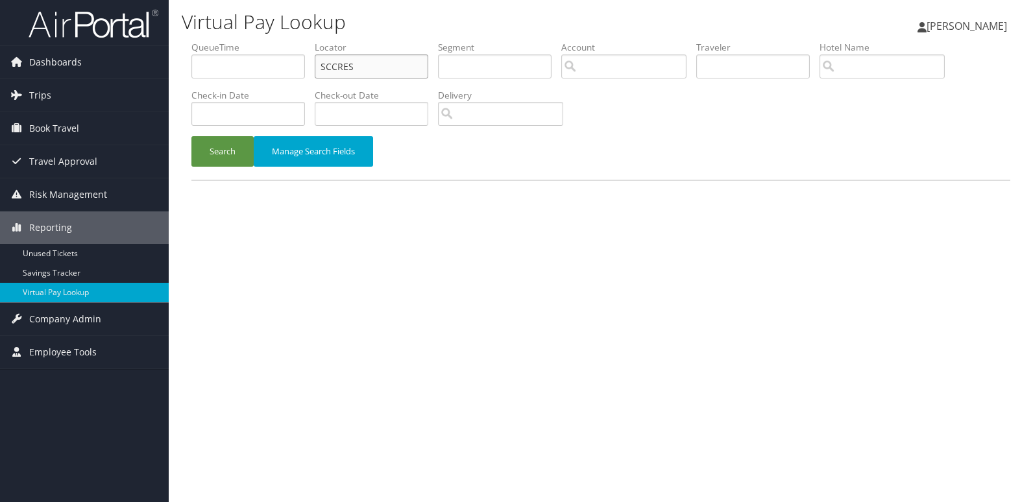
drag, startPoint x: 0, startPoint y: 0, endPoint x: 395, endPoint y: 62, distance: 399.8
click at [395, 62] on input "SCCRES" at bounding box center [371, 66] width 113 height 24
paste input "KFOTTP"
type input "KFOTTP"
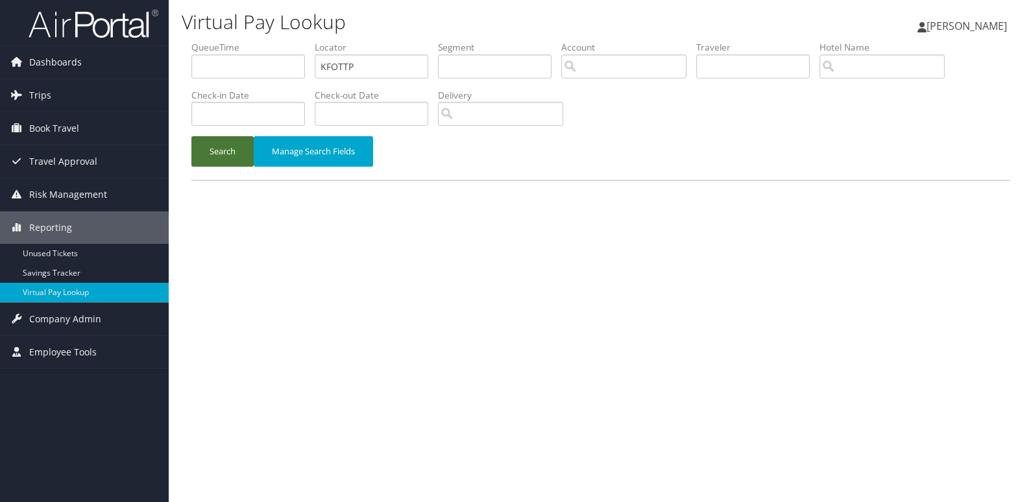
click at [221, 165] on button "Search" at bounding box center [222, 151] width 62 height 30
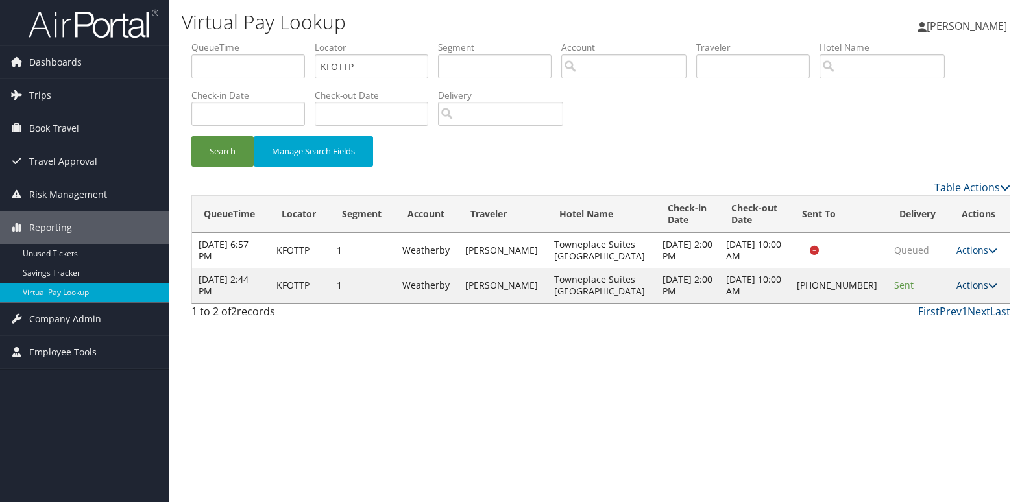
click at [981, 289] on link "Actions" at bounding box center [976, 285] width 41 height 12
click at [964, 325] on link "Logs" at bounding box center [932, 326] width 111 height 22
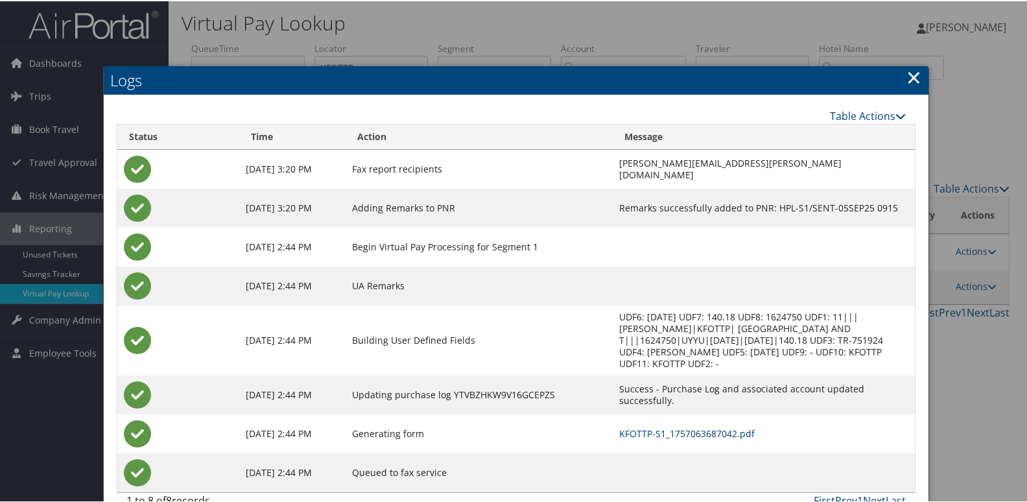
click at [693, 426] on link "KFOTTP-S1_1757063687042.pdf" at bounding box center [687, 432] width 136 height 12
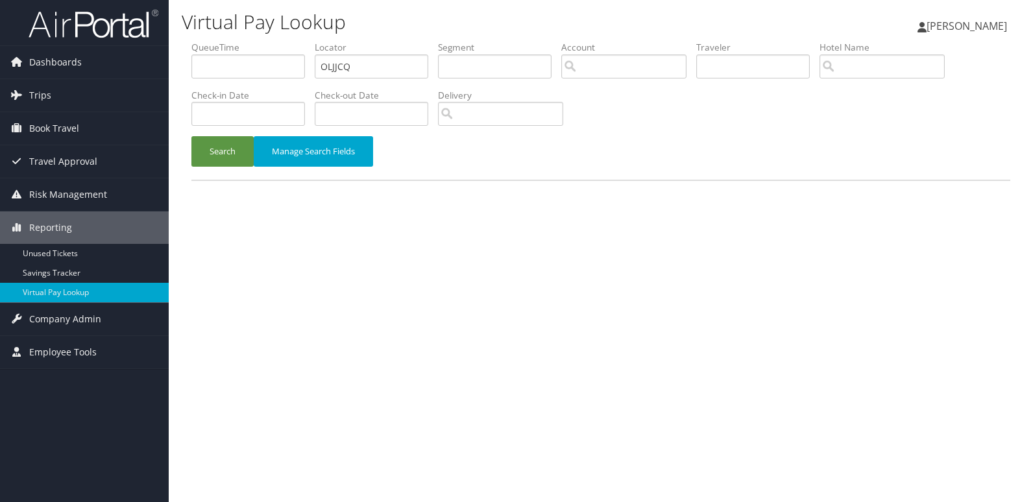
click at [376, 65] on input "OLJJCQ" at bounding box center [371, 66] width 113 height 24
type input "LREHBI"
click at [227, 150] on button "Search" at bounding box center [222, 151] width 62 height 30
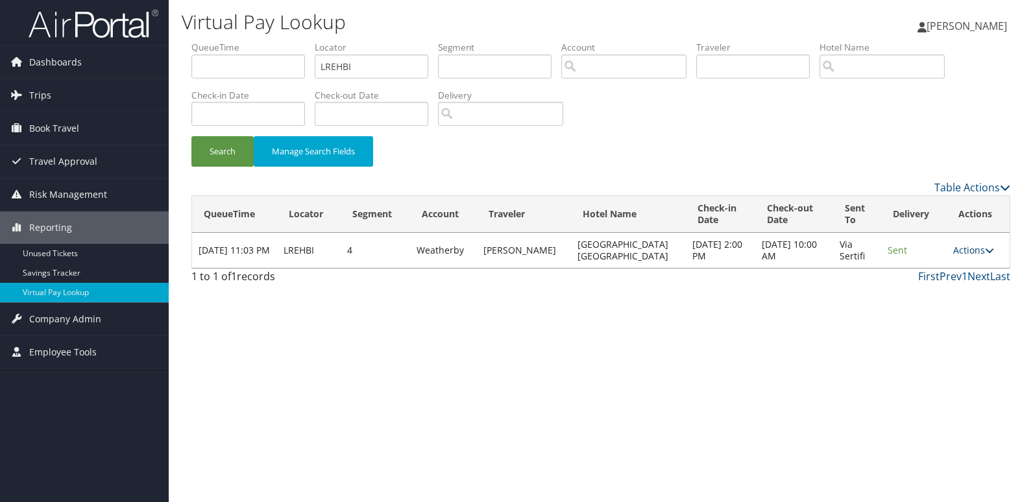
click at [969, 255] on link "Actions" at bounding box center [973, 250] width 41 height 12
click at [951, 293] on link "Logs" at bounding box center [946, 291] width 82 height 22
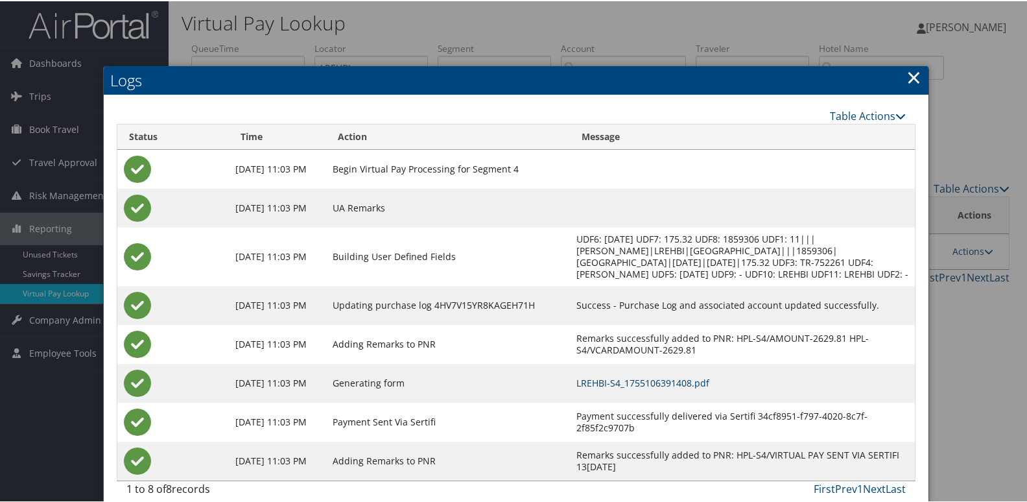
click at [708, 382] on link "LREHBI-S4_1755106391408.pdf" at bounding box center [643, 382] width 133 height 12
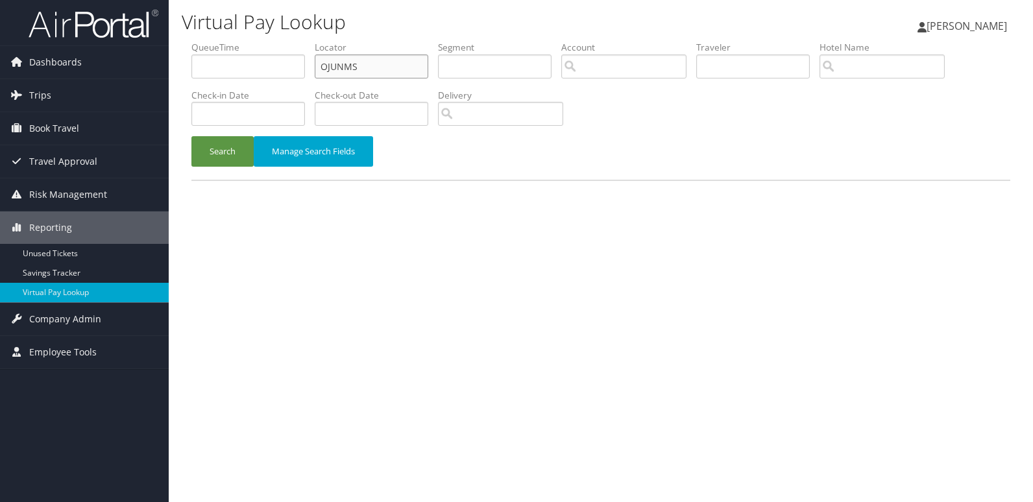
click at [362, 68] on input "OJUNMS" at bounding box center [371, 66] width 113 height 24
paste input "QKAOCB"
type input "QKAOCB"
click at [226, 158] on button "Search" at bounding box center [222, 151] width 62 height 30
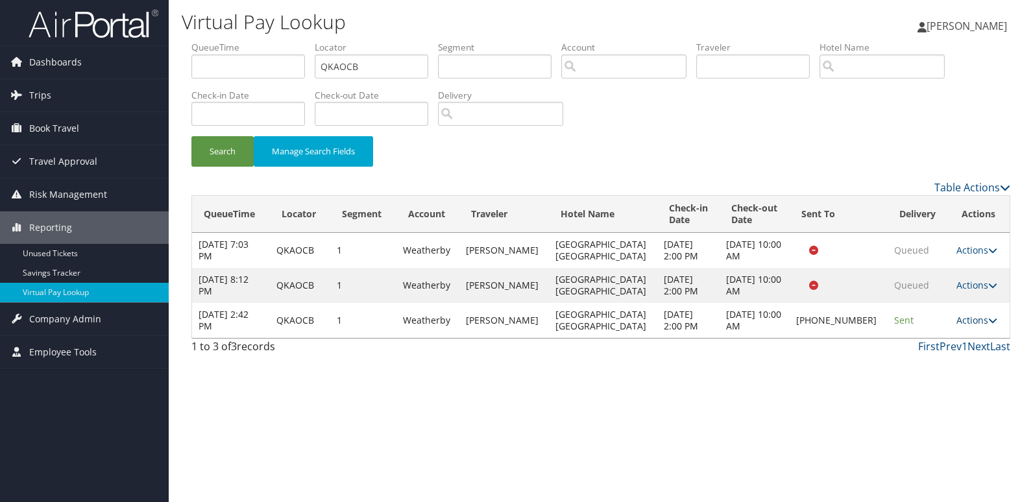
click at [956, 318] on link "Actions" at bounding box center [976, 320] width 41 height 12
click at [927, 361] on link "Logs" at bounding box center [932, 361] width 111 height 22
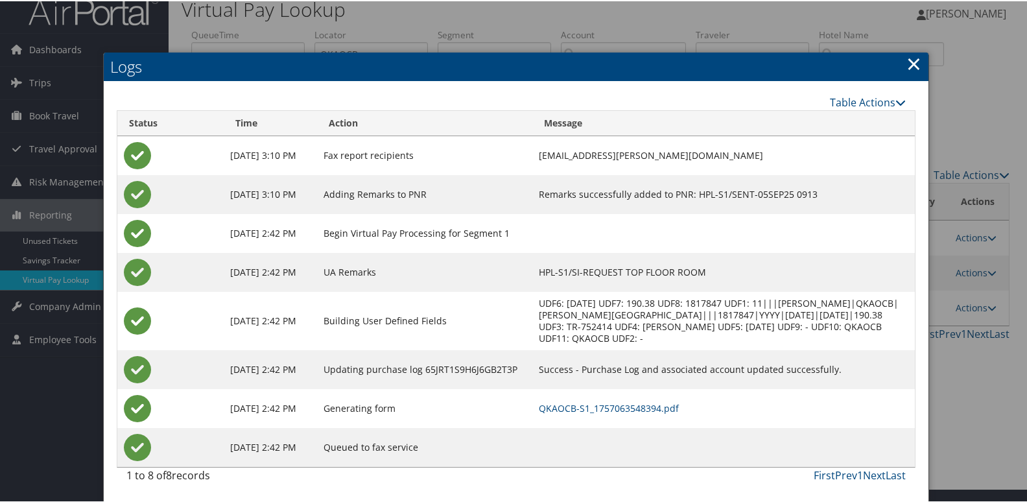
scroll to position [25, 0]
click at [679, 409] on link "QKAOCB-S1_1757063548394.pdf" at bounding box center [609, 407] width 140 height 12
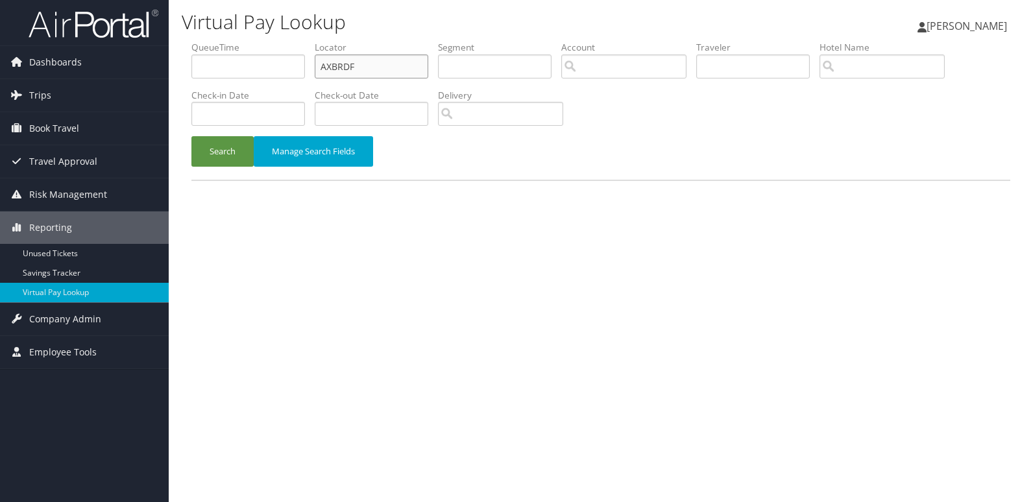
click at [400, 67] on input "AXBRDF" at bounding box center [371, 66] width 113 height 24
paste input "OHVNMW"
type input "OHVNMW"
click at [211, 150] on button "Search" at bounding box center [222, 151] width 62 height 30
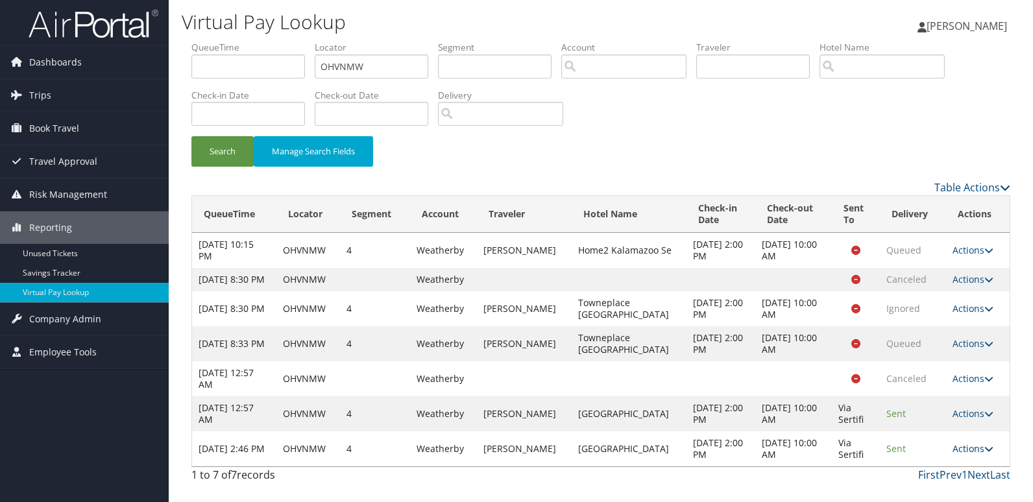
click at [964, 455] on link "Actions" at bounding box center [972, 448] width 41 height 12
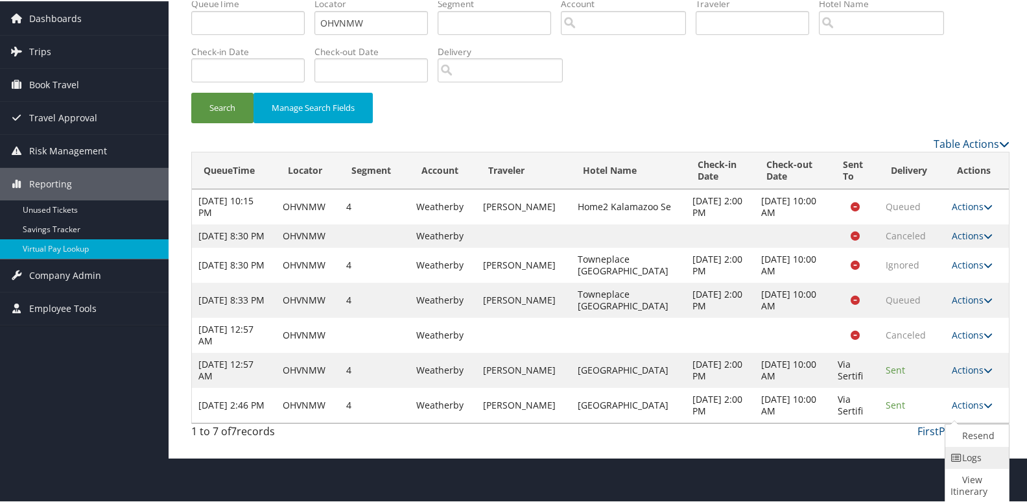
click at [967, 450] on link "Logs" at bounding box center [976, 457] width 60 height 22
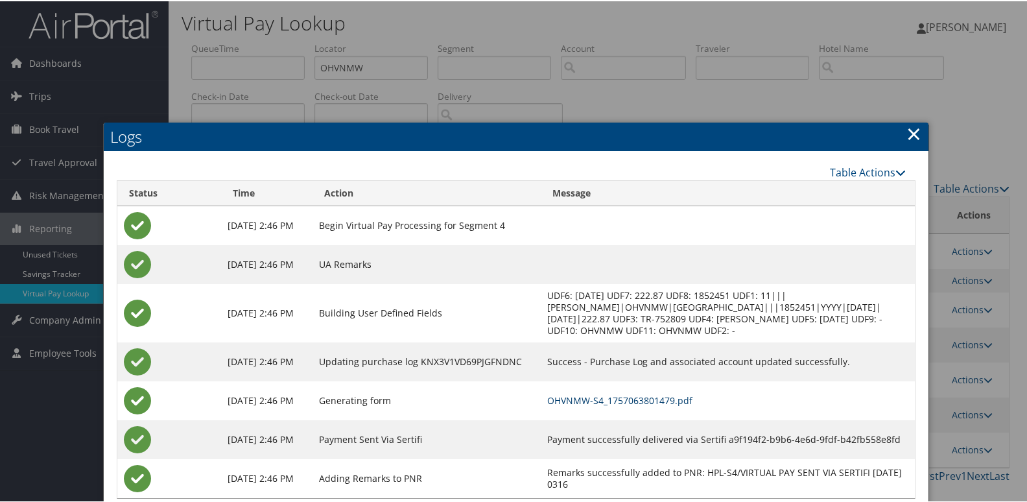
click at [693, 398] on link "OHVNMW-S4_1757063801479.pdf" at bounding box center [619, 399] width 145 height 12
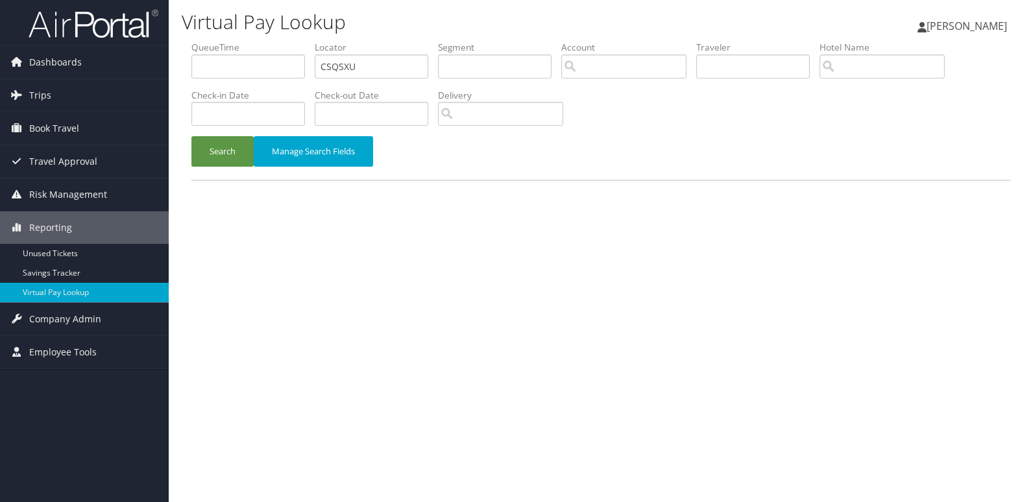
click at [390, 71] on input "CSQSXU" at bounding box center [371, 66] width 113 height 24
type input "MFZQFD"
click at [211, 164] on button "Search" at bounding box center [222, 151] width 62 height 30
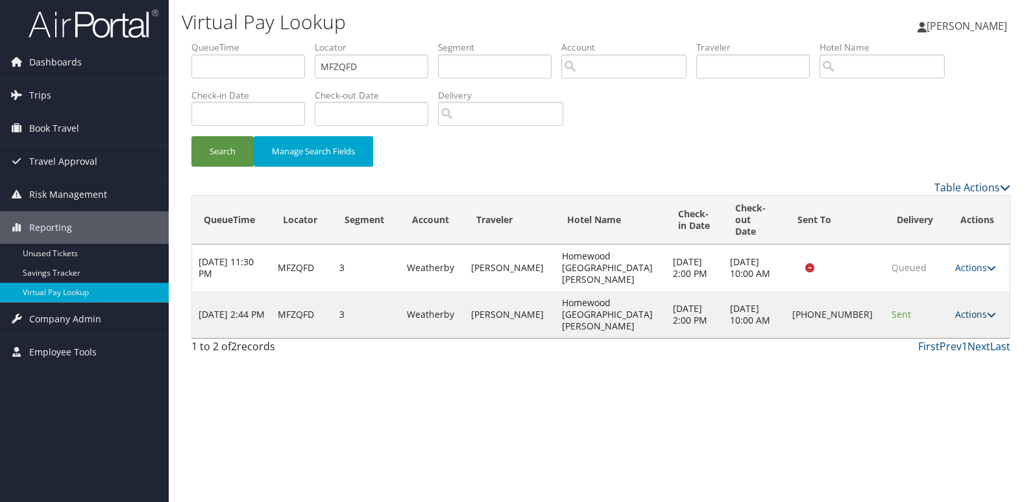
click at [973, 308] on link "Actions" at bounding box center [975, 314] width 41 height 12
click at [938, 342] on link "Logs" at bounding box center [931, 344] width 111 height 22
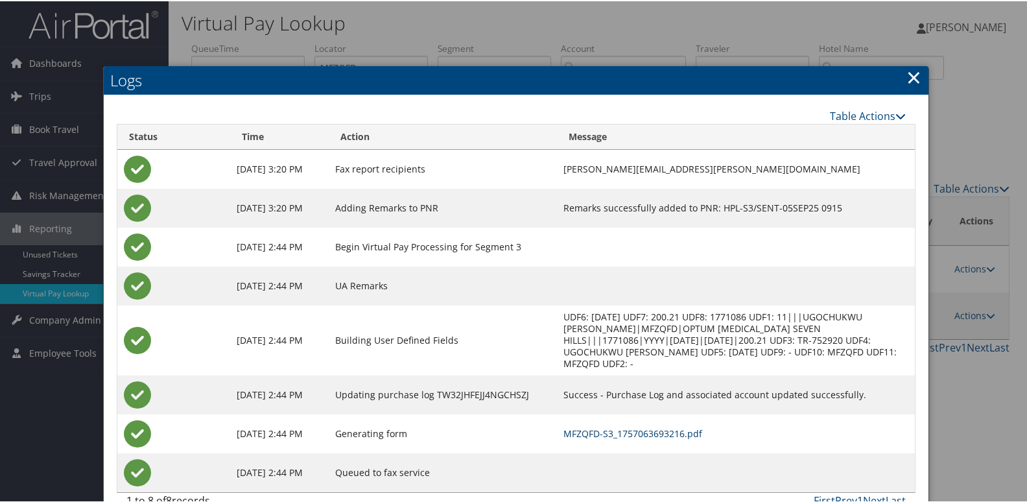
click at [646, 426] on link "MFZQFD-S3_1757063693216.pdf" at bounding box center [633, 432] width 139 height 12
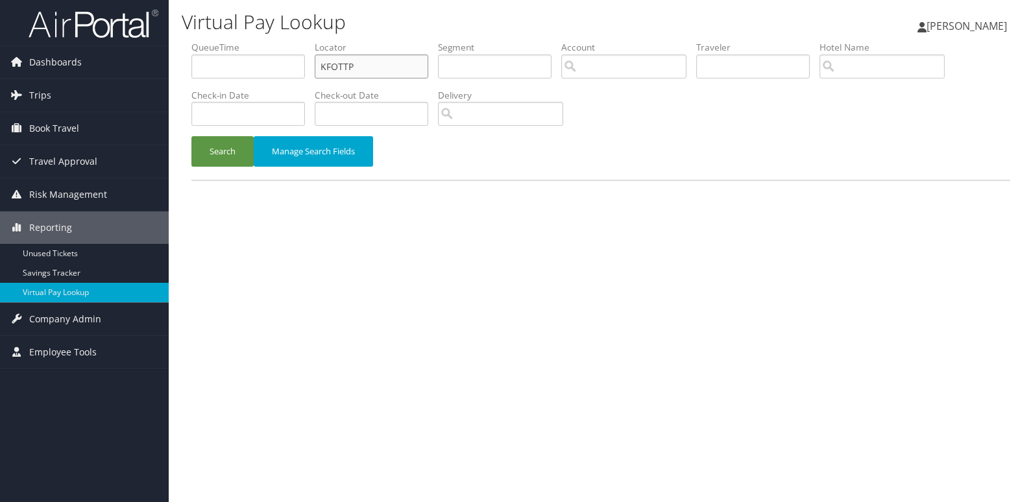
drag, startPoint x: 0, startPoint y: 0, endPoint x: 374, endPoint y: 70, distance: 380.7
click at [374, 70] on input "KFOTTP" at bounding box center [371, 66] width 113 height 24
paste input "IAVUG"
type input "KIAVUG"
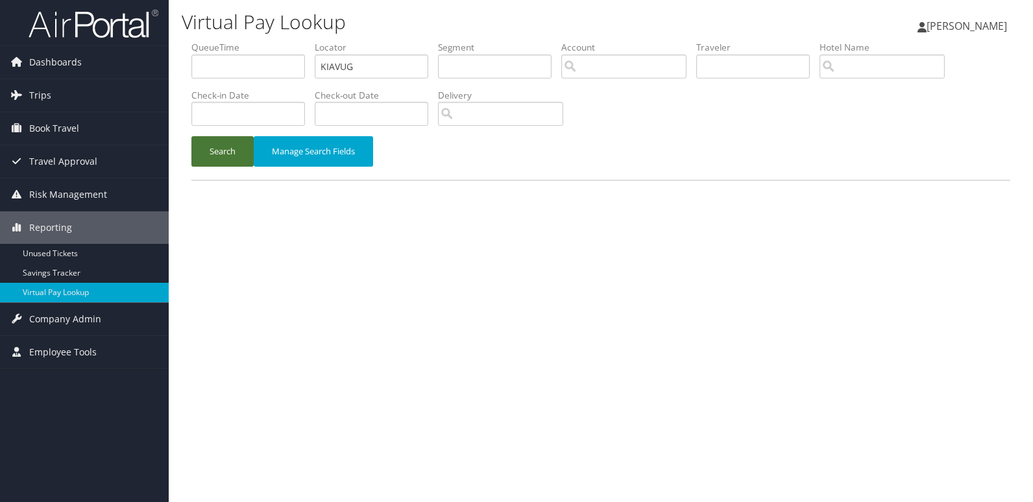
click at [224, 155] on button "Search" at bounding box center [222, 151] width 62 height 30
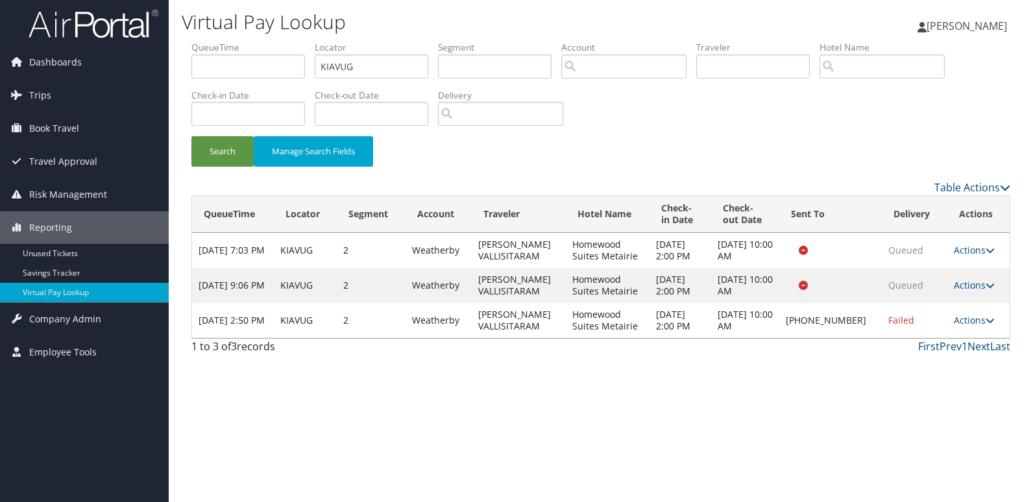
click at [964, 327] on td "Actions Resend Logs Delivery Information View Itinerary" at bounding box center [978, 320] width 62 height 35
click at [967, 324] on link "Actions" at bounding box center [973, 320] width 41 height 12
click at [947, 352] on link "Logs" at bounding box center [931, 361] width 111 height 22
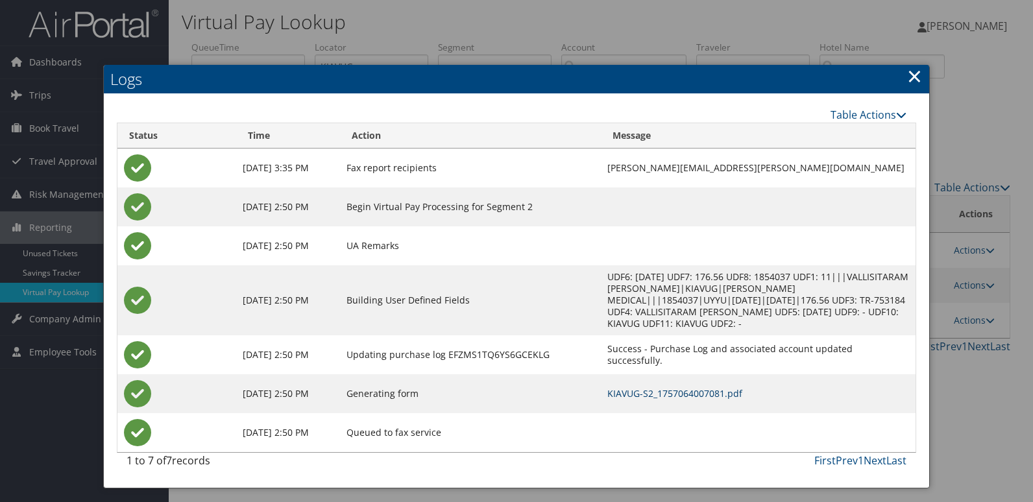
click at [678, 387] on link "KIAVUG-S2_1757064007081.pdf" at bounding box center [674, 393] width 135 height 12
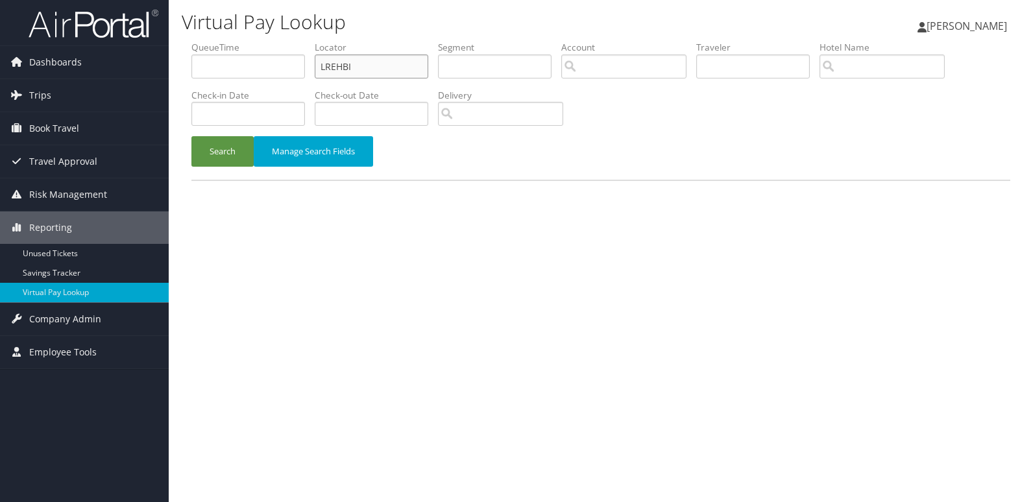
click at [381, 62] on input "LREHBI" at bounding box center [371, 66] width 113 height 24
paste input "YZNUYC"
type input "YZNUYC"
click at [211, 167] on div "Search Manage Search Fields" at bounding box center [601, 157] width 838 height 43
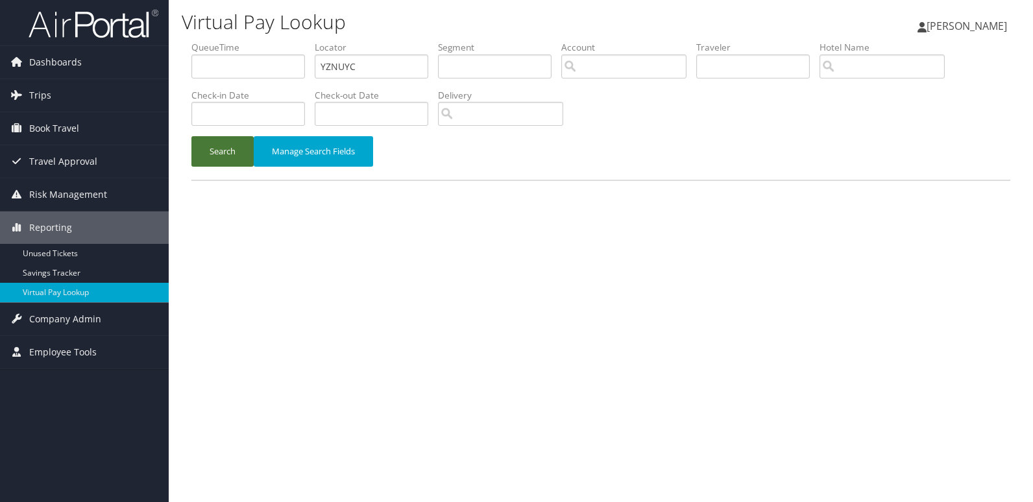
click at [221, 149] on button "Search" at bounding box center [222, 151] width 62 height 30
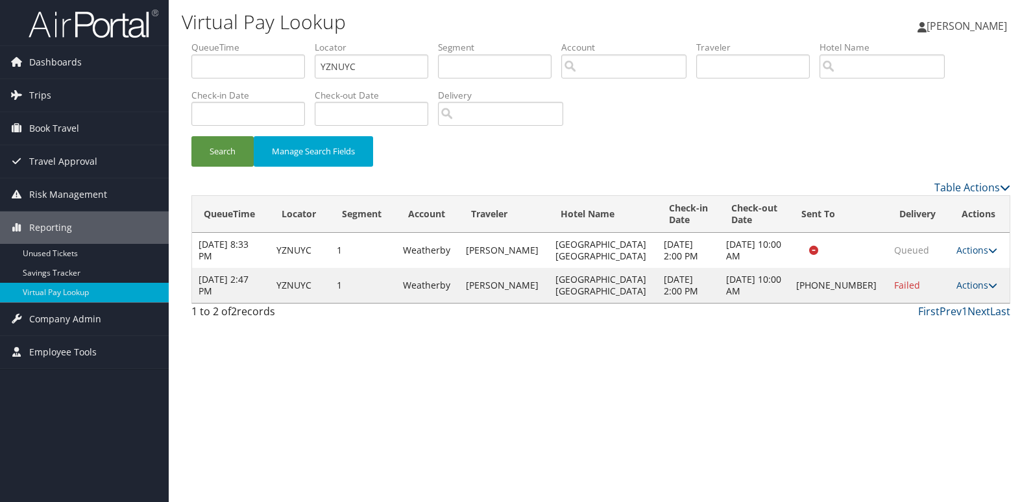
click at [964, 291] on td "Actions Resend Logs Delivery Information View Itinerary" at bounding box center [979, 285] width 60 height 35
click at [957, 293] on td "Actions Resend Logs Delivery Information View Itinerary" at bounding box center [979, 285] width 60 height 35
click at [975, 283] on link "Actions" at bounding box center [976, 285] width 41 height 12
click at [964, 322] on link "Logs" at bounding box center [931, 326] width 111 height 22
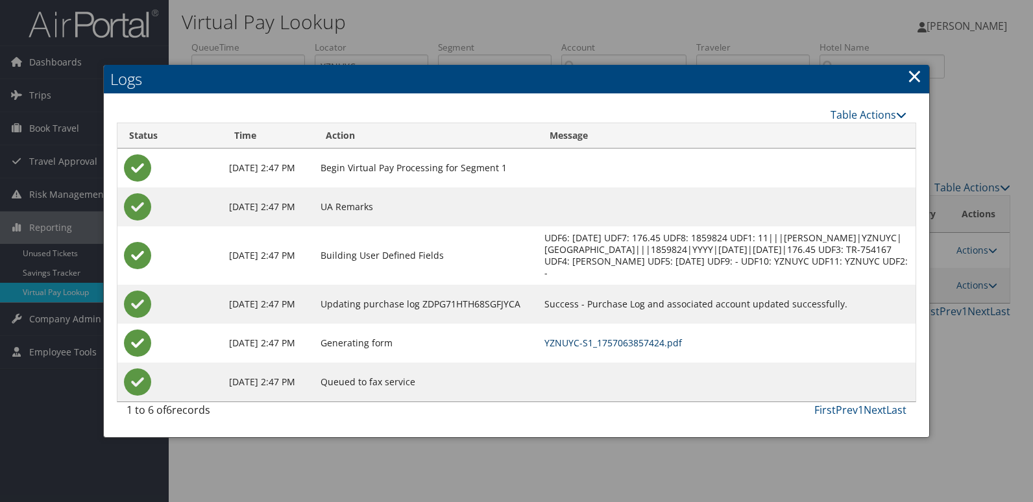
click at [682, 343] on link "YZNUYC-S1_1757063857424.pdf" at bounding box center [612, 343] width 137 height 12
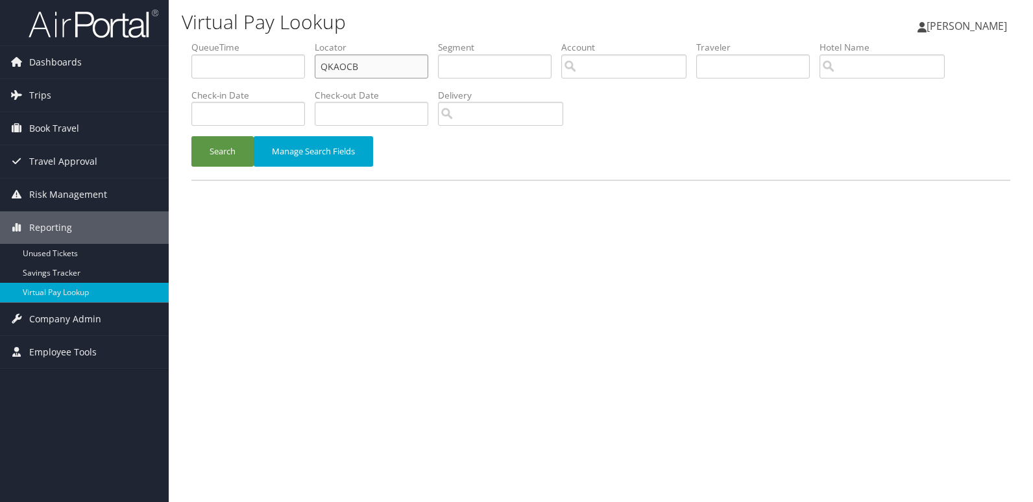
click at [408, 65] on input "QKAOCB" at bounding box center [371, 66] width 113 height 24
paste input "KQKSBZ"
type input "KQKSBZ"
click at [213, 149] on button "Search" at bounding box center [222, 151] width 62 height 30
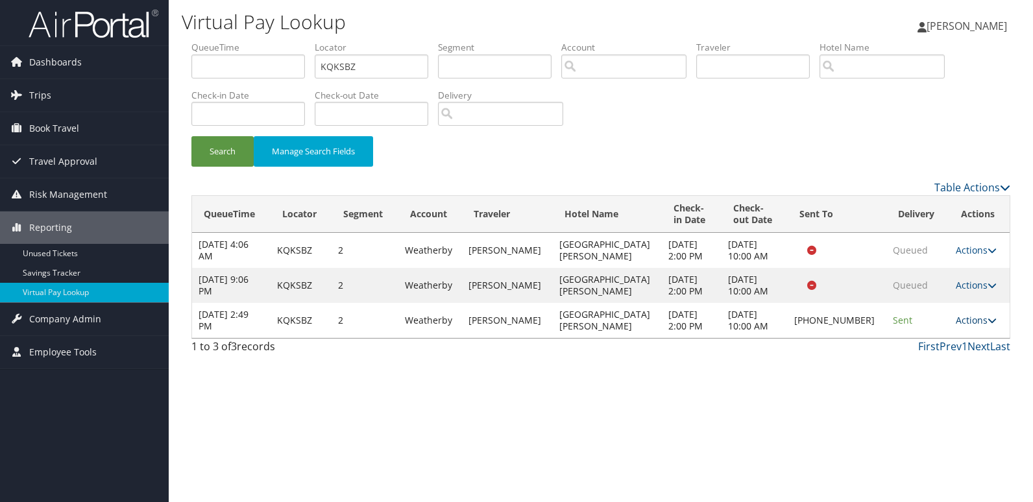
click at [973, 320] on link "Actions" at bounding box center [975, 320] width 41 height 12
click at [959, 350] on link "Logs" at bounding box center [930, 361] width 111 height 22
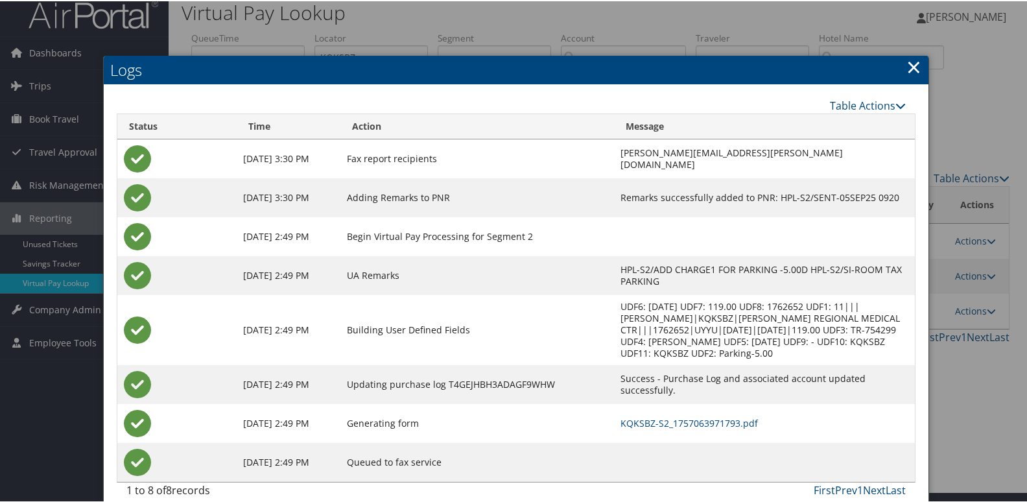
scroll to position [14, 0]
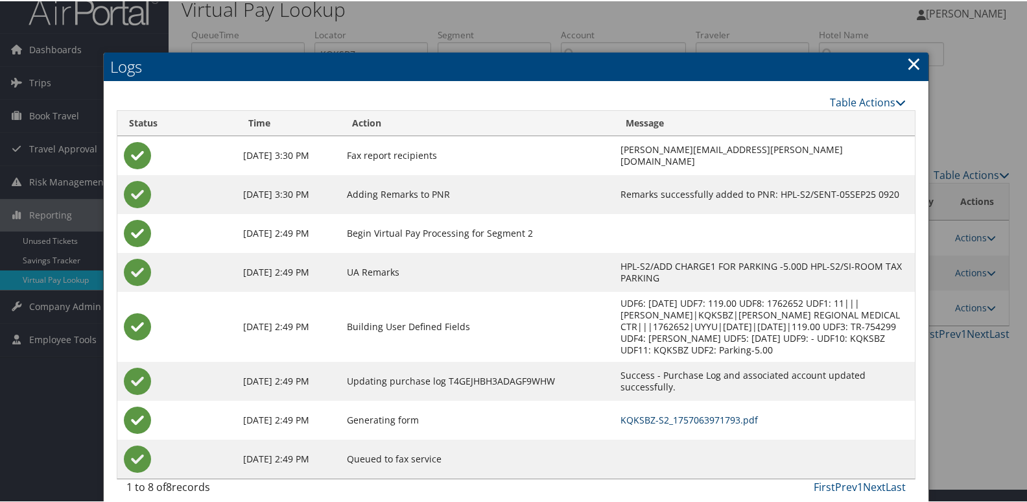
click at [674, 412] on link "KQKSBZ-S2_1757063971793.pdf" at bounding box center [689, 418] width 137 height 12
click at [678, 412] on link "KQKSBZ-S2_1757063971793.pdf" at bounding box center [689, 418] width 137 height 12
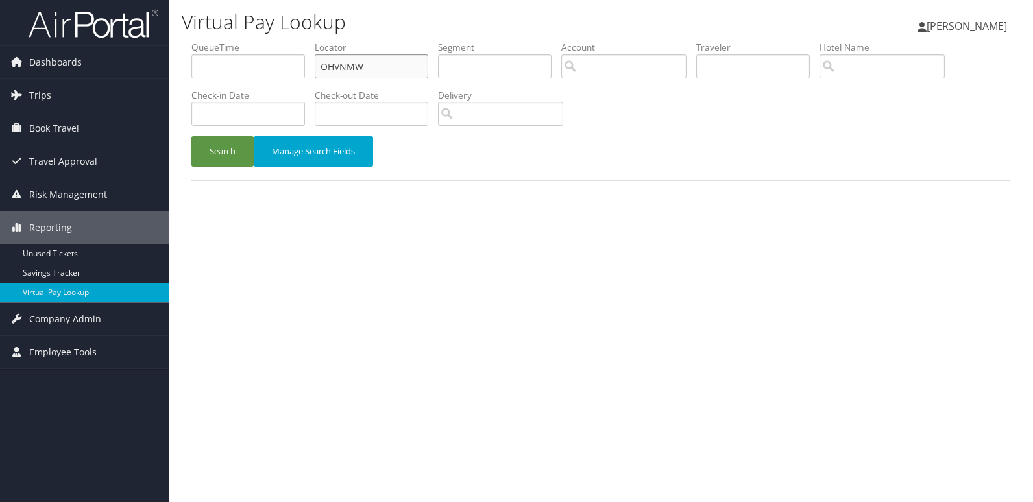
click at [401, 68] on input "OHVNMW" at bounding box center [371, 66] width 113 height 24
paste input "HZYWTM"
type input "HZYWTM"
click at [250, 145] on button "Search" at bounding box center [222, 151] width 62 height 30
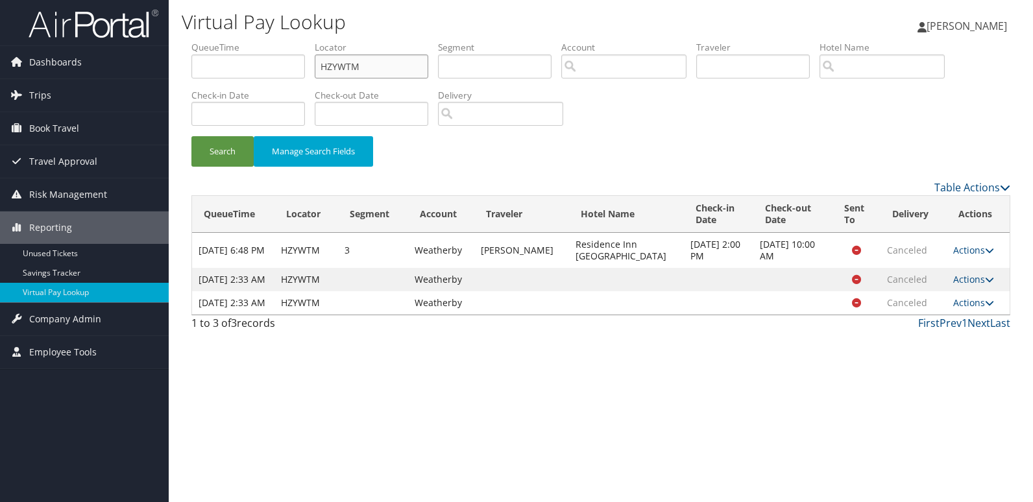
click at [397, 60] on input "HZYWTM" at bounding box center [371, 66] width 113 height 24
paste input "JVLHSS"
type input "JVLHSS"
click at [202, 157] on button "Search" at bounding box center [222, 151] width 62 height 30
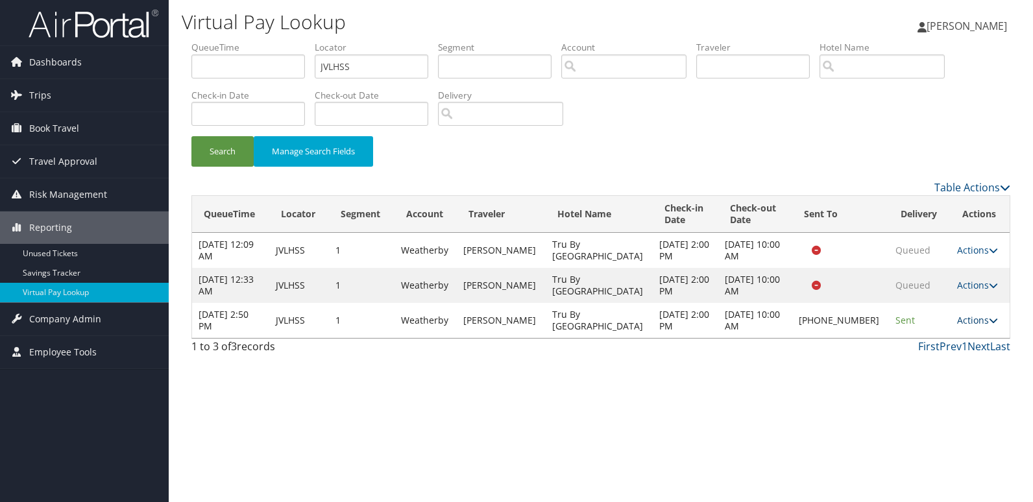
click at [960, 326] on link "Actions" at bounding box center [977, 320] width 41 height 12
click at [939, 360] on link "Logs" at bounding box center [932, 367] width 111 height 22
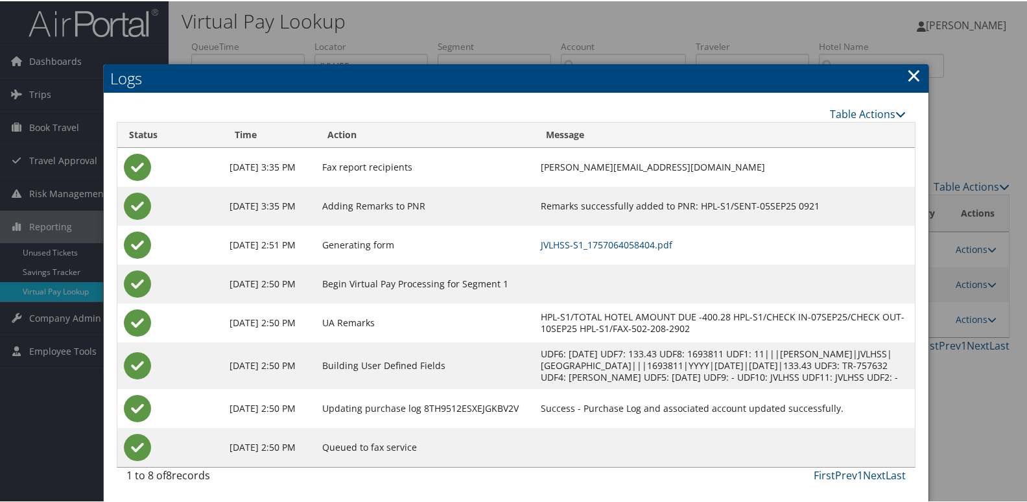
scroll to position [14, 0]
click at [634, 237] on link "JVLHSS-S1_1757064058404.pdf" at bounding box center [607, 243] width 132 height 12
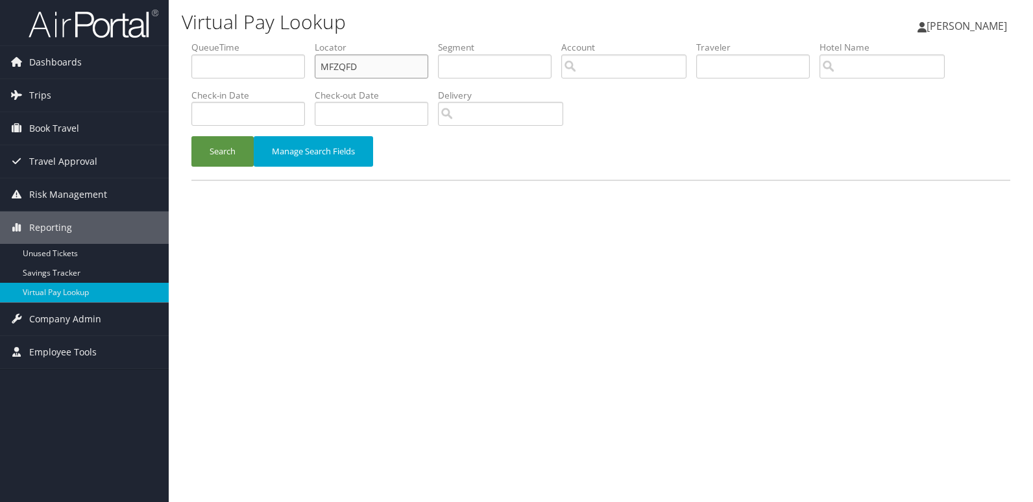
click at [370, 73] on input "MFZQFD" at bounding box center [371, 66] width 113 height 24
paste input "YPNZOS"
click at [370, 73] on input "MFZQFD" at bounding box center [371, 66] width 113 height 24
type input "YPNZOS"
click at [224, 162] on button "Search" at bounding box center [222, 151] width 62 height 30
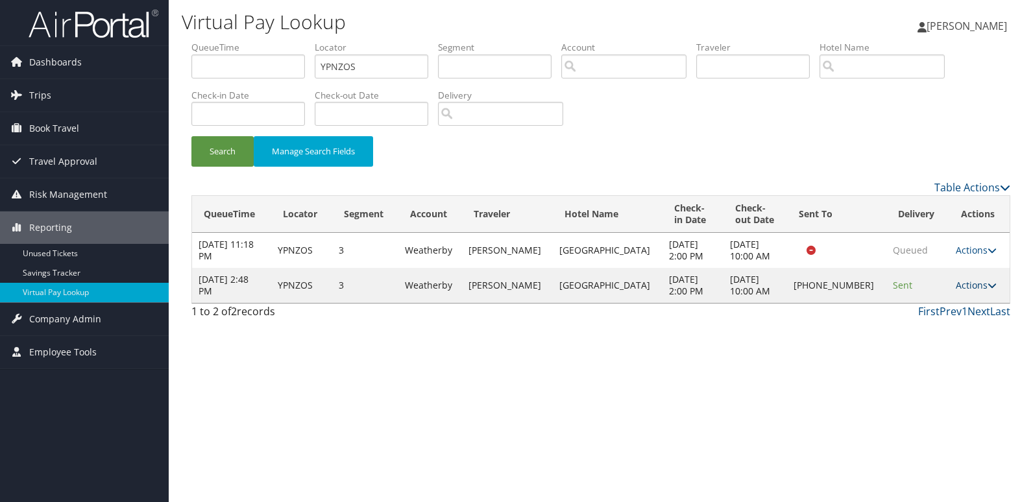
click at [961, 285] on link "Actions" at bounding box center [975, 285] width 41 height 12
click at [935, 318] on link "Logs" at bounding box center [930, 326] width 111 height 22
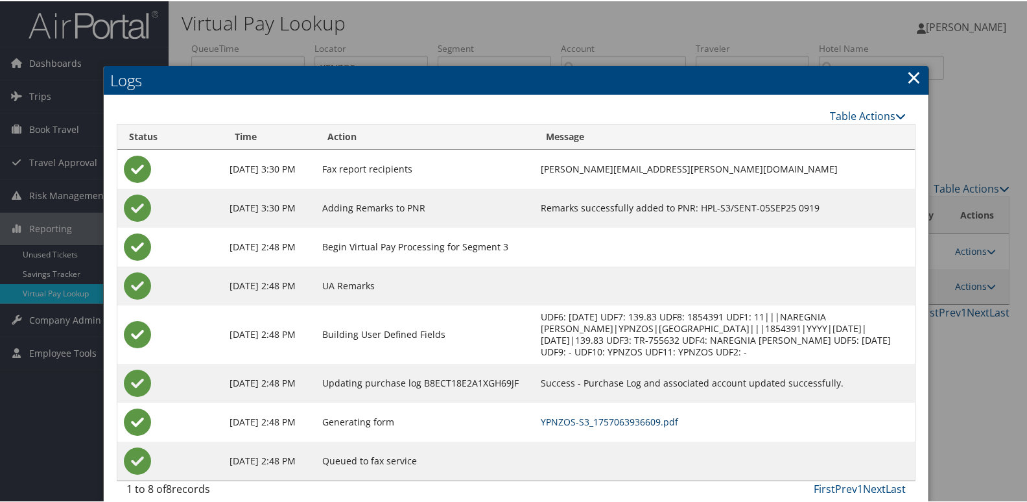
click at [654, 418] on link "YPNZOS-S3_1757063936609.pdf" at bounding box center [609, 420] width 137 height 12
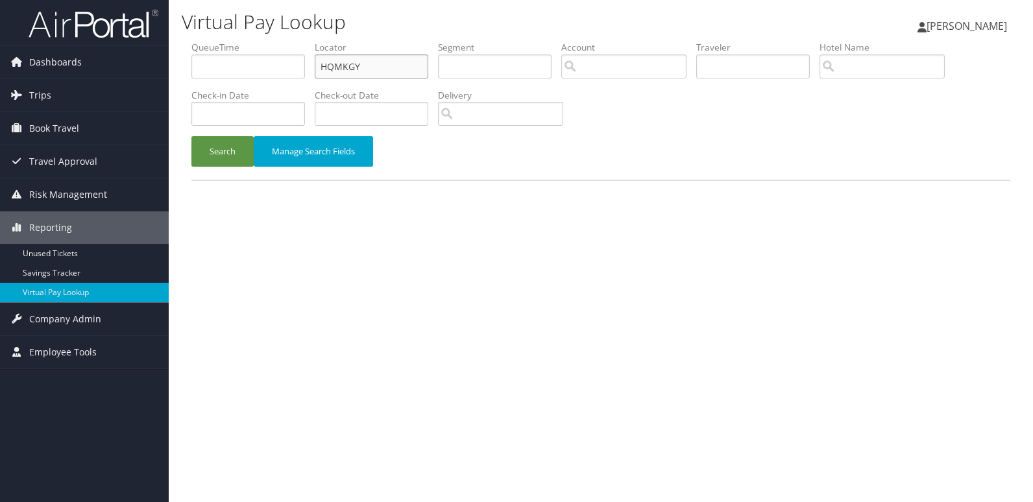
click at [386, 68] on input "HQMKGY" at bounding box center [371, 66] width 113 height 24
paste input "ETKKDQ"
type input "ETKKDQ"
click at [228, 156] on button "Search" at bounding box center [222, 151] width 62 height 30
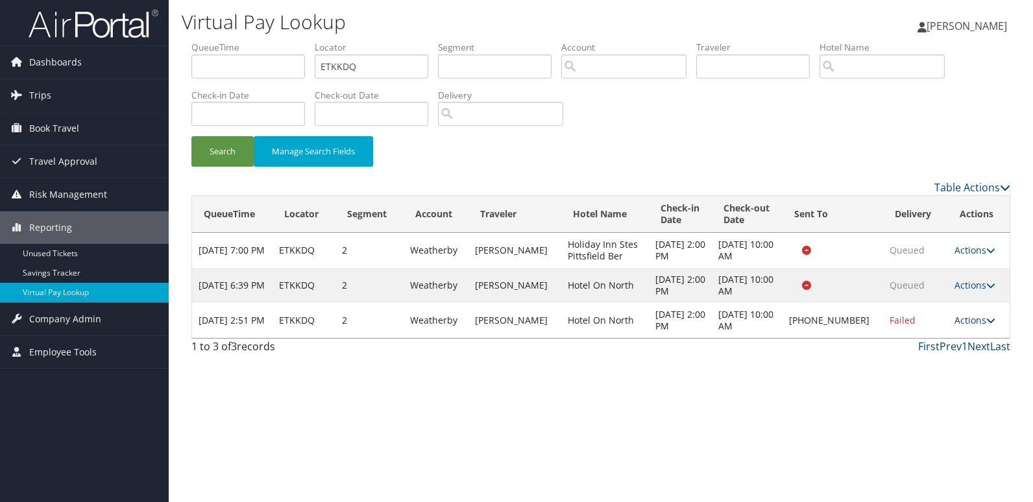
click at [968, 315] on link "Actions" at bounding box center [974, 320] width 41 height 12
click at [947, 358] on link "Logs" at bounding box center [930, 361] width 111 height 22
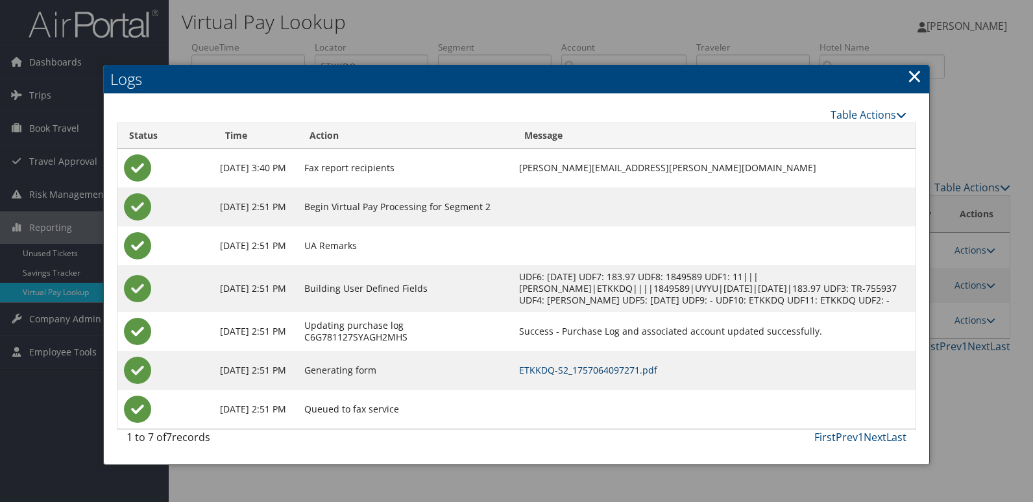
click at [632, 376] on link "ETKKDQ-S2_1757064097271.pdf" at bounding box center [588, 370] width 138 height 12
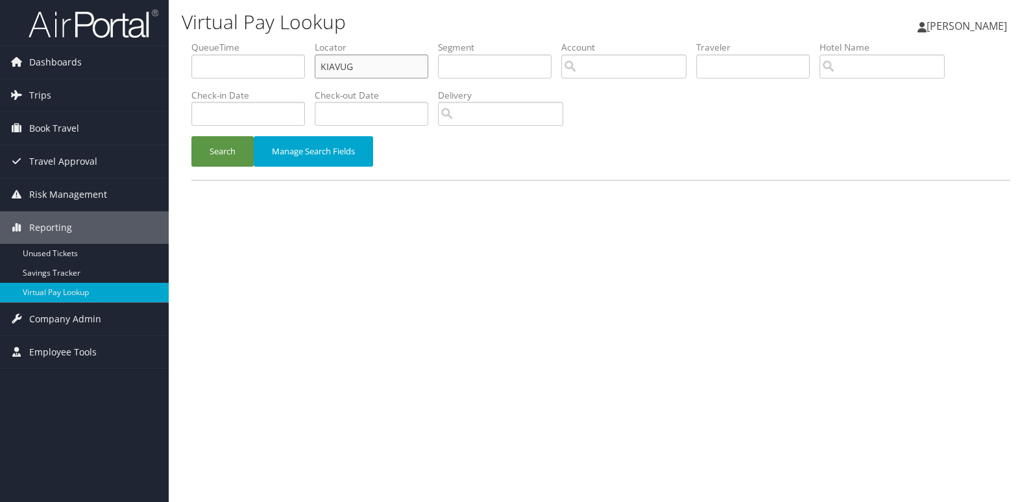
click at [403, 65] on input "KIAVUG" at bounding box center [371, 66] width 113 height 24
paste input "JLVGUR"
type input "JLVGUR"
click at [204, 156] on button "Search" at bounding box center [222, 151] width 62 height 30
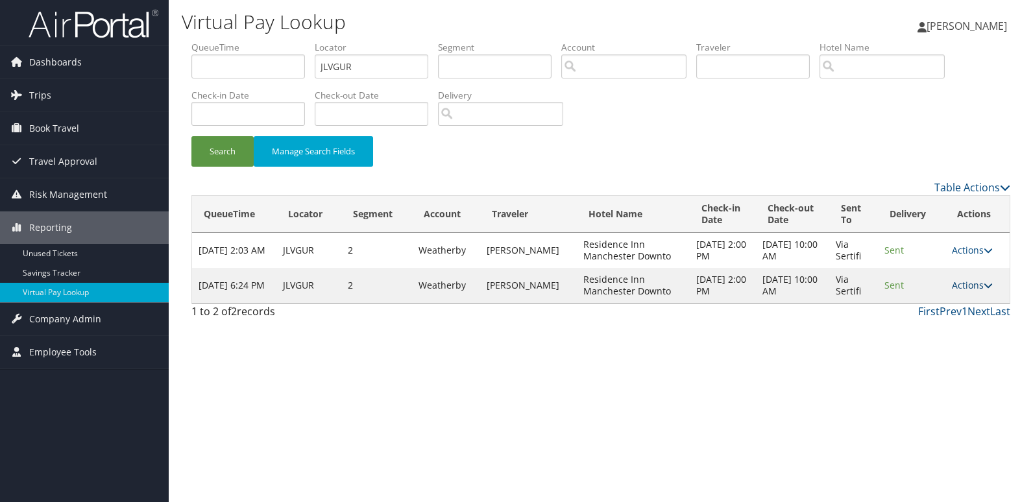
click at [956, 288] on link "Actions" at bounding box center [971, 285] width 41 height 12
click at [963, 324] on link "Logs" at bounding box center [947, 326] width 82 height 22
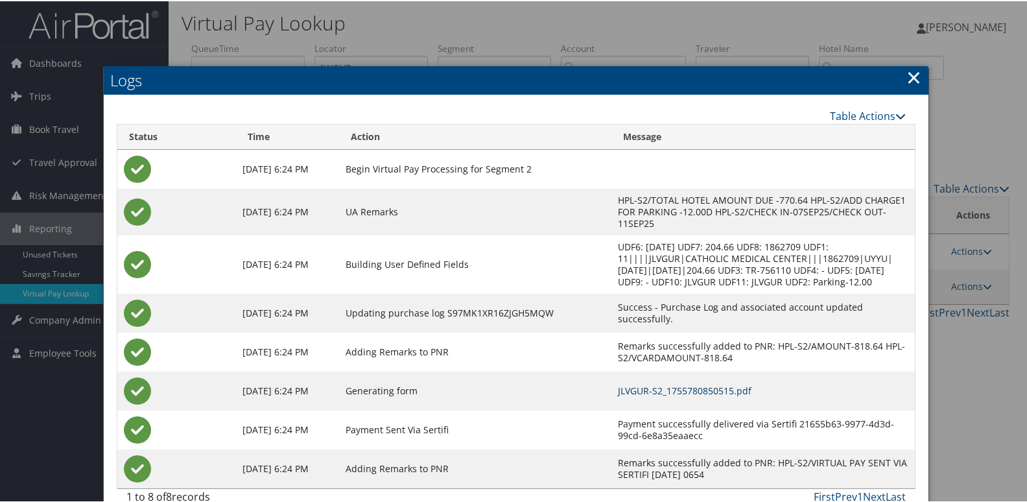
click at [718, 387] on link "JLVGUR-S2_1755780850515.pdf" at bounding box center [685, 389] width 134 height 12
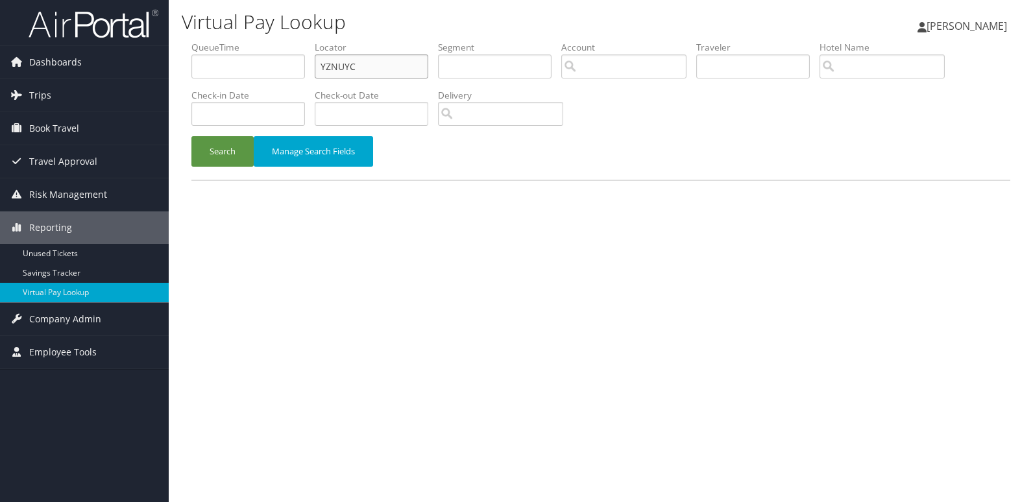
click at [374, 69] on input "YZNUYC" at bounding box center [371, 66] width 113 height 24
paste input "KCXRFI"
type input "KCXRFI"
click at [212, 163] on button "Search" at bounding box center [222, 151] width 62 height 30
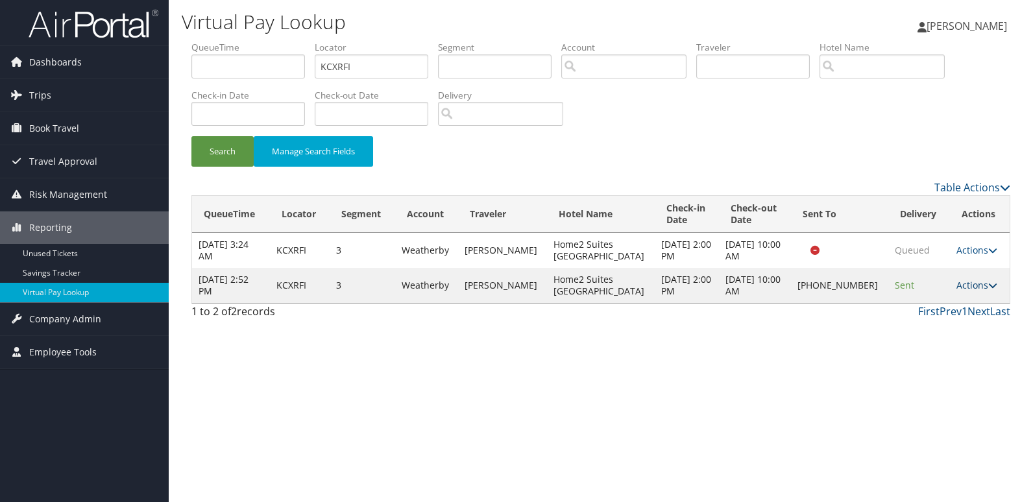
click at [966, 289] on link "Actions" at bounding box center [976, 285] width 41 height 12
click at [944, 331] on link "Logs" at bounding box center [931, 326] width 111 height 22
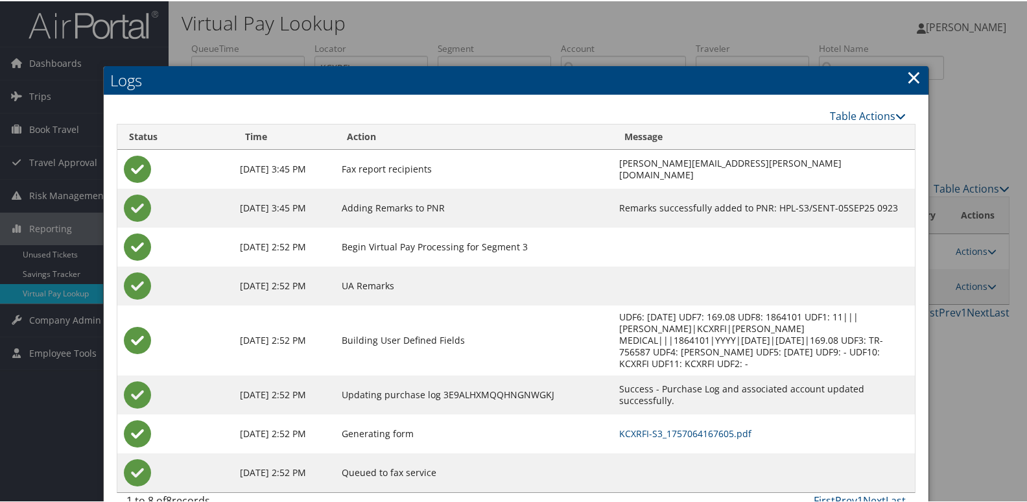
click at [677, 427] on td "KCXRFI-S3_1757064167605.pdf" at bounding box center [764, 432] width 302 height 39
click at [660, 426] on link "KCXRFI-S3_1757064167605.pdf" at bounding box center [685, 432] width 132 height 12
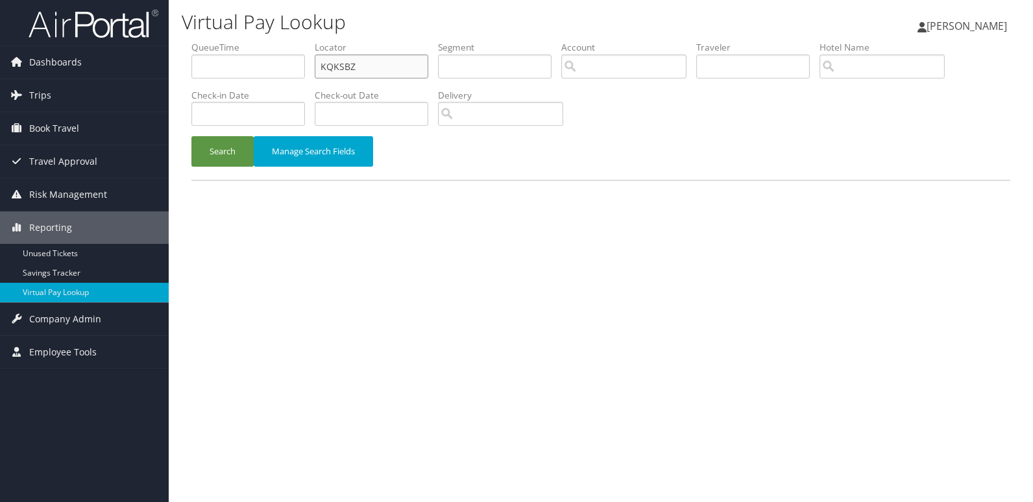
click at [383, 69] on input "KQKSBZ" at bounding box center [371, 66] width 113 height 24
paste input "HDRRJN"
type input "HDRRJN"
click at [221, 160] on button "Search" at bounding box center [222, 151] width 62 height 30
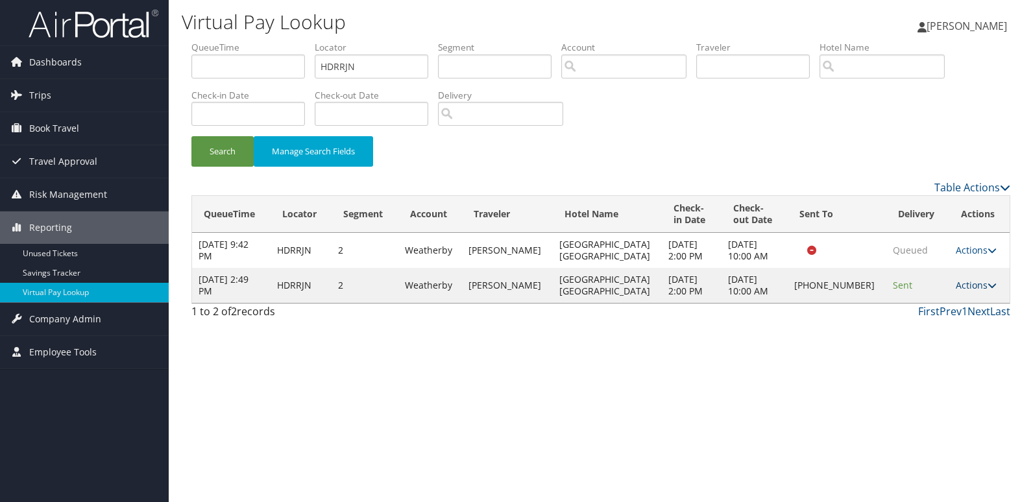
click at [961, 285] on link "Actions" at bounding box center [975, 285] width 41 height 12
click at [934, 323] on link "Logs" at bounding box center [930, 326] width 111 height 22
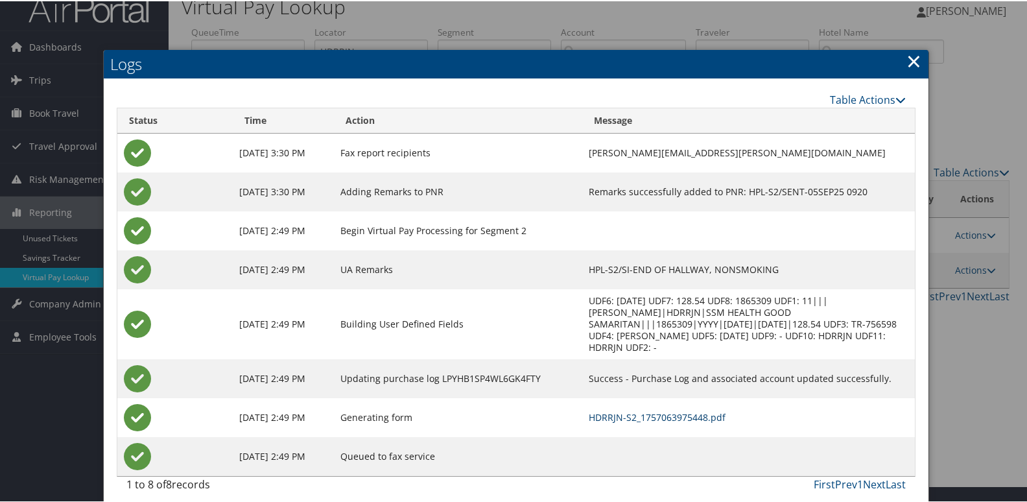
scroll to position [25, 0]
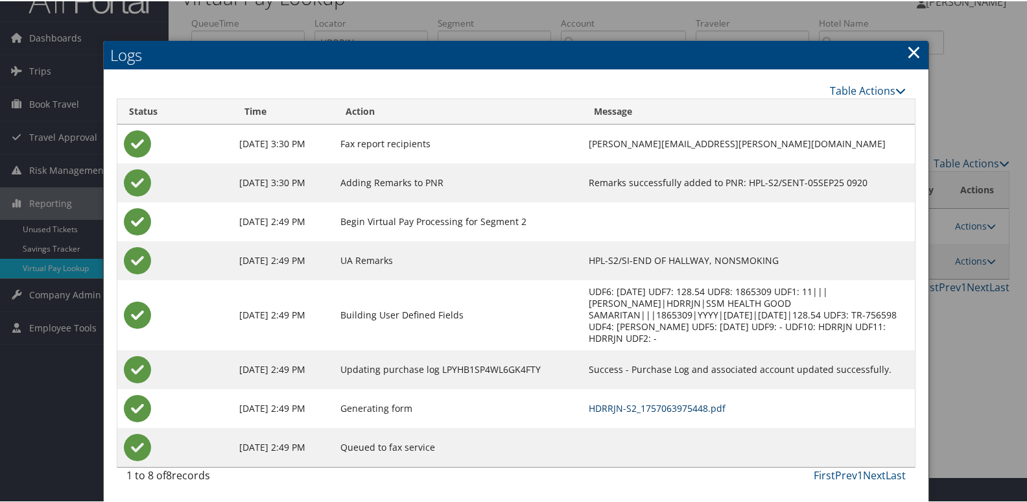
click at [670, 407] on link "HDRRJN-S2_1757063975448.pdf" at bounding box center [657, 407] width 137 height 12
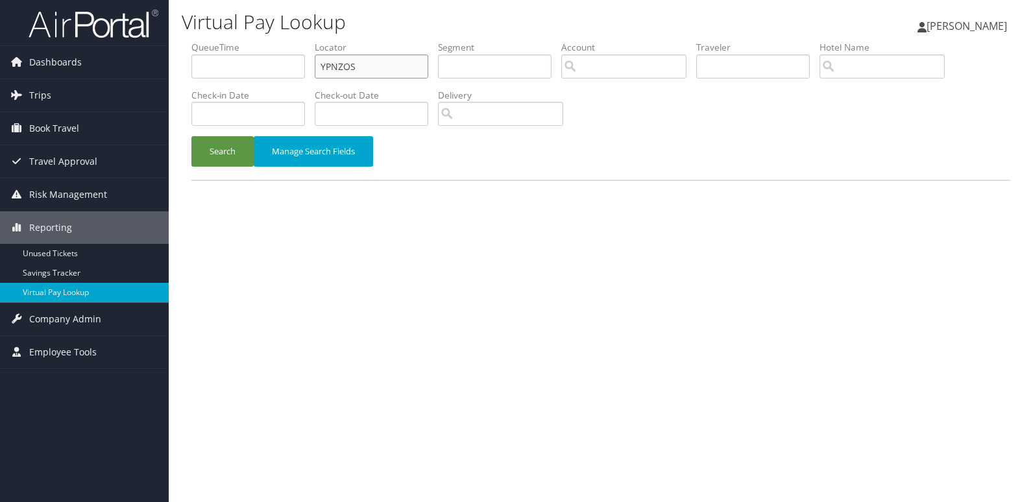
click at [394, 65] on input "YPNZOS" at bounding box center [371, 66] width 113 height 24
paste input "EOPQIL"
type input "EOPQIL"
click at [223, 150] on button "Search" at bounding box center [222, 151] width 62 height 30
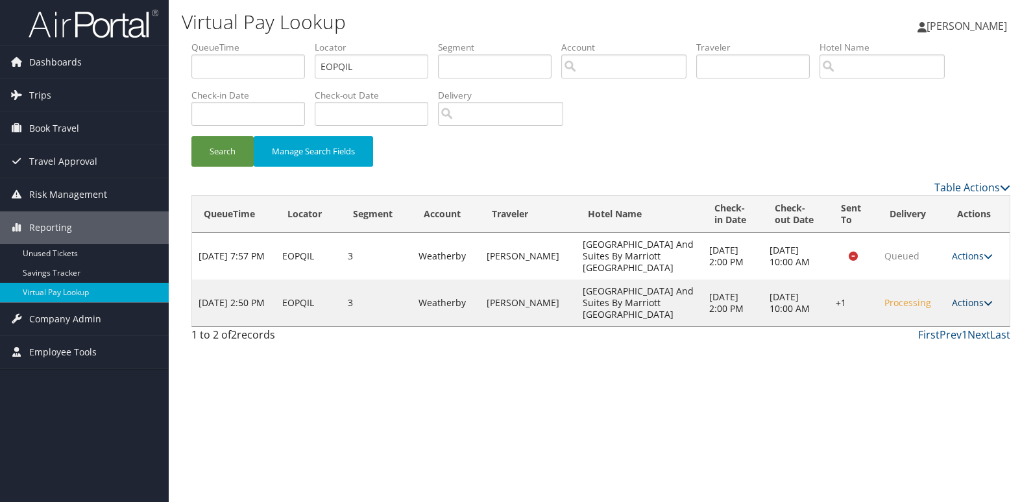
click at [975, 296] on link "Actions" at bounding box center [971, 302] width 41 height 12
click at [944, 320] on link "Logs" at bounding box center [933, 326] width 111 height 22
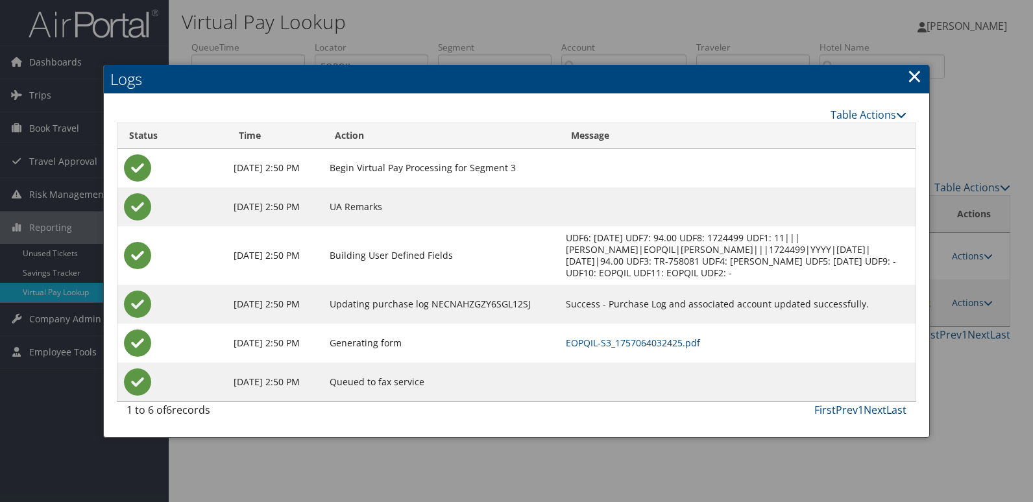
click at [618, 349] on td "EOPQIL-S3_1757064032425.pdf" at bounding box center [736, 343] width 355 height 39
click at [597, 340] on link "EOPQIL-S3_1757064032425.pdf" at bounding box center [633, 343] width 134 height 12
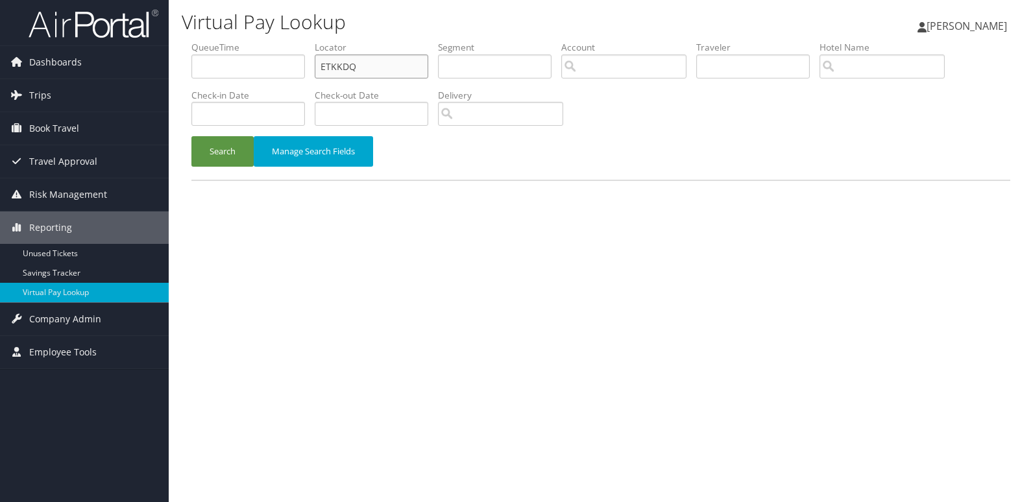
click at [409, 60] on input "ETKKDQ" at bounding box center [371, 66] width 113 height 24
paste input "JCEGHM"
type input "JCEGHM"
click at [213, 160] on button "Search" at bounding box center [222, 151] width 62 height 30
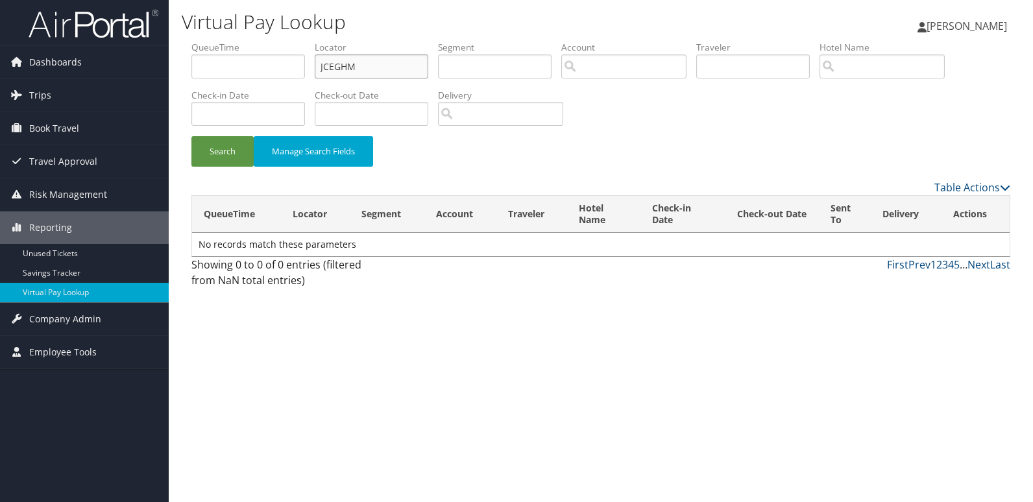
click at [365, 64] on input "JCEGHM" at bounding box center [371, 66] width 113 height 24
paste input "DFOJQ"
type input "DFOJQM"
click at [221, 156] on button "Search" at bounding box center [222, 151] width 62 height 30
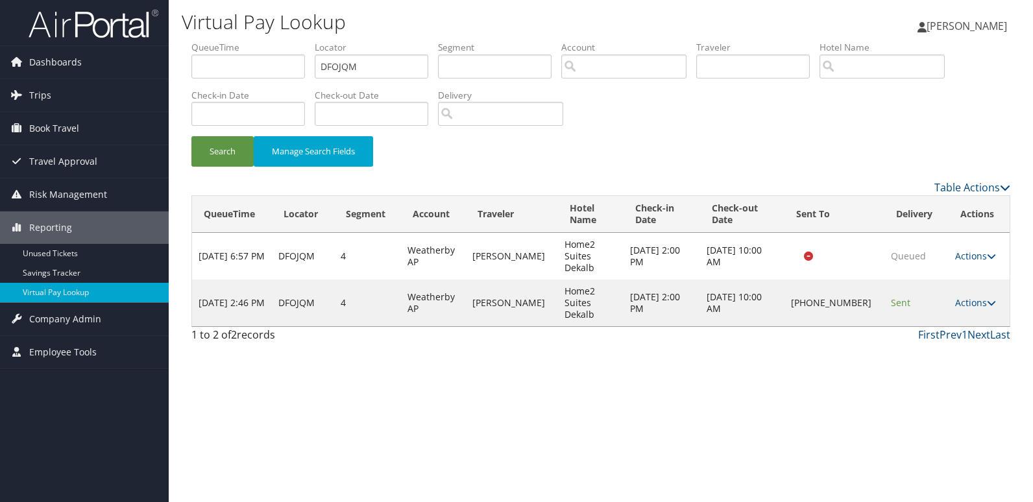
click at [966, 299] on td "Actions Resend Logs Delivery Information View Itinerary" at bounding box center [978, 303] width 61 height 47
click at [975, 296] on link "Actions" at bounding box center [975, 302] width 41 height 12
click at [931, 331] on link "Logs" at bounding box center [932, 332] width 111 height 22
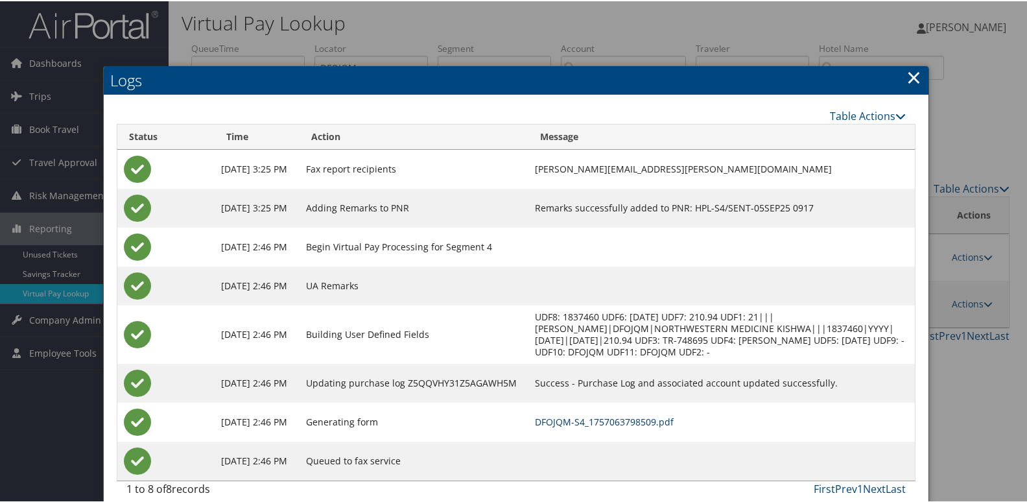
click at [674, 427] on link "DFOJQM-S4_1757063798509.pdf" at bounding box center [604, 420] width 139 height 12
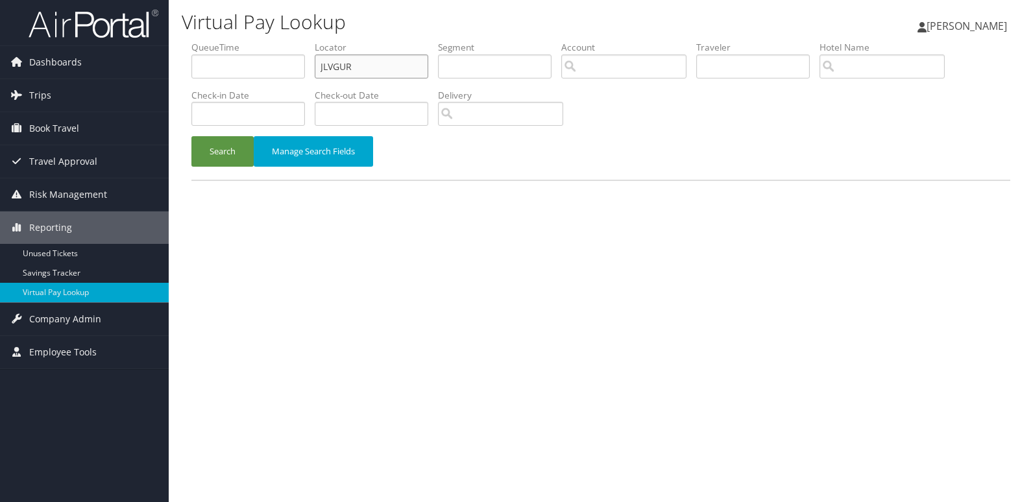
click at [376, 68] on input "JLVGUR" at bounding box center [371, 66] width 113 height 24
paste input "KOFNGX"
click at [224, 146] on button "Search" at bounding box center [222, 151] width 62 height 30
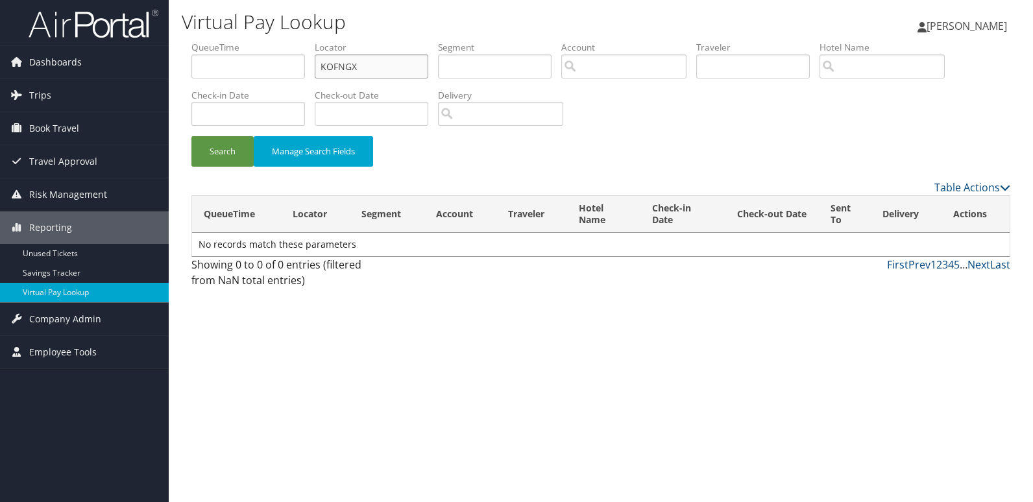
click at [400, 73] on input "KOFNGX" at bounding box center [371, 66] width 113 height 24
paste input "HODOID"
type input "HODOID"
click at [209, 154] on button "Search" at bounding box center [222, 151] width 62 height 30
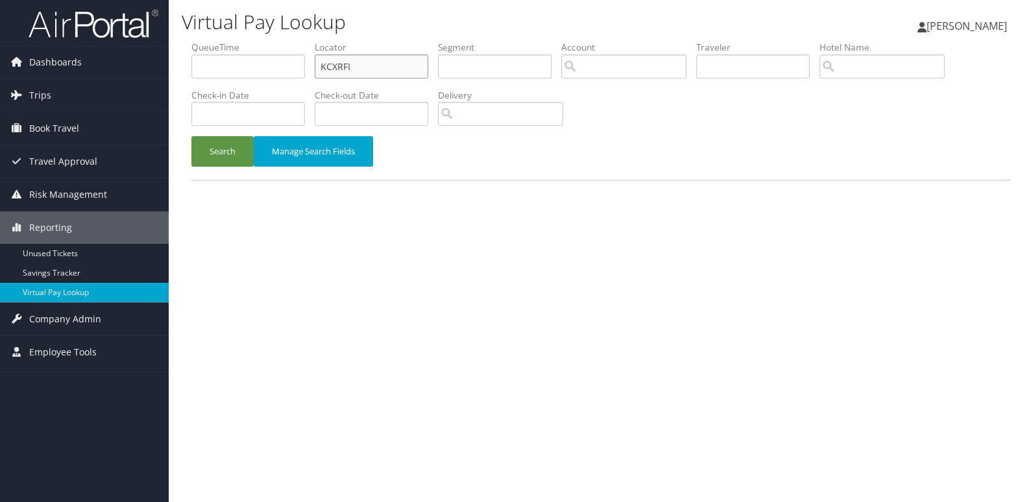
click at [391, 65] on input "KCXRFI" at bounding box center [371, 66] width 113 height 24
paste input "DBKHSY"
type input "DBKHSY"
click at [224, 147] on button "Search" at bounding box center [222, 151] width 62 height 30
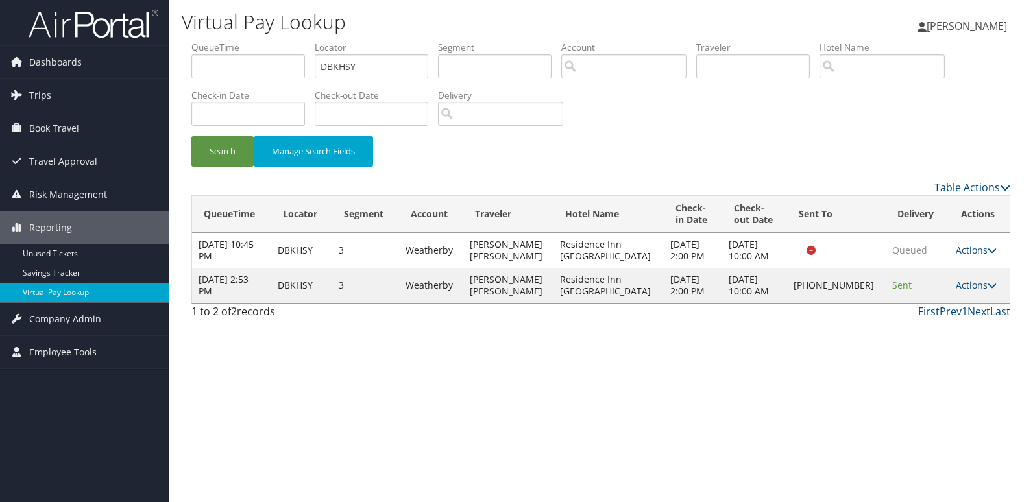
click at [949, 284] on td "Actions Resend Logs Delivery Information View Itinerary" at bounding box center [979, 285] width 60 height 35
click at [977, 284] on link "Actions" at bounding box center [975, 285] width 41 height 12
click at [949, 322] on link "Logs" at bounding box center [930, 326] width 111 height 22
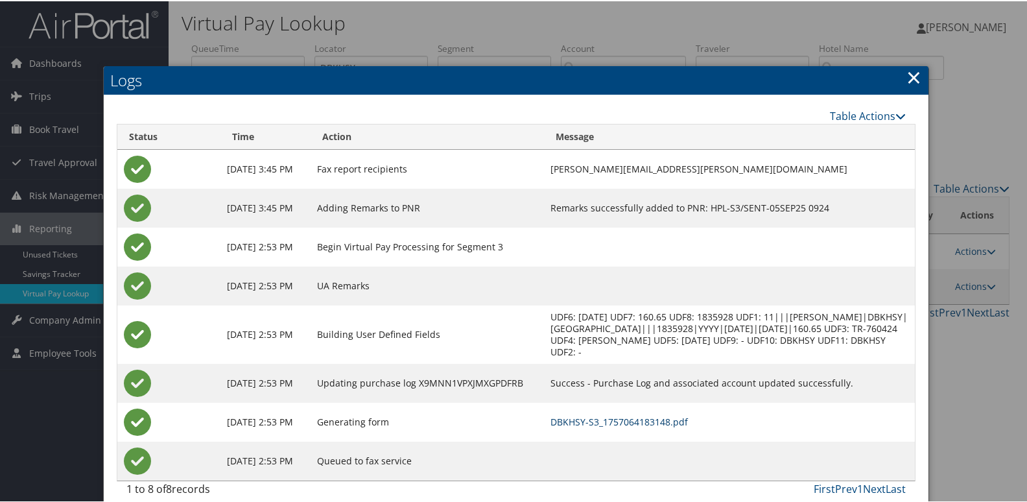
click at [688, 427] on link "DBKHSY-S3_1757064183148.pdf" at bounding box center [619, 420] width 137 height 12
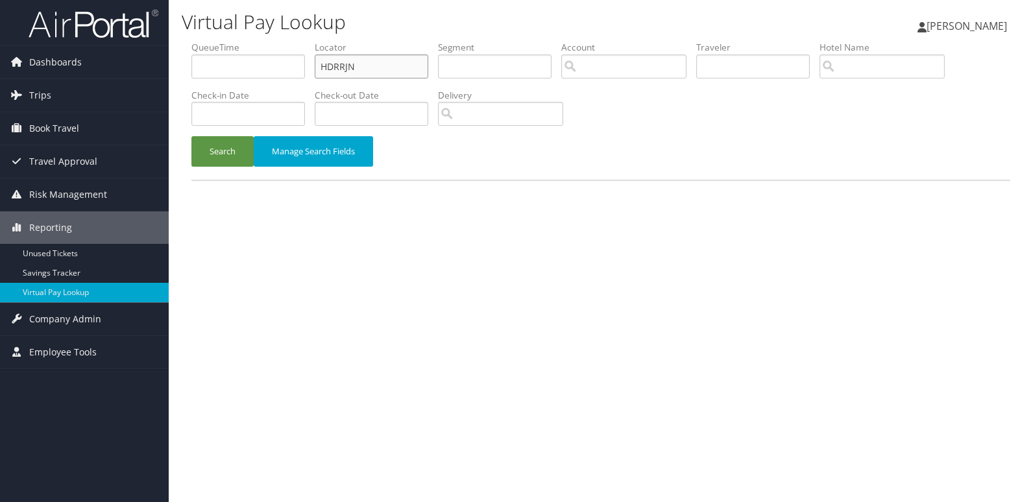
click at [409, 67] on input "HDRRJN" at bounding box center [371, 66] width 113 height 24
paste input "LYCXAV"
type input "LYCXAV"
click at [211, 153] on button "Search" at bounding box center [222, 151] width 62 height 30
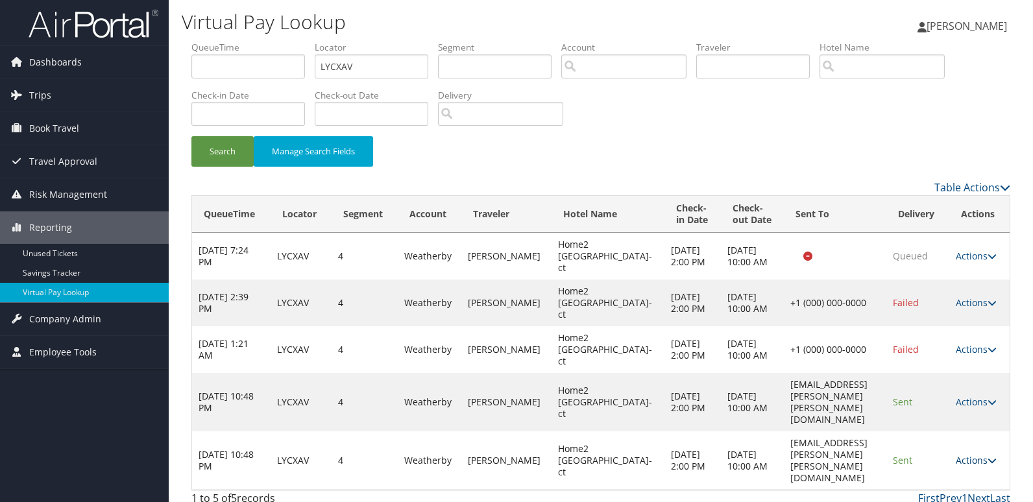
click at [964, 454] on link "Actions" at bounding box center [975, 460] width 41 height 12
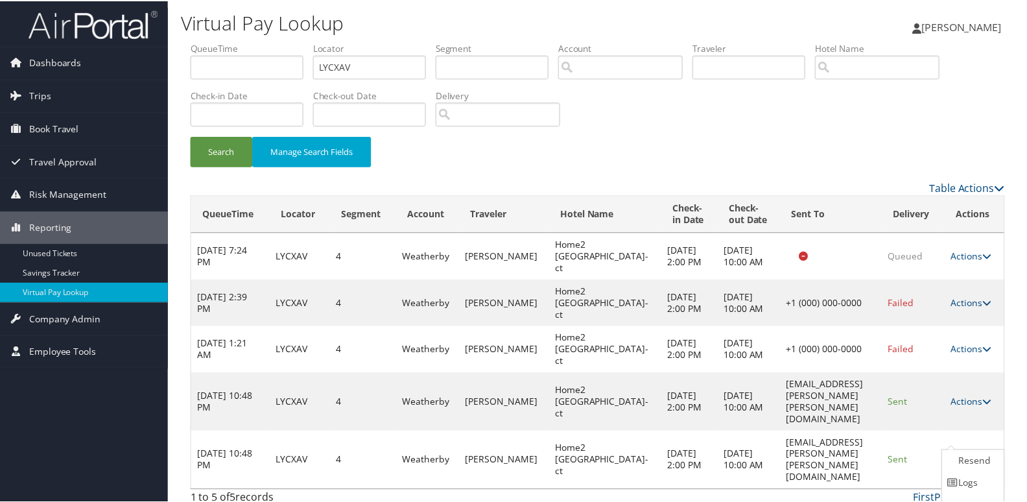
scroll to position [39, 0]
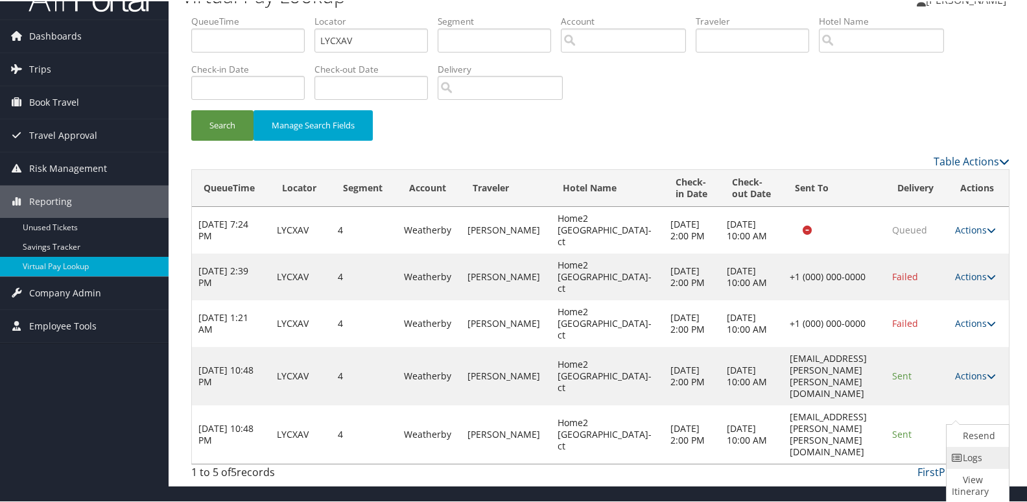
click at [966, 450] on link "Logs" at bounding box center [976, 457] width 59 height 22
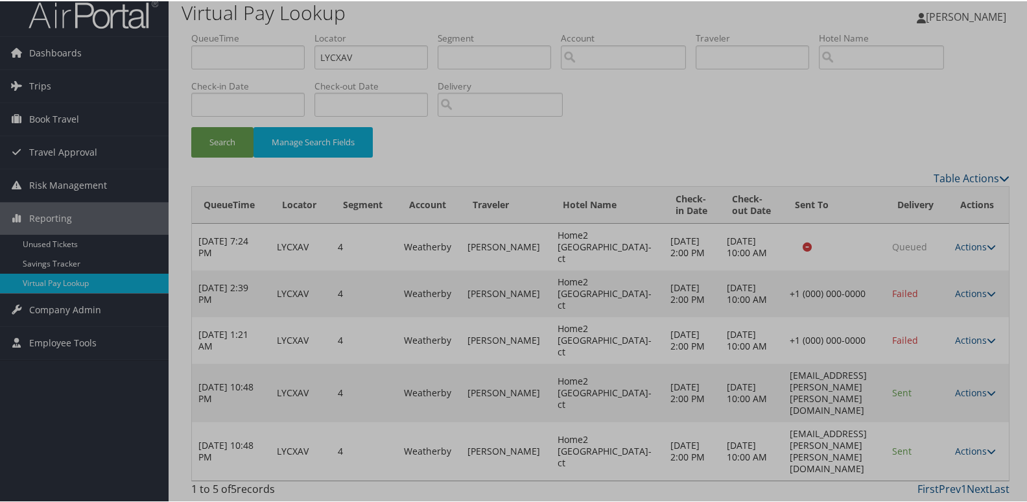
scroll to position [0, 0]
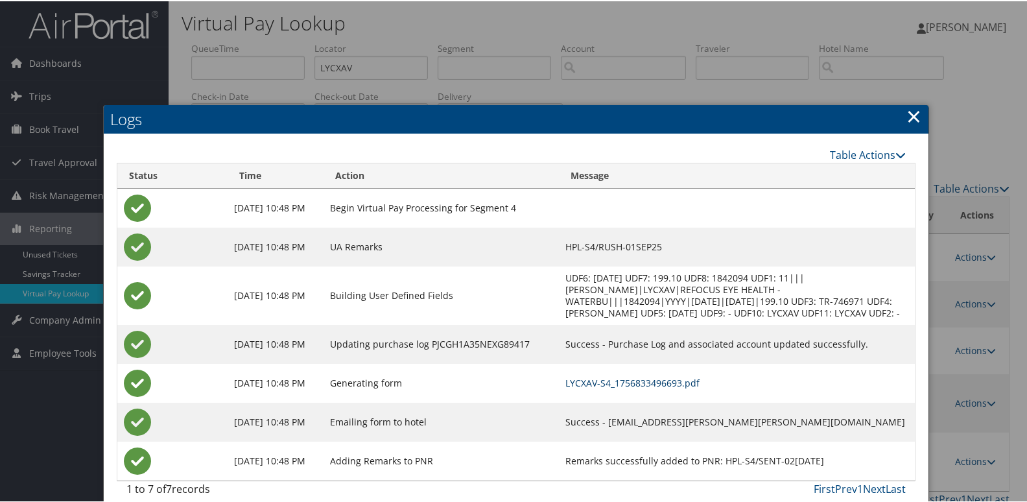
click at [672, 388] on link "LYCXAV-S4_1756833496693.pdf" at bounding box center [633, 382] width 134 height 12
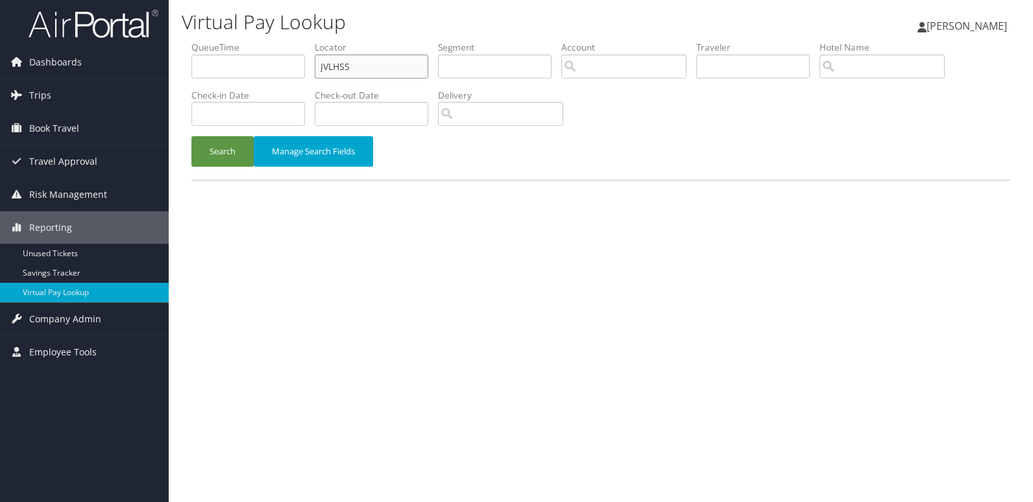
click at [400, 64] on input "JVLHSS" at bounding box center [371, 66] width 113 height 24
paste input "FYEFVJ"
type input "FYEFVJ"
click at [217, 141] on button "Search" at bounding box center [222, 151] width 62 height 30
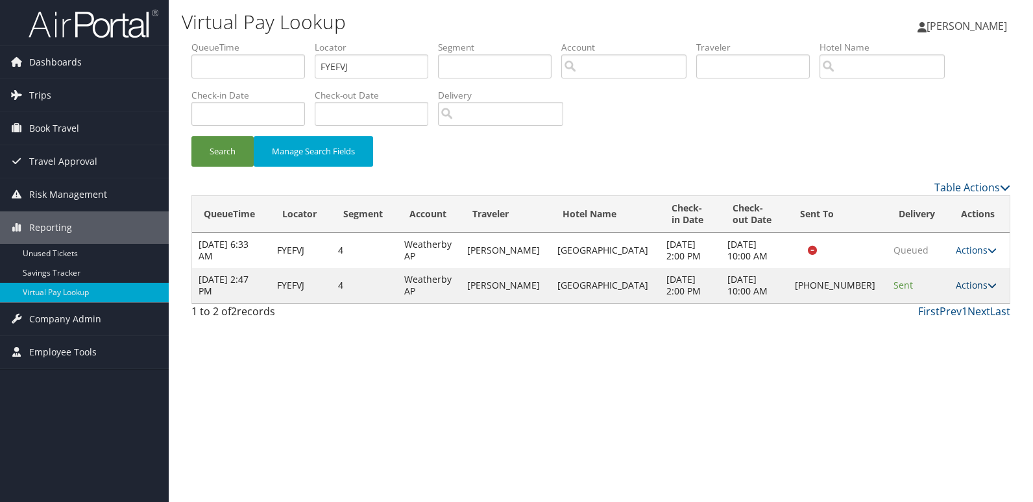
click at [965, 288] on link "Actions" at bounding box center [975, 285] width 41 height 12
click at [935, 322] on link "Logs" at bounding box center [930, 326] width 111 height 22
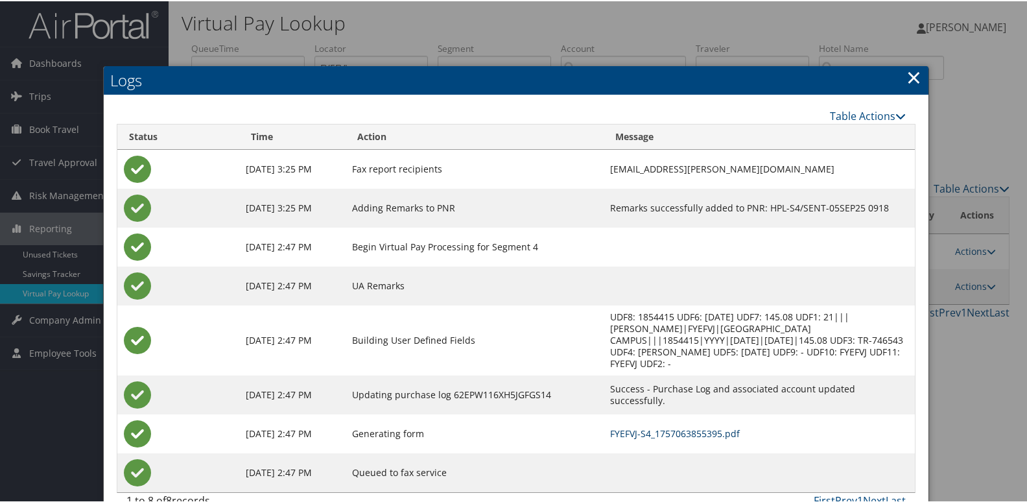
click at [680, 436] on link "FYEFVJ-S4_1757063855395.pdf" at bounding box center [675, 432] width 130 height 12
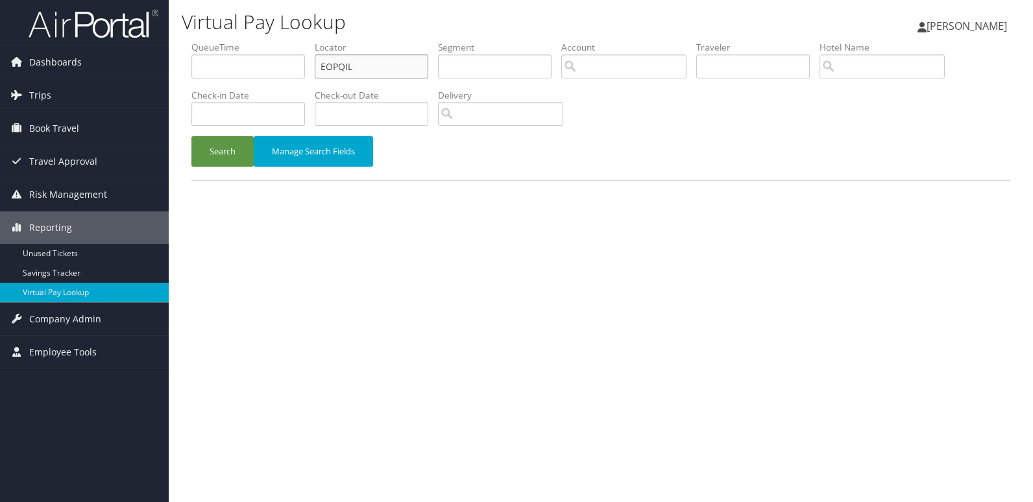
click at [385, 58] on input "EOPQIL" at bounding box center [371, 66] width 113 height 24
paste input "HUSUMW"
type input "HUSUMW"
click at [226, 157] on button "Search" at bounding box center [222, 151] width 62 height 30
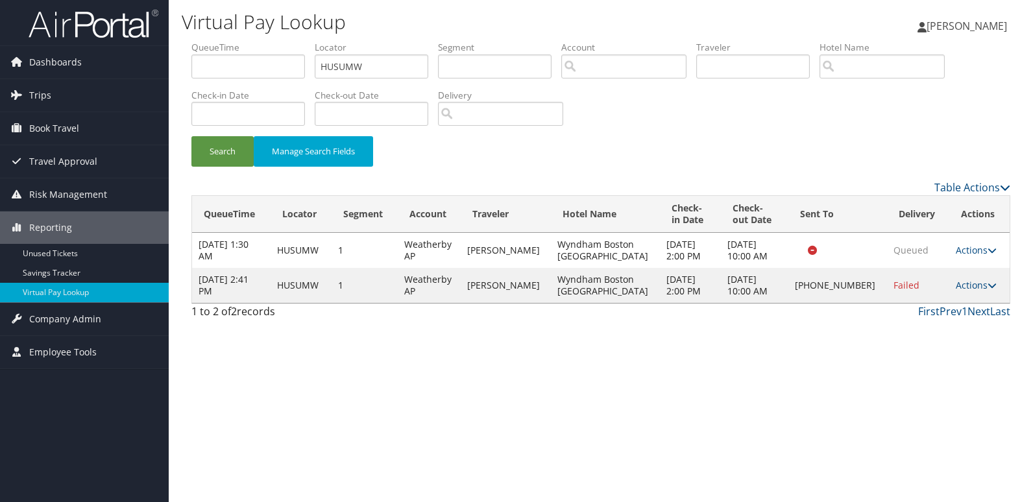
click at [949, 291] on td "Actions Resend Logs Delivery Information View Itinerary" at bounding box center [979, 285] width 60 height 35
click at [957, 290] on link "Actions" at bounding box center [975, 285] width 41 height 12
click at [931, 335] on link "Logs" at bounding box center [930, 326] width 111 height 22
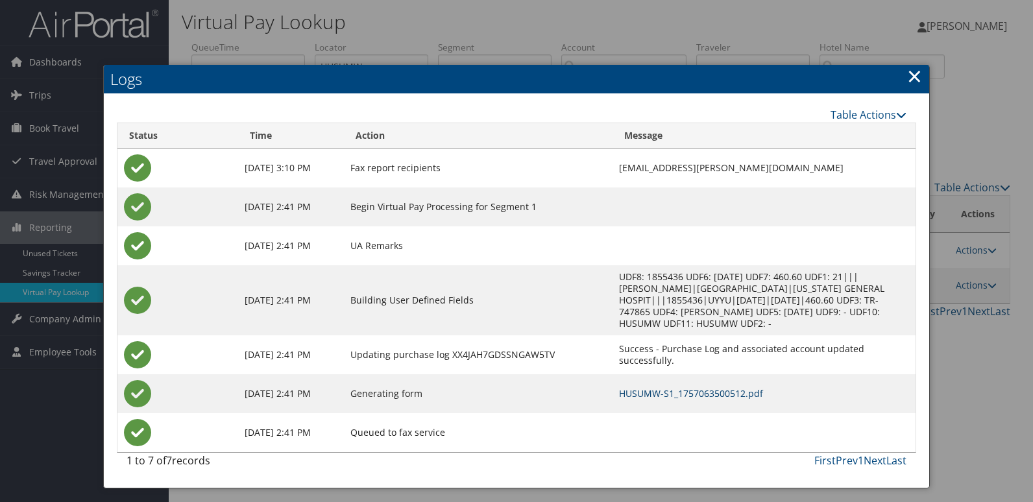
click at [675, 387] on link "HUSUMW-S1_1757063500512.pdf" at bounding box center [691, 393] width 144 height 12
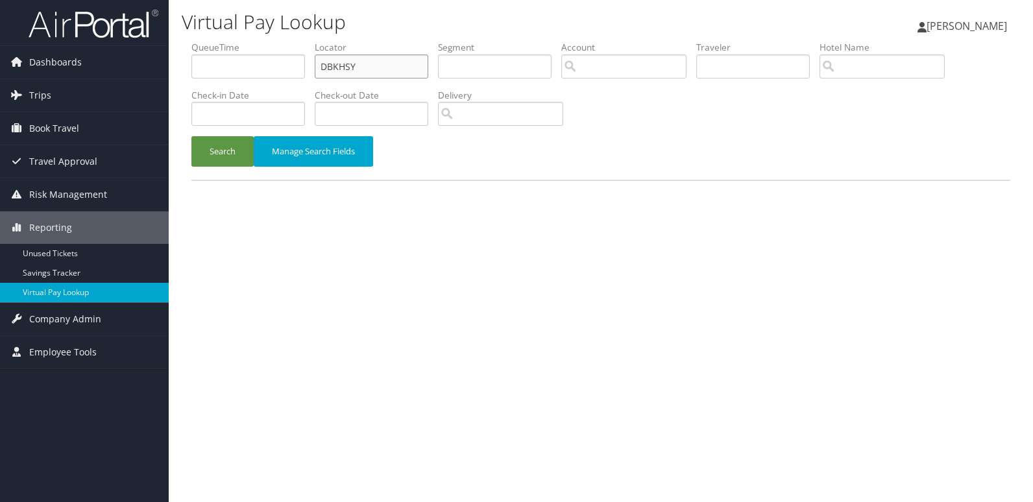
click at [401, 64] on input "DBKHSY" at bounding box center [371, 66] width 113 height 24
paste input "OYQVYW"
type input "OYQVYW"
click at [210, 157] on button "Search" at bounding box center [222, 151] width 62 height 30
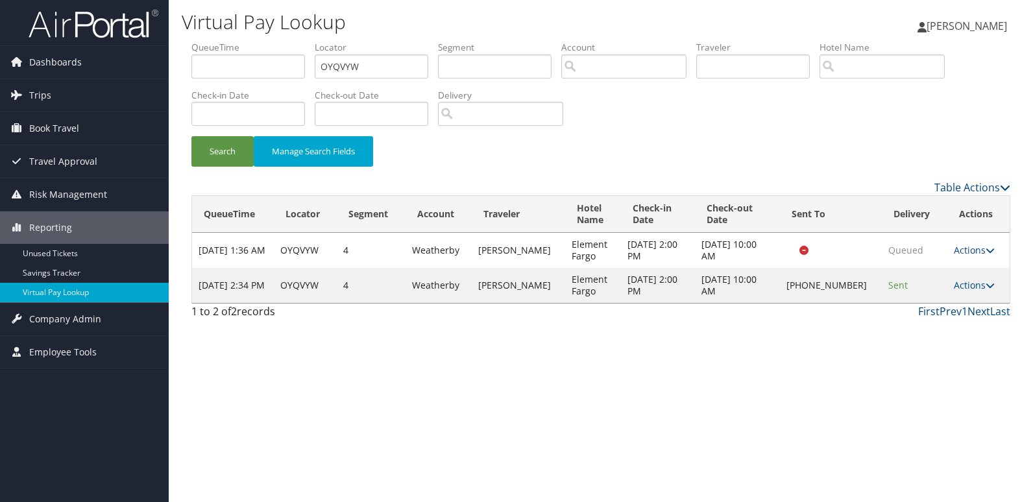
click at [959, 276] on td "Actions Resend Logs Delivery Information View Itinerary" at bounding box center [978, 285] width 62 height 35
click at [971, 287] on link "Actions" at bounding box center [973, 285] width 41 height 12
click at [954, 330] on link "Logs" at bounding box center [931, 326] width 111 height 22
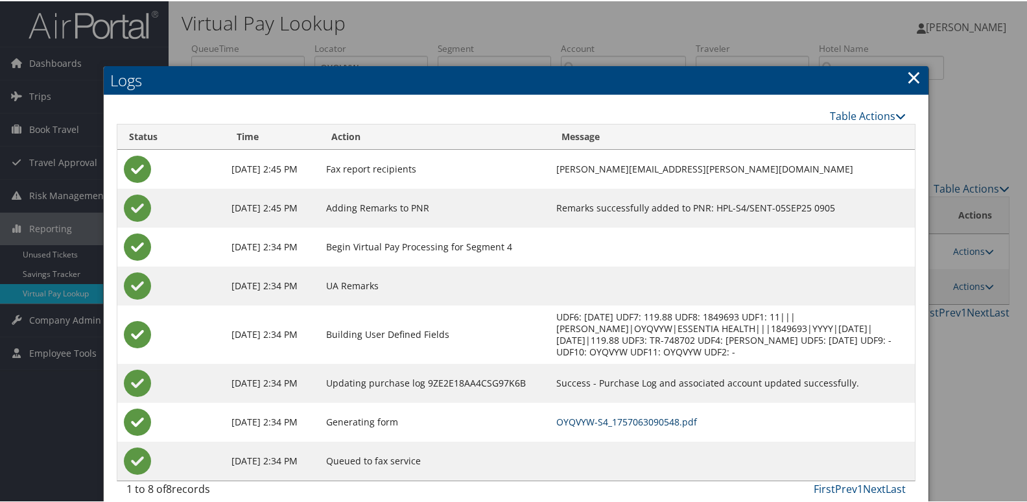
click at [682, 418] on link "OYQVYW-S4_1757063090548.pdf" at bounding box center [626, 420] width 141 height 12
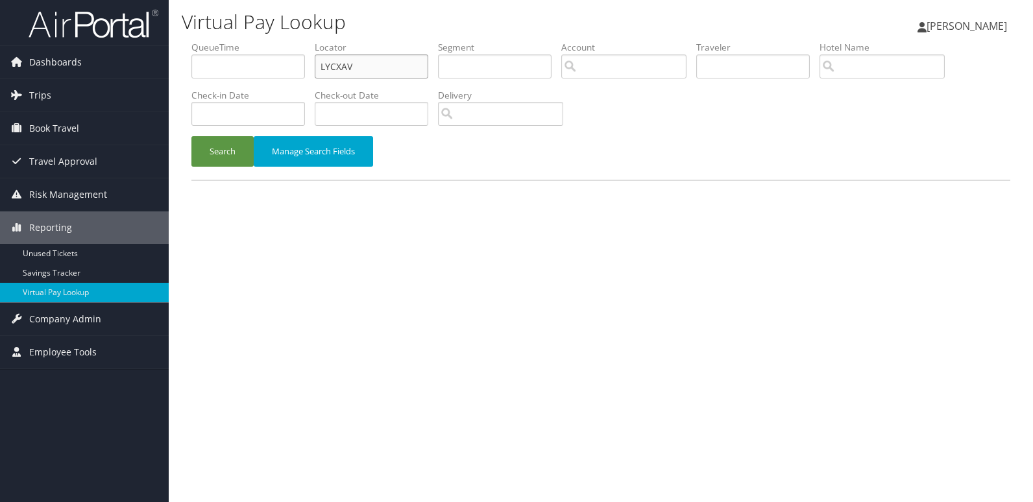
drag, startPoint x: 0, startPoint y: 0, endPoint x: 403, endPoint y: 62, distance: 407.5
click at [403, 62] on input "LYCXAV" at bounding box center [371, 66] width 113 height 24
paste input "MZLMZO"
click at [403, 62] on input "LYCXAVMZLMZO" at bounding box center [371, 66] width 113 height 24
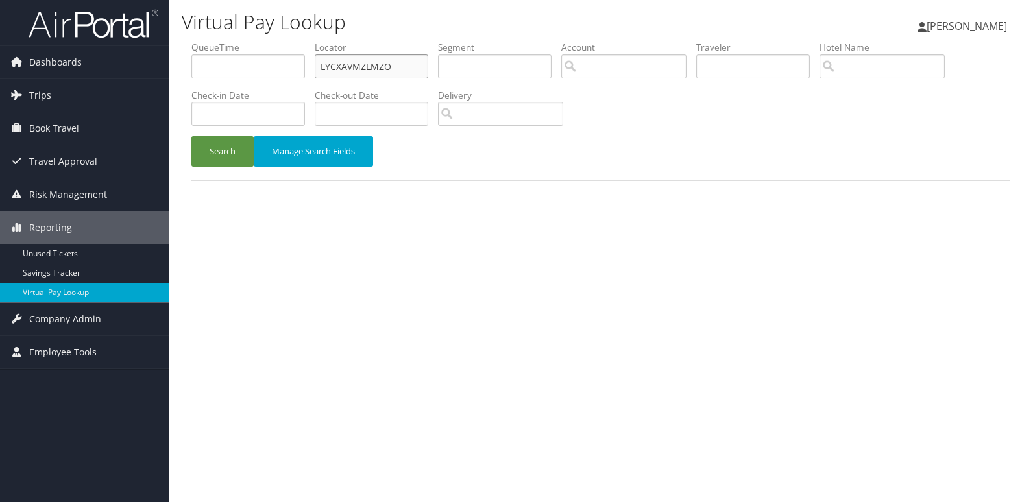
paste input "text"
type input "MZLMZO"
click at [204, 147] on button "Search" at bounding box center [222, 151] width 62 height 30
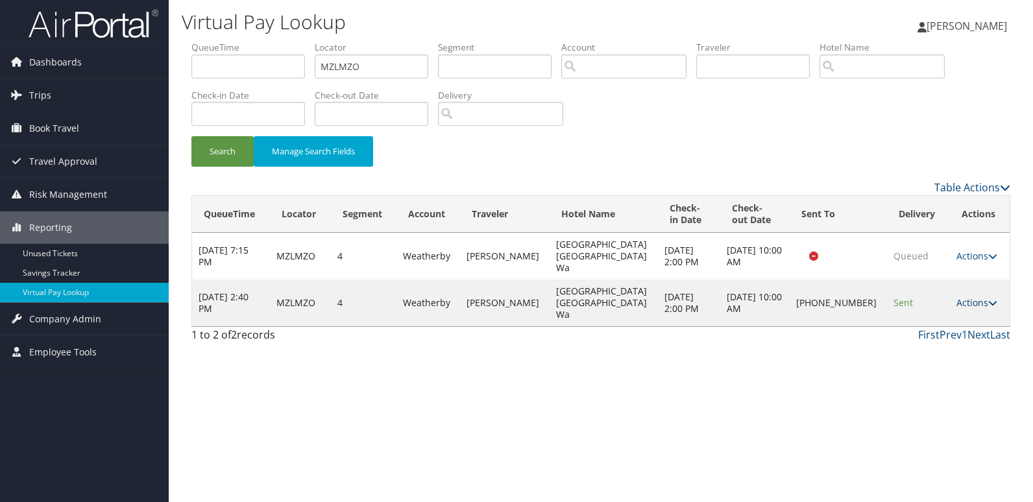
click at [975, 296] on link "Actions" at bounding box center [976, 302] width 41 height 12
click at [961, 320] on link "Logs" at bounding box center [930, 326] width 111 height 22
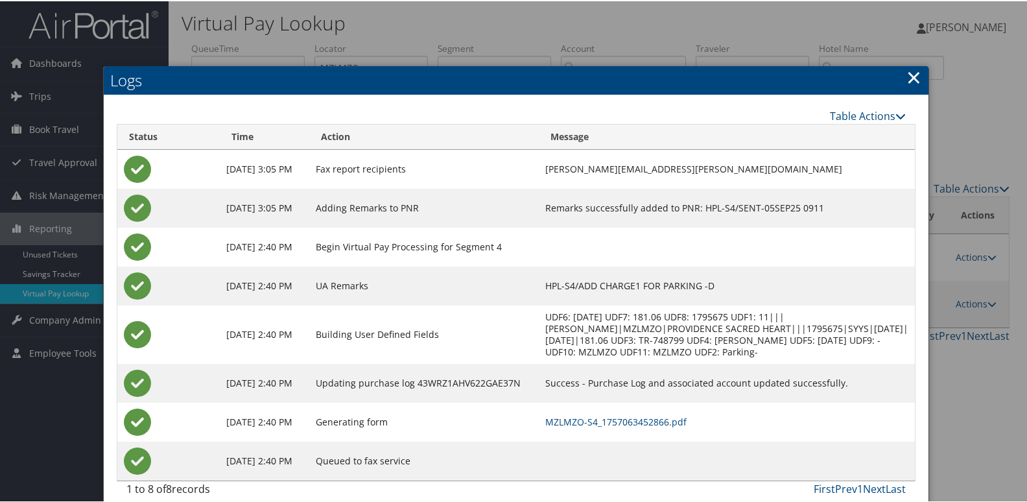
click at [691, 413] on td "MZLMZO-S4_1757063452866.pdf" at bounding box center [727, 420] width 376 height 39
click at [687, 420] on link "MZLMZO-S4_1757063452866.pdf" at bounding box center [615, 420] width 141 height 12
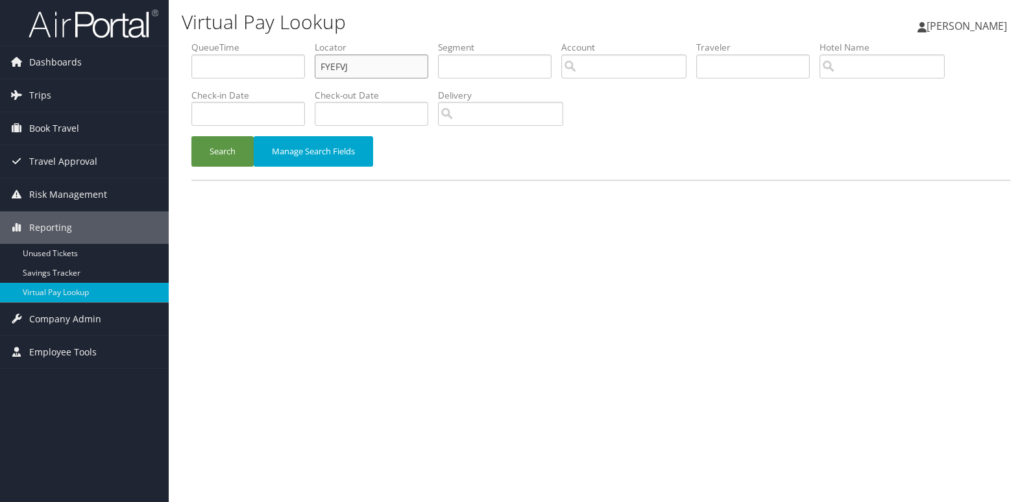
click at [396, 66] on input "FYEFVJ" at bounding box center [371, 66] width 113 height 24
paste input "GPRNLN"
type input "GPRNLN"
click at [228, 147] on button "Search" at bounding box center [222, 151] width 62 height 30
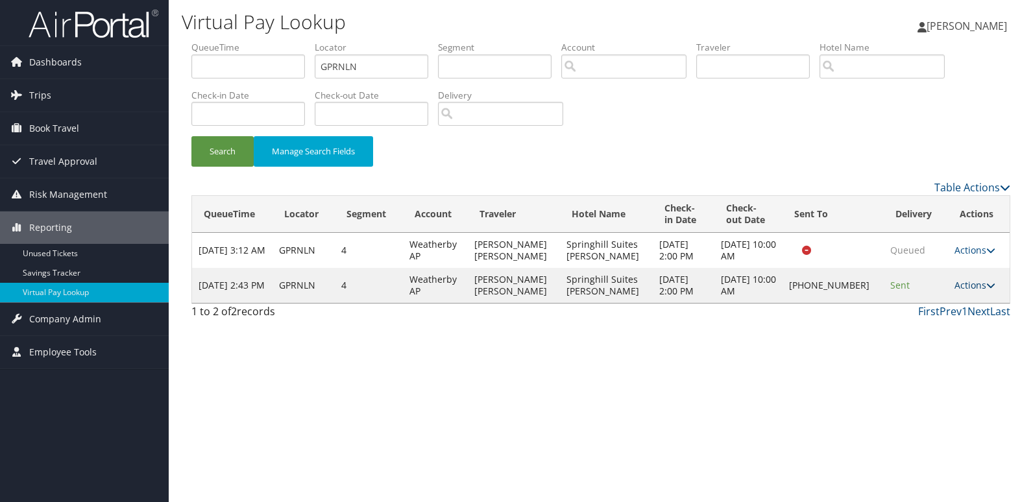
click at [965, 285] on link "Actions" at bounding box center [974, 285] width 41 height 12
click at [955, 316] on link "Logs" at bounding box center [929, 326] width 111 height 22
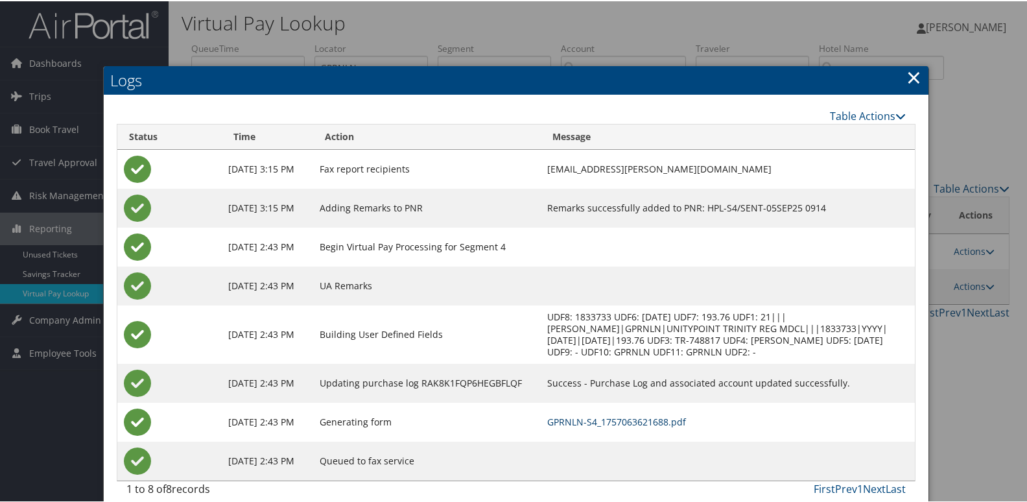
click at [679, 427] on link "GPRNLN-S4_1757063621688.pdf" at bounding box center [616, 420] width 139 height 12
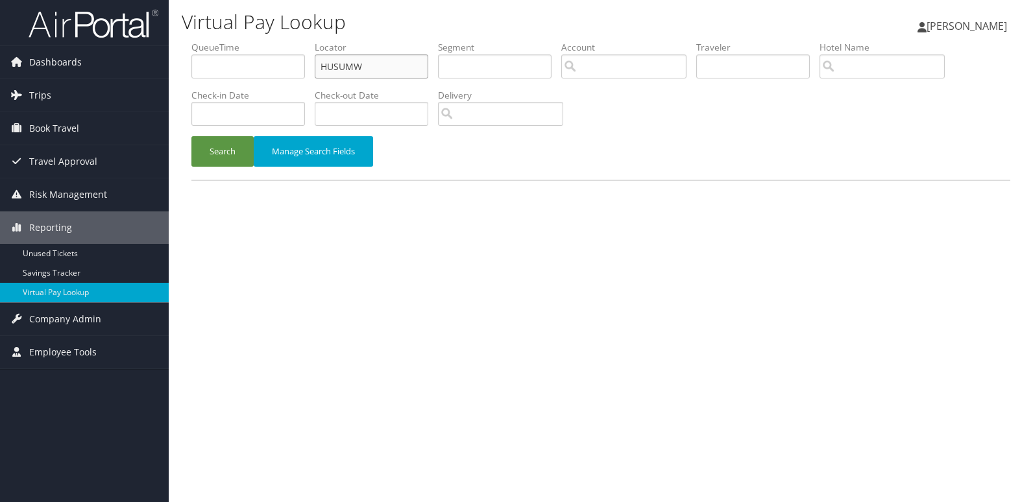
click at [395, 60] on input "HUSUMW" at bounding box center [371, 66] width 113 height 24
paste input "LERMIP"
type input "LERMIP"
click at [230, 149] on button "Search" at bounding box center [222, 151] width 62 height 30
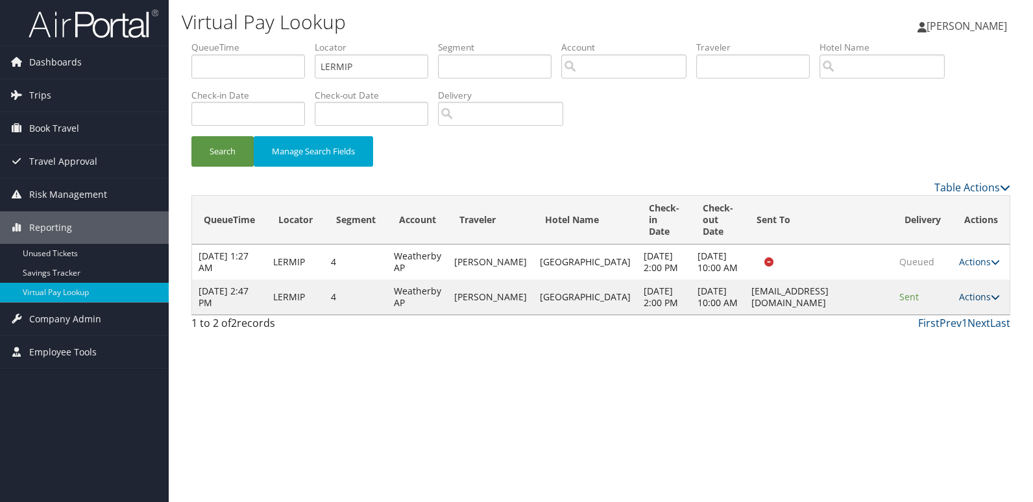
click at [964, 303] on link "Actions" at bounding box center [979, 297] width 41 height 12
click at [953, 353] on link "Logs" at bounding box center [954, 355] width 82 height 22
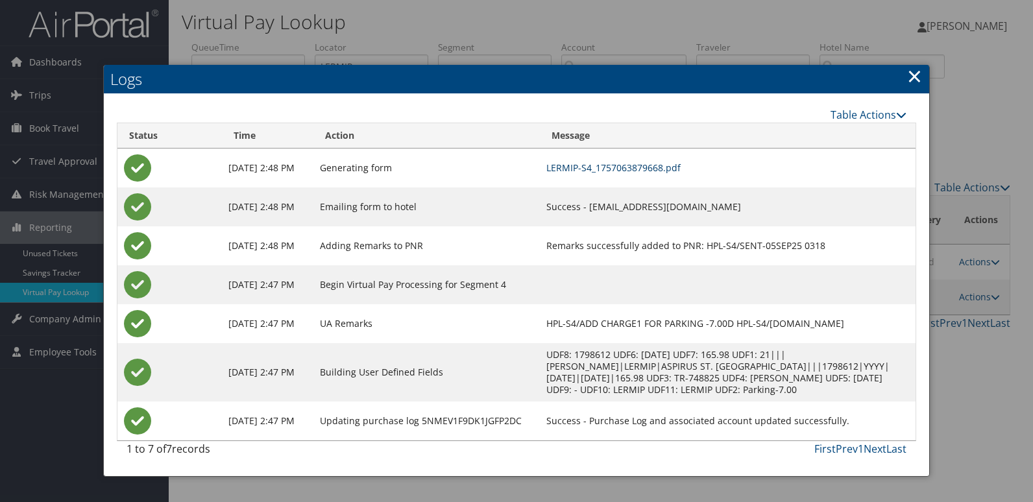
click at [641, 162] on link "LERMIP-S4_1757063879668.pdf" at bounding box center [613, 167] width 134 height 12
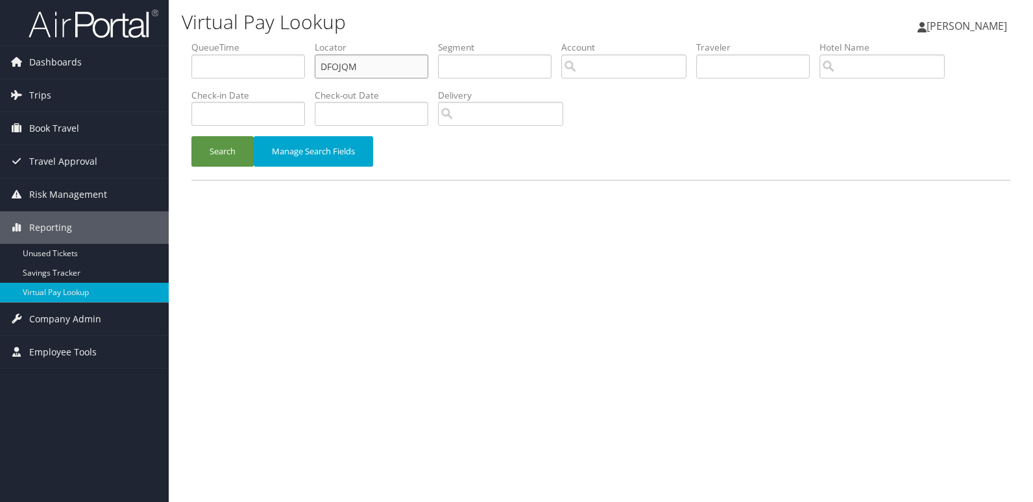
click at [377, 71] on input "DFOJQM" at bounding box center [371, 66] width 113 height 24
paste input "GKTITU"
type input "GKTITU"
click at [212, 160] on button "Search" at bounding box center [222, 151] width 62 height 30
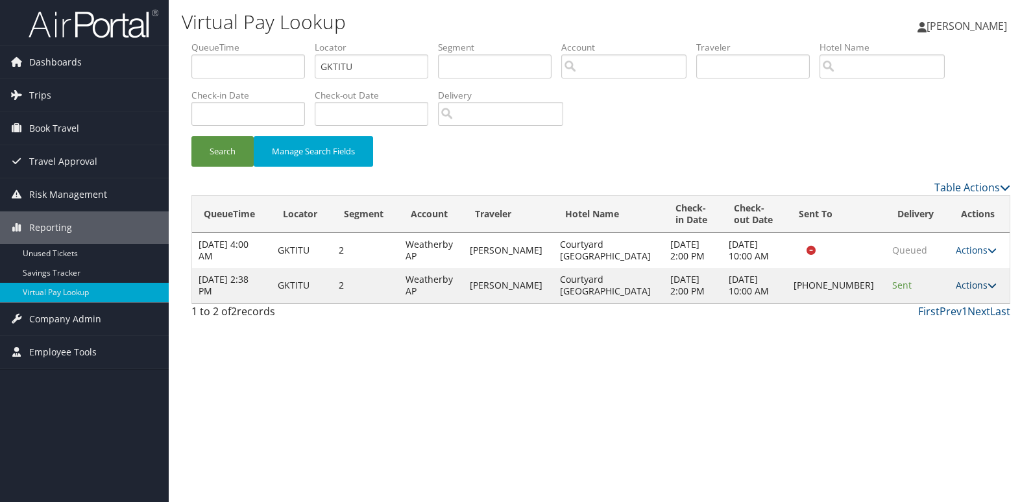
click at [966, 283] on link "Actions" at bounding box center [975, 285] width 41 height 12
click at [946, 326] on link "Logs" at bounding box center [930, 326] width 111 height 22
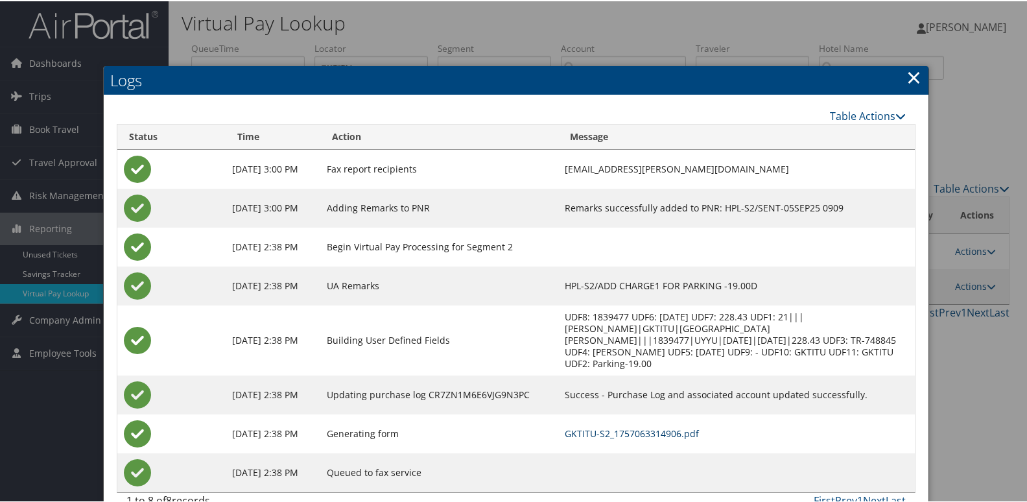
click at [686, 429] on link "GKTITU-S2_1757063314906.pdf" at bounding box center [632, 432] width 134 height 12
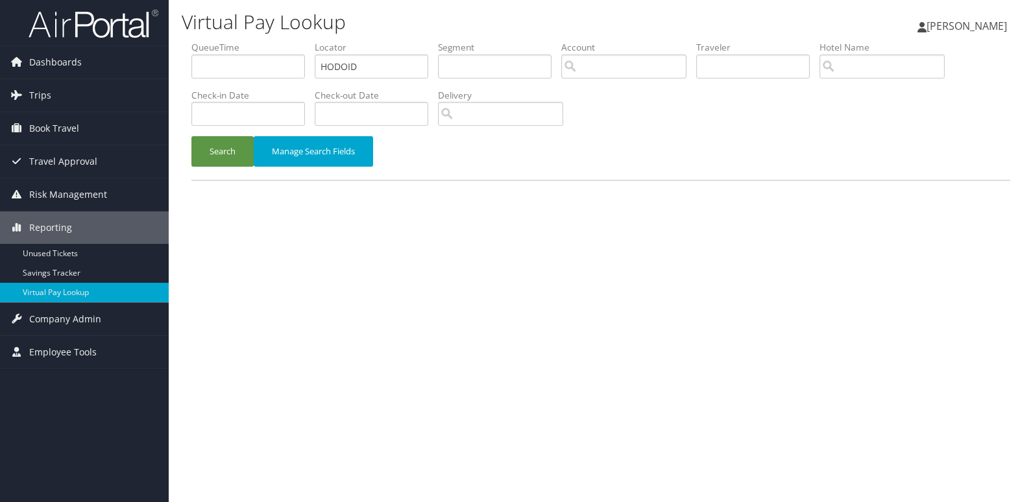
click at [222, 171] on div "Search Manage Search Fields" at bounding box center [601, 157] width 838 height 43
click at [222, 156] on button "Search" at bounding box center [222, 151] width 62 height 30
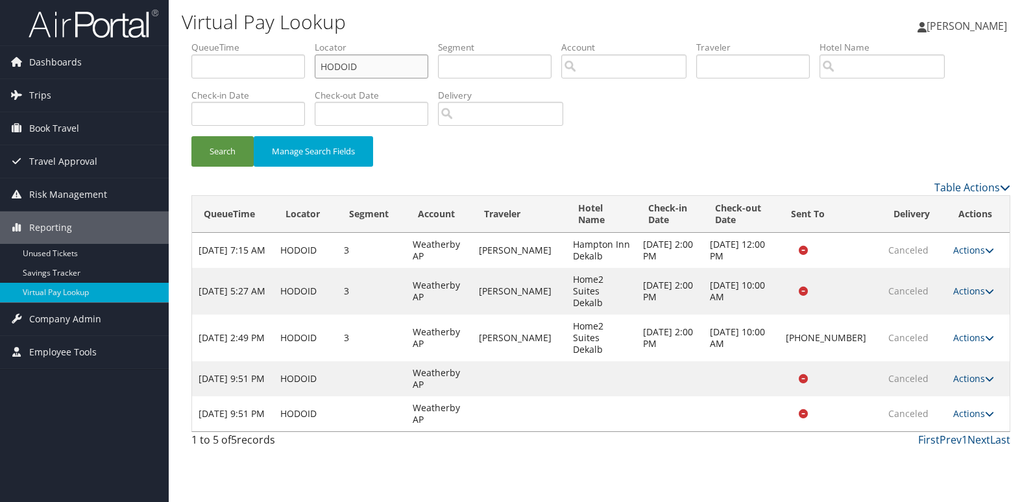
click at [370, 67] on input "HODOID" at bounding box center [371, 66] width 113 height 24
paste input "LHMREO"
type input "LHMREO"
click at [221, 156] on button "Search" at bounding box center [222, 151] width 62 height 30
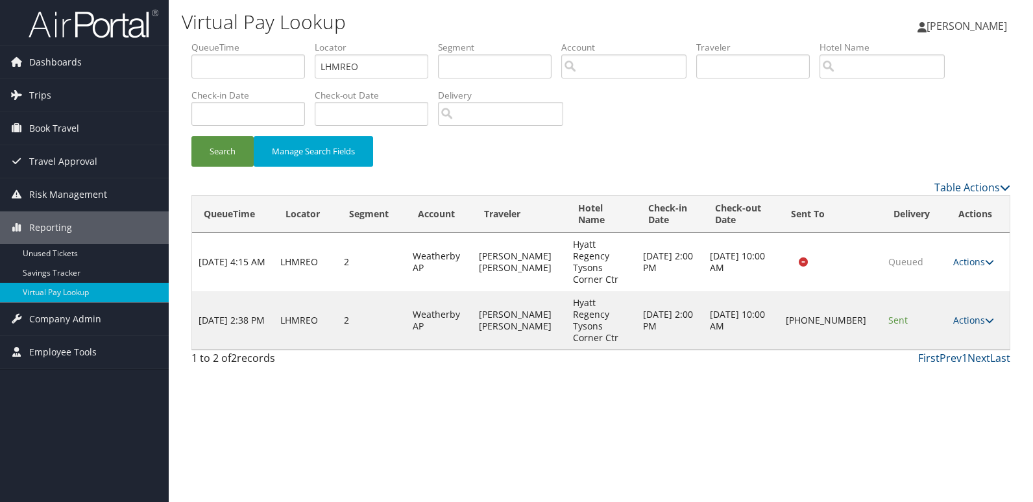
drag, startPoint x: 961, startPoint y: 303, endPoint x: 971, endPoint y: 321, distance: 20.6
click at [961, 314] on link "Actions" at bounding box center [973, 320] width 41 height 12
click at [946, 333] on link "Logs" at bounding box center [929, 344] width 111 height 22
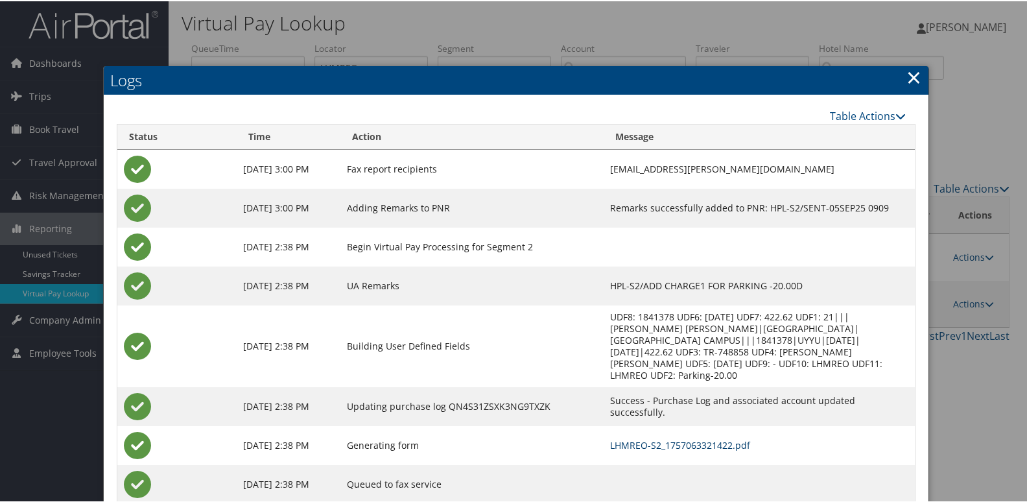
click at [704, 438] on link "LHMREO-S2_1757063321422.pdf" at bounding box center [680, 444] width 140 height 12
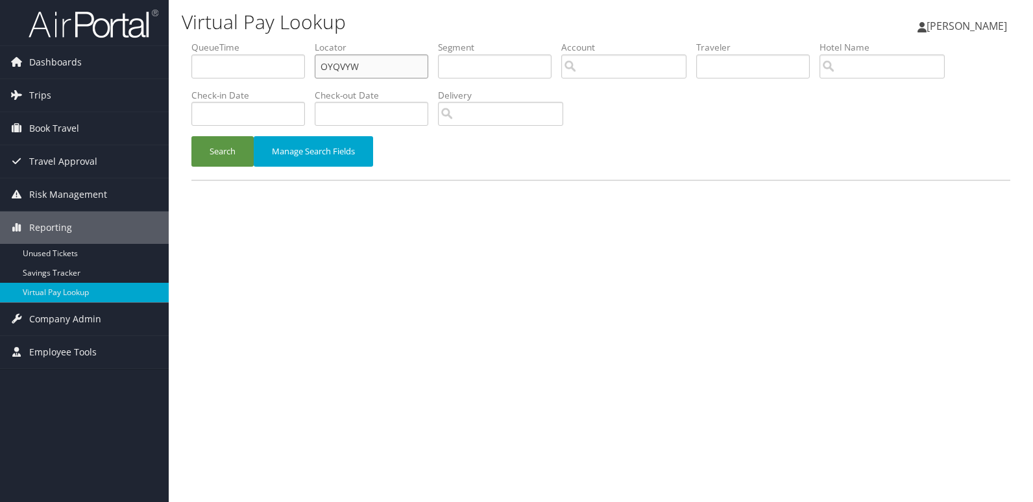
click at [371, 74] on input "OYQVYW" at bounding box center [371, 66] width 113 height 24
paste input "NUQIUR"
type input "NUQIUR"
click at [215, 157] on button "Search" at bounding box center [222, 151] width 62 height 30
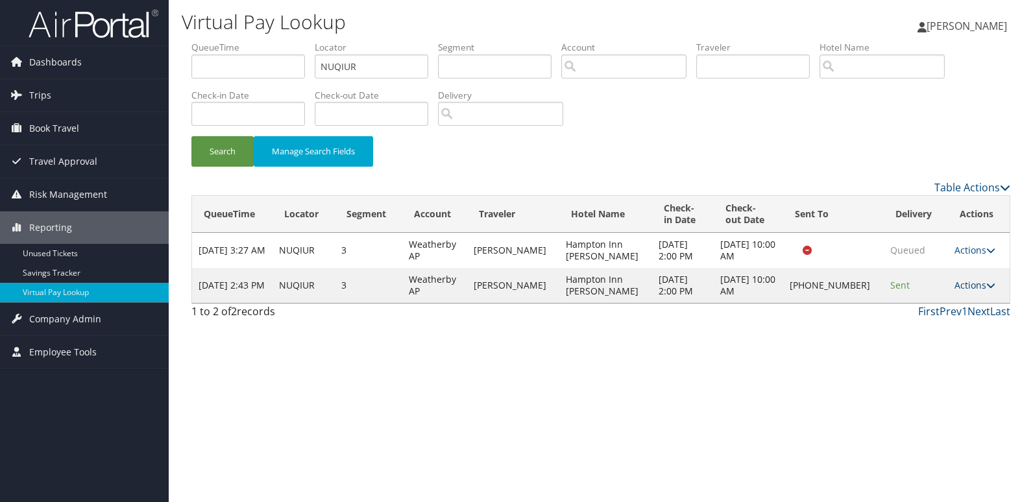
click at [970, 287] on link "Actions" at bounding box center [974, 285] width 41 height 12
click at [951, 316] on link "Logs" at bounding box center [930, 326] width 111 height 22
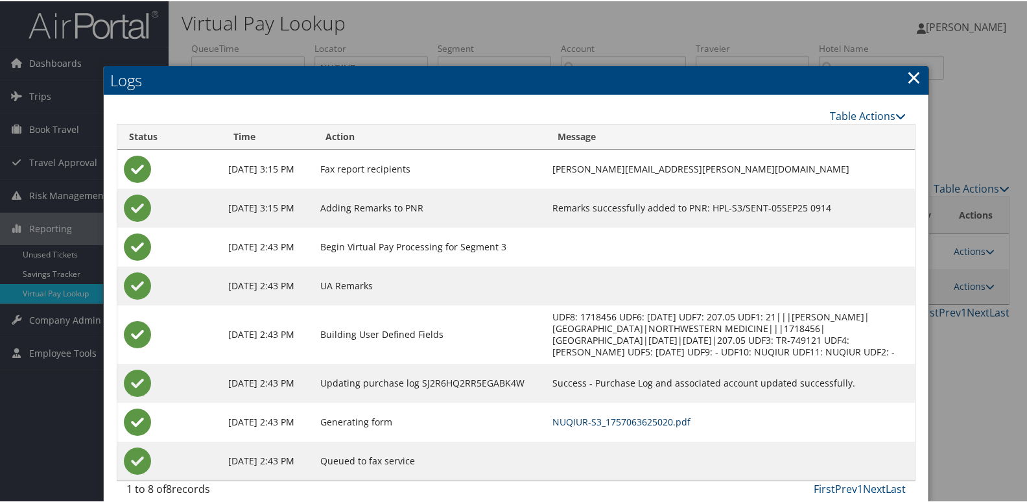
click at [617, 426] on link "NUQIUR-S3_1757063625020.pdf" at bounding box center [622, 420] width 138 height 12
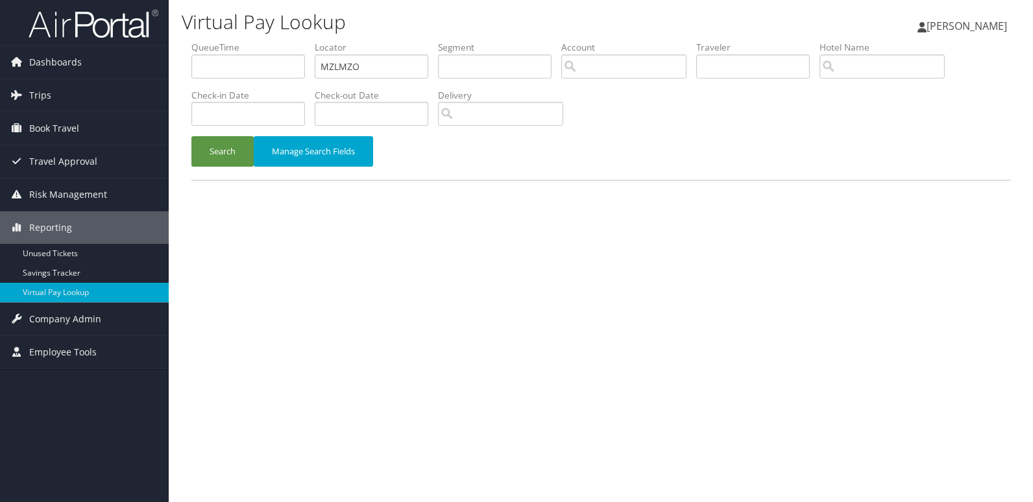
click at [435, 68] on li "Locator MZLMZO" at bounding box center [376, 64] width 123 height 47
click at [401, 72] on input "MZLMZO" at bounding box center [371, 66] width 113 height 24
paste input "LNKUGM"
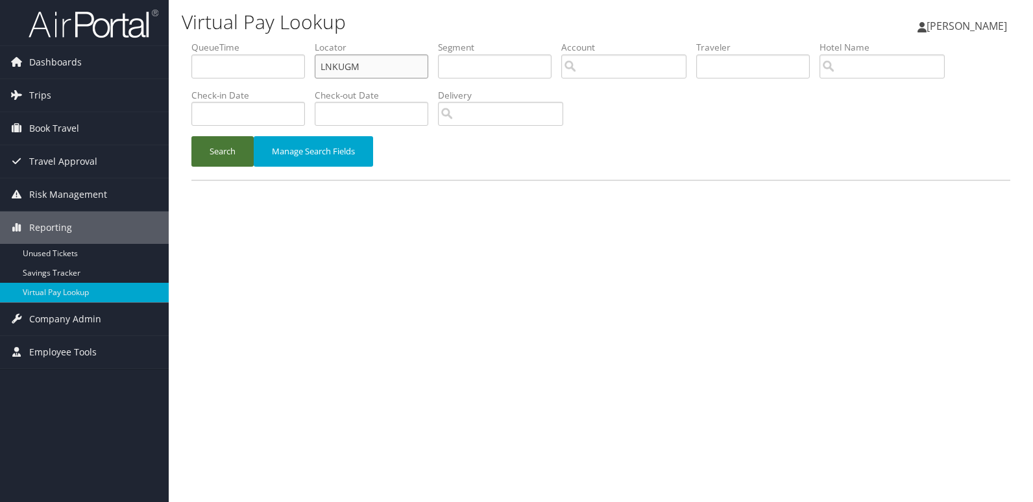
type input "LNKUGM"
click at [231, 158] on button "Search" at bounding box center [222, 151] width 62 height 30
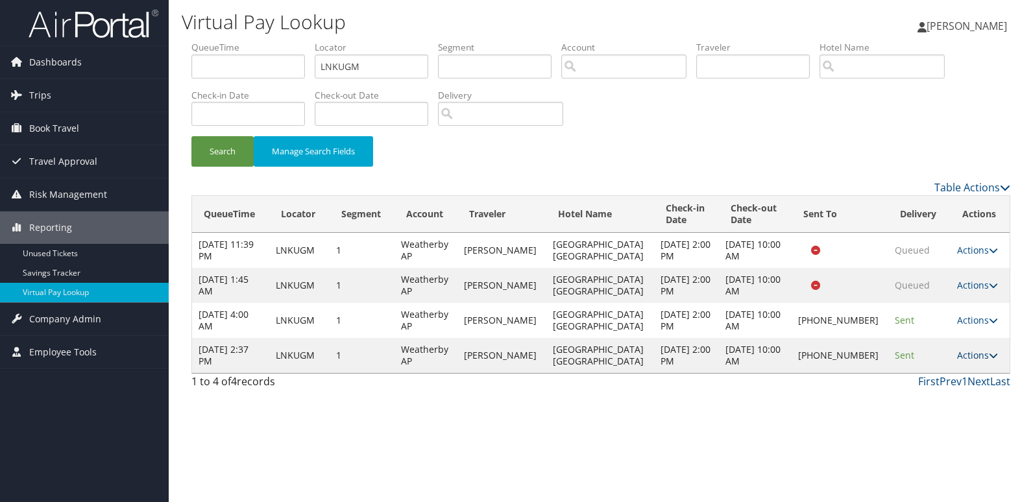
click at [968, 358] on link "Actions" at bounding box center [977, 355] width 41 height 12
click at [946, 398] on link "Logs" at bounding box center [931, 396] width 111 height 22
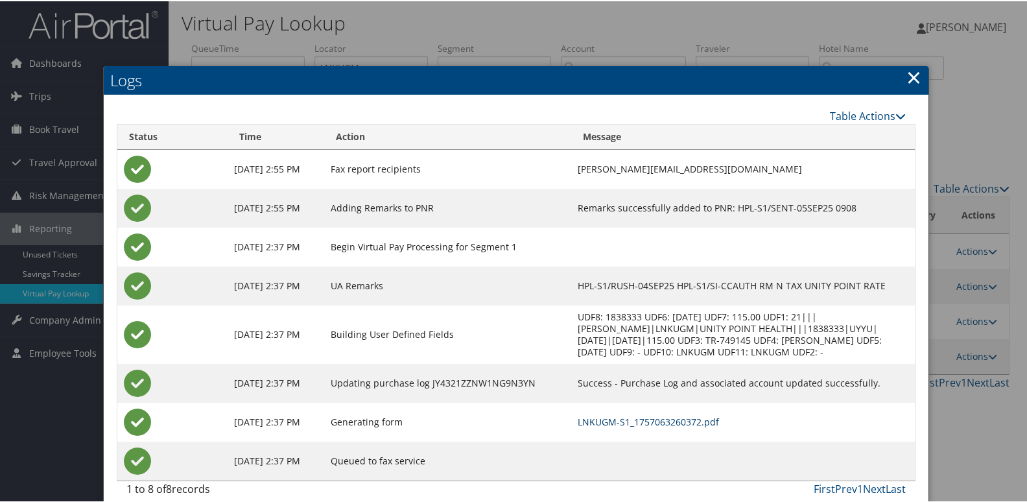
click at [699, 424] on link "LNKUGM-S1_1757063260372.pdf" at bounding box center [648, 420] width 141 height 12
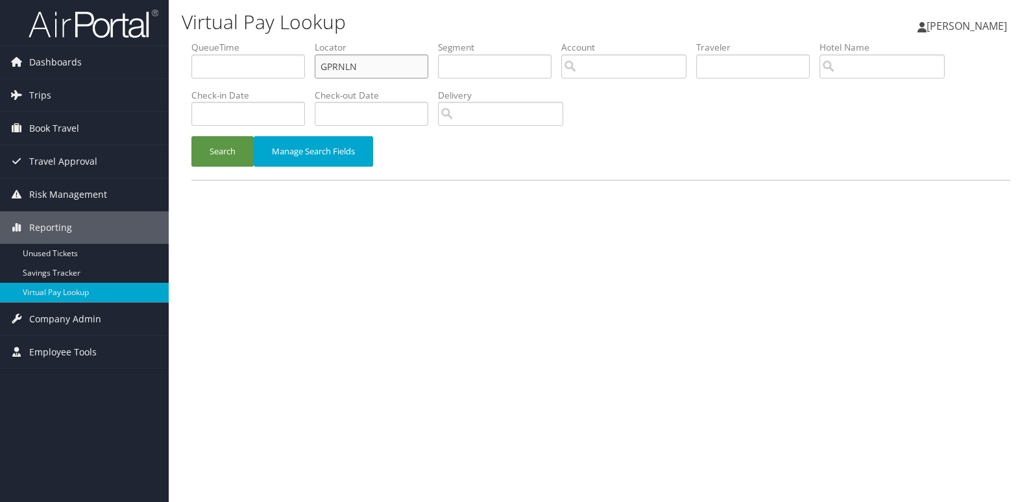
click at [392, 67] on input "GPRNLN" at bounding box center [371, 66] width 113 height 24
paste input "MNUSTY"
type input "MNUSTY"
click at [206, 162] on button "Search" at bounding box center [222, 151] width 62 height 30
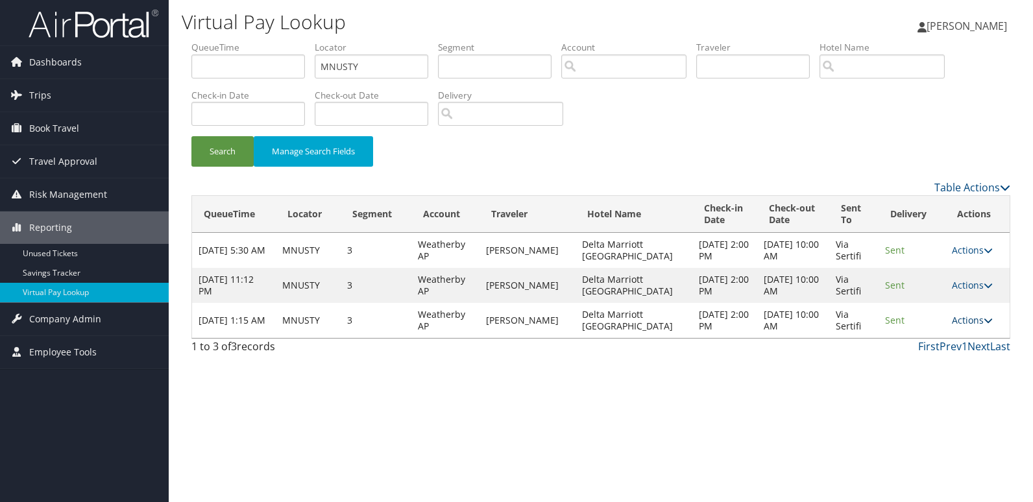
click at [974, 322] on link "Actions" at bounding box center [971, 320] width 41 height 12
click at [957, 355] on link "Logs" at bounding box center [946, 361] width 82 height 22
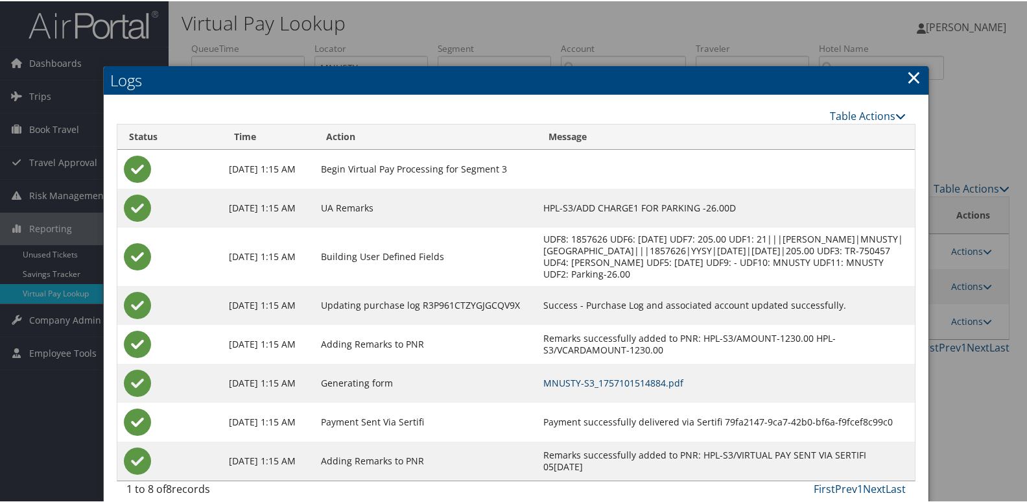
click at [637, 388] on link "MNUSTY-S3_1757101514884.pdf" at bounding box center [613, 382] width 140 height 12
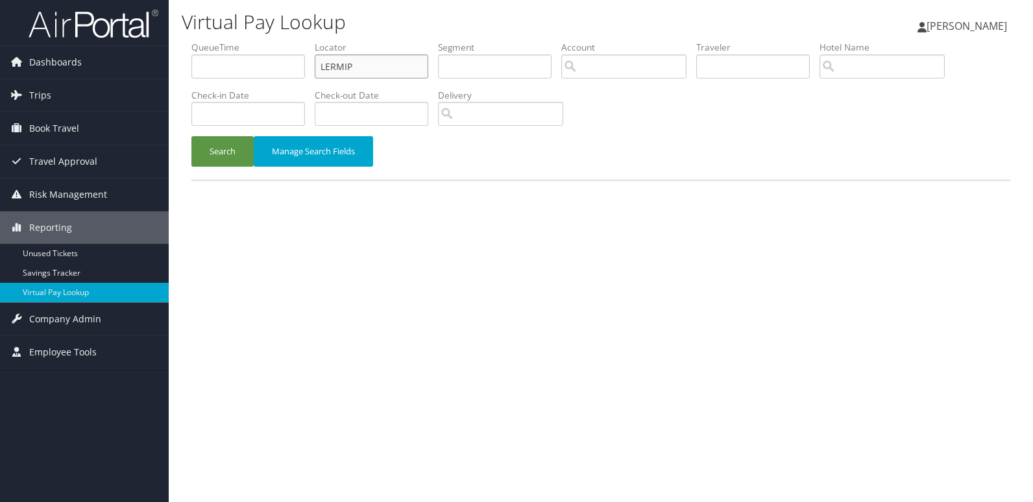
drag, startPoint x: 383, startPoint y: 66, endPoint x: 311, endPoint y: 68, distance: 72.7
click at [319, 65] on input "LERMIP" at bounding box center [371, 66] width 113 height 24
paste input "IEVOFC"
type input "IEVOFC"
click at [241, 150] on button "Search" at bounding box center [222, 151] width 62 height 30
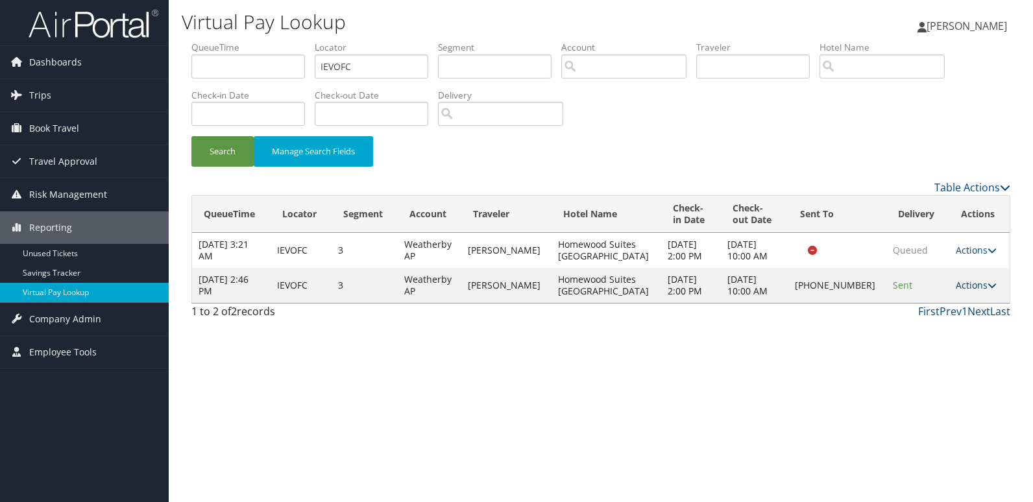
click at [977, 280] on link "Actions" at bounding box center [975, 285] width 41 height 12
click at [949, 324] on link "Logs" at bounding box center [931, 326] width 111 height 22
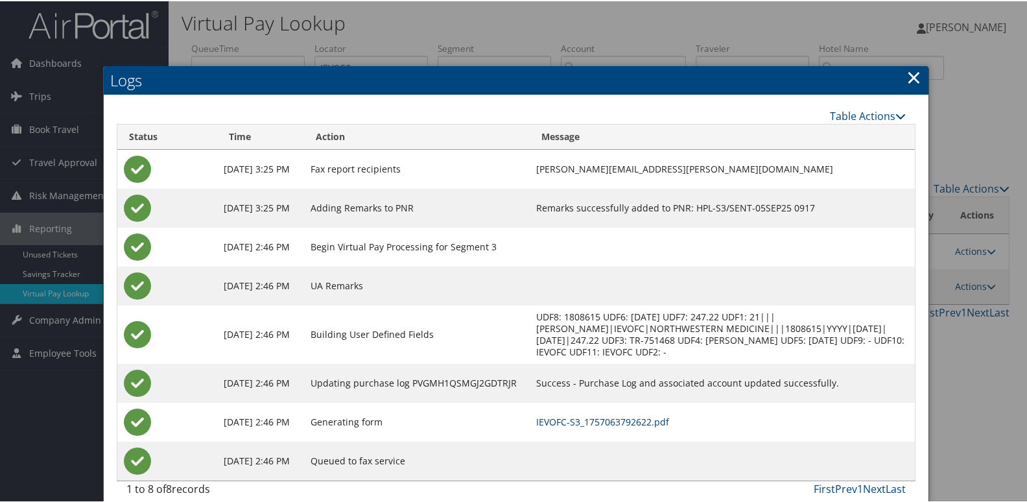
click at [669, 420] on link "IEVOFC-S3_1757063792622.pdf" at bounding box center [602, 420] width 133 height 12
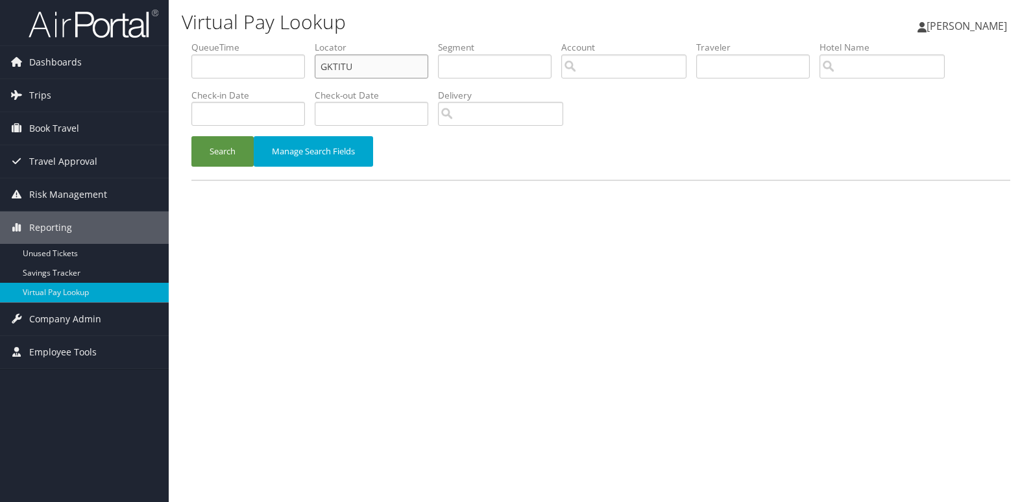
click at [379, 65] on input "GKTITU" at bounding box center [371, 66] width 113 height 24
paste input "JZYUBR"
type input "JZYUBR"
click at [213, 158] on button "Search" at bounding box center [222, 151] width 62 height 30
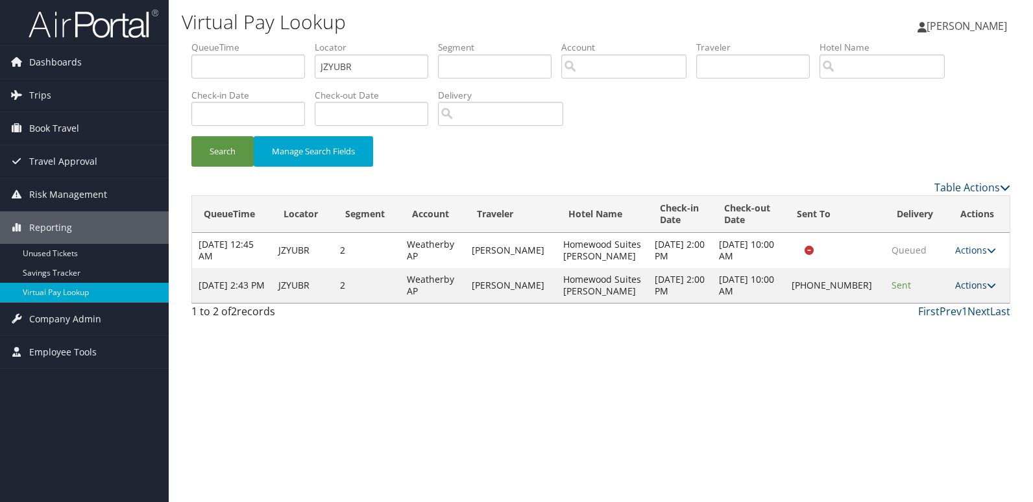
click at [973, 285] on link "Actions" at bounding box center [975, 285] width 41 height 12
click at [951, 332] on link "Logs" at bounding box center [930, 326] width 111 height 22
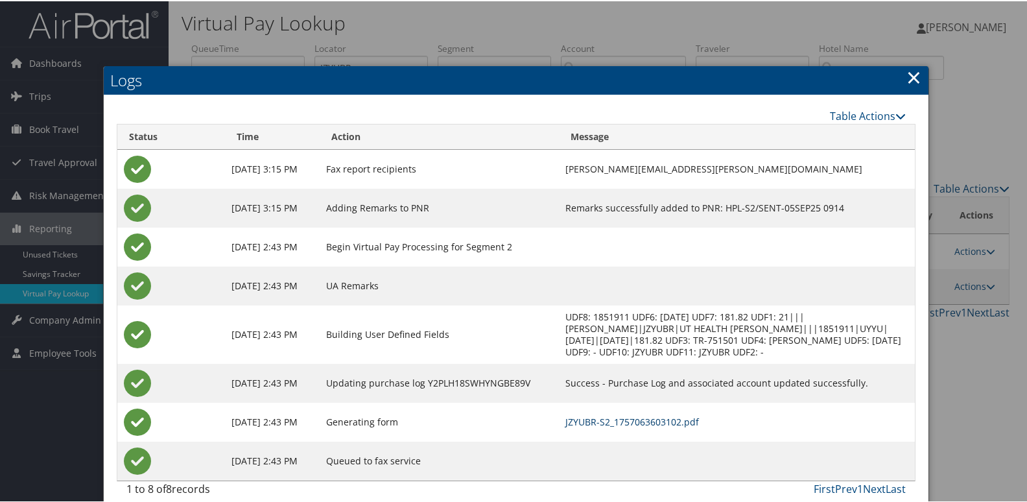
click at [656, 420] on link "JZYUBR-S2_1757063603102.pdf" at bounding box center [633, 420] width 134 height 12
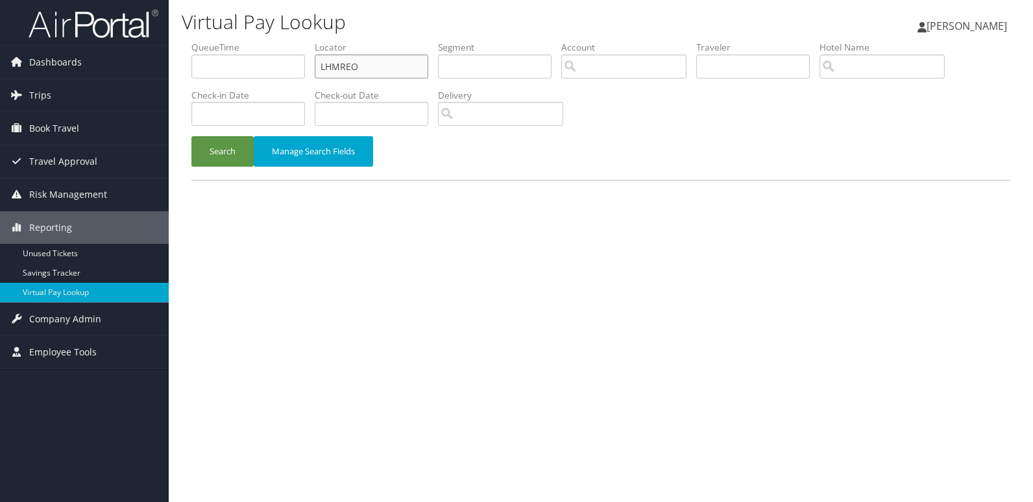
click at [382, 66] on input "LHMREO" at bounding box center [371, 66] width 113 height 24
drag, startPoint x: 0, startPoint y: 0, endPoint x: 382, endPoint y: 65, distance: 387.5
click at [382, 65] on input "LHMREO" at bounding box center [371, 66] width 113 height 24
paste input "JMVDLS"
type input "JMVDLS"
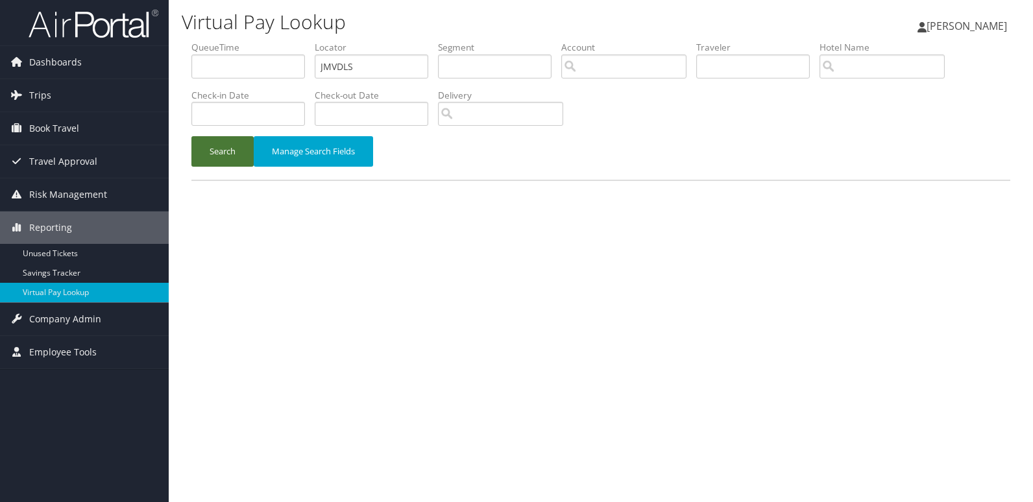
click at [195, 160] on button "Search" at bounding box center [222, 151] width 62 height 30
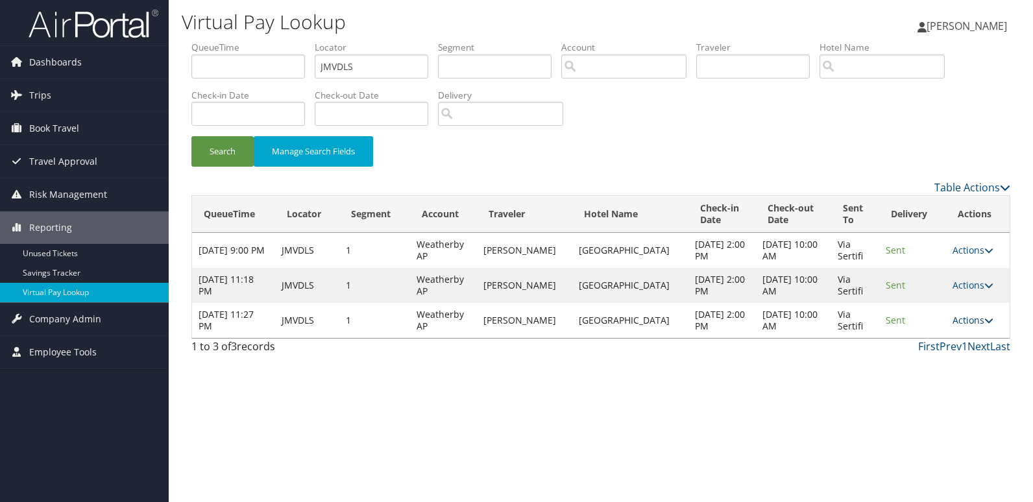
click at [975, 322] on link "Actions" at bounding box center [972, 320] width 41 height 12
click at [964, 361] on link "Logs" at bounding box center [946, 361] width 82 height 22
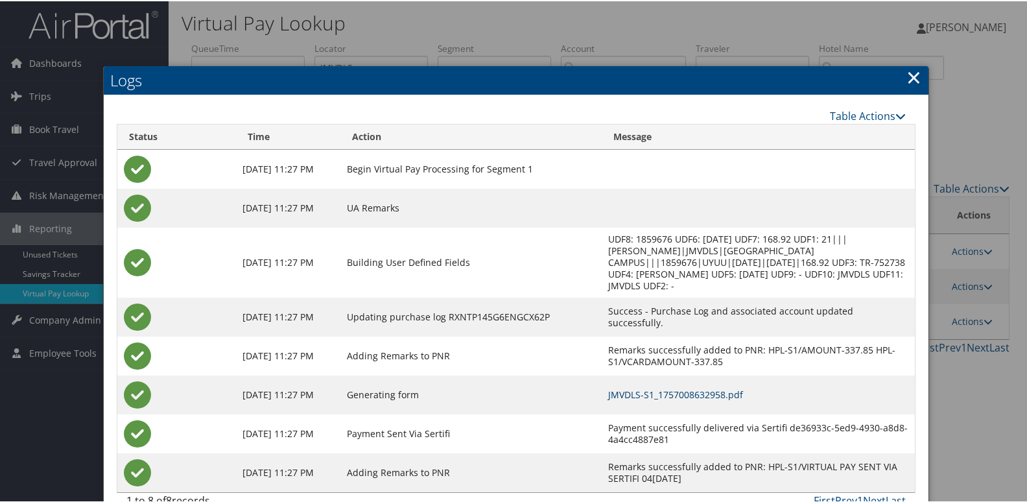
click at [691, 396] on link "JMVDLS-S1_1757008632958.pdf" at bounding box center [675, 393] width 135 height 12
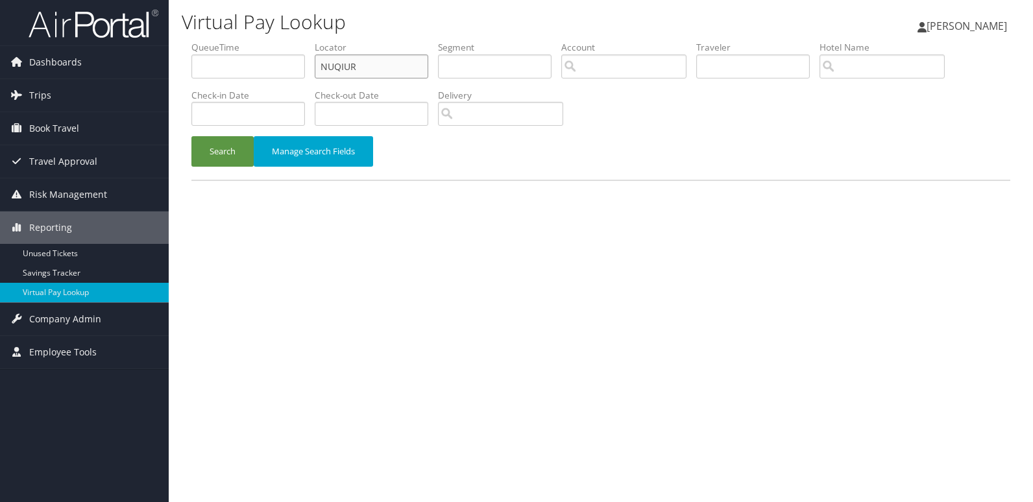
click at [396, 69] on input "NUQIUR" at bounding box center [371, 66] width 113 height 24
paste input "YHCQBX"
type input "YHCQBX"
click at [221, 152] on button "Search" at bounding box center [222, 151] width 62 height 30
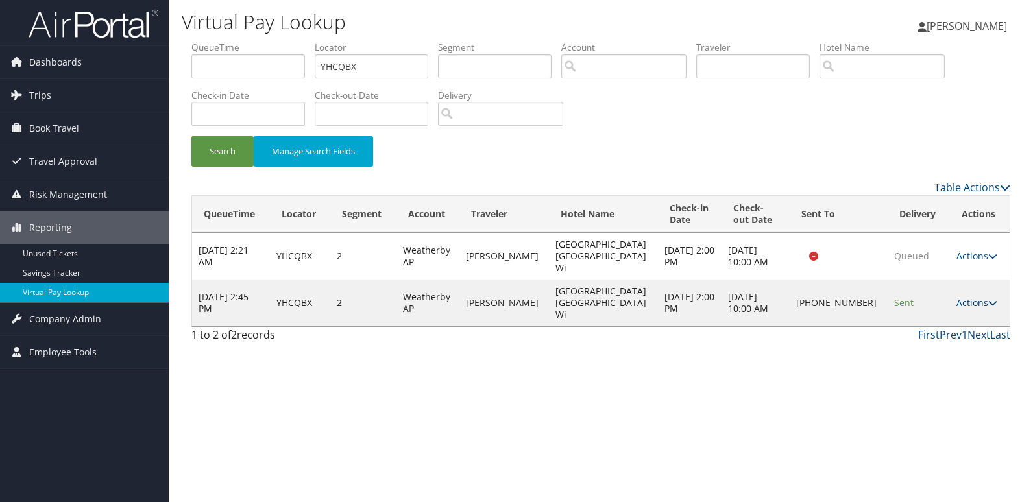
drag, startPoint x: 959, startPoint y: 283, endPoint x: 966, endPoint y: 304, distance: 21.3
click at [959, 296] on link "Actions" at bounding box center [976, 302] width 41 height 12
click at [933, 324] on link "Logs" at bounding box center [931, 326] width 111 height 22
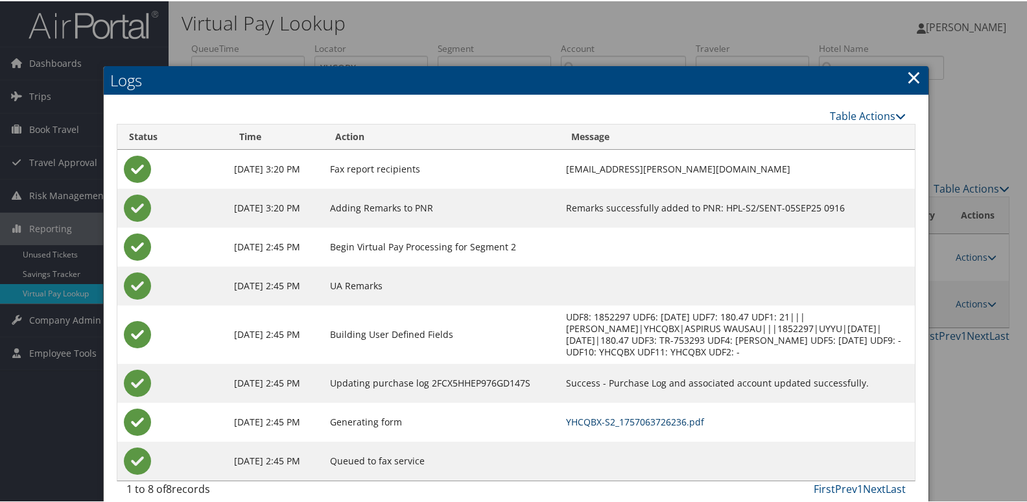
click at [677, 423] on link "YHCQBX-S2_1757063726236.pdf" at bounding box center [635, 420] width 138 height 12
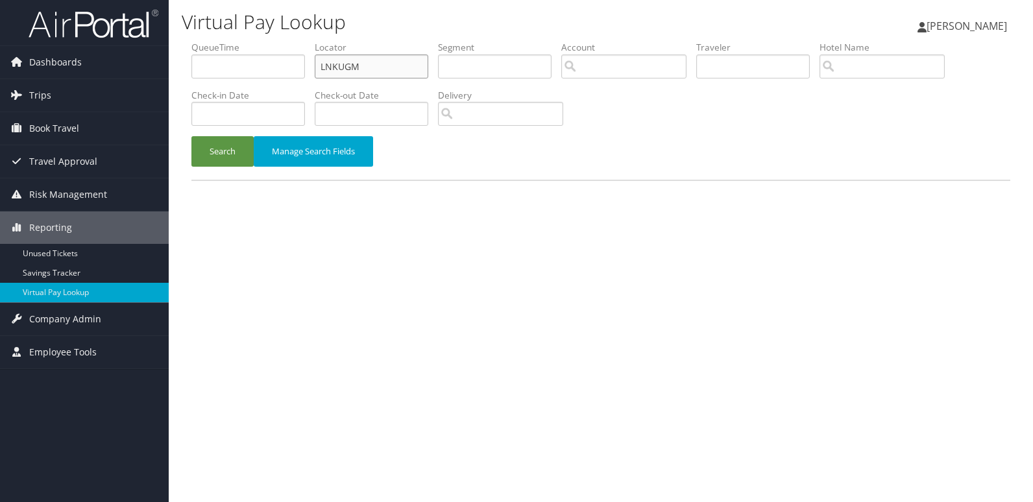
click at [397, 73] on input "LNKUGM" at bounding box center [371, 66] width 113 height 24
paste input "ELGKSP"
type input "ELGKSP"
click at [211, 147] on button "Search" at bounding box center [222, 151] width 62 height 30
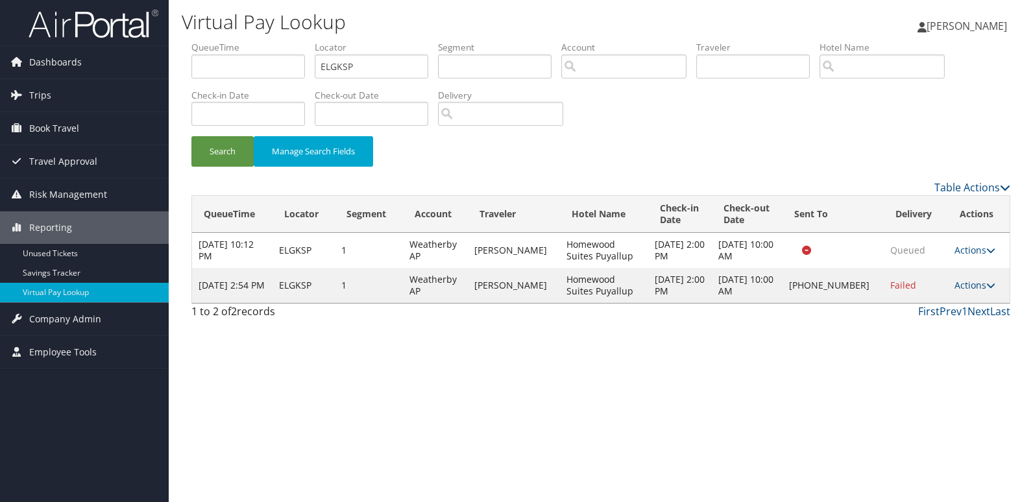
click at [975, 283] on link "Actions" at bounding box center [974, 285] width 41 height 12
click at [955, 333] on link "Logs" at bounding box center [931, 326] width 111 height 22
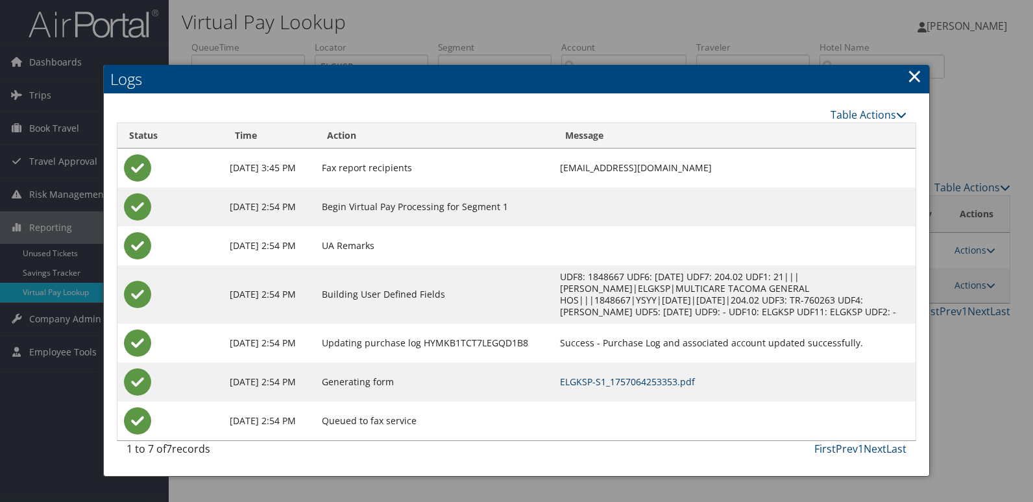
click at [682, 381] on link "ELGKSP-S1_1757064253353.pdf" at bounding box center [627, 382] width 135 height 12
